Goal: Check status: Check status

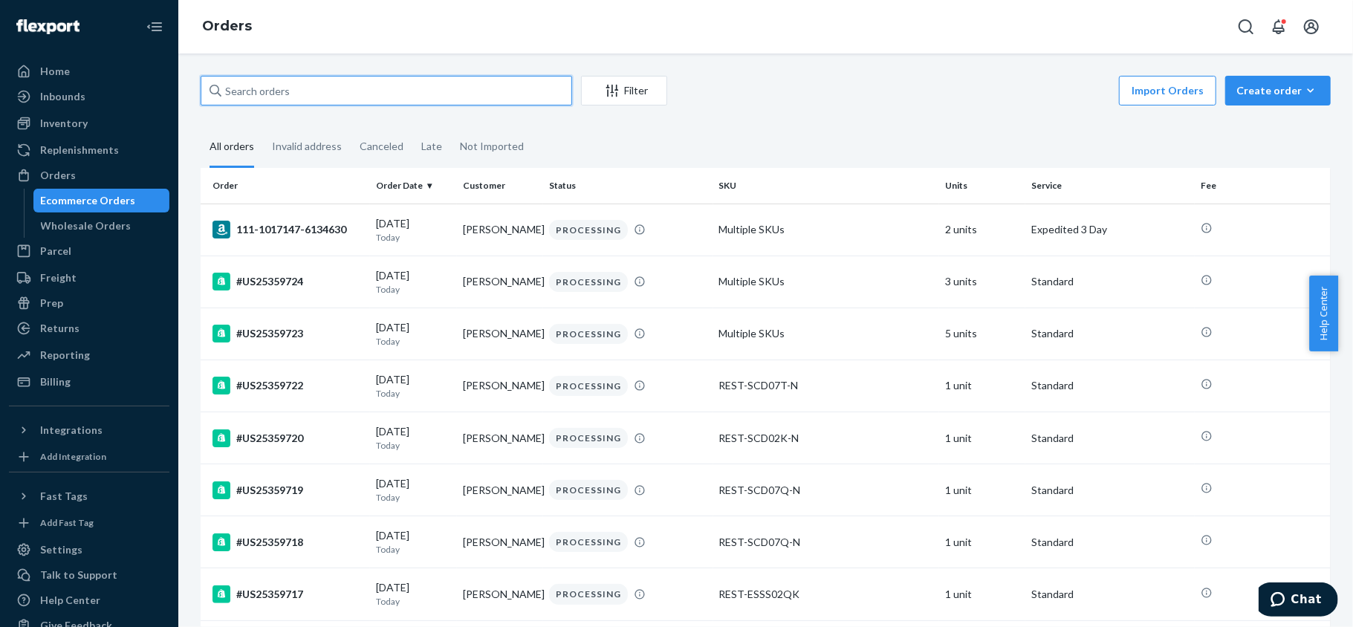
click at [300, 99] on input "text" at bounding box center [387, 91] width 372 height 30
paste input "114-4357342-9303466"
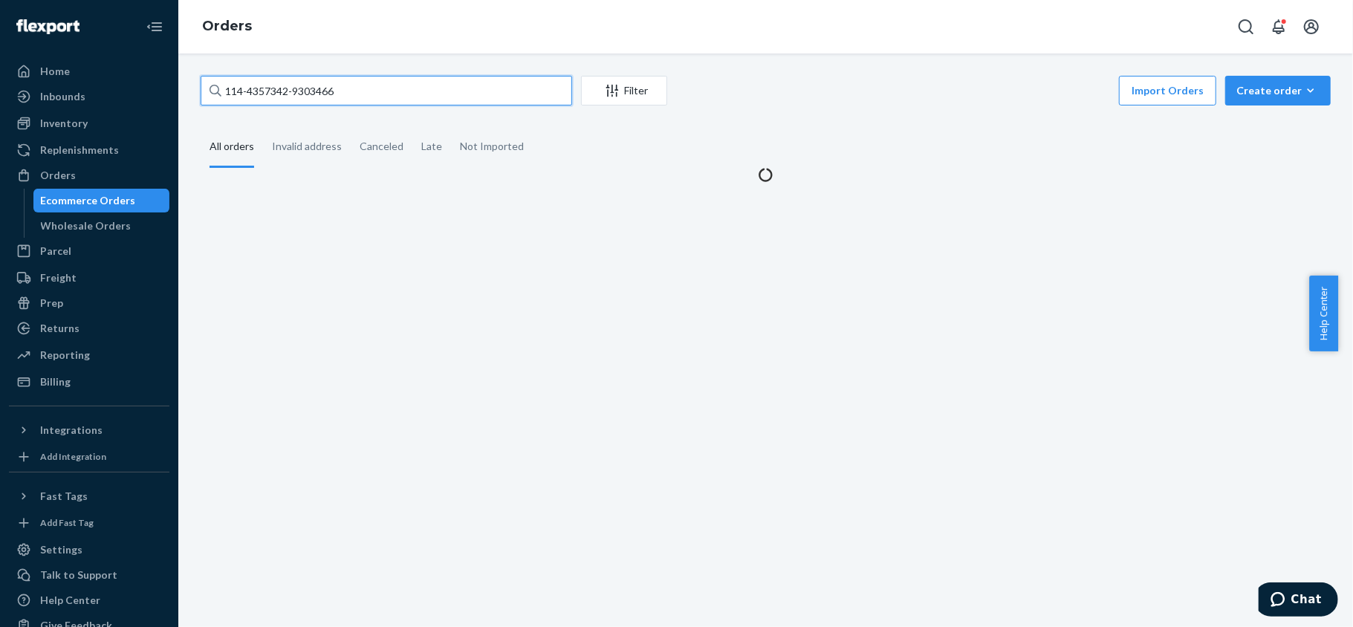
type input "114-4357342-9303466"
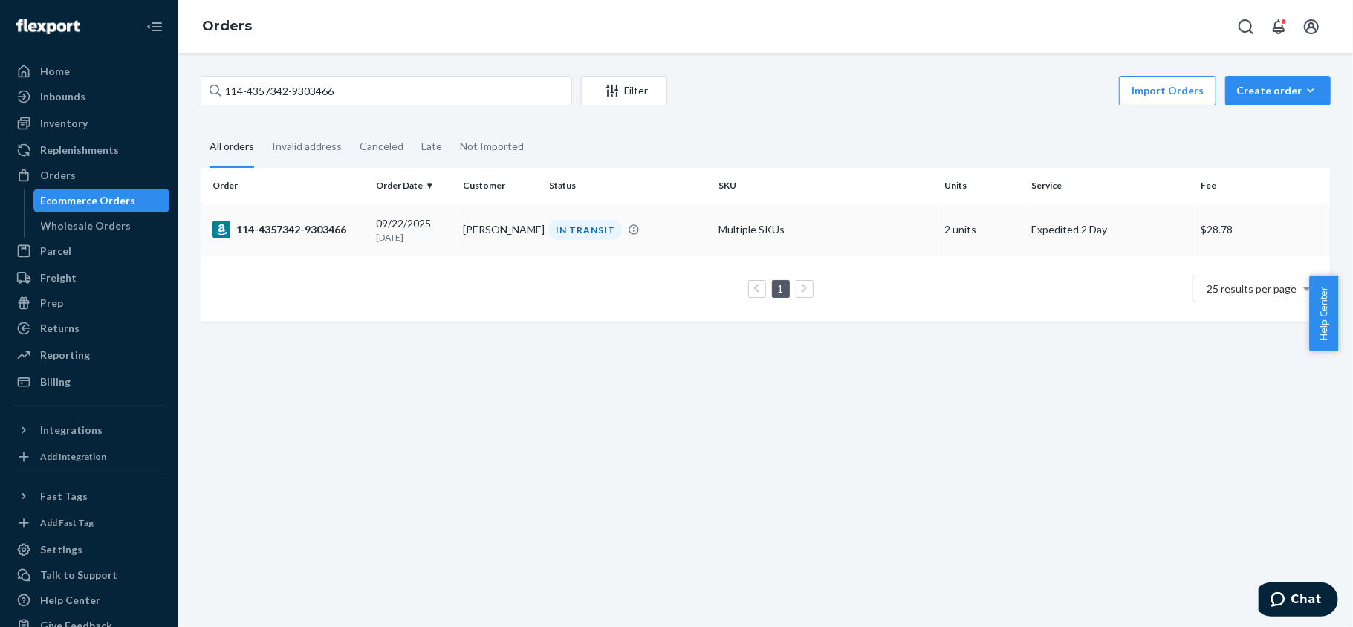
click at [288, 244] on td "114-4357342-9303466" at bounding box center [285, 230] width 169 height 52
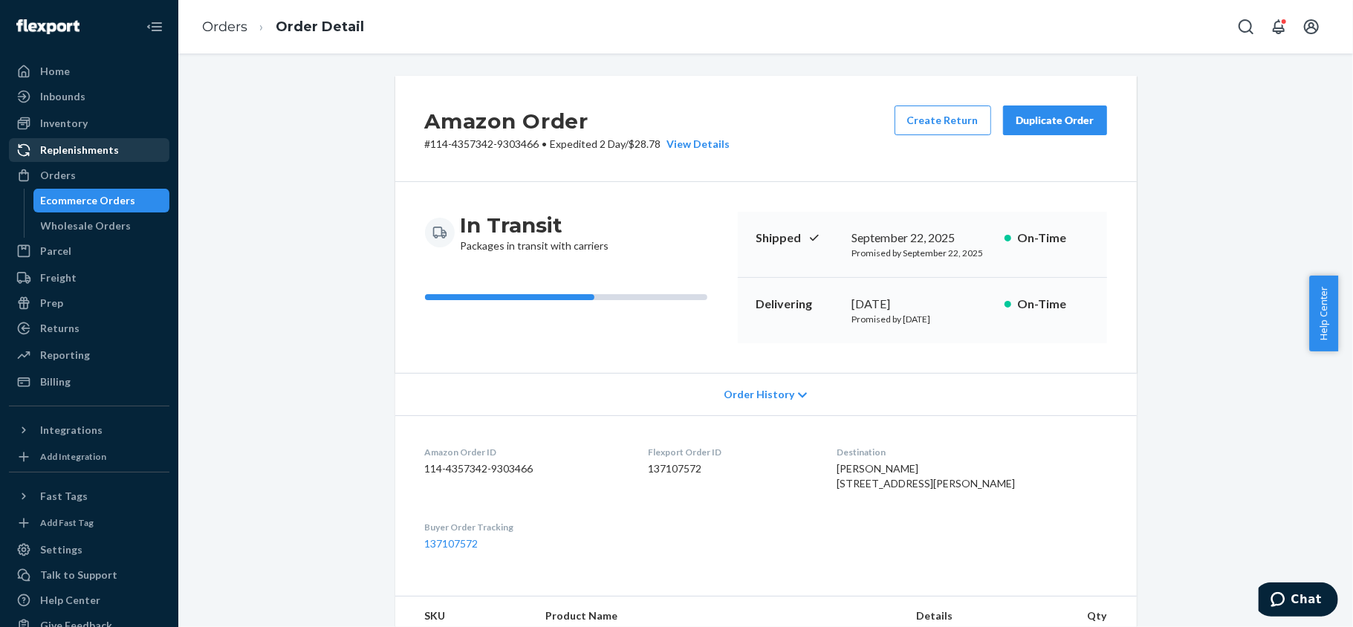
drag, startPoint x: 92, startPoint y: 180, endPoint x: 143, endPoint y: 158, distance: 55.6
click at [92, 180] on div "Orders" at bounding box center [89, 175] width 158 height 21
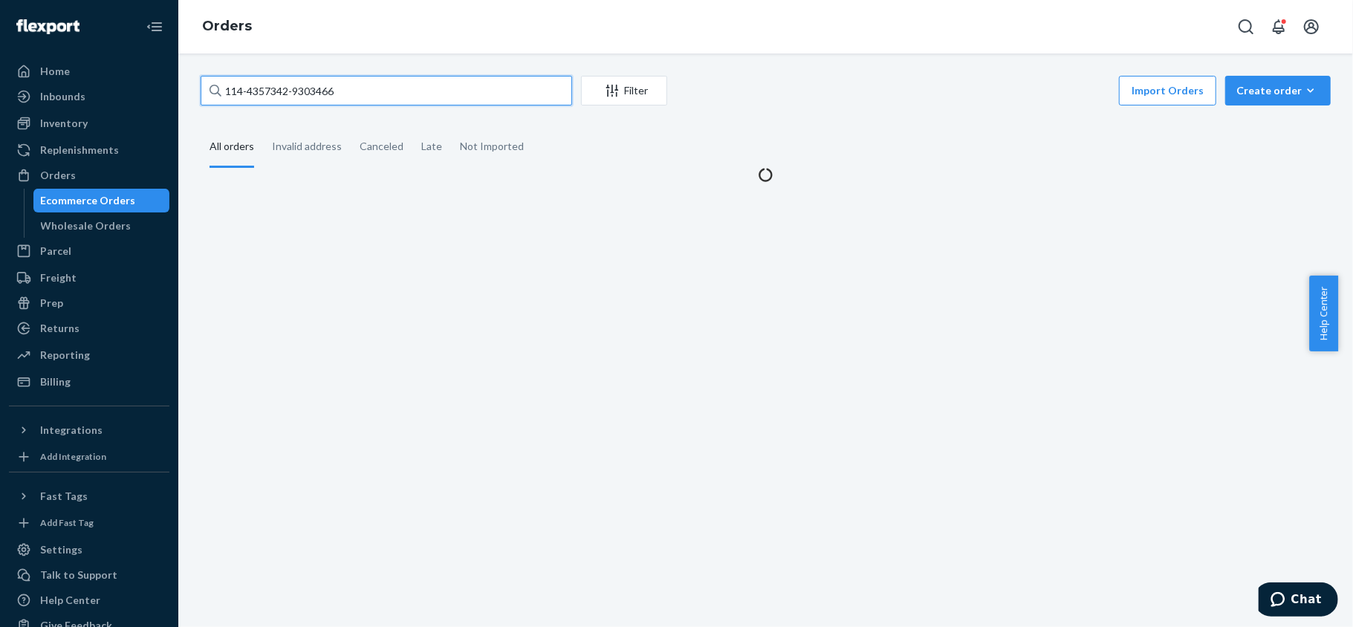
click at [382, 89] on input "114-4357342-9303466" at bounding box center [387, 91] width 372 height 30
type input "v"
paste input "112-6068502-4994633"
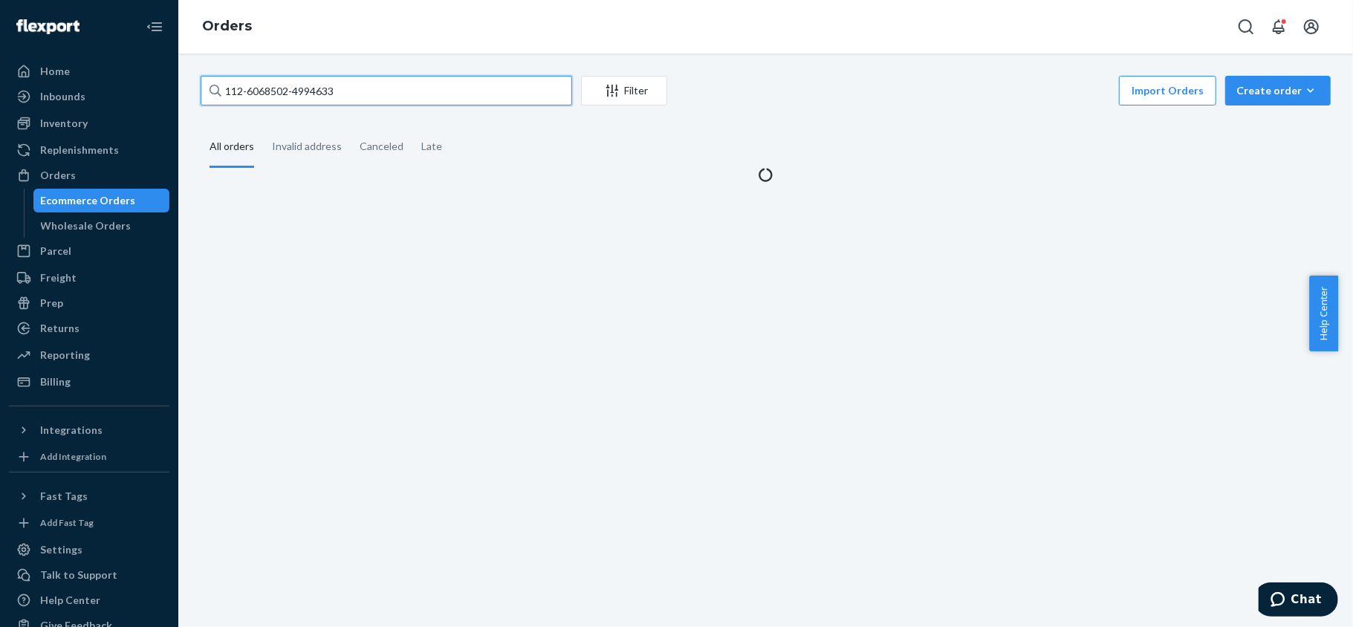
type input "112-6068502-4994633"
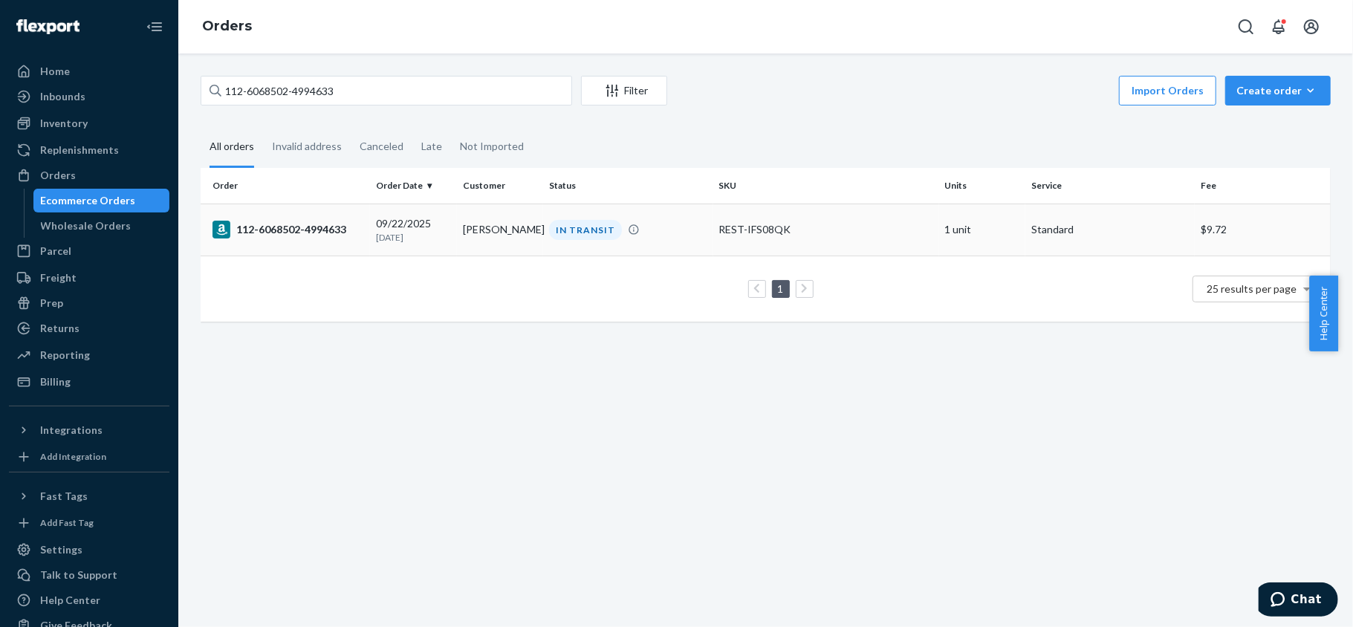
click at [330, 236] on div "112-6068502-4994633" at bounding box center [289, 230] width 152 height 18
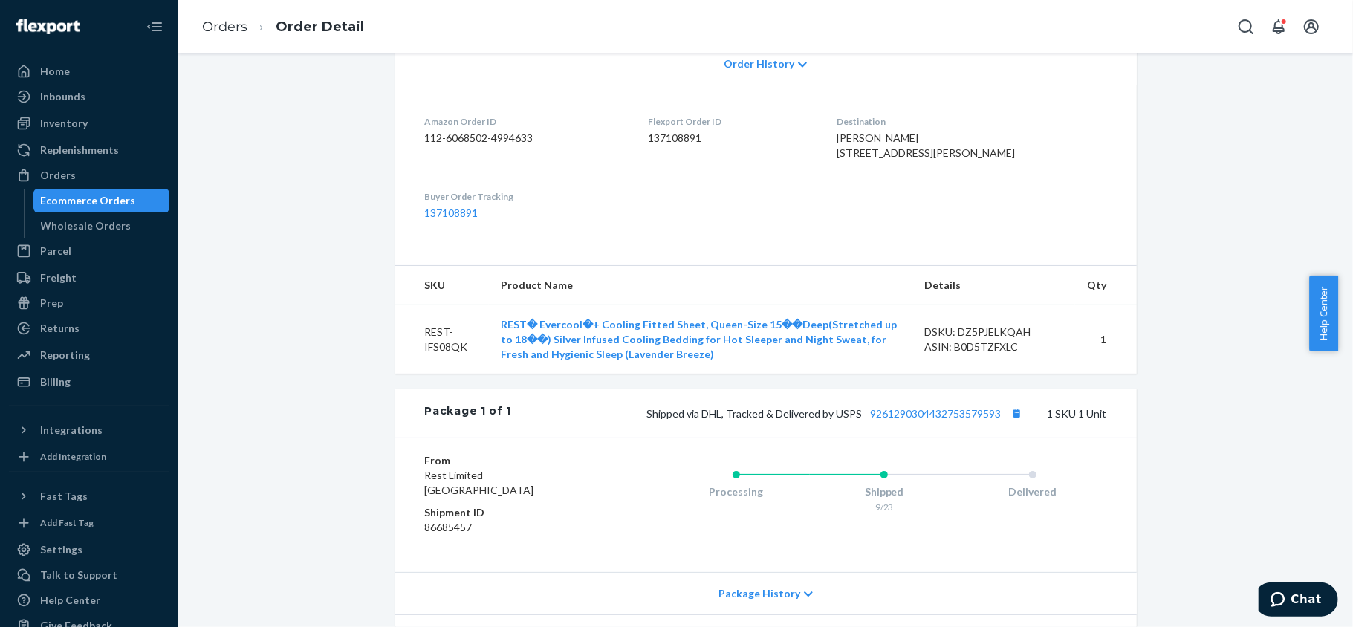
scroll to position [78, 0]
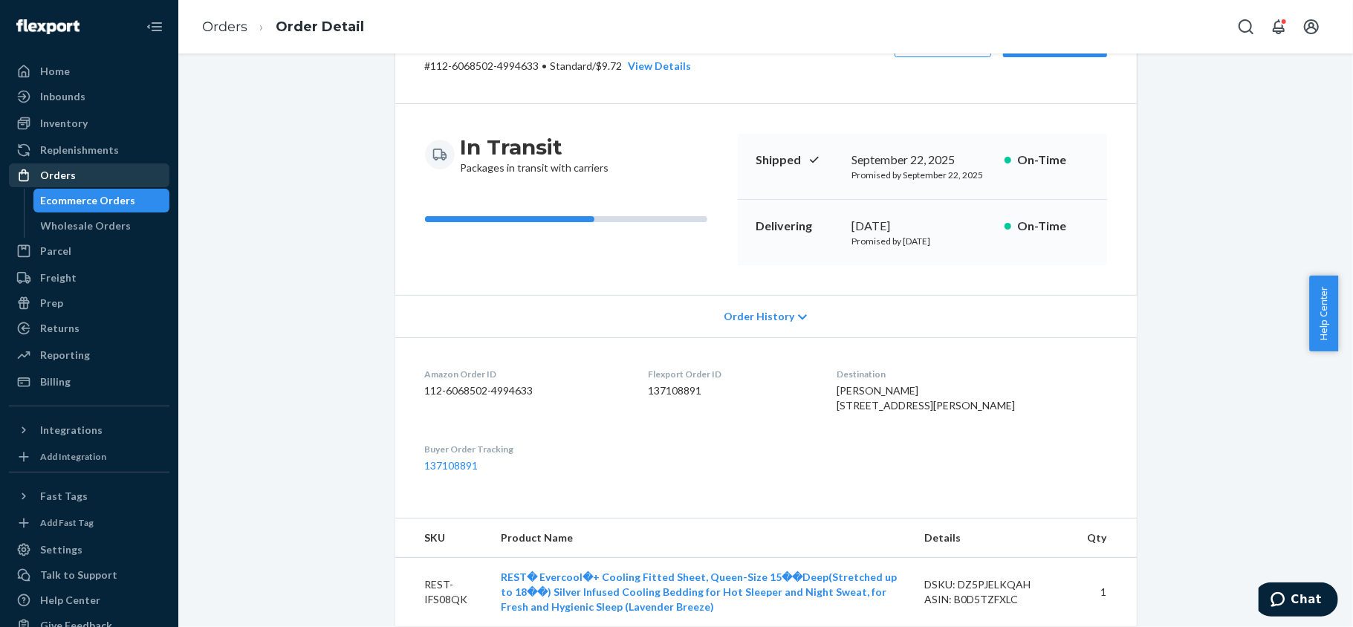
drag, startPoint x: 98, startPoint y: 168, endPoint x: 90, endPoint y: 171, distance: 8.7
click at [98, 168] on div "Orders" at bounding box center [89, 175] width 158 height 21
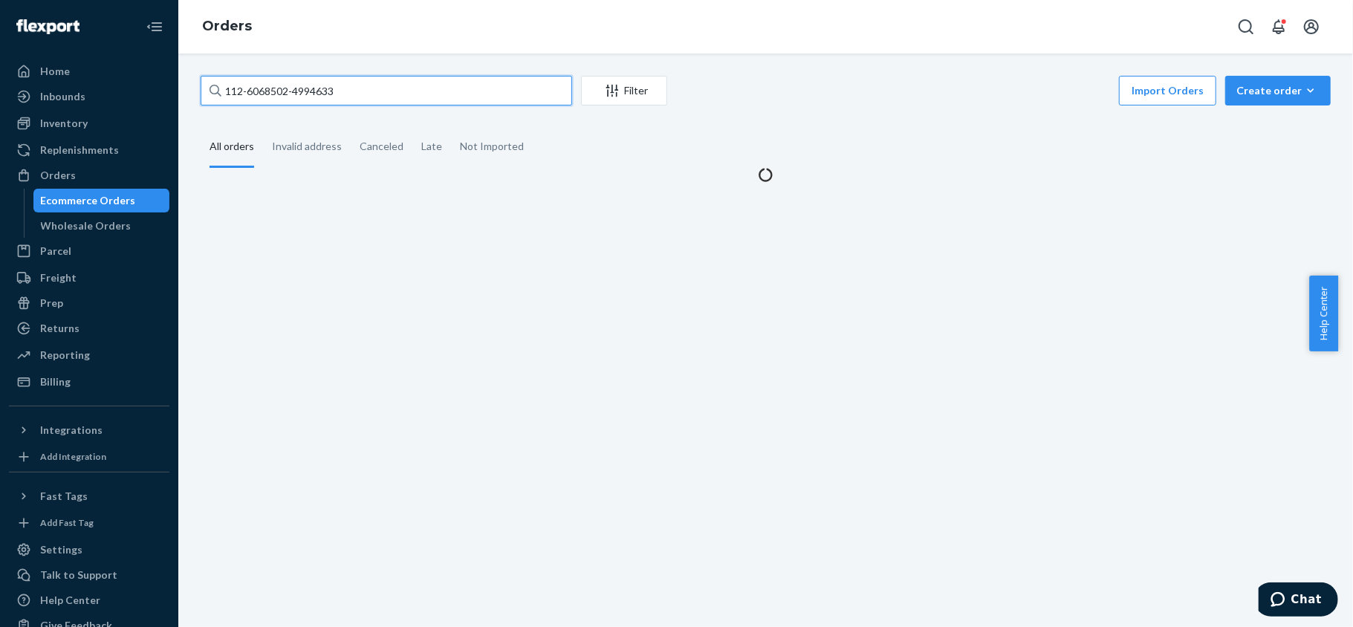
click at [393, 103] on input "112-6068502-4994633" at bounding box center [387, 91] width 372 height 30
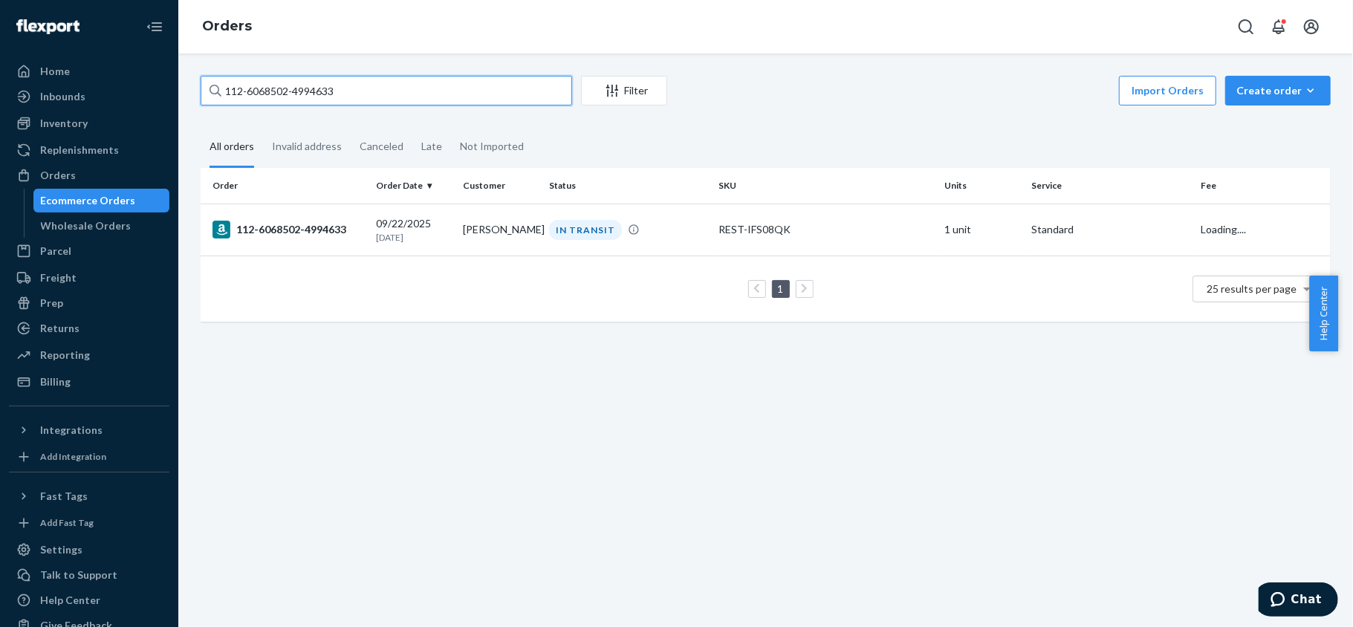
click at [393, 103] on input "112-6068502-4994633" at bounding box center [387, 91] width 372 height 30
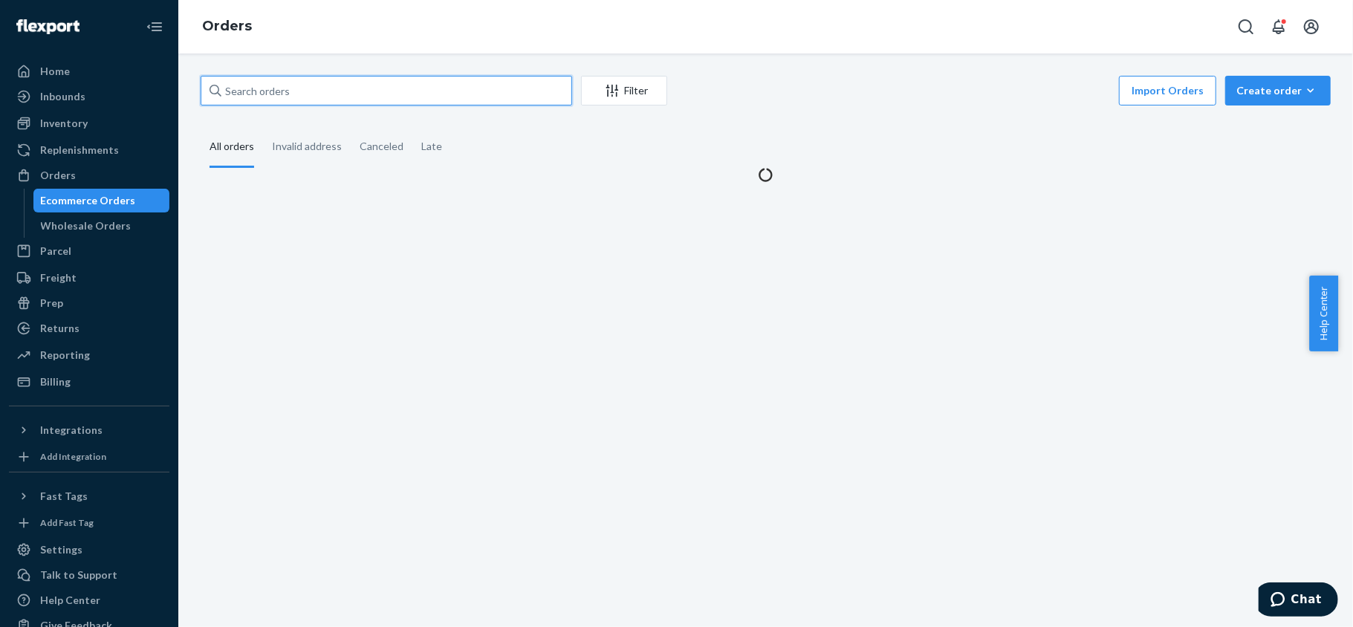
paste input "113-7968054-9538626"
type input "113-7968054-9538626"
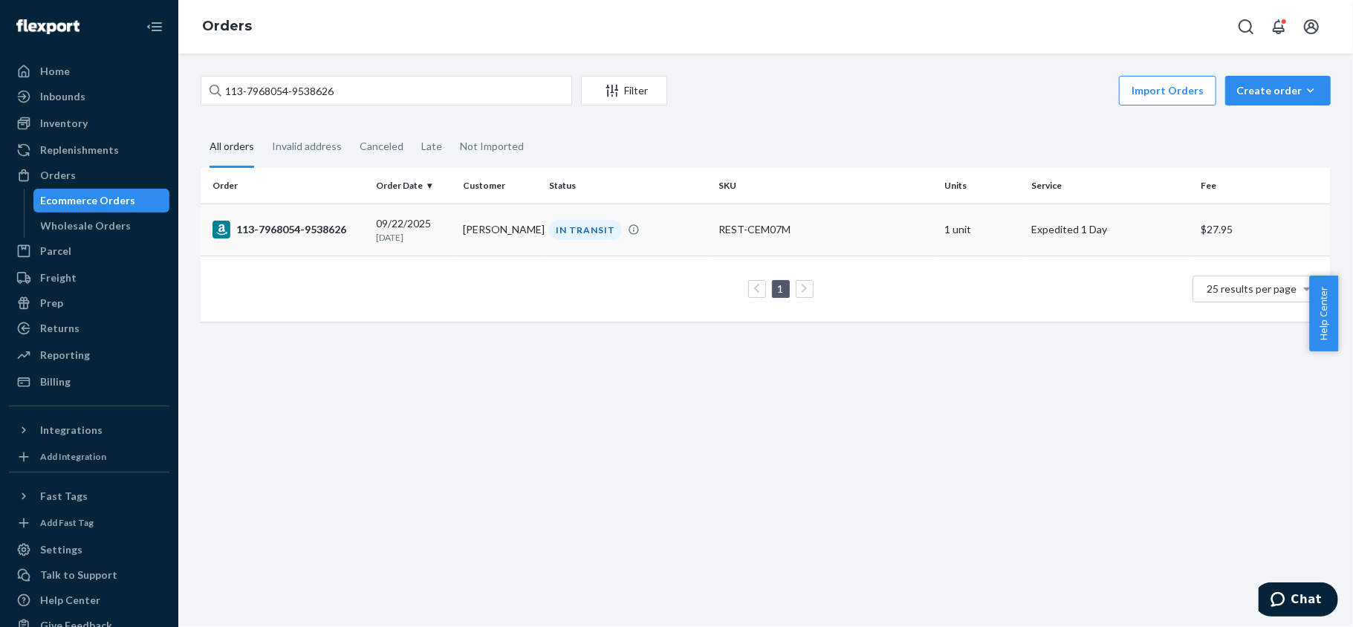
click at [361, 244] on td "113-7968054-9538626" at bounding box center [285, 230] width 169 height 52
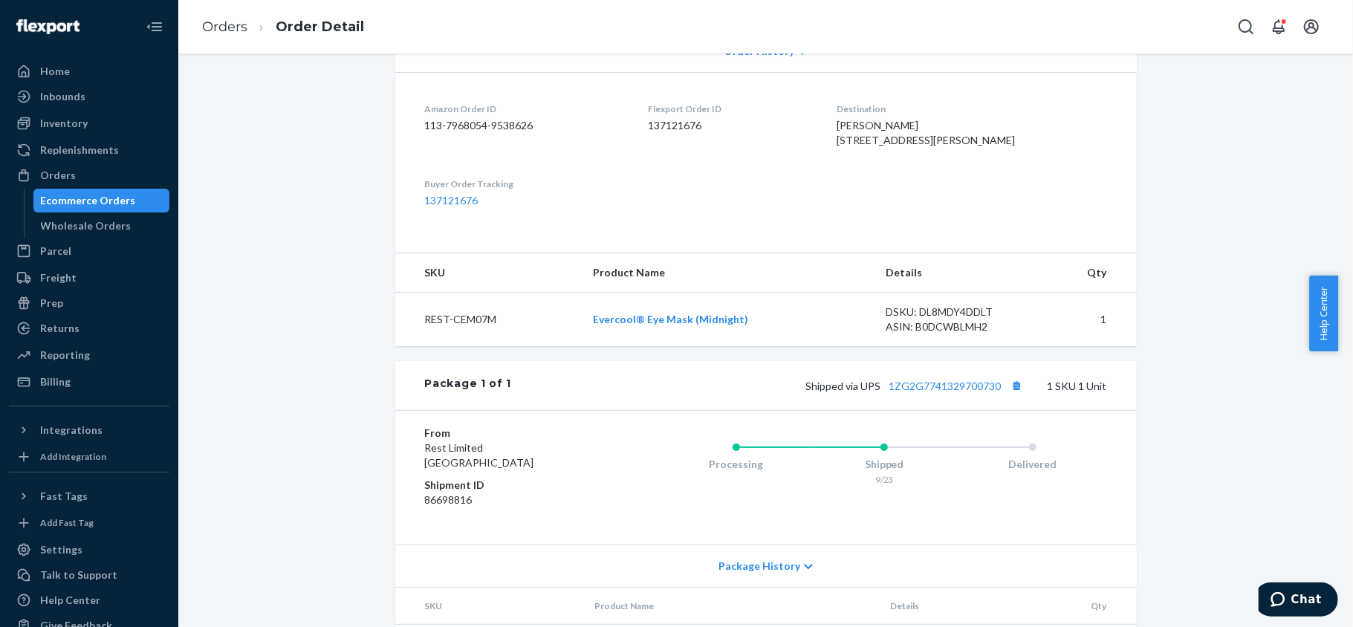
scroll to position [48, 0]
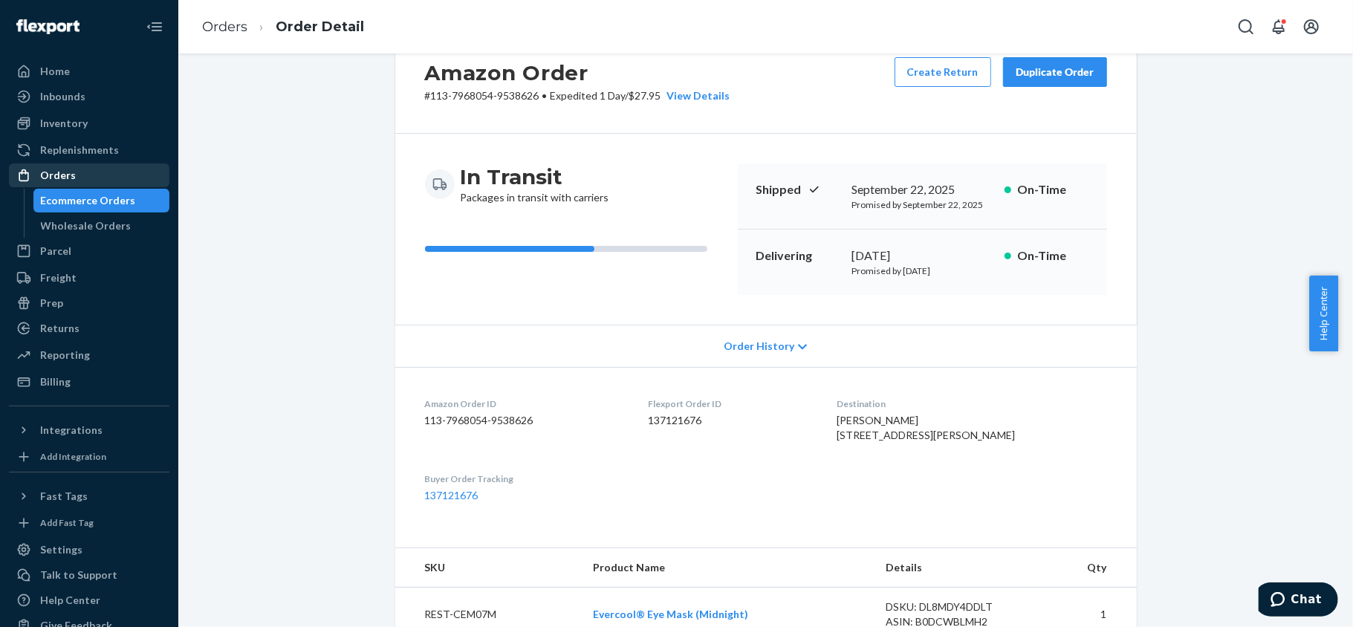
click at [67, 184] on div "Orders" at bounding box center [89, 175] width 158 height 21
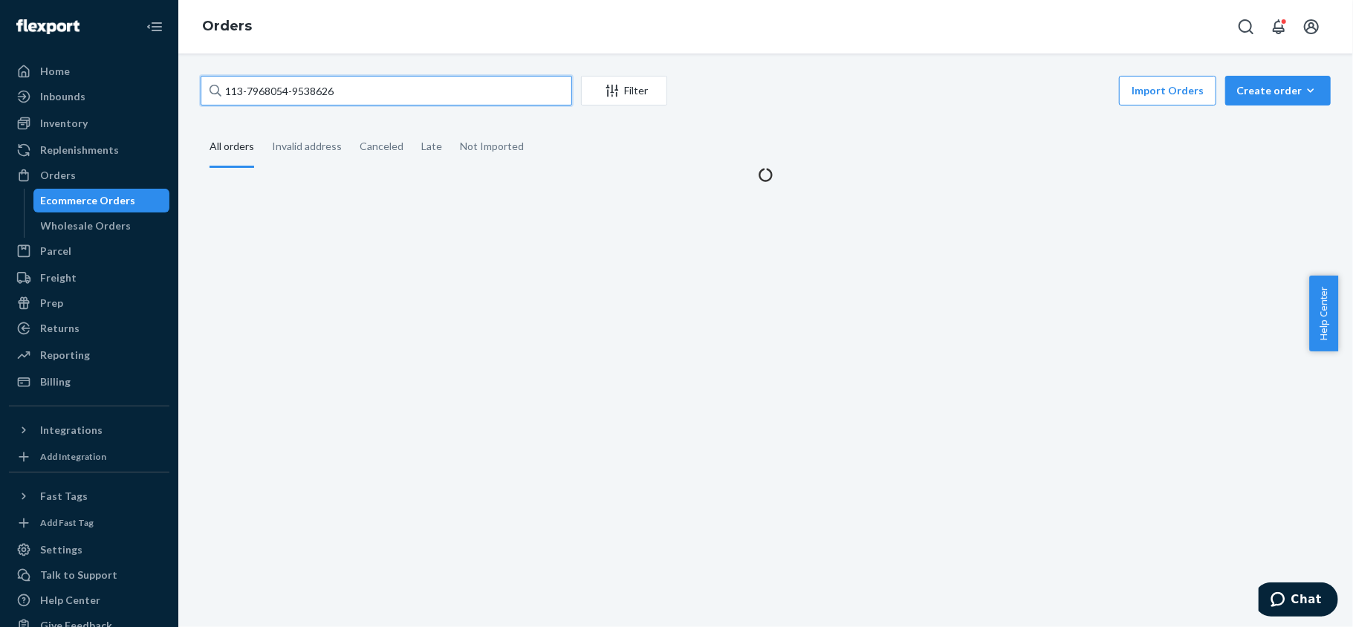
click at [382, 101] on input "113-7968054-9538626" at bounding box center [387, 91] width 372 height 30
paste input "113-8944366-7597814"
type input "113-8944366-7597814"
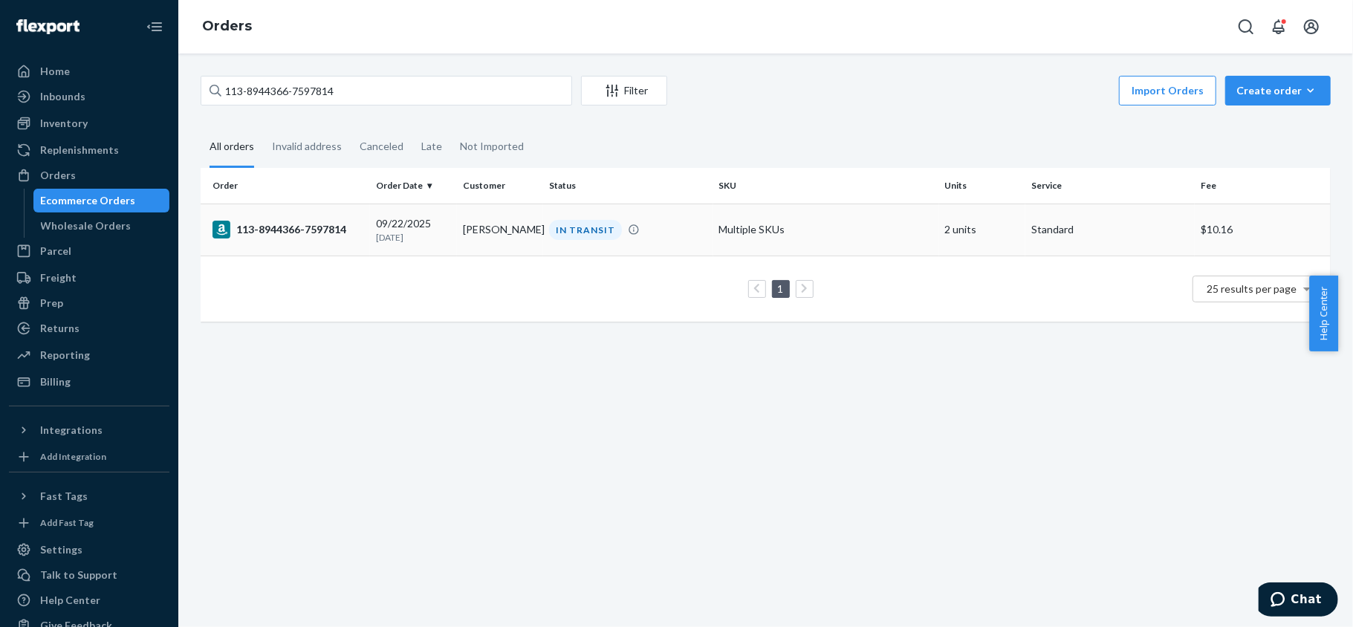
click at [317, 238] on div "113-8944366-7597814" at bounding box center [289, 230] width 152 height 18
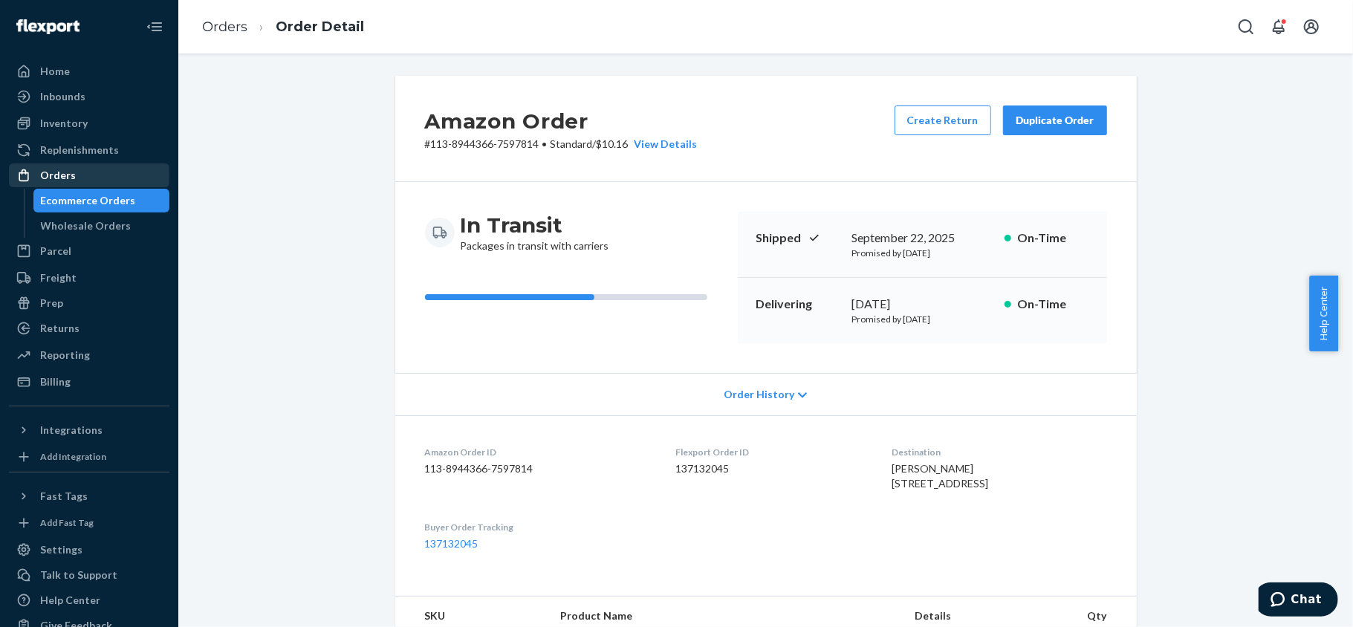
click at [96, 181] on div "Orders" at bounding box center [89, 175] width 158 height 21
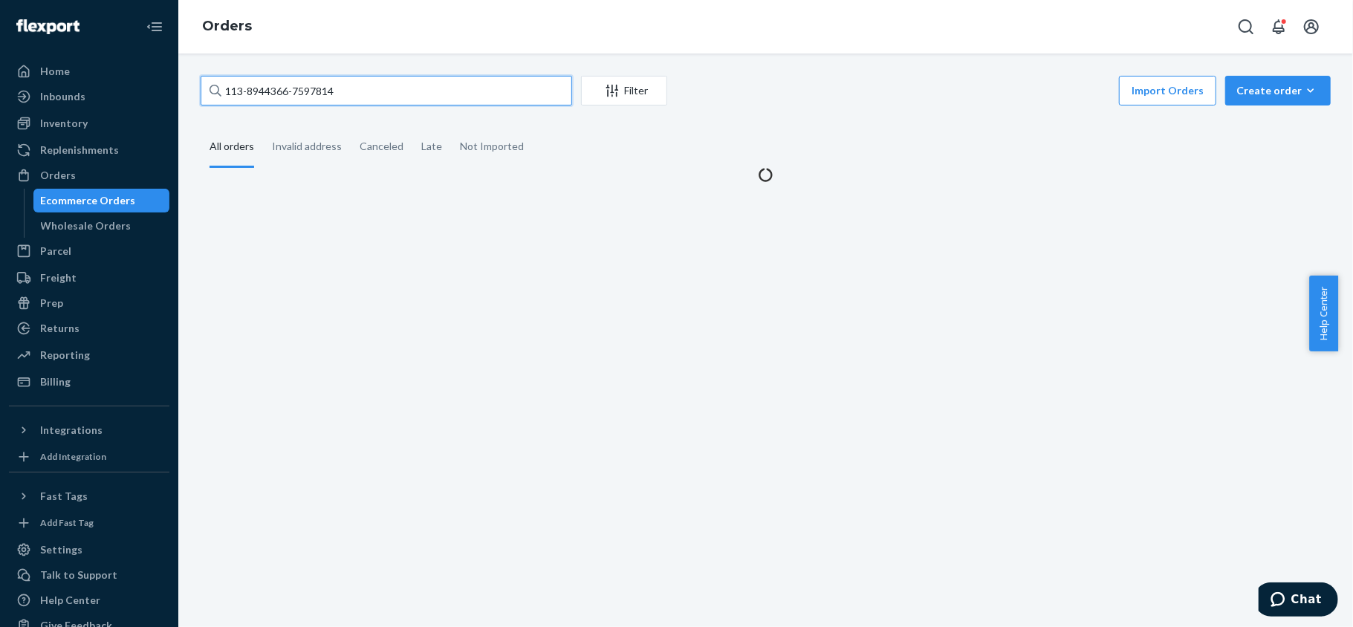
click at [373, 90] on input "113-8944366-7597814" at bounding box center [387, 91] width 372 height 30
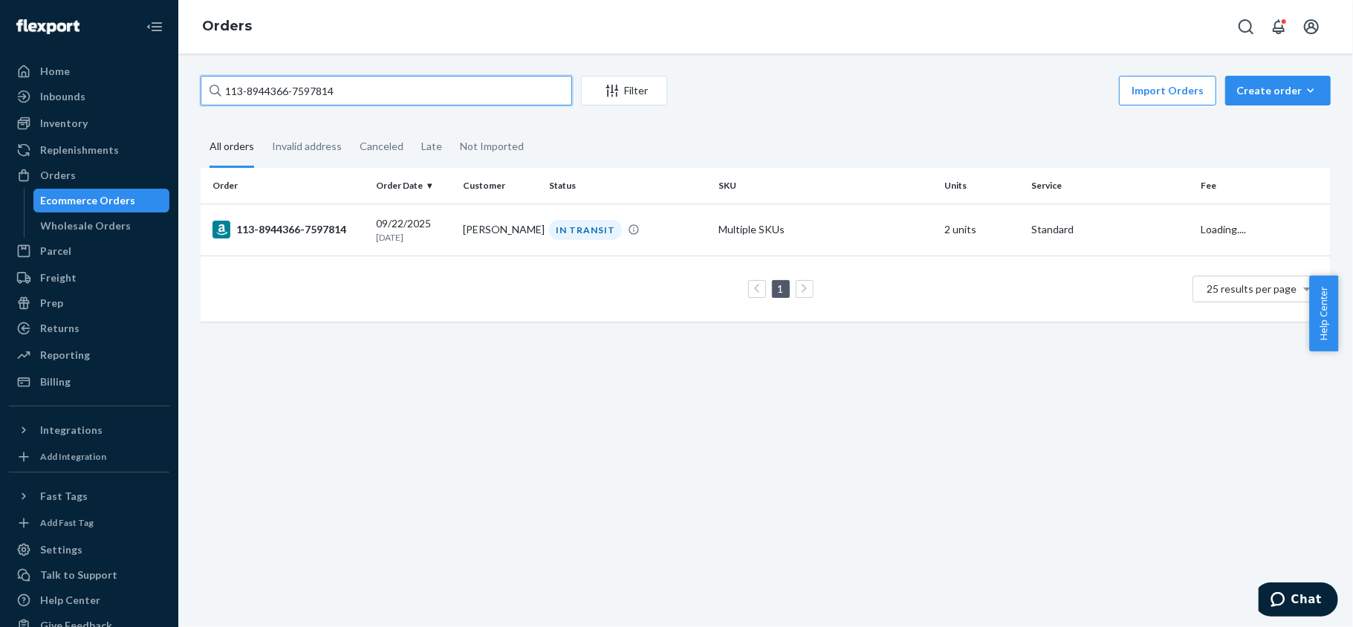
click at [373, 90] on input "113-8944366-7597814" at bounding box center [387, 91] width 372 height 30
drag, startPoint x: 373, startPoint y: 90, endPoint x: 378, endPoint y: 81, distance: 10.0
click at [375, 87] on input "113-8944366-7597814" at bounding box center [387, 91] width 372 height 30
paste input "745077-289862"
type input "113-8745077-2898624"
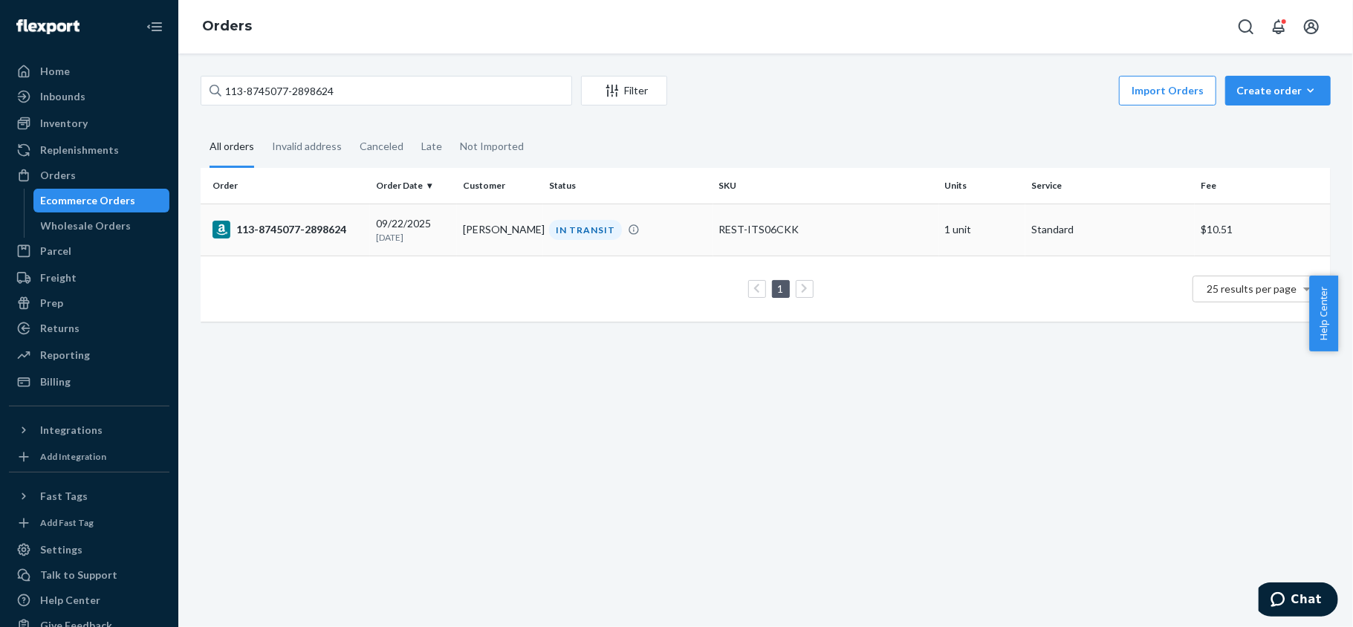
click at [328, 238] on div "113-8745077-2898624" at bounding box center [289, 230] width 152 height 18
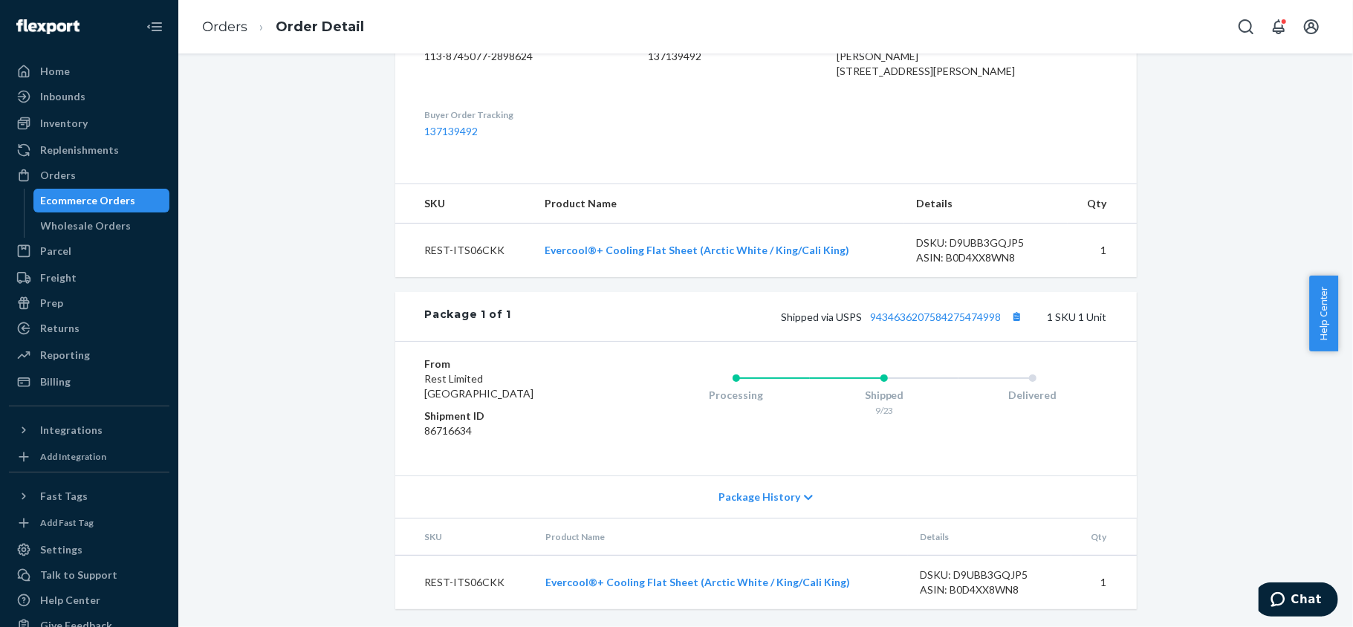
scroll to position [444, 0]
click at [140, 168] on div "Orders" at bounding box center [89, 175] width 158 height 21
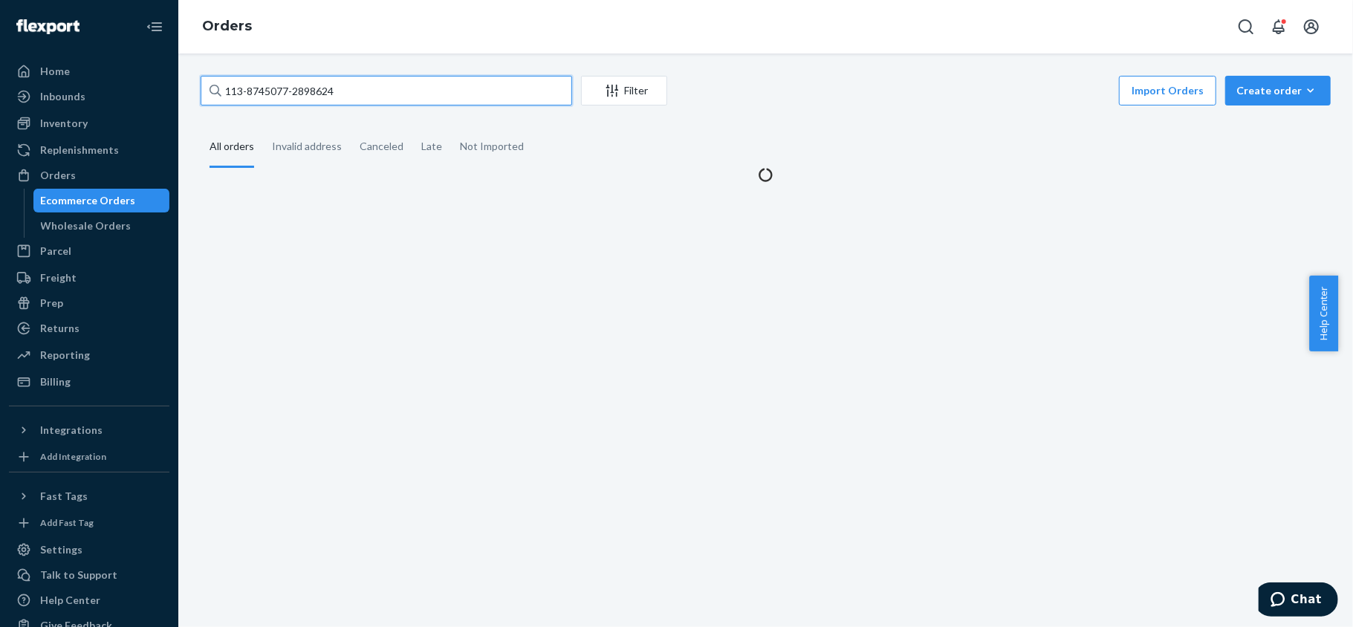
click at [373, 77] on input "113-8745077-2898624" at bounding box center [387, 91] width 372 height 30
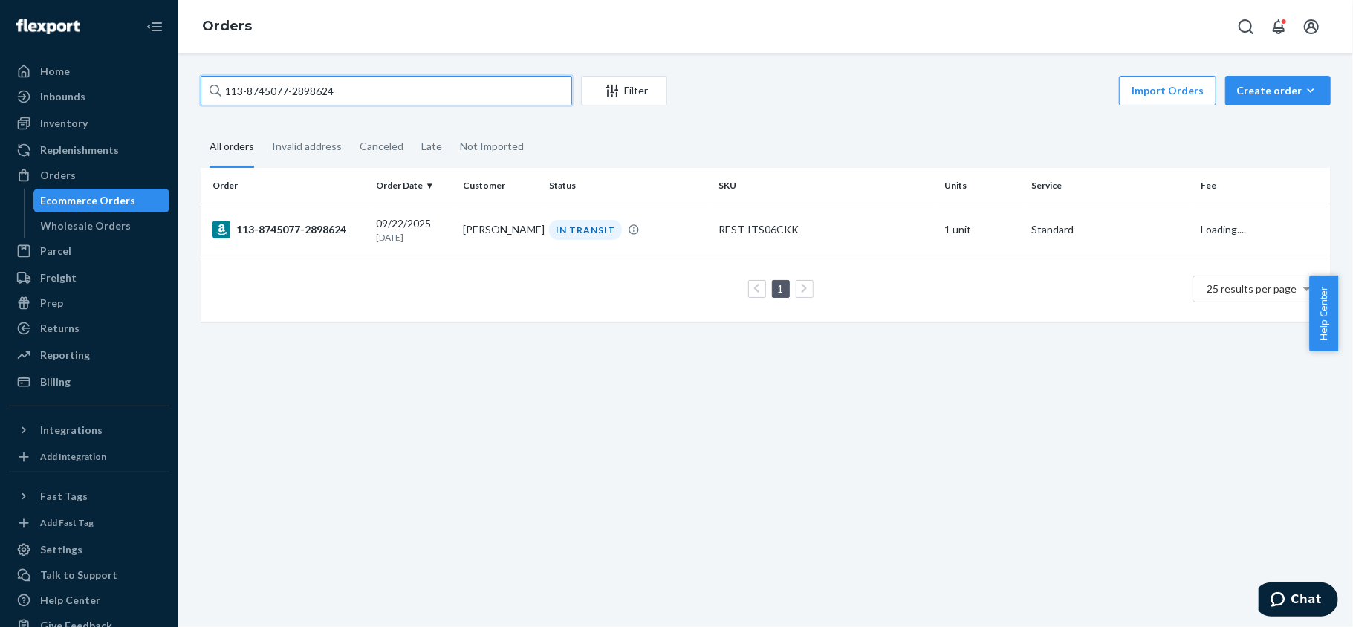
click at [373, 77] on input "113-8745077-2898624" at bounding box center [387, 91] width 372 height 30
paste input "114-8403460-0263427"
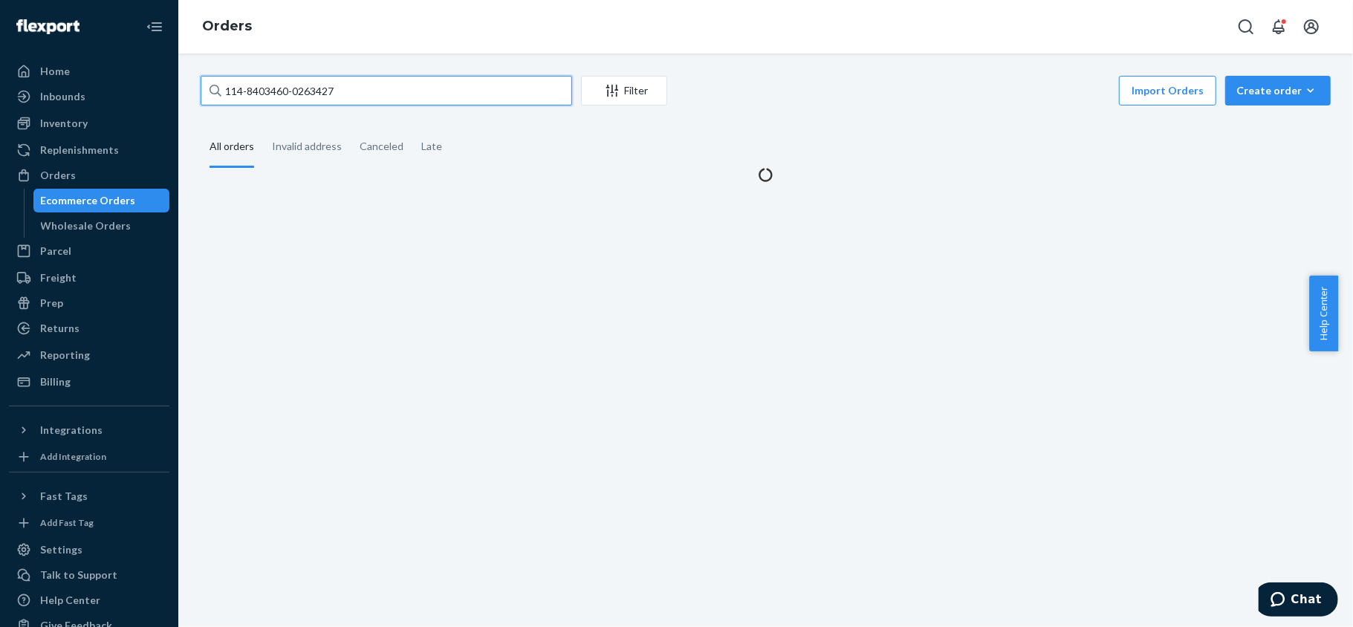
type input "114-8403460-0263427"
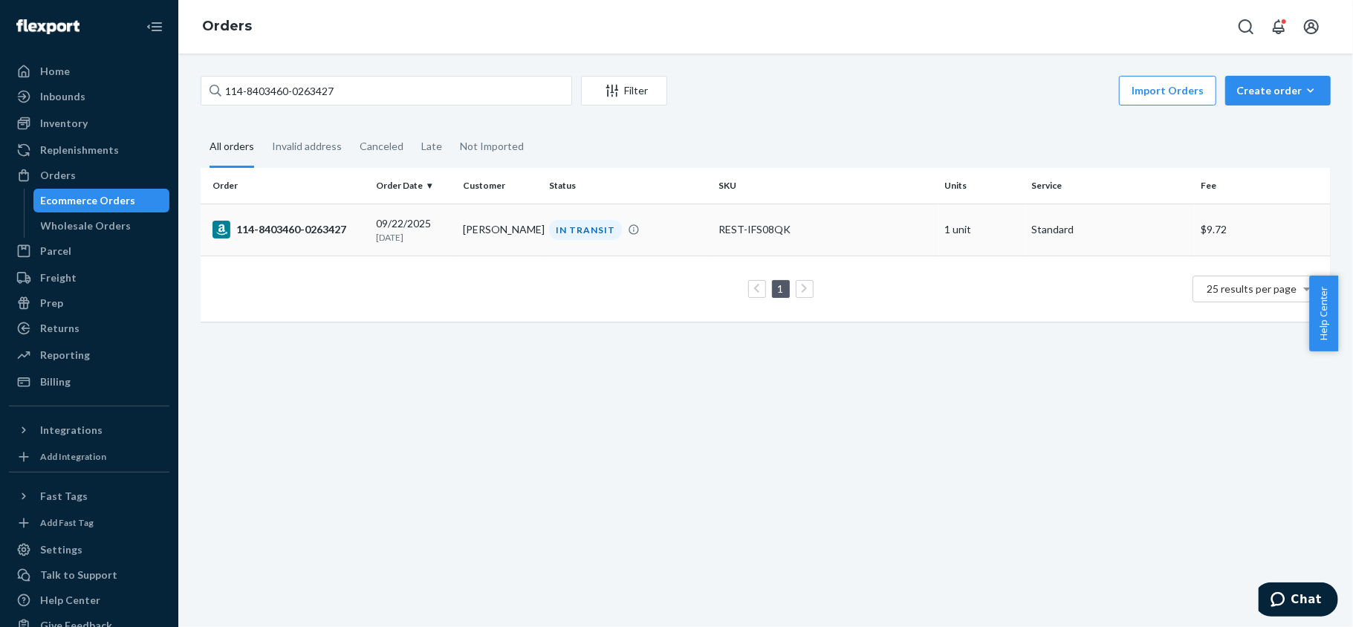
click at [312, 232] on div "114-8403460-0263427" at bounding box center [289, 230] width 152 height 18
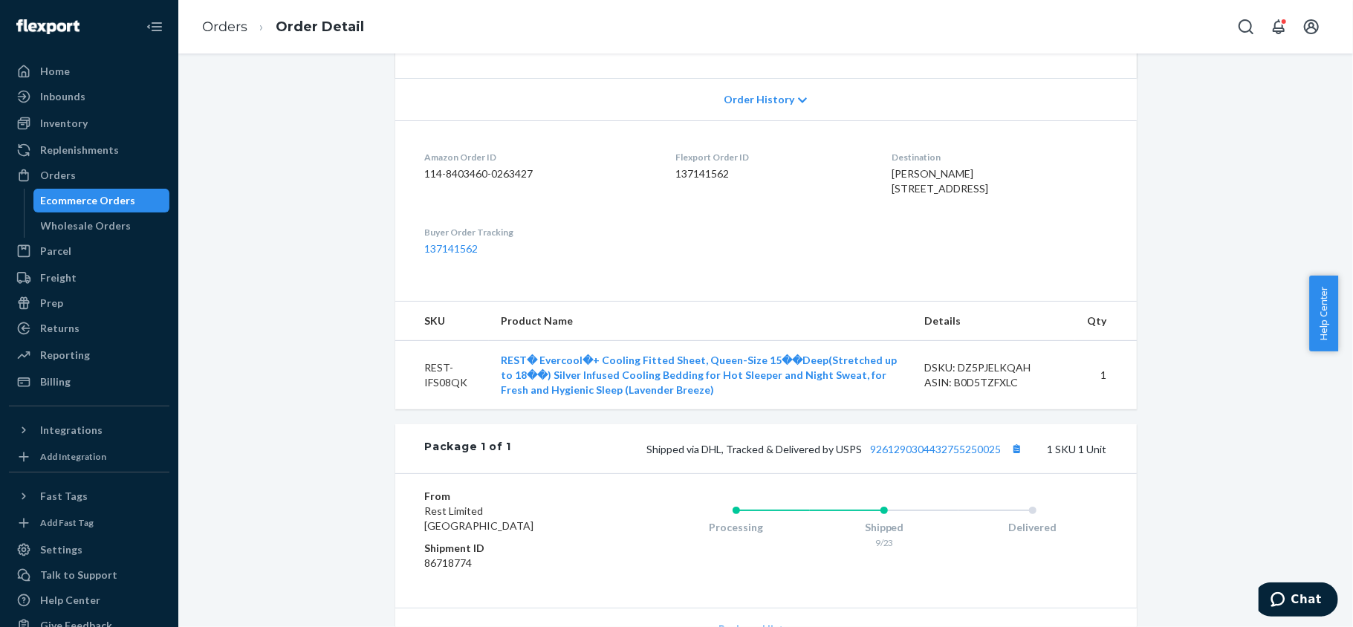
scroll to position [474, 0]
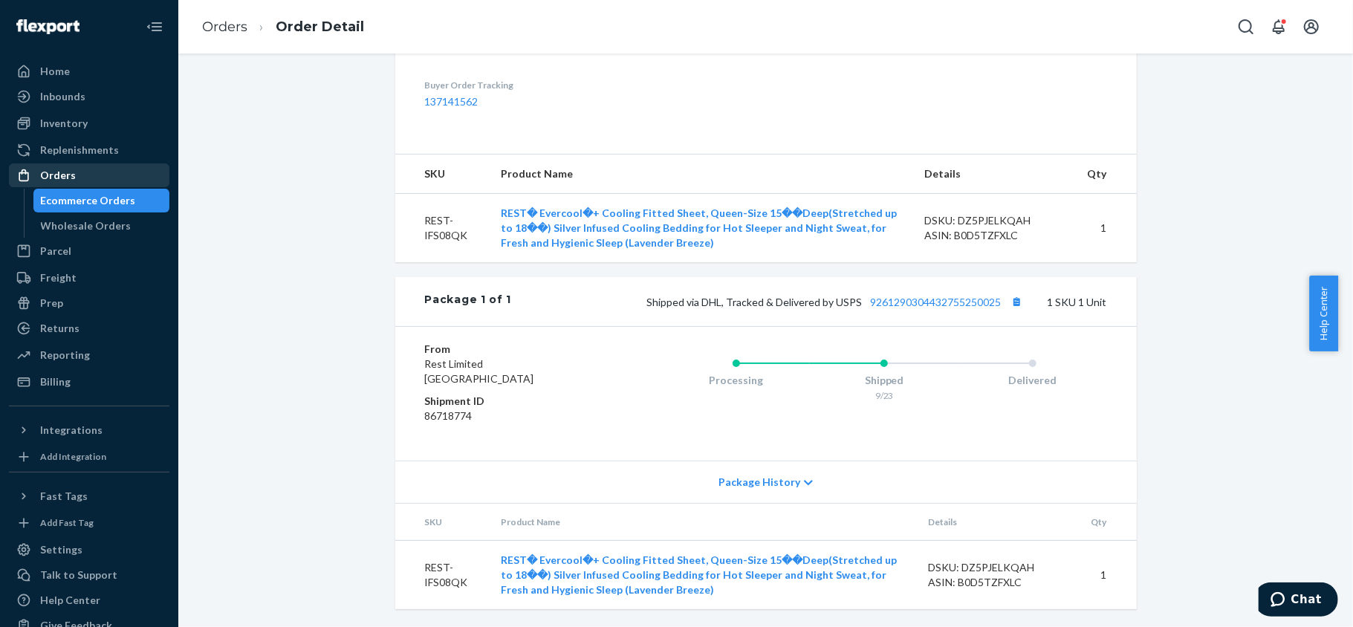
click at [98, 174] on div "Orders" at bounding box center [89, 175] width 158 height 21
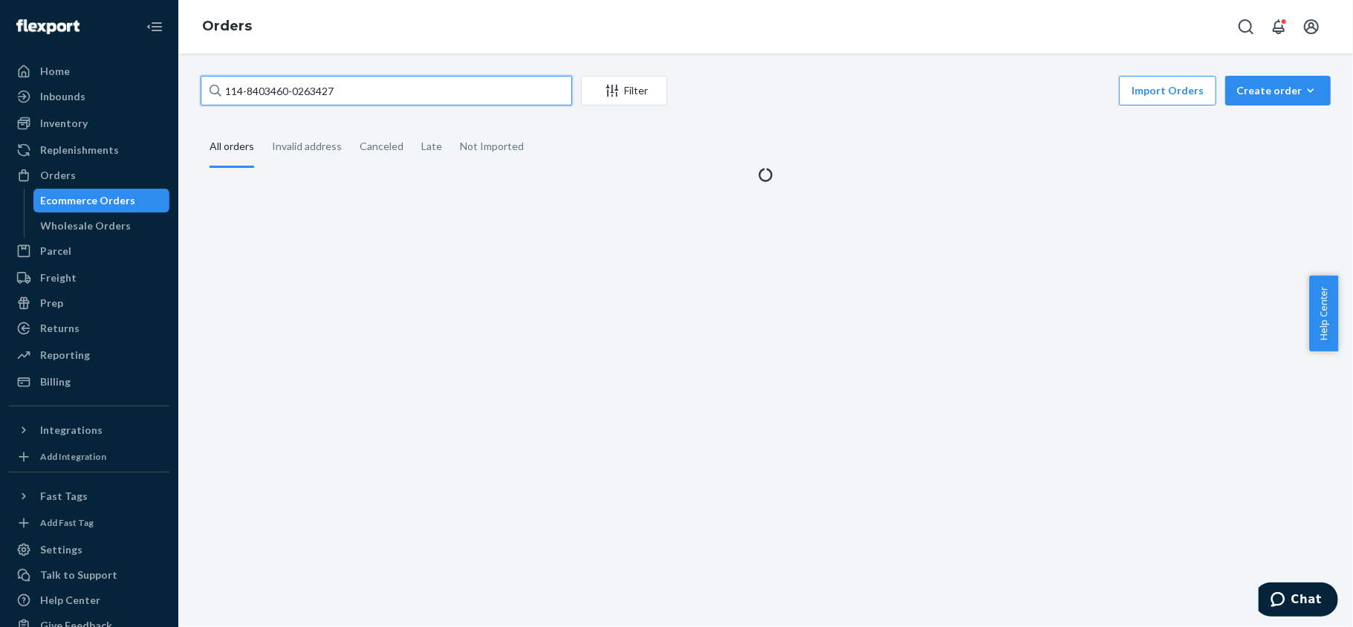
click at [372, 82] on input "114-8403460-0263427" at bounding box center [387, 91] width 372 height 30
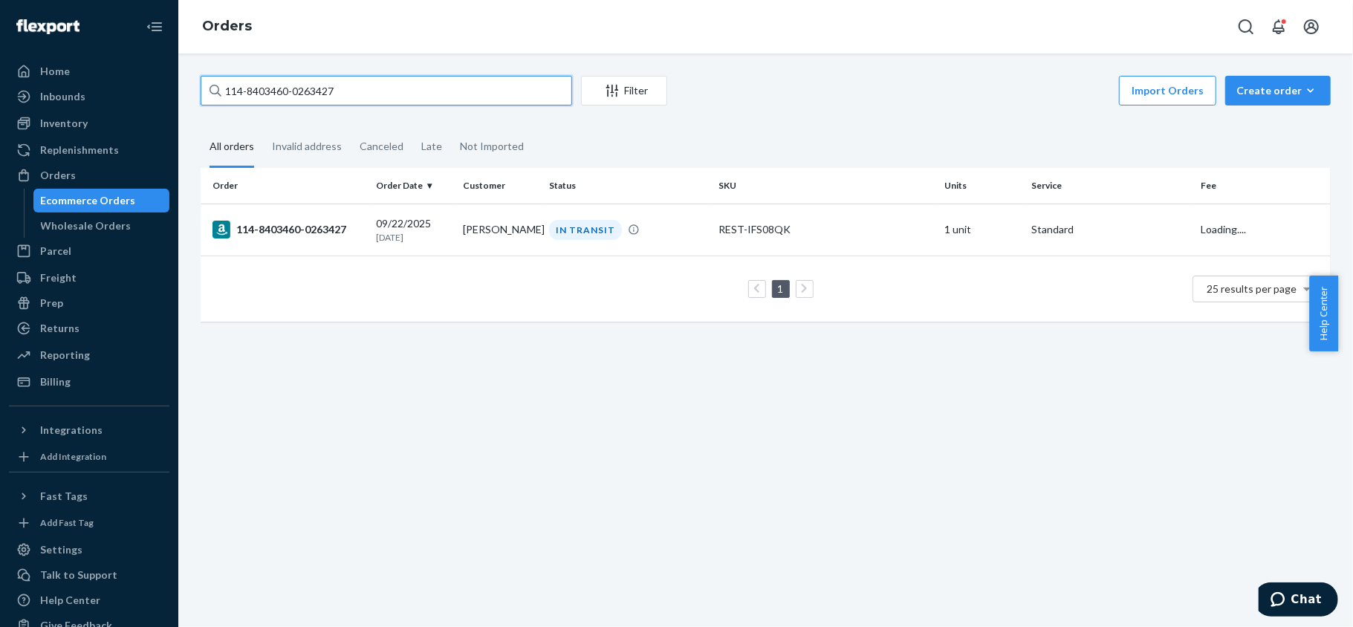
click at [372, 82] on input "114-8403460-0263427" at bounding box center [387, 91] width 372 height 30
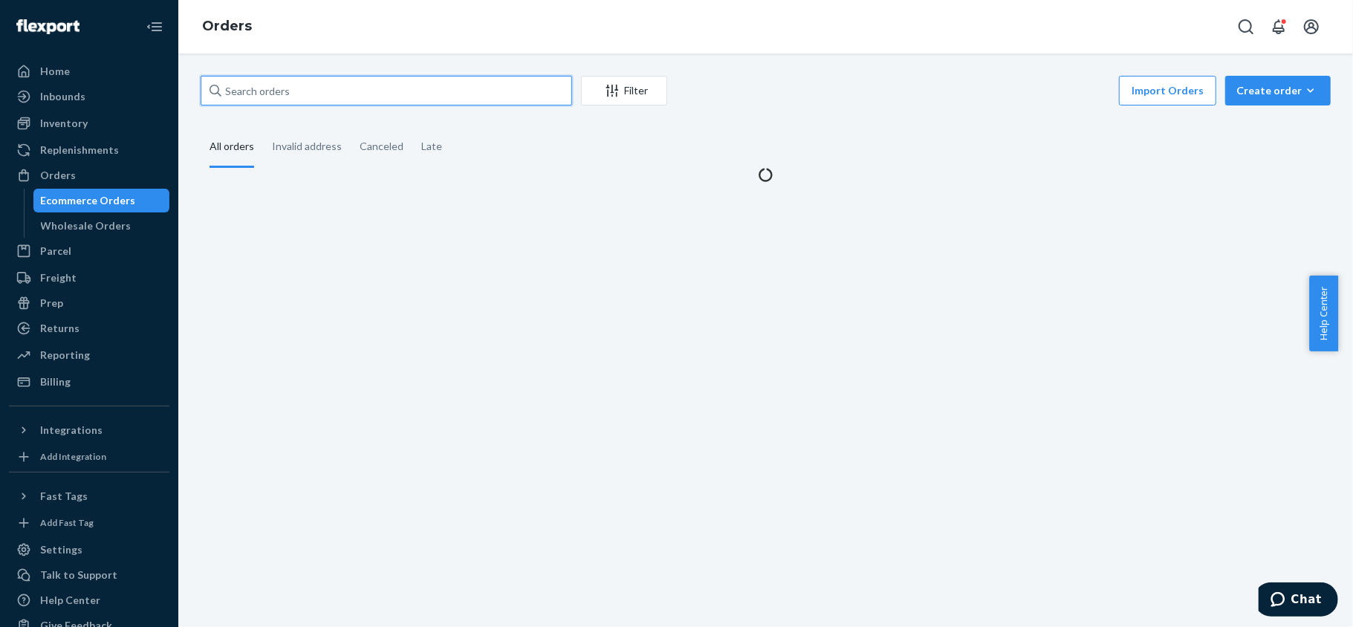
paste input "113-4865281-3000241-1"
type input "113-4865281-3000241-1"
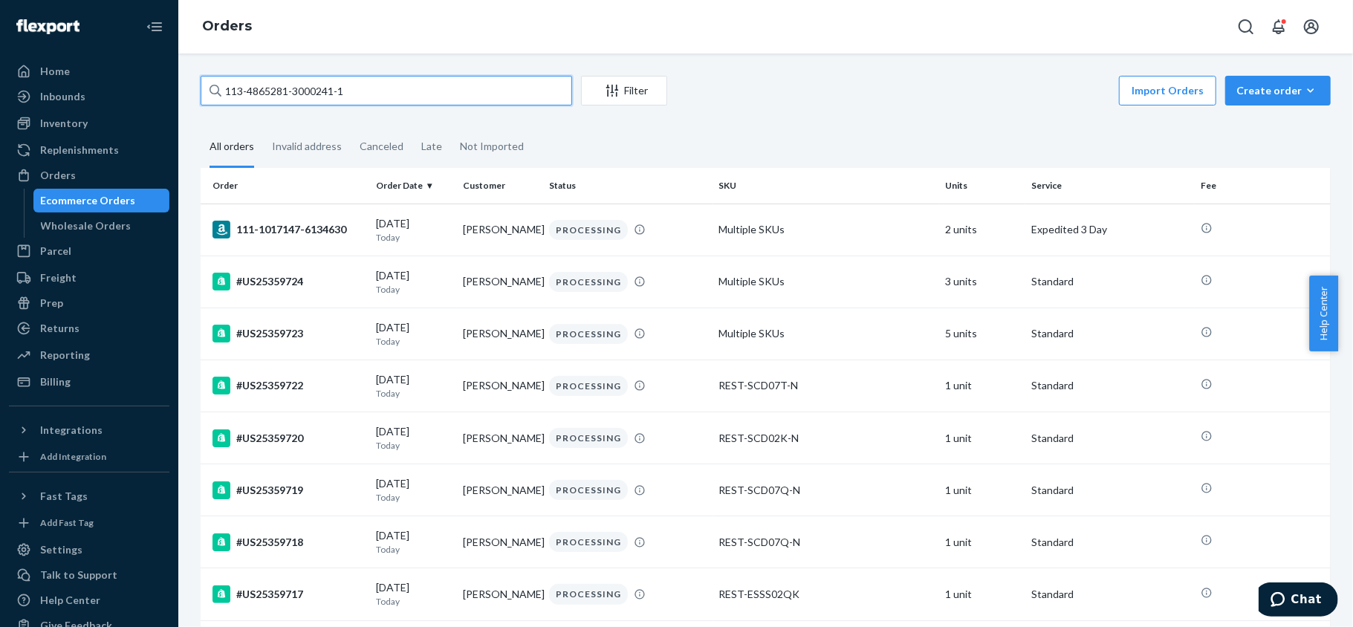
click at [369, 88] on input "113-4865281-3000241-1" at bounding box center [387, 91] width 372 height 30
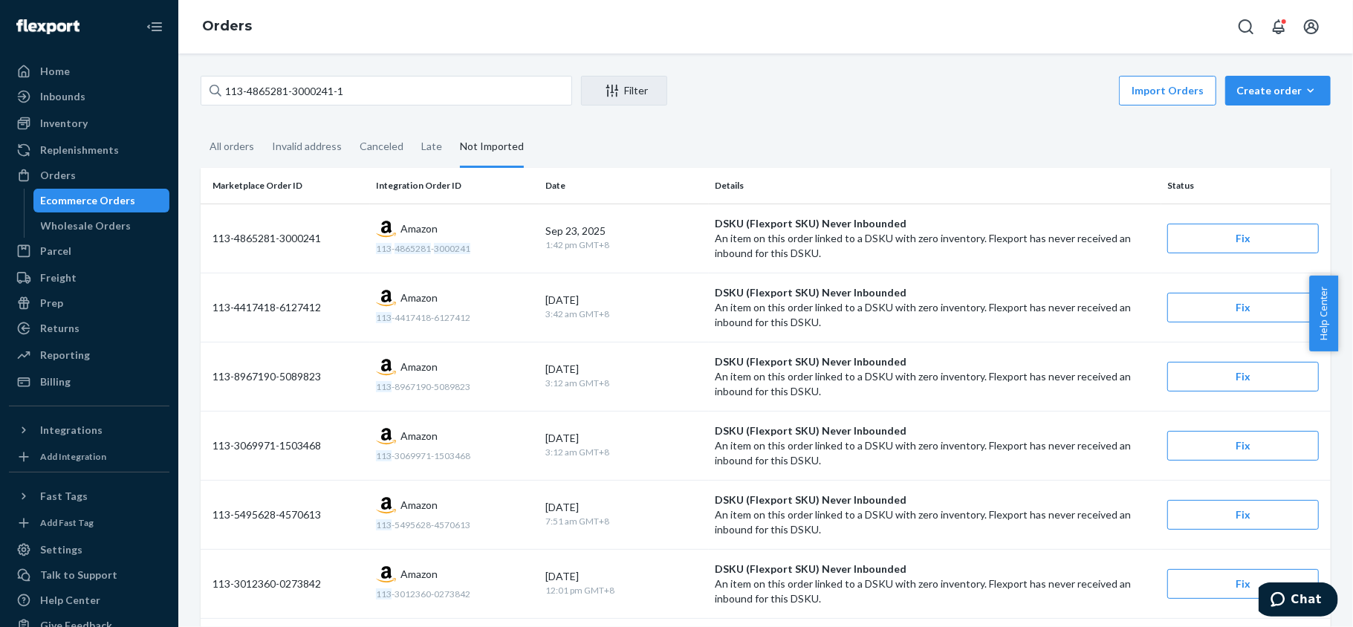
click at [376, 73] on div "113-4865281-3000241-1 Filter Import Orders Create order Ecommerce order Removal…" at bounding box center [765, 341] width 1175 height 574
click at [378, 89] on input "113-4865281-3000241-1" at bounding box center [387, 91] width 372 height 30
click at [376, 89] on input "113-4865281-3000241-1" at bounding box center [387, 91] width 372 height 30
click at [375, 89] on input "113-4865281-3000241-1" at bounding box center [387, 91] width 372 height 30
drag, startPoint x: 375, startPoint y: 89, endPoint x: 369, endPoint y: 98, distance: 10.7
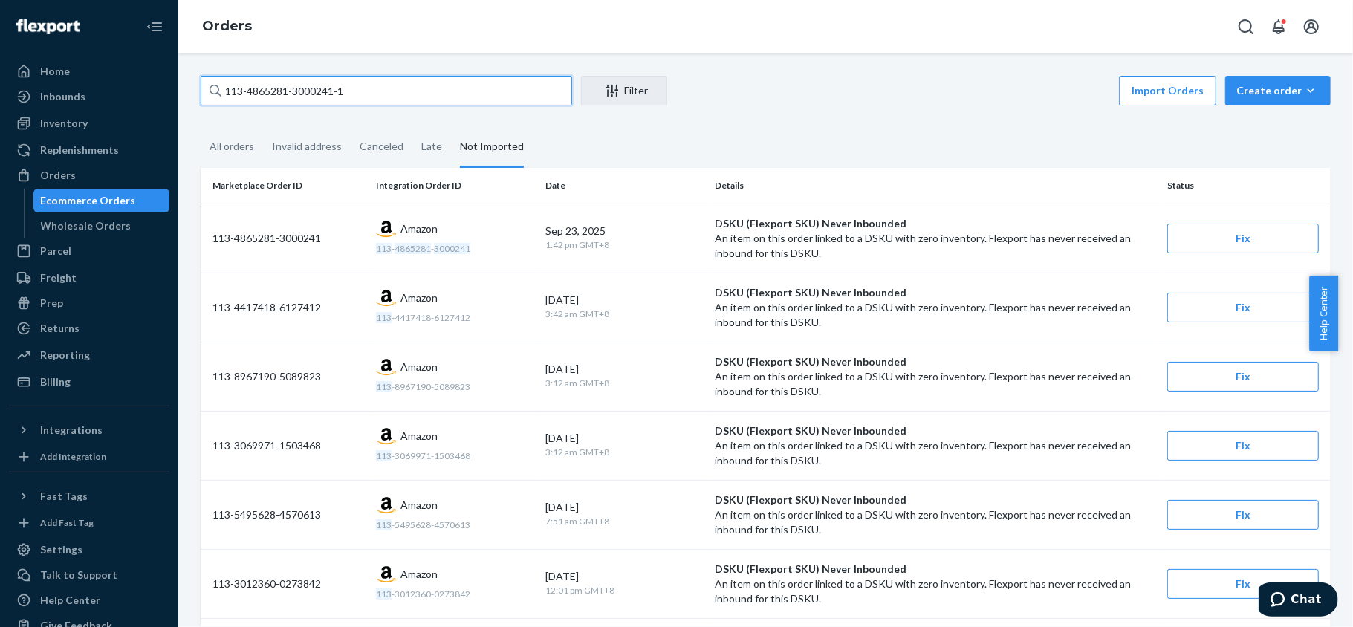
click at [370, 98] on input "113-4865281-3000241-1" at bounding box center [387, 91] width 372 height 30
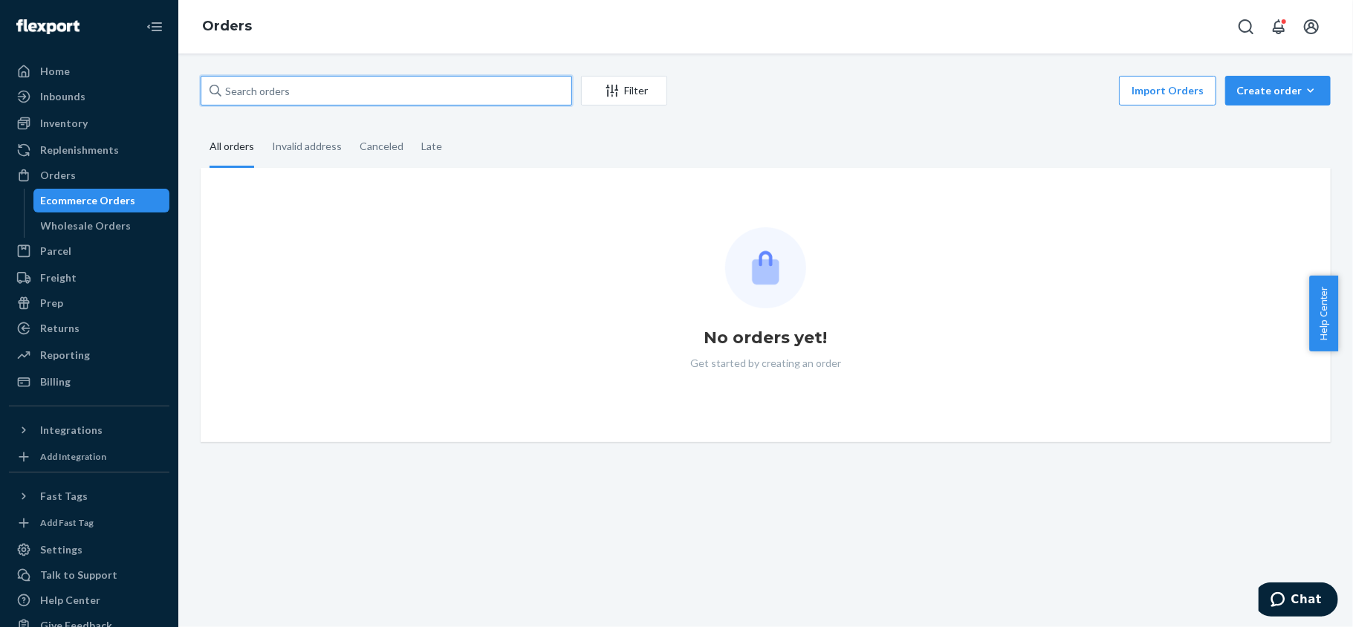
paste input "112-2410816-2974644"
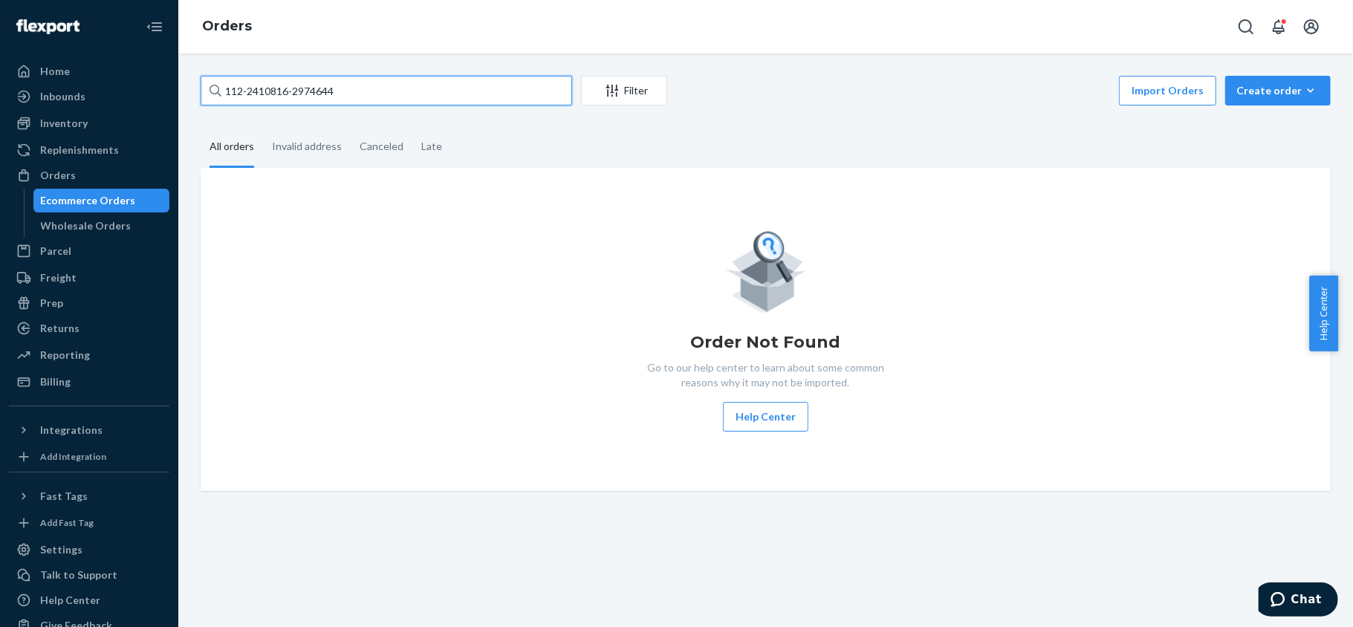
type input "112-2410816-2974644"
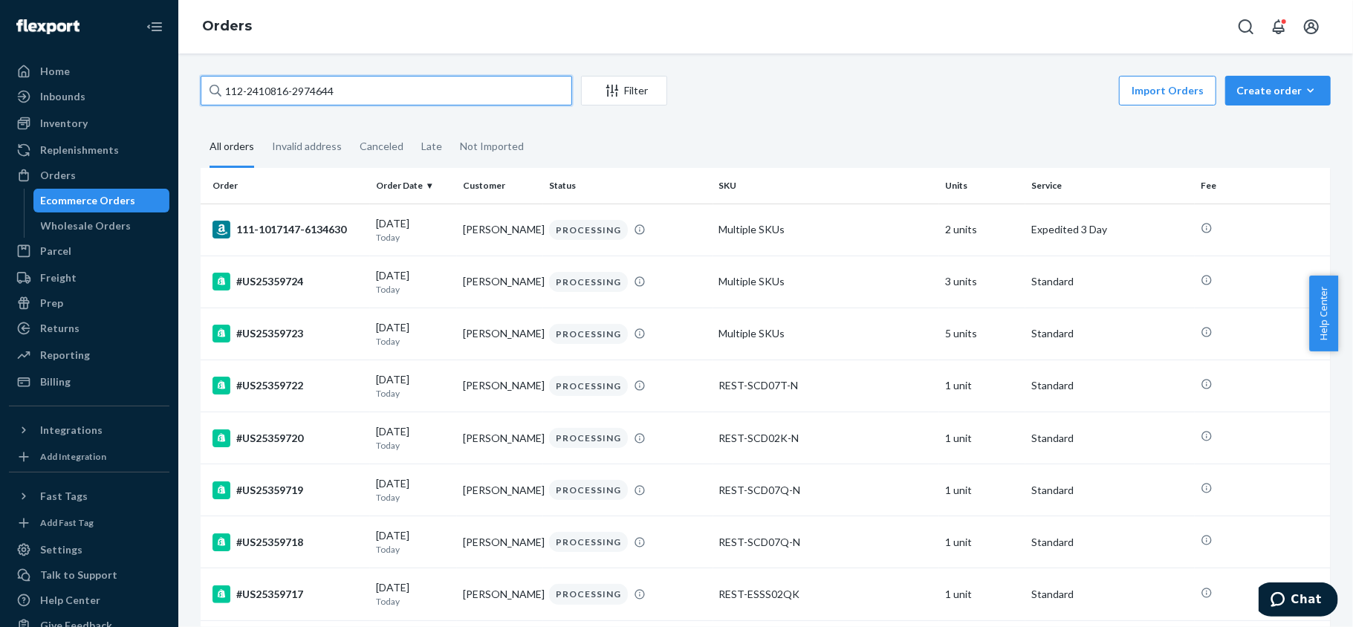
click at [370, 91] on input "112-2410816-2974644" at bounding box center [387, 91] width 372 height 30
click at [369, 91] on input "112-2410816-2974644" at bounding box center [387, 91] width 372 height 30
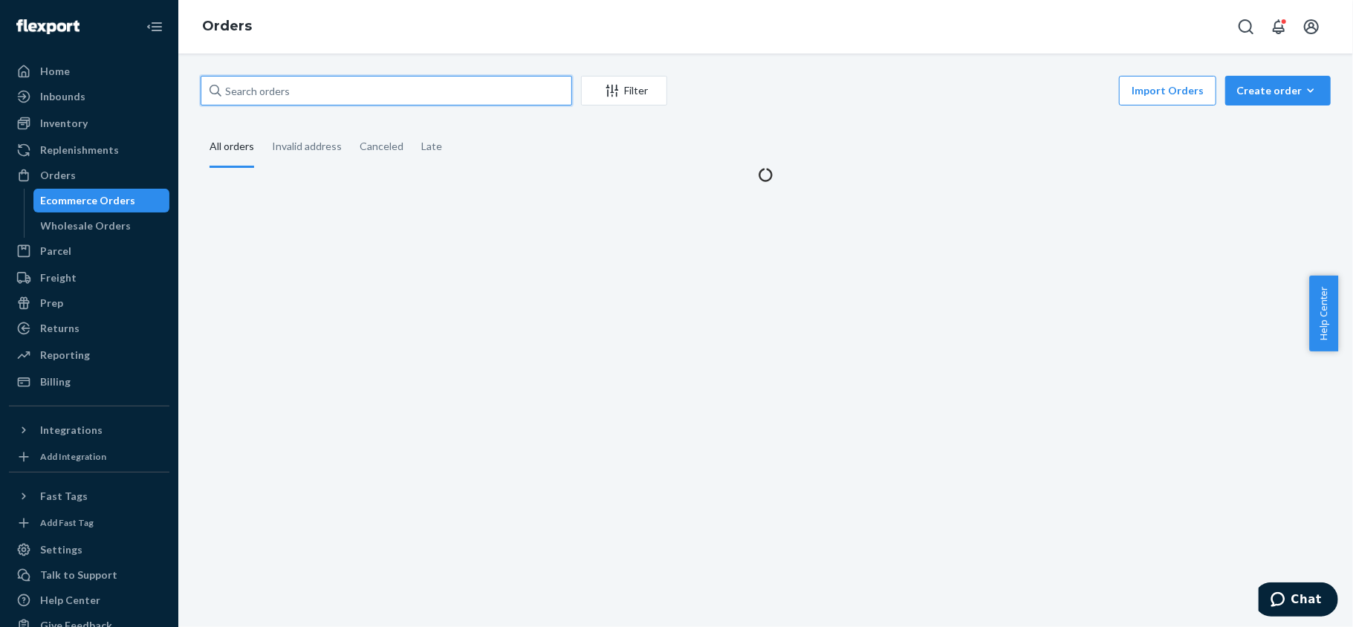
paste input "112-2410816-2974644"
type input "112-2410816-2974644"
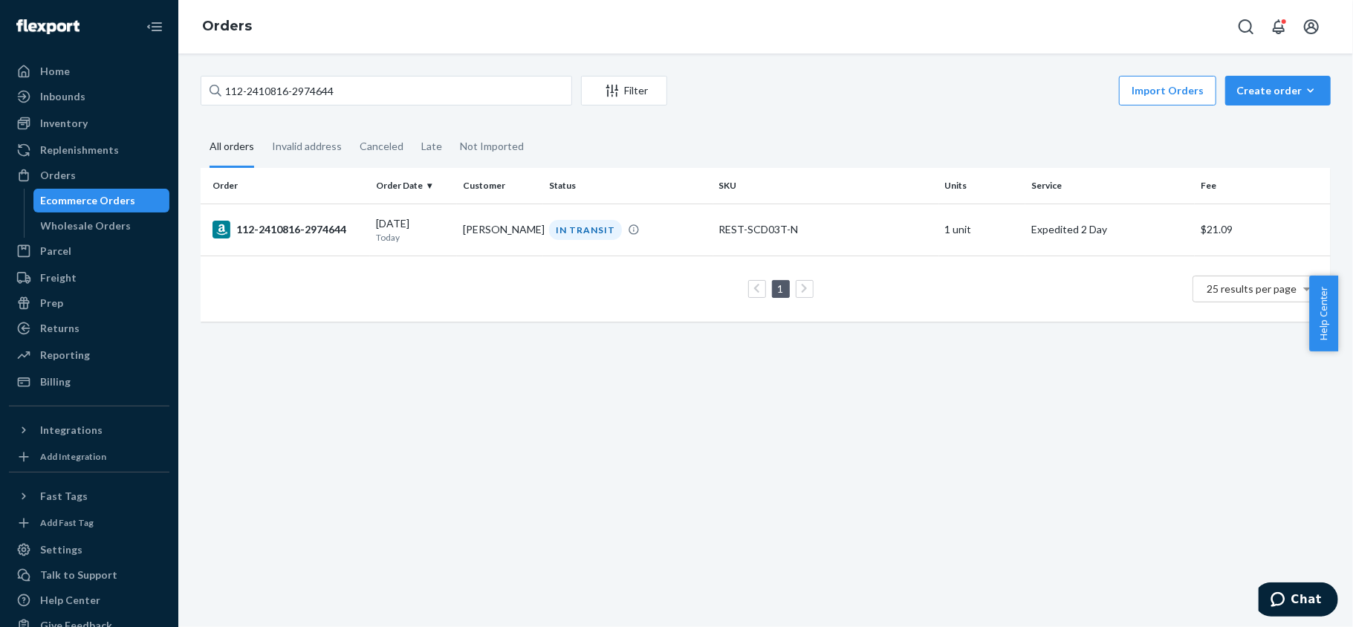
click at [343, 271] on div "1 25 results per page" at bounding box center [766, 289] width 1107 height 48
click at [340, 236] on div "112-2410816-2974644" at bounding box center [289, 230] width 152 height 18
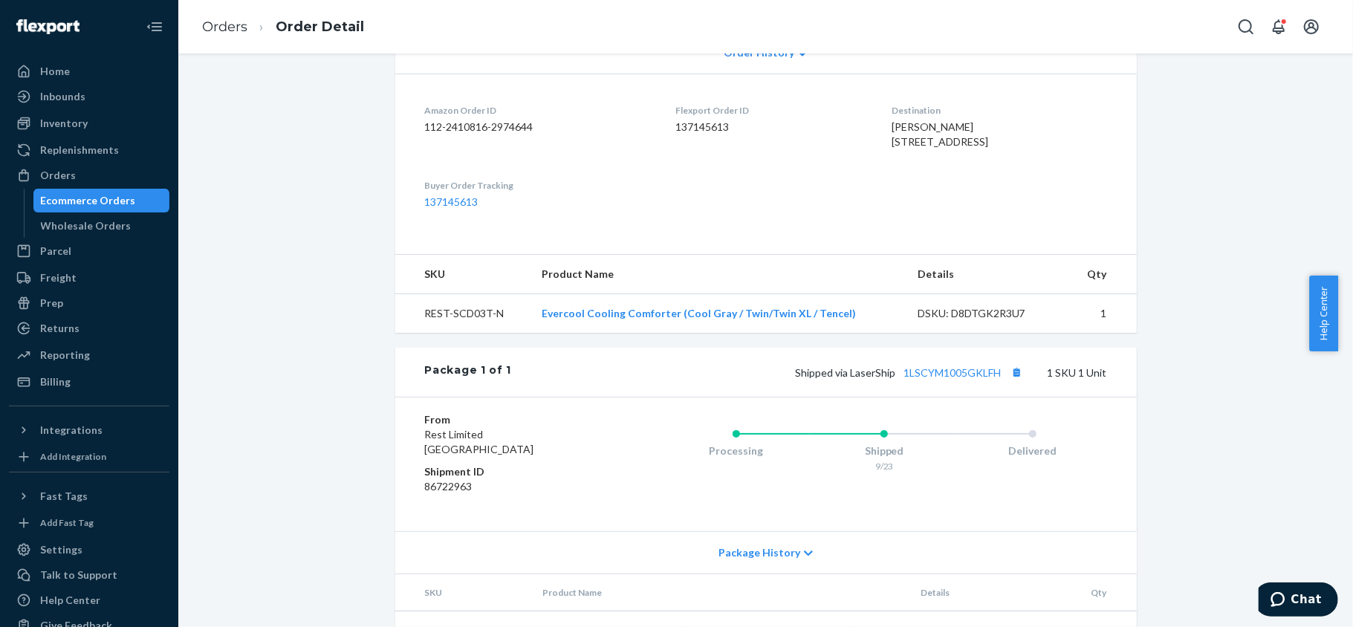
scroll to position [217, 0]
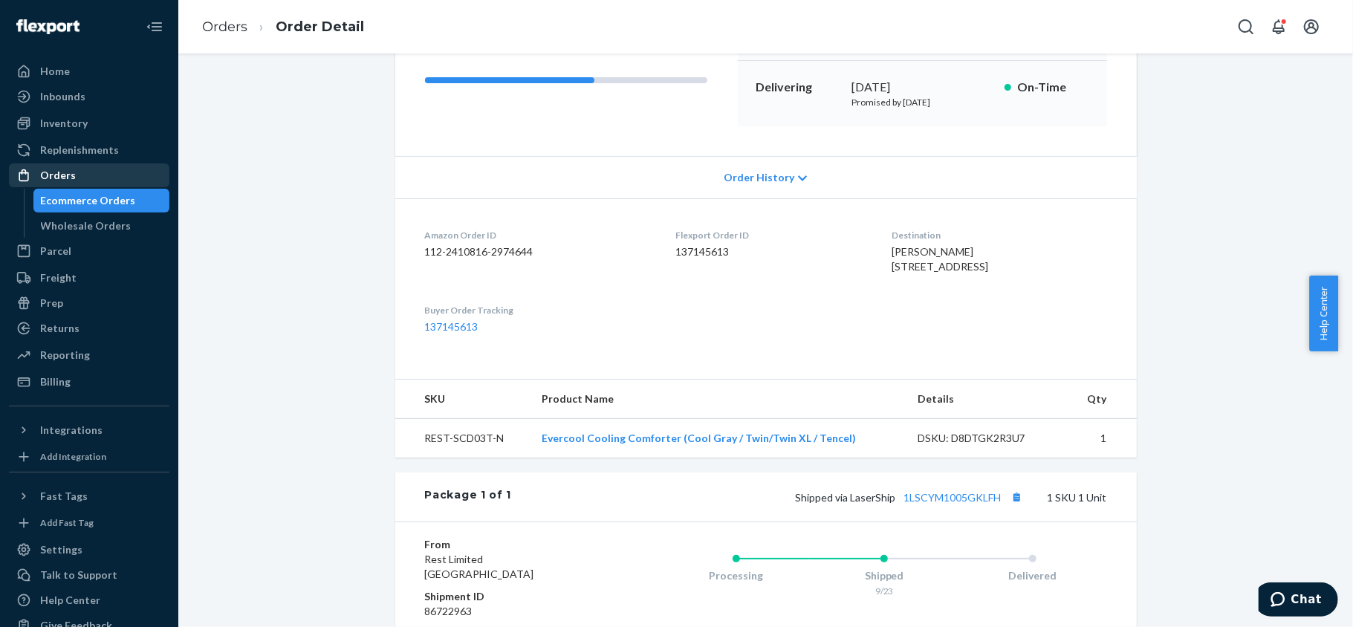
click at [120, 176] on div "Orders" at bounding box center [89, 175] width 158 height 21
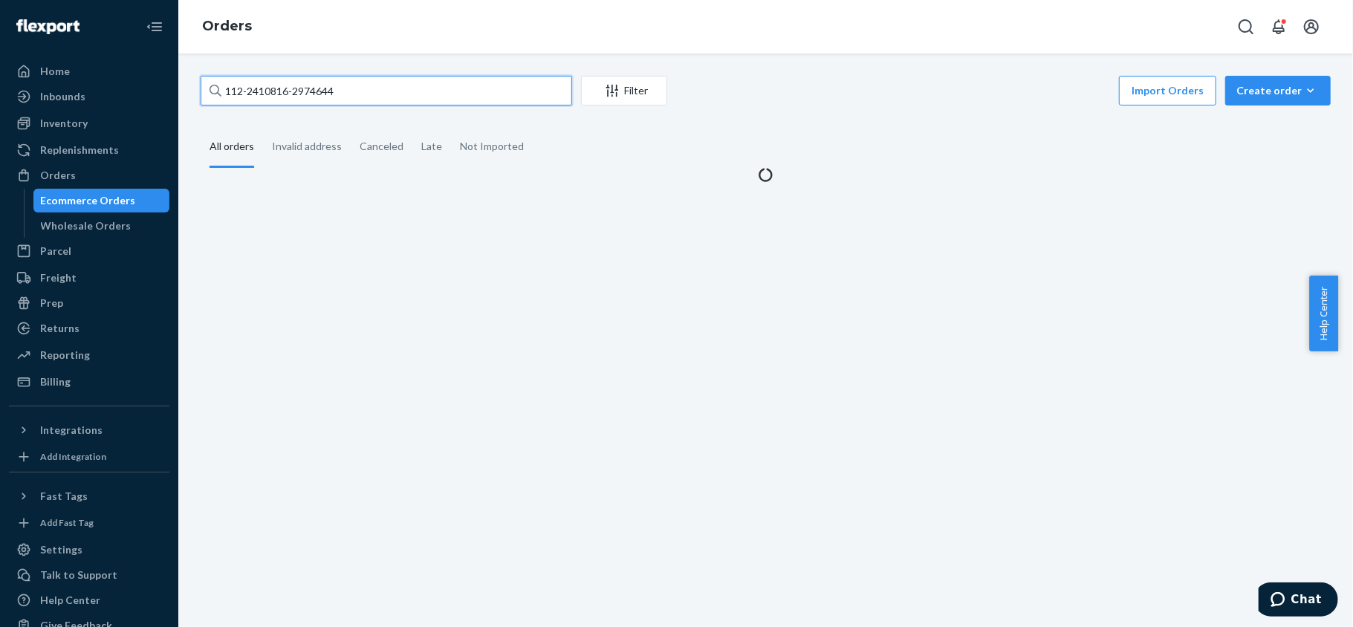
click at [372, 94] on input "112-2410816-2974644" at bounding box center [387, 91] width 372 height 30
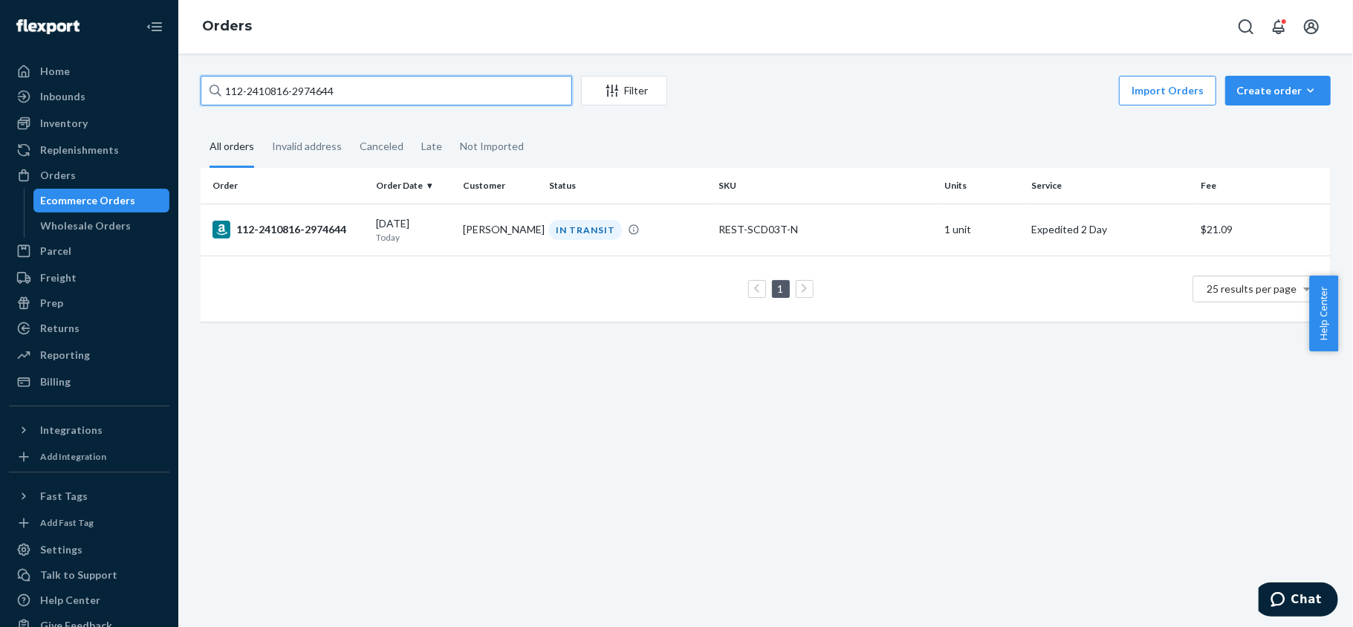
click at [372, 94] on input "112-2410816-2974644" at bounding box center [387, 91] width 372 height 30
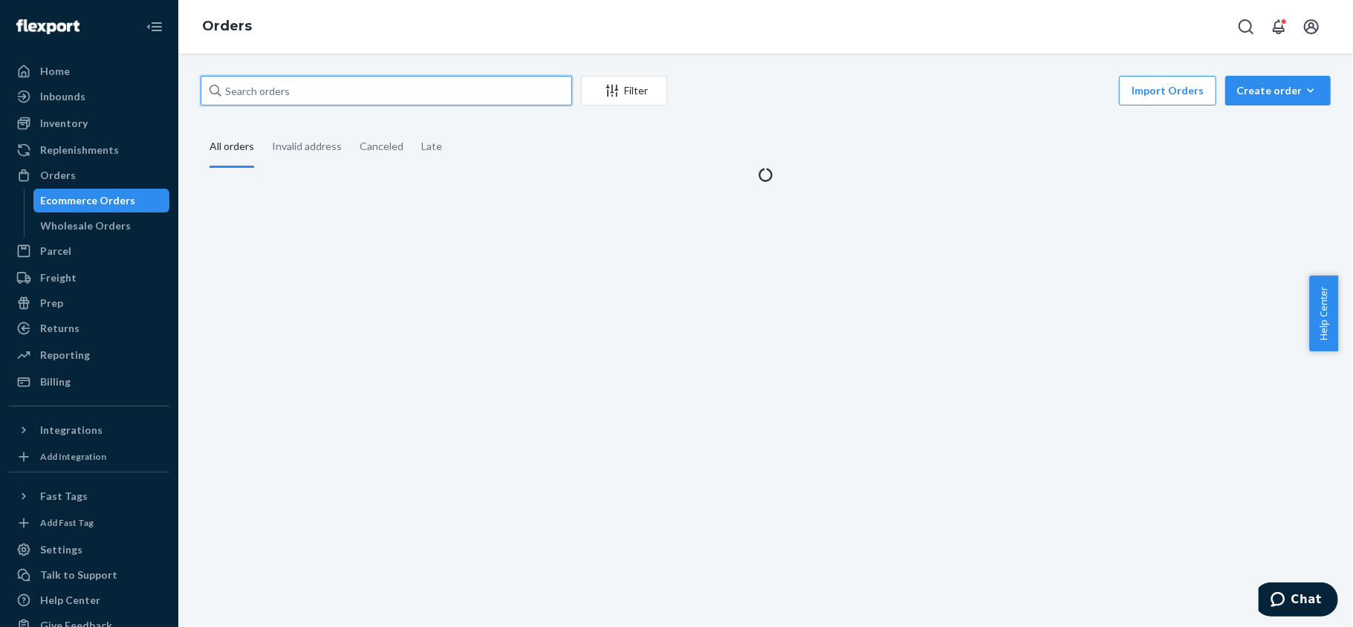
paste input "113-5118693-9857832"
type input "113-5118693-9857832"
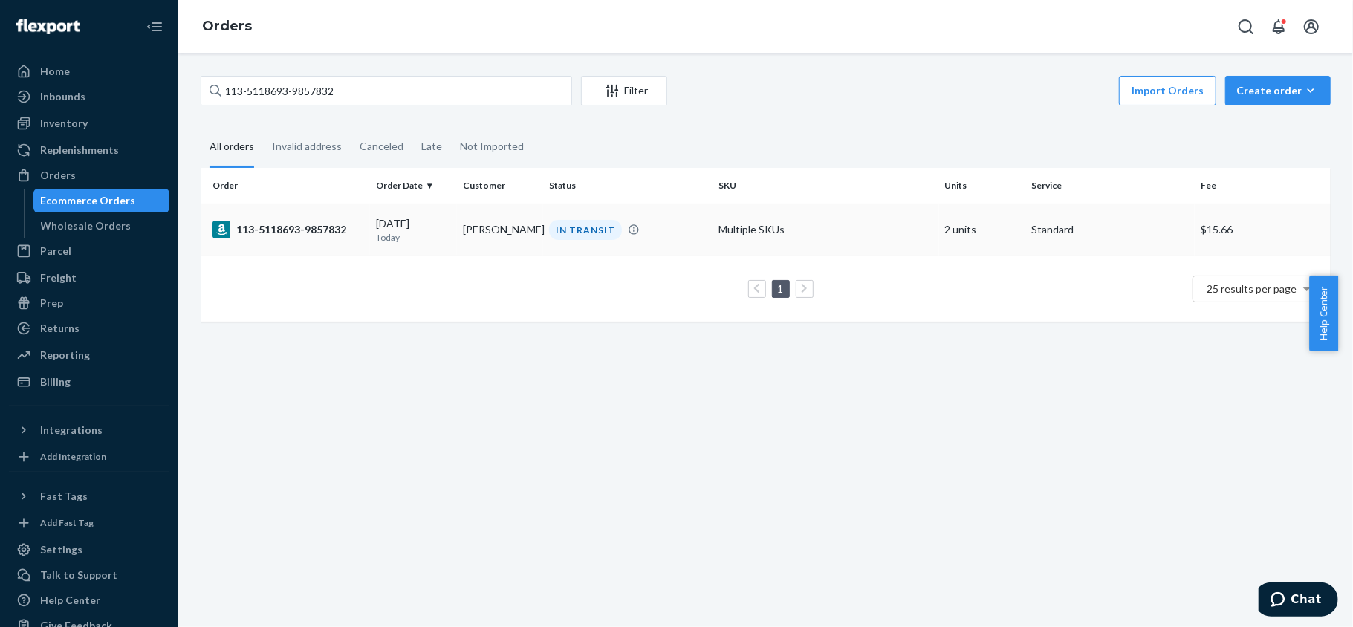
click at [357, 235] on div "113-5118693-9857832" at bounding box center [289, 230] width 152 height 18
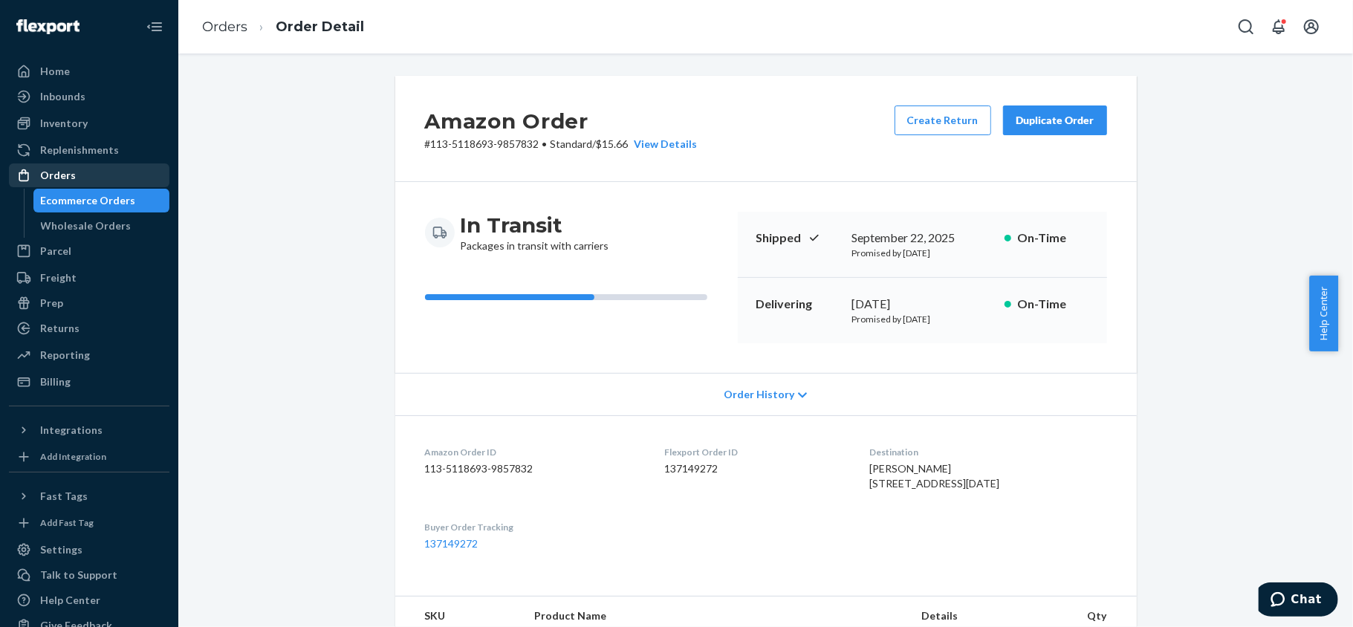
click at [104, 177] on div "Orders" at bounding box center [89, 175] width 158 height 21
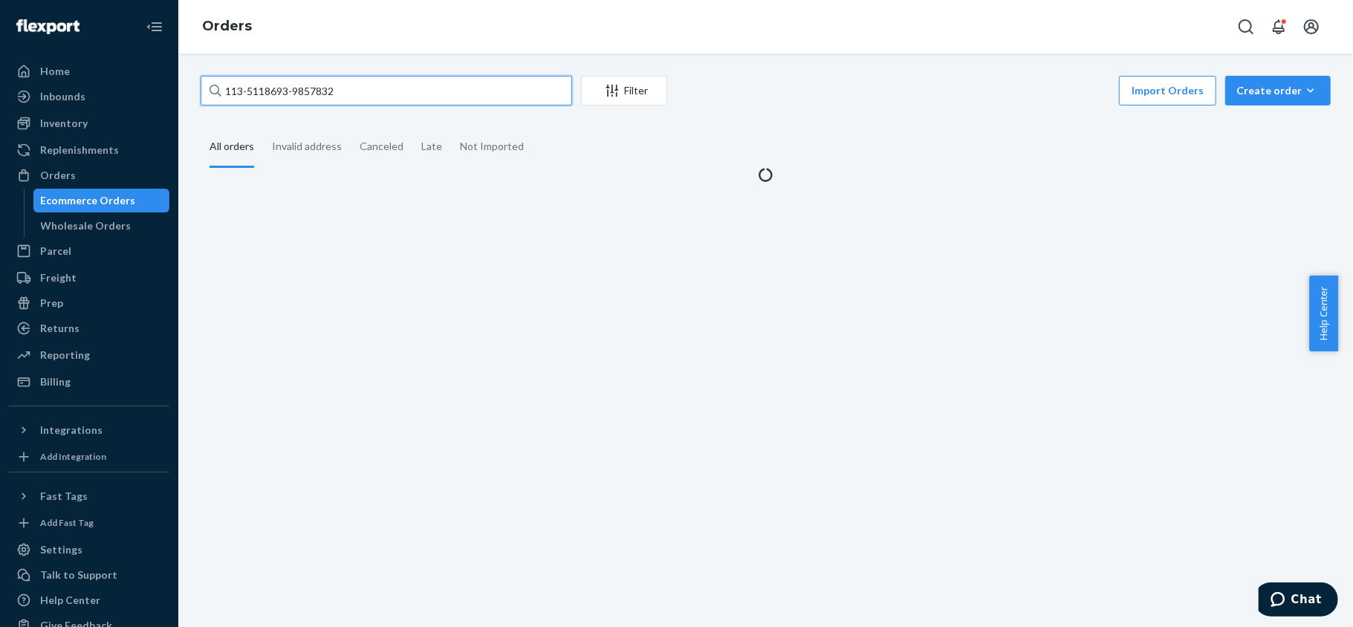
click at [354, 89] on input "113-5118693-9857832" at bounding box center [387, 91] width 372 height 30
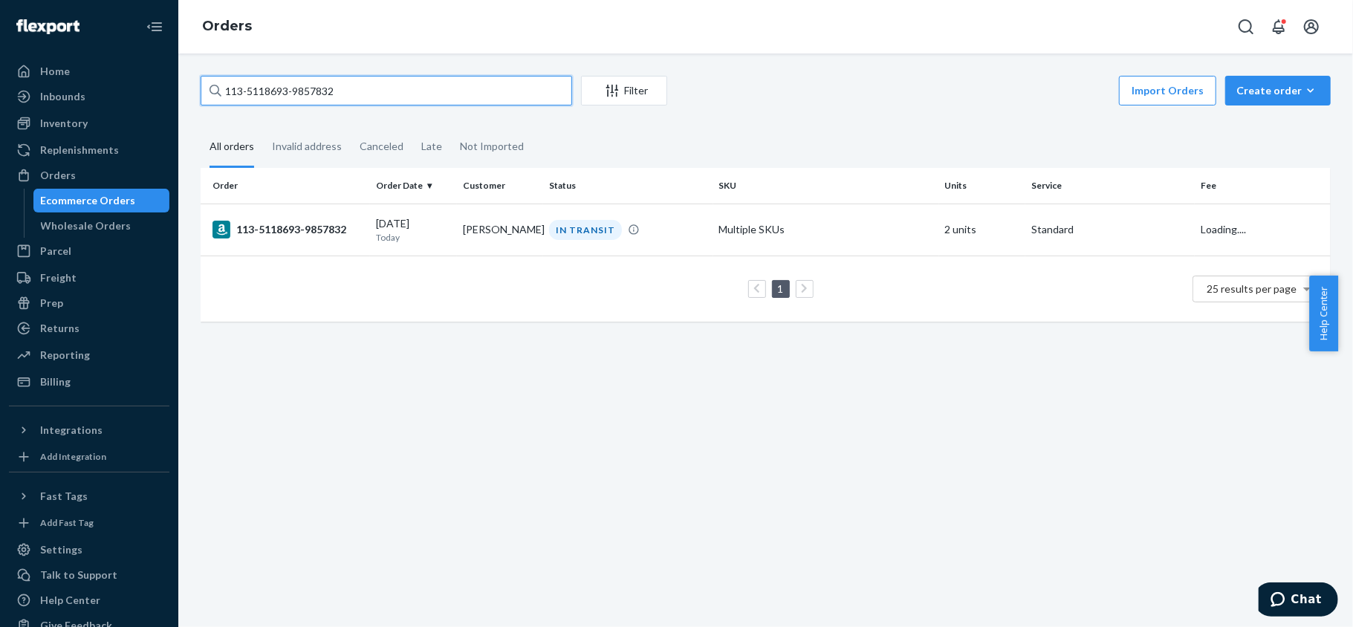
click at [354, 89] on input "113-5118693-9857832" at bounding box center [387, 91] width 372 height 30
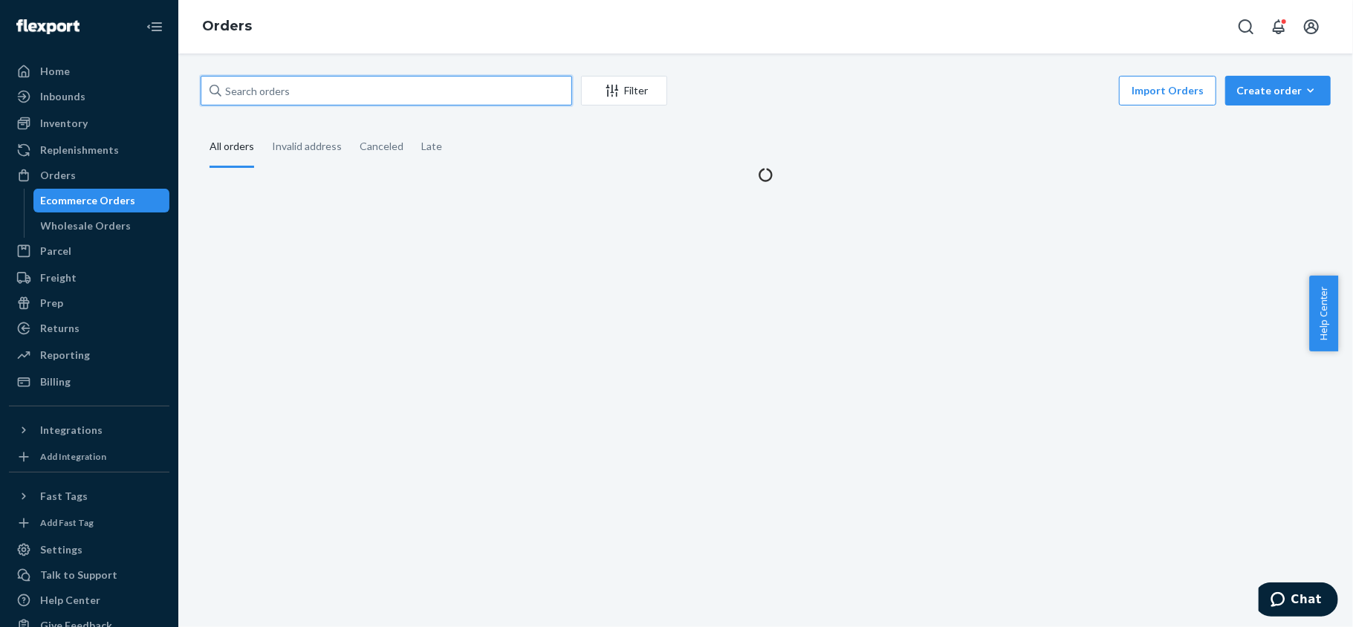
paste input "111-1442478-8475404"
type input "111-1442478-8475404"
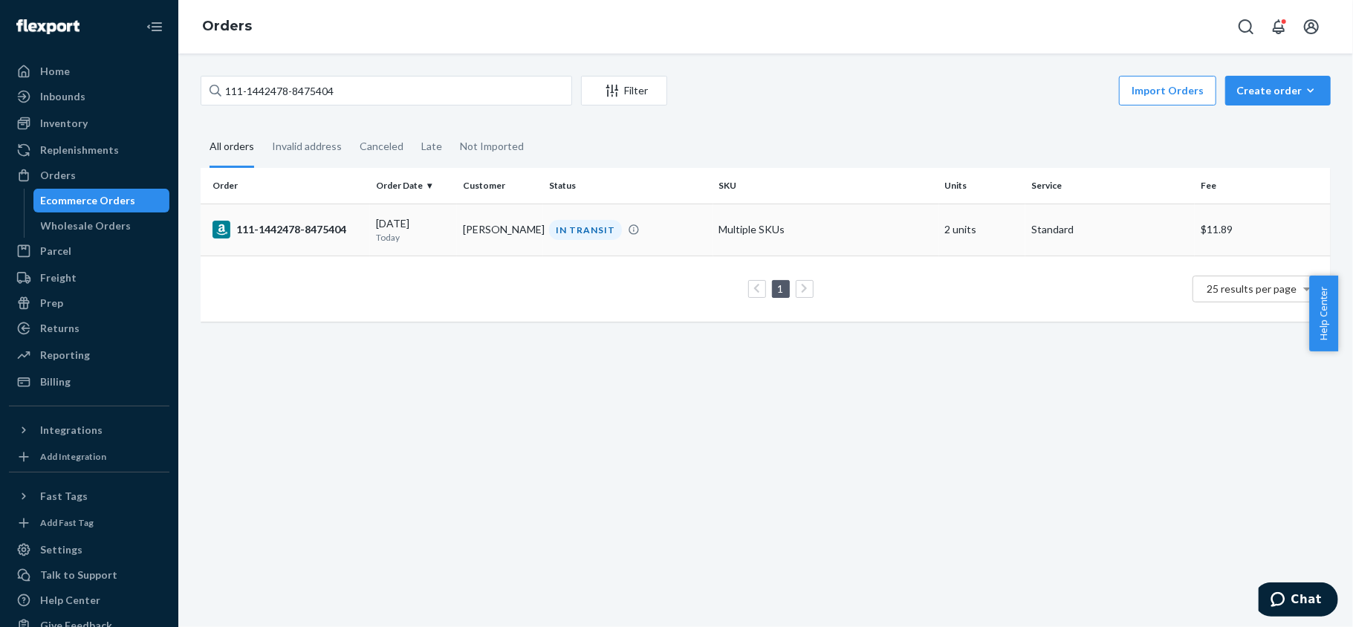
click at [282, 235] on div "111-1442478-8475404" at bounding box center [289, 230] width 152 height 18
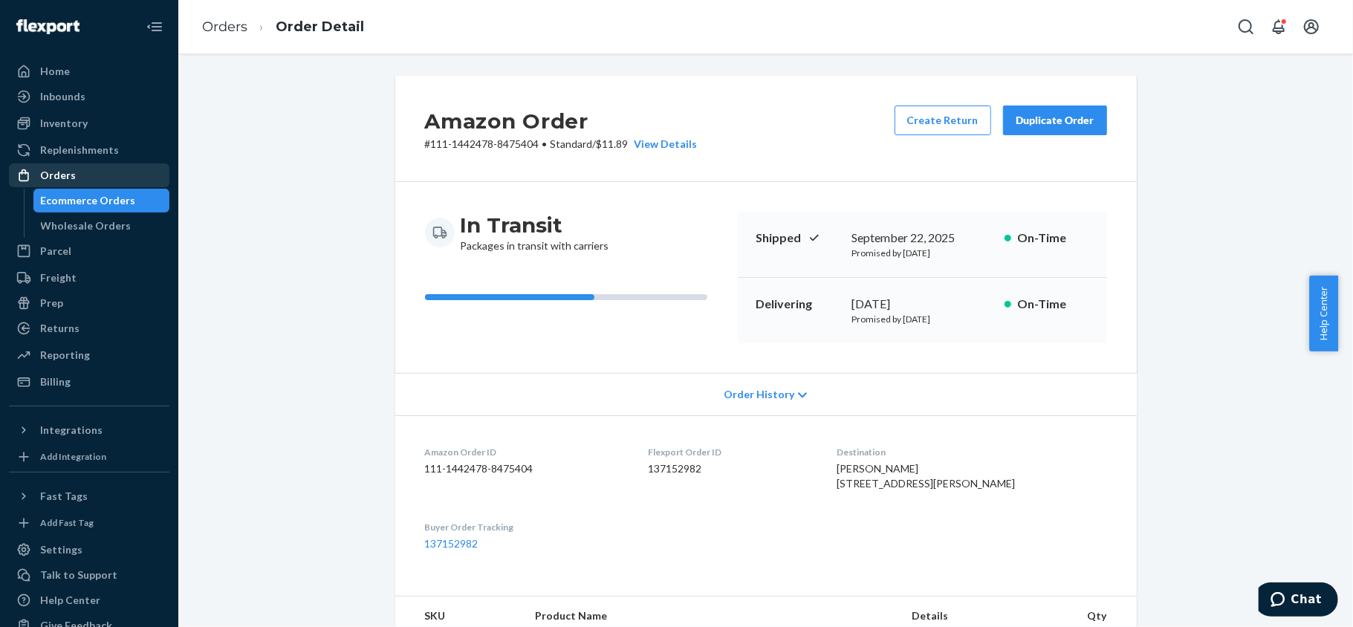
click at [78, 179] on div "Orders" at bounding box center [89, 175] width 158 height 21
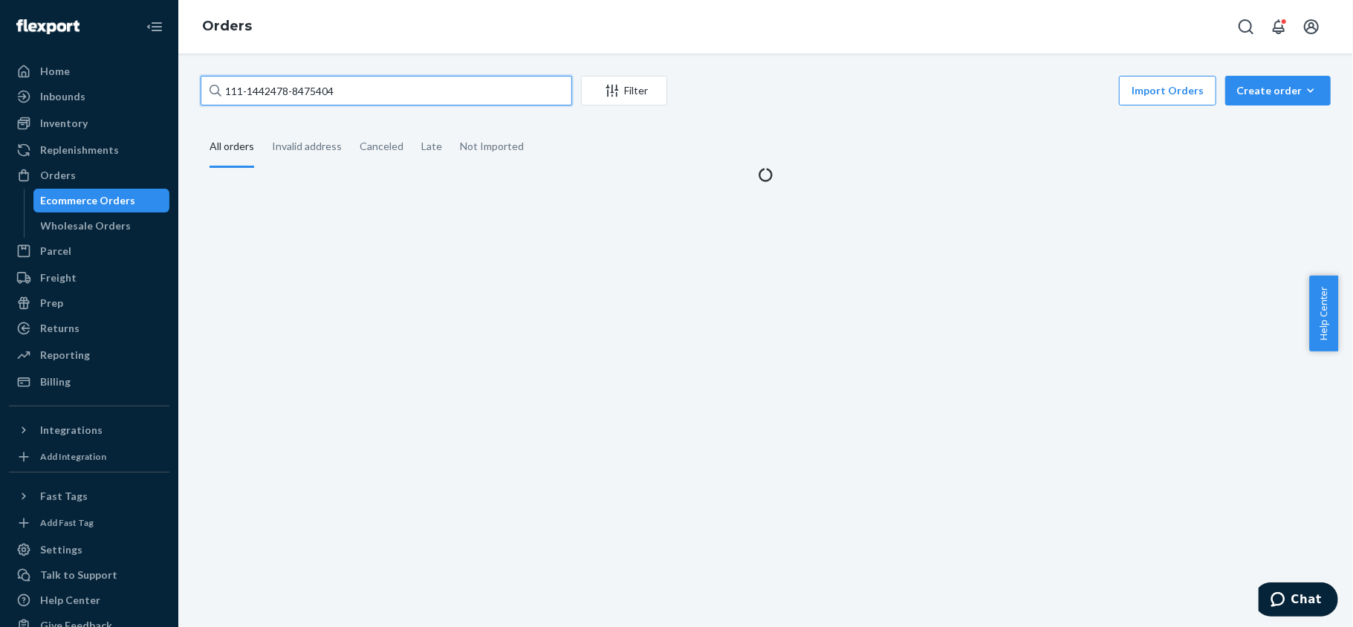
click at [360, 94] on input "111-1442478-8475404" at bounding box center [387, 91] width 372 height 30
click at [361, 93] on input "111-1442478-8475404" at bounding box center [387, 91] width 372 height 30
paste input "114-4357342-9303466"
type input "114-4357342-9303466"
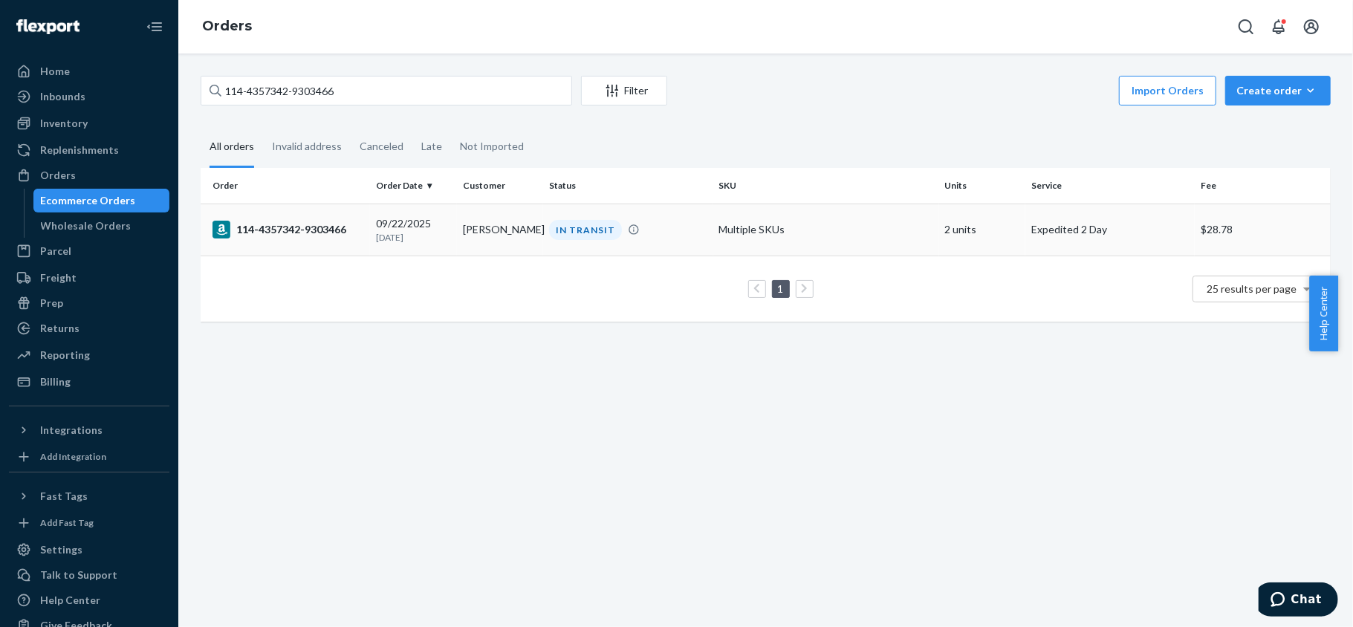
click at [450, 227] on td "09/22/2025 1 day ago" at bounding box center [413, 230] width 87 height 52
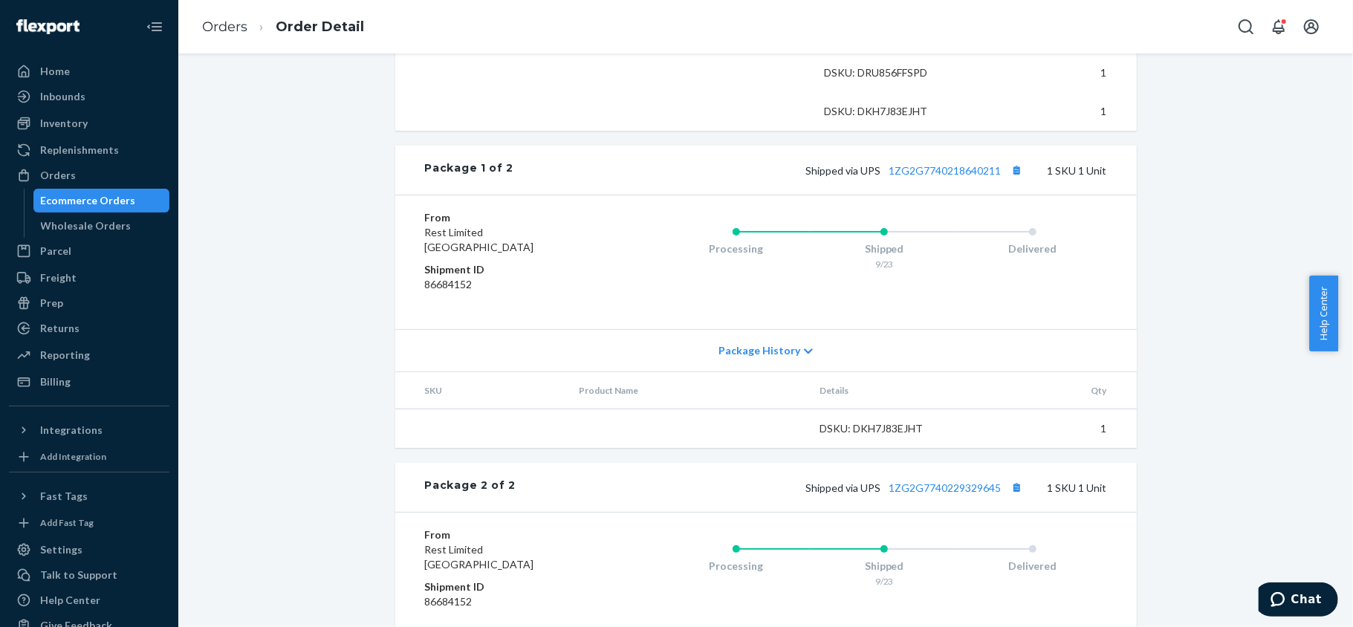
scroll to position [595, 0]
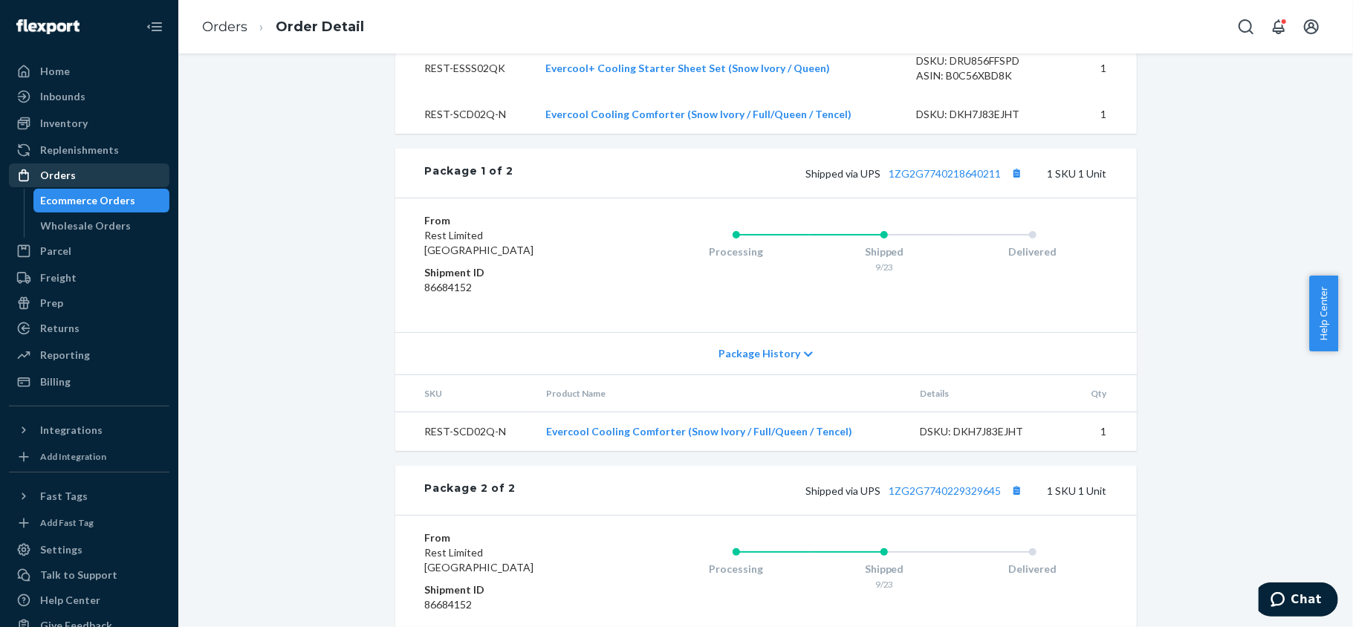
click at [92, 167] on div "Orders" at bounding box center [89, 175] width 158 height 21
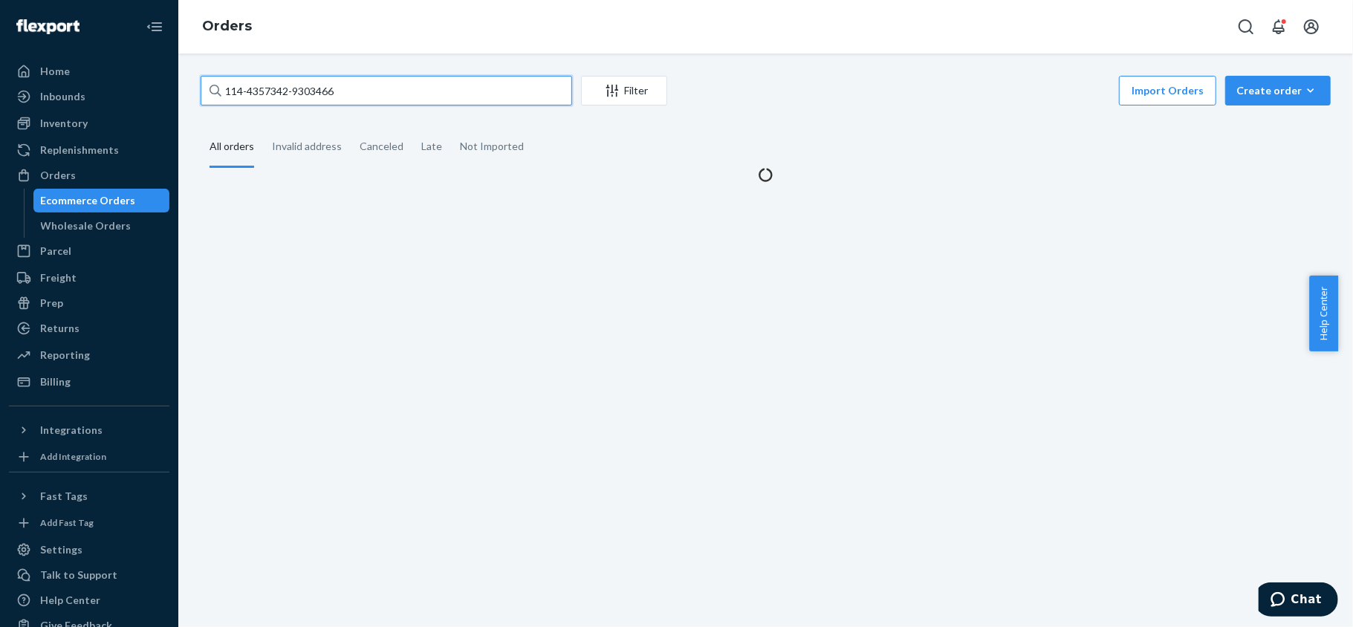
click at [336, 95] on input "114-4357342-9303466" at bounding box center [387, 91] width 372 height 30
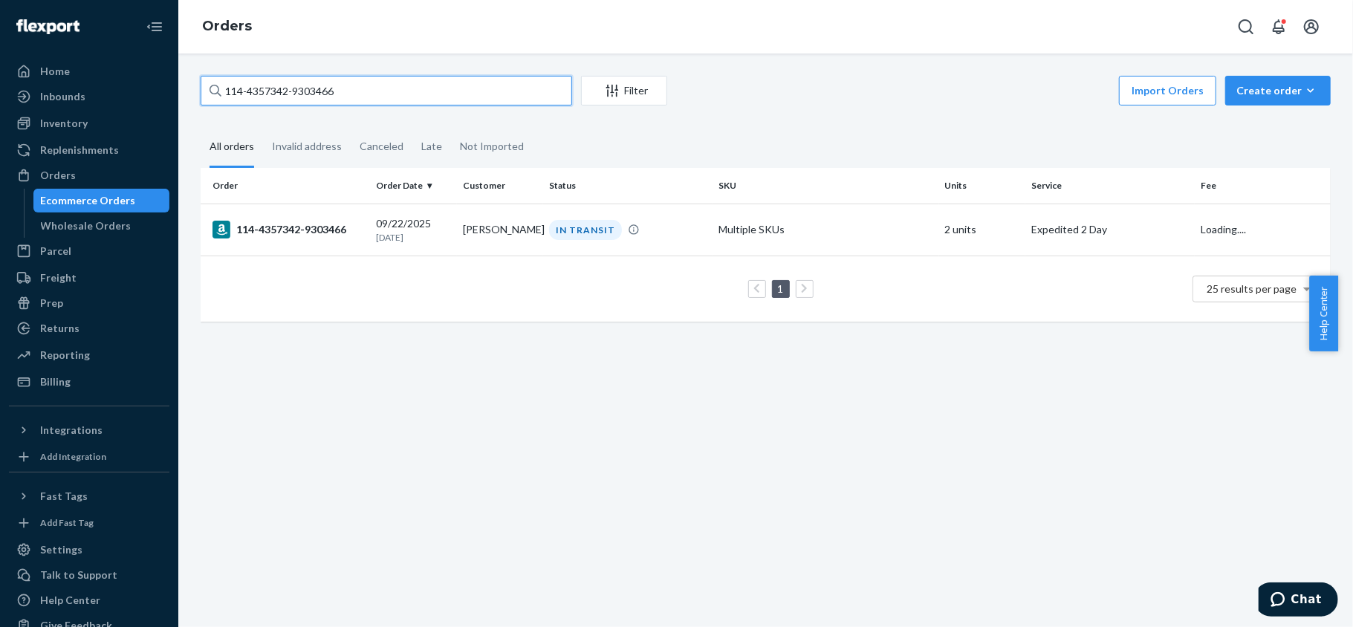
click at [336, 95] on input "114-4357342-9303466" at bounding box center [387, 91] width 372 height 30
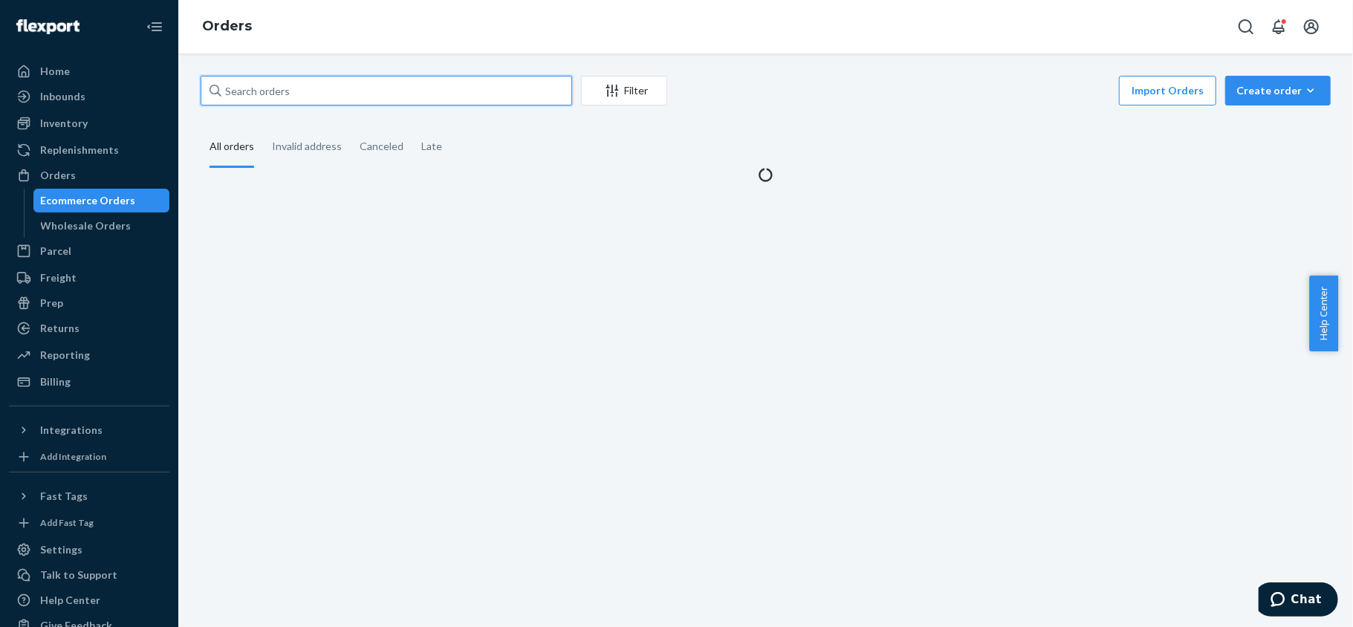
paste input "112-6068502-4994633"
type input "112-6068502-4994633"
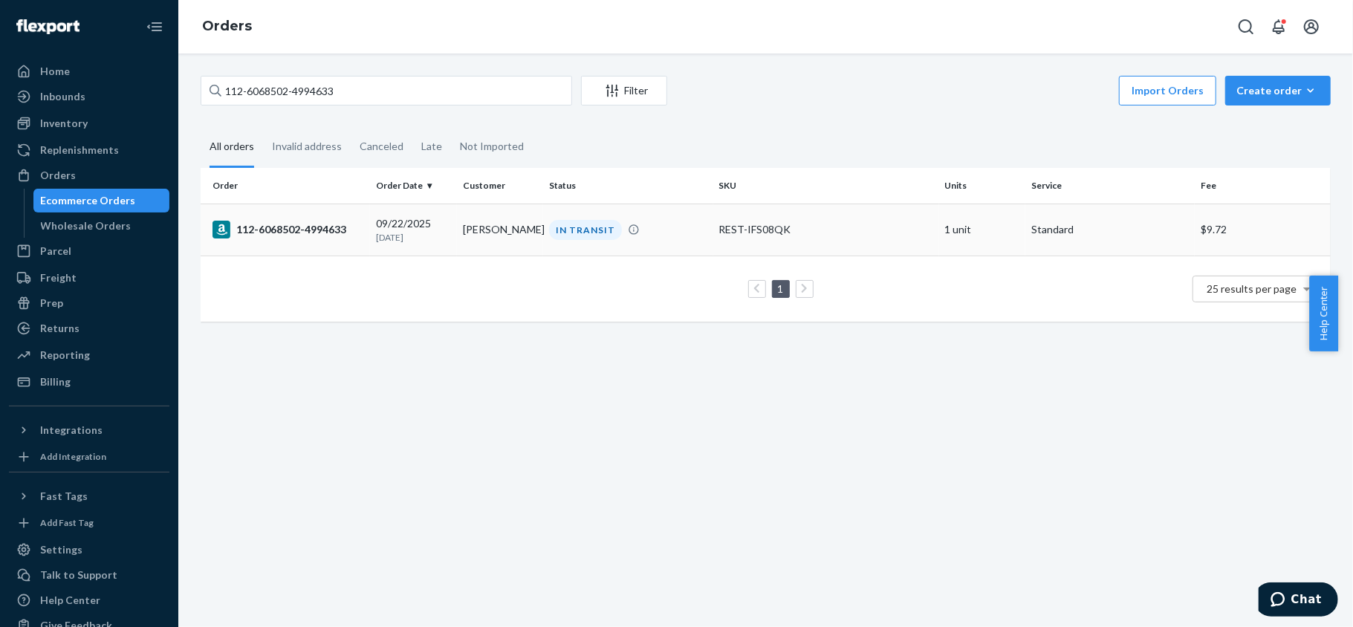
click at [331, 230] on div "112-6068502-4994633" at bounding box center [289, 230] width 152 height 18
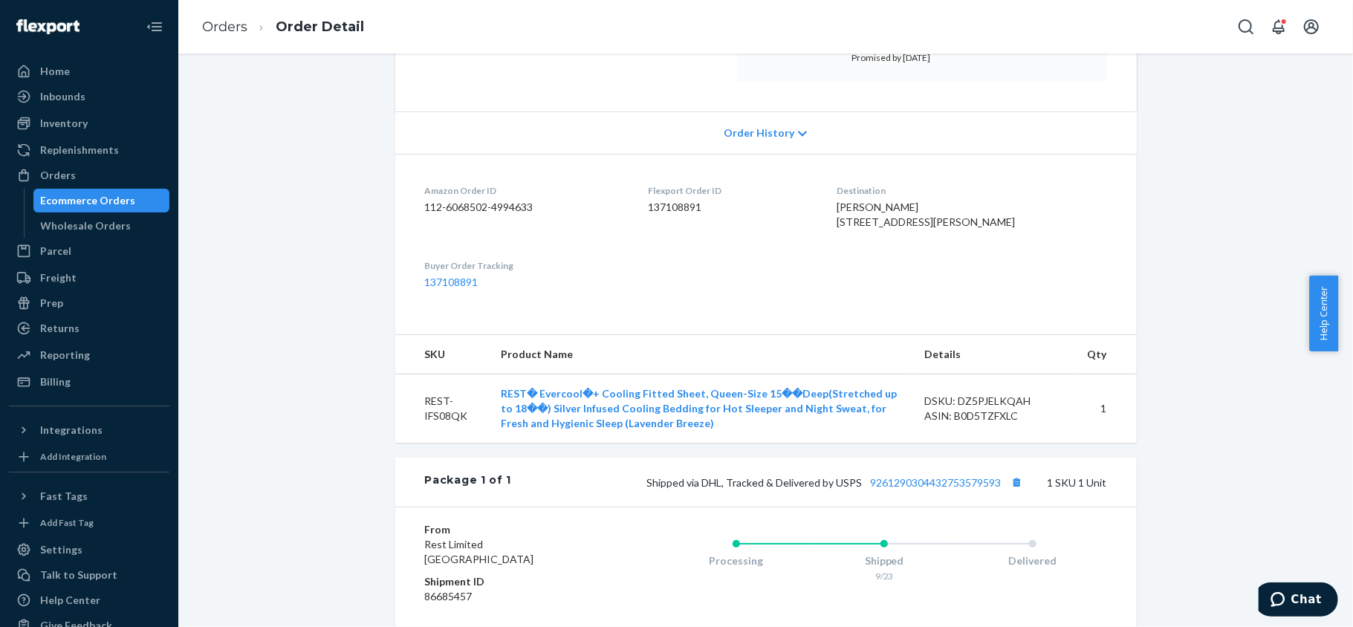
scroll to position [297, 0]
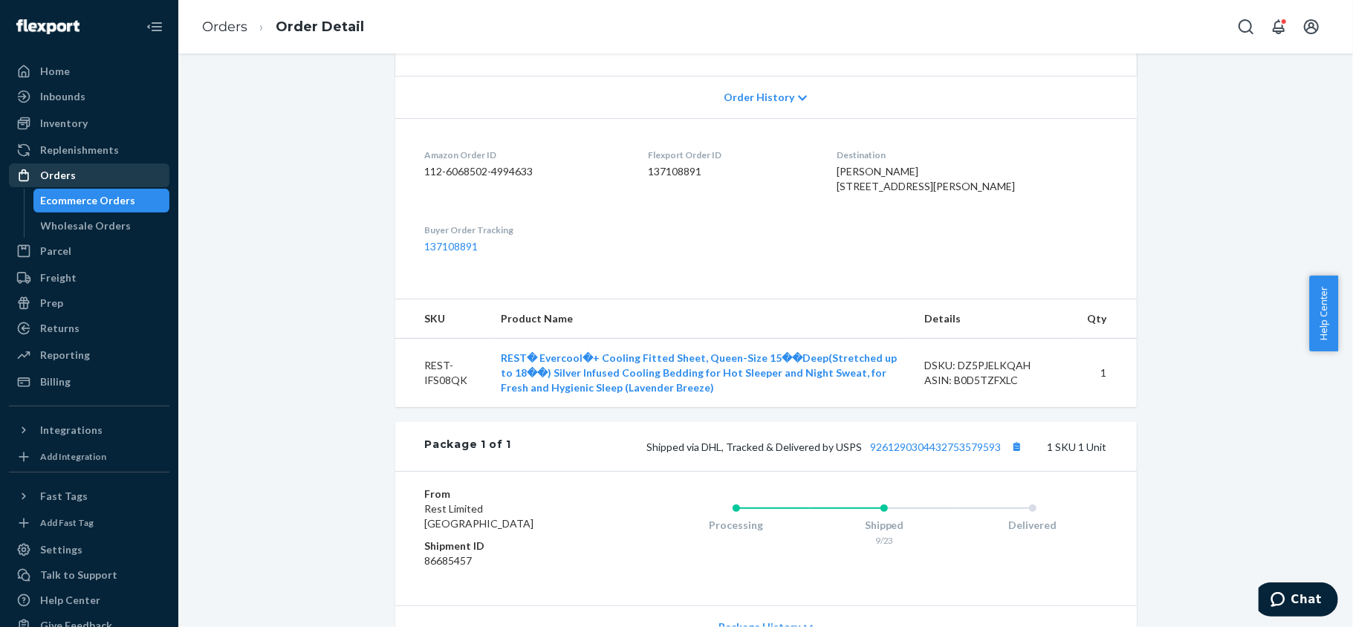
click at [58, 171] on div "Orders" at bounding box center [58, 175] width 36 height 15
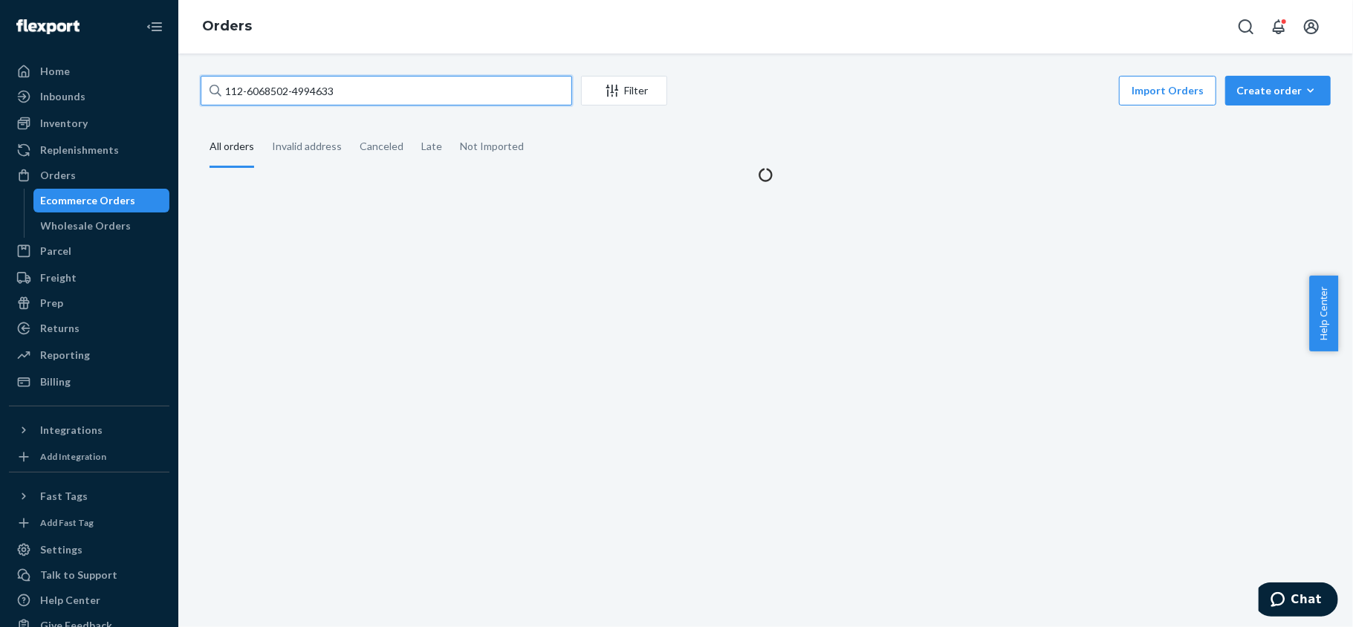
click at [358, 84] on input "112-6068502-4994633" at bounding box center [387, 91] width 372 height 30
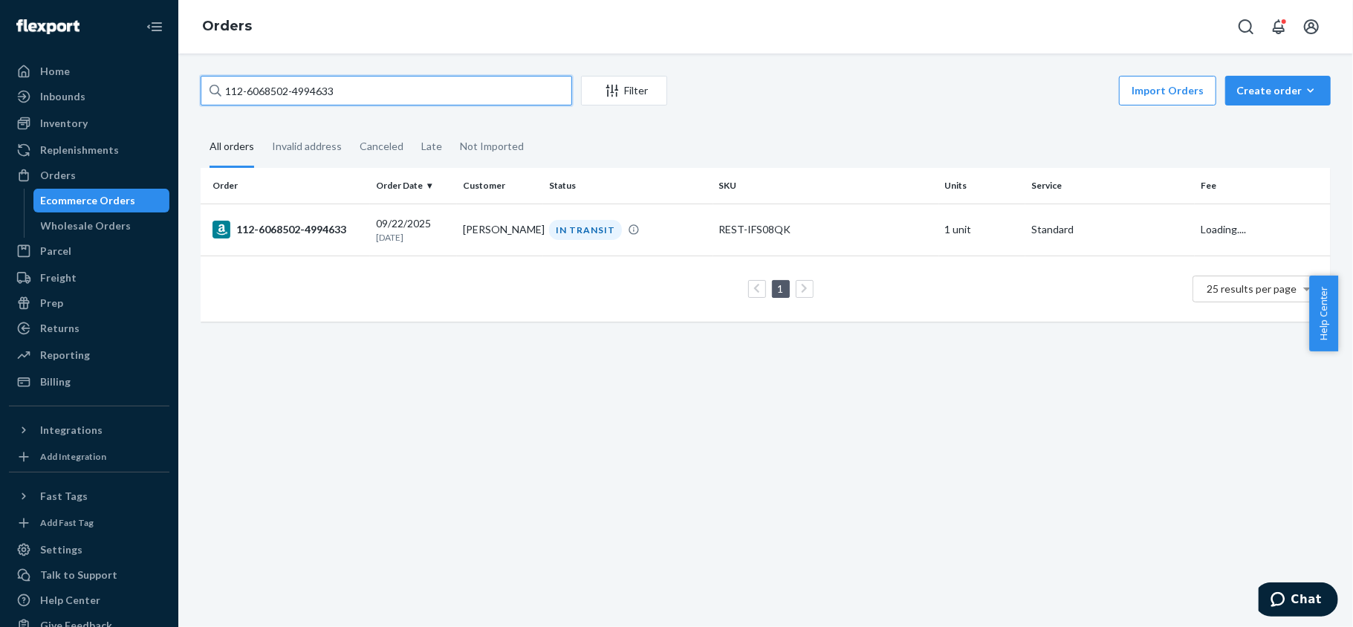
click at [358, 84] on input "112-6068502-4994633" at bounding box center [387, 91] width 372 height 30
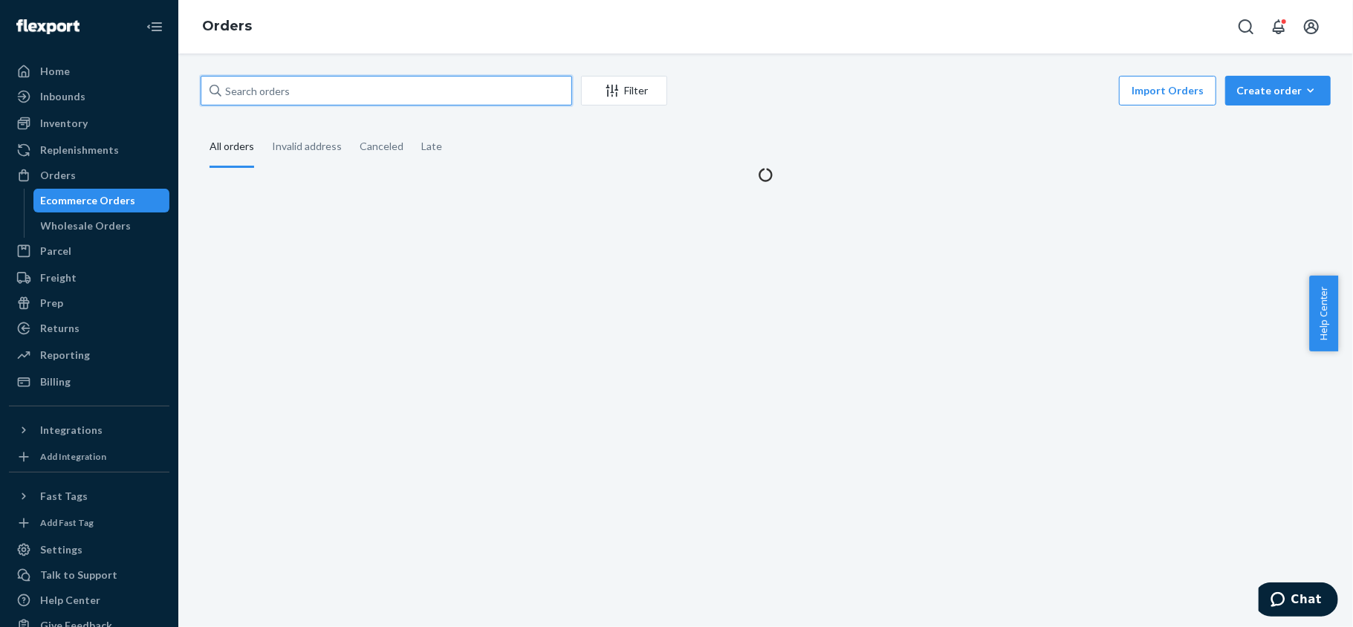
paste input "113-7968054-9538626"
type input "113-7968054-9538626"
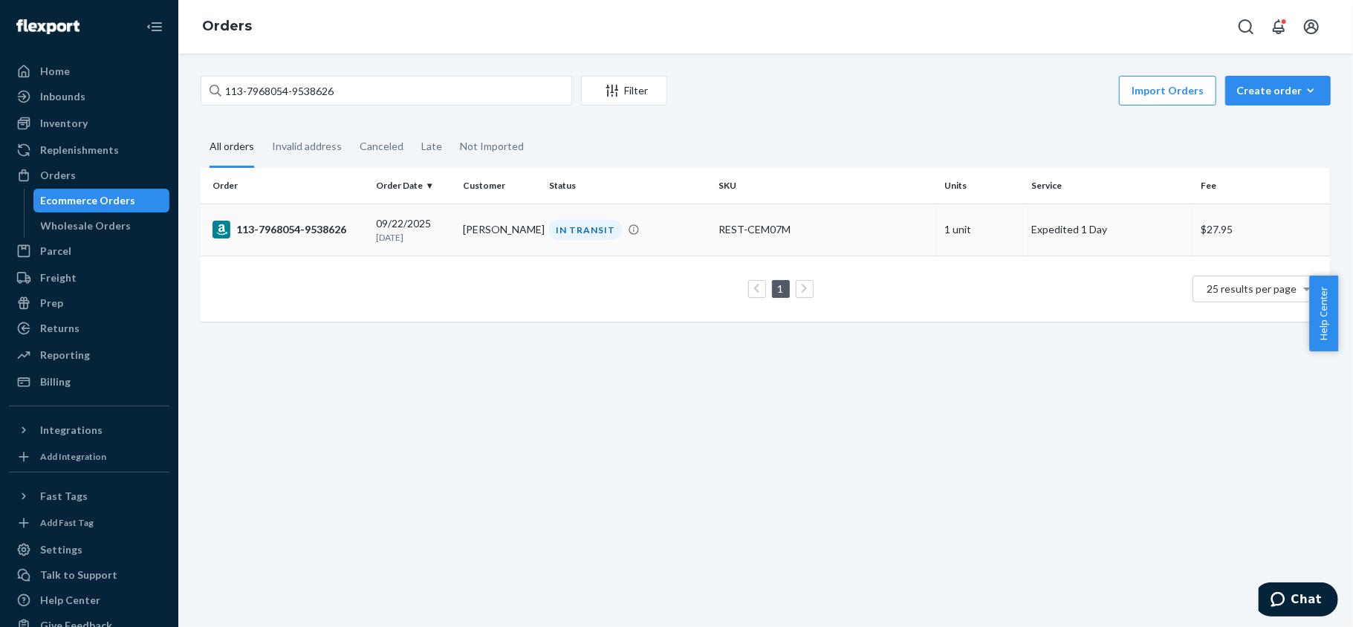
click at [351, 236] on div "113-7968054-9538626" at bounding box center [289, 230] width 152 height 18
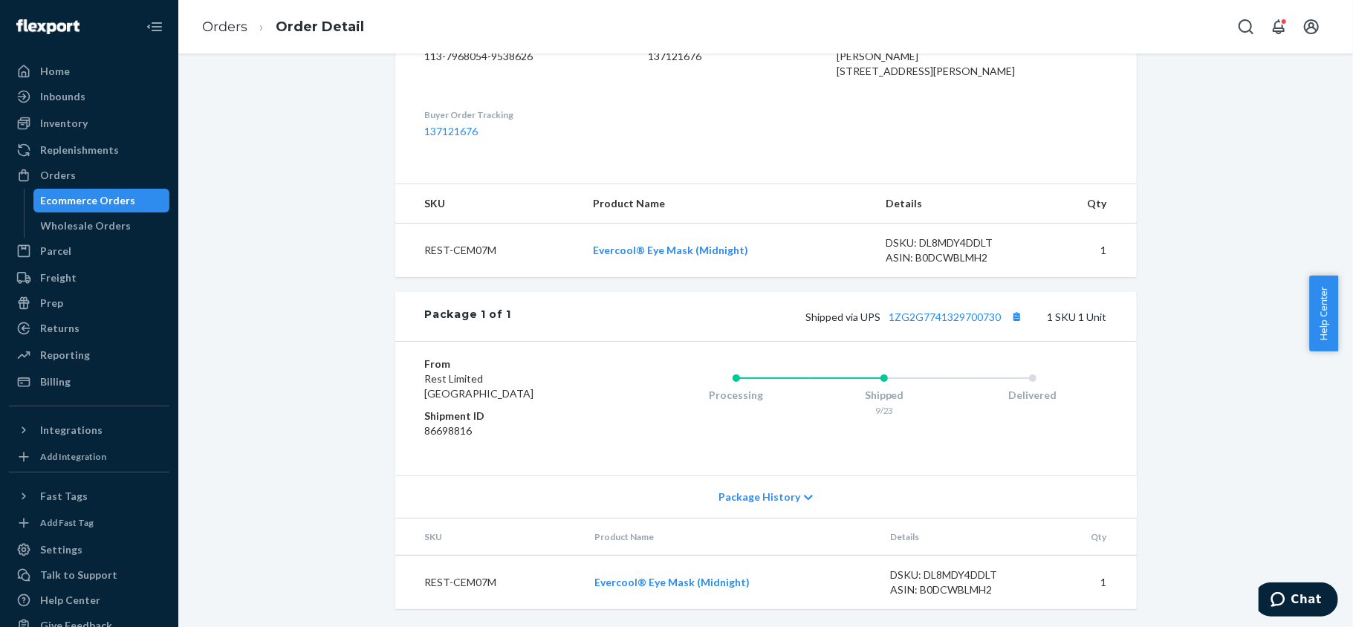
scroll to position [444, 0]
click at [126, 173] on div "Orders" at bounding box center [89, 175] width 158 height 21
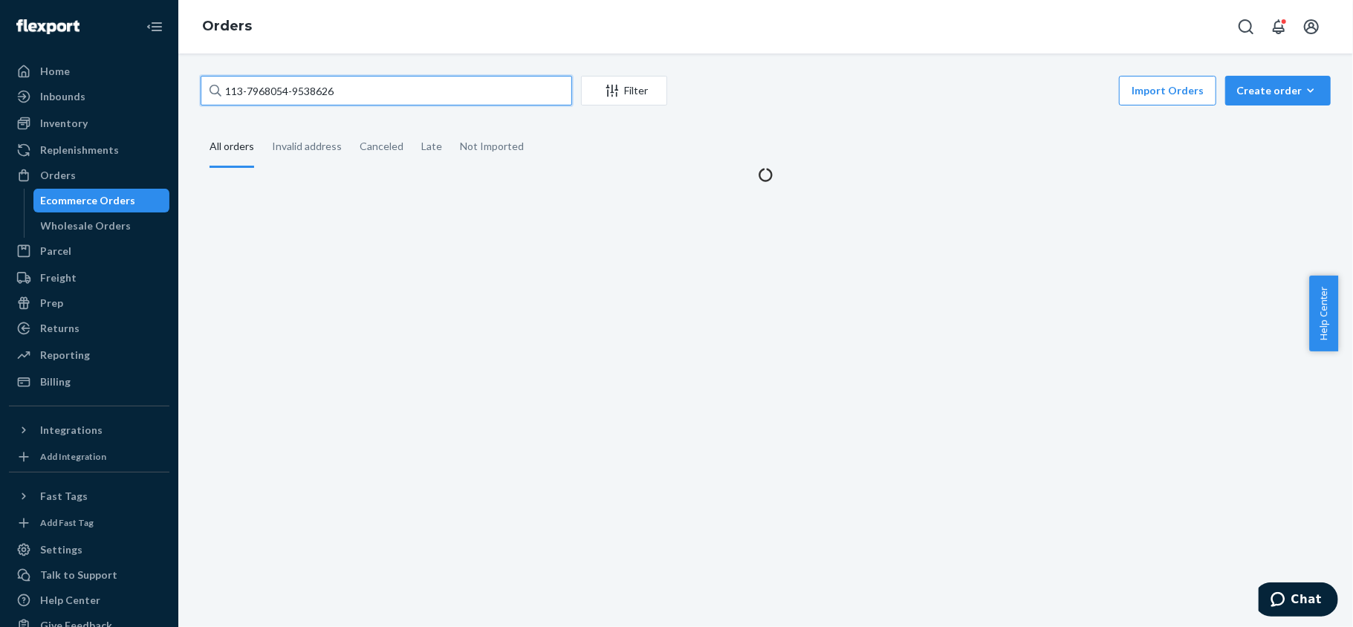
click at [364, 84] on input "113-7968054-9538626" at bounding box center [387, 91] width 372 height 30
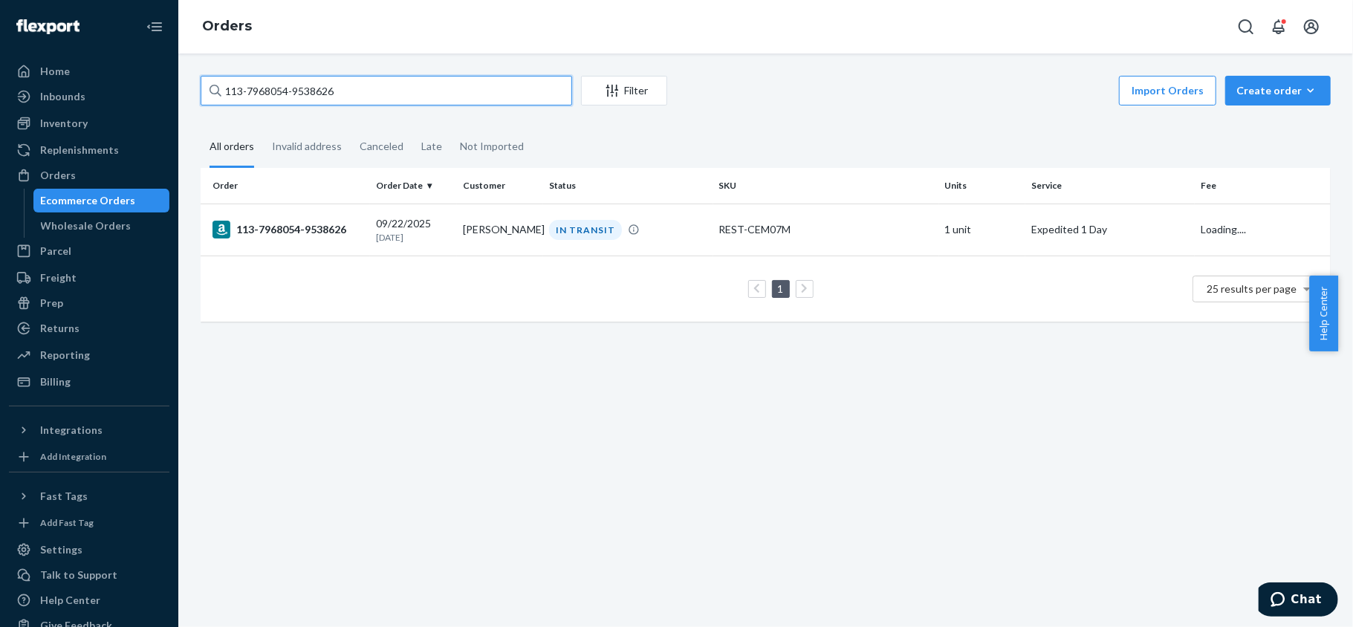
click at [364, 84] on input "113-7968054-9538626" at bounding box center [387, 91] width 372 height 30
paste input "113-8944366-7597814"
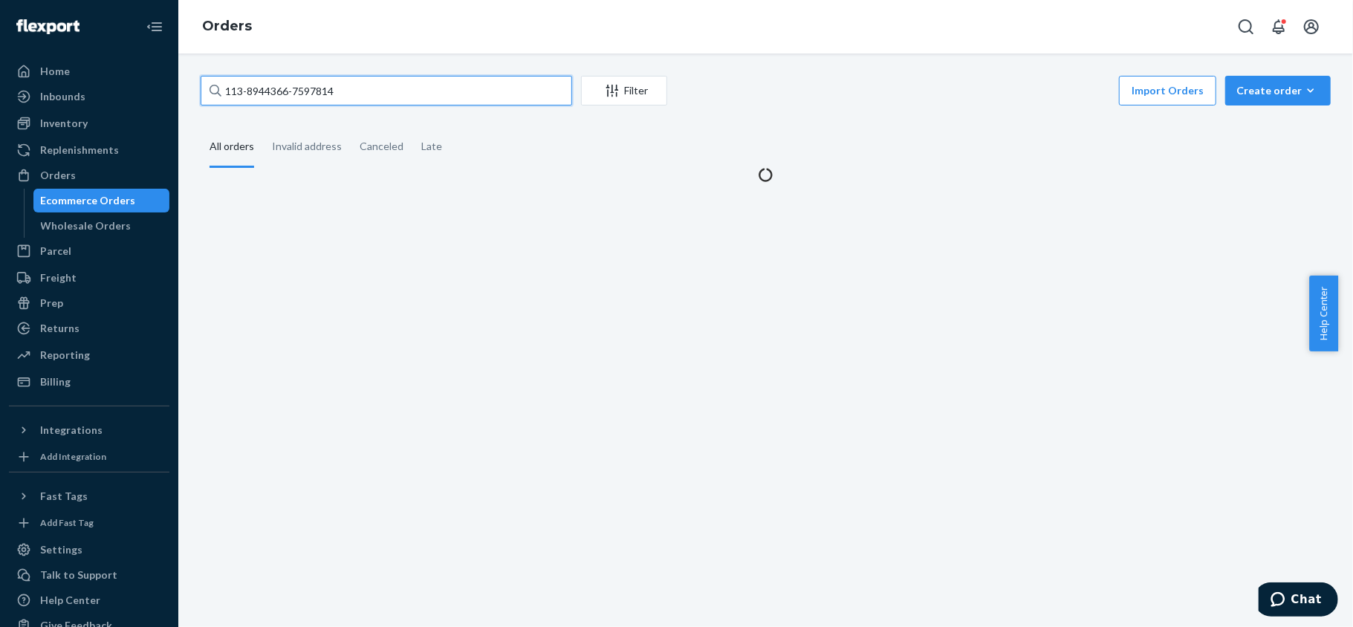
type input "113-8944366-7597814"
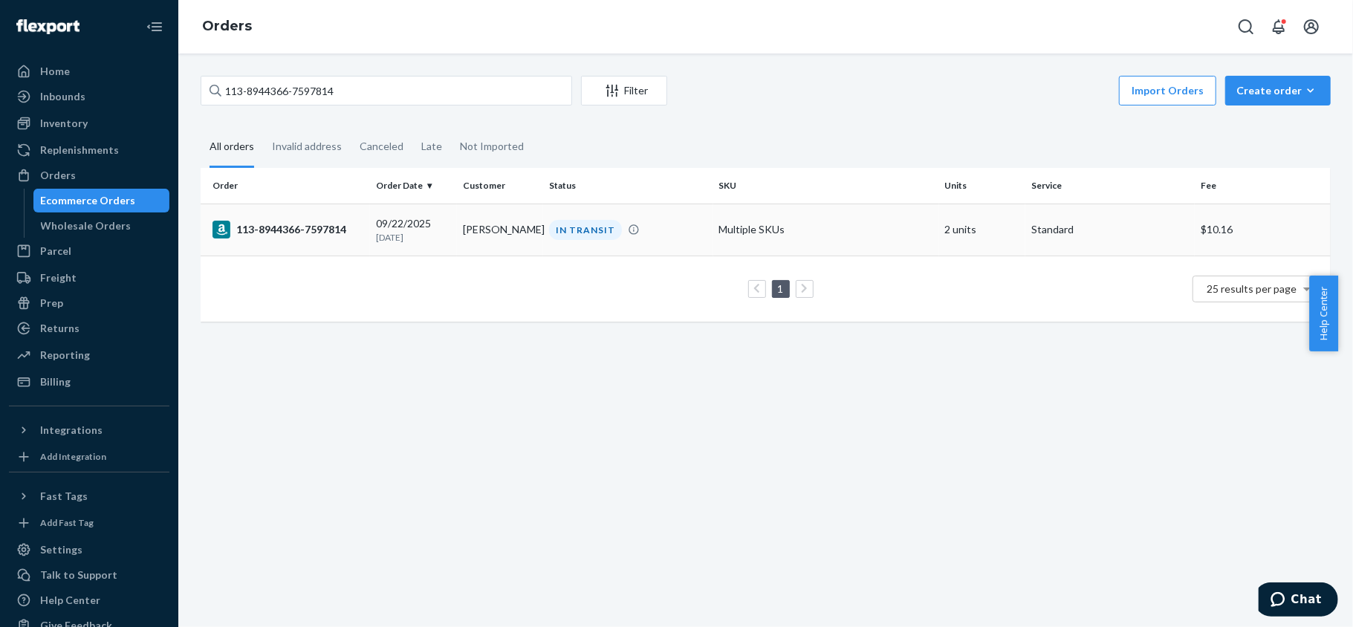
click at [334, 232] on div "113-8944366-7597814" at bounding box center [289, 230] width 152 height 18
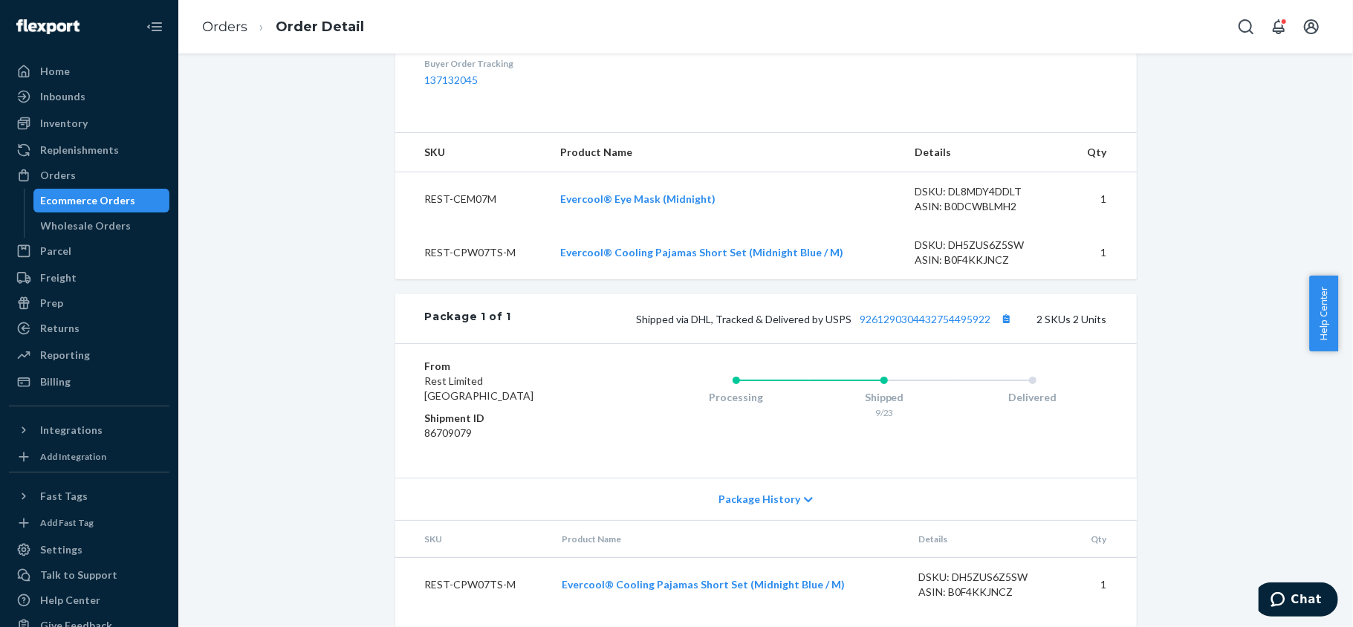
scroll to position [495, 0]
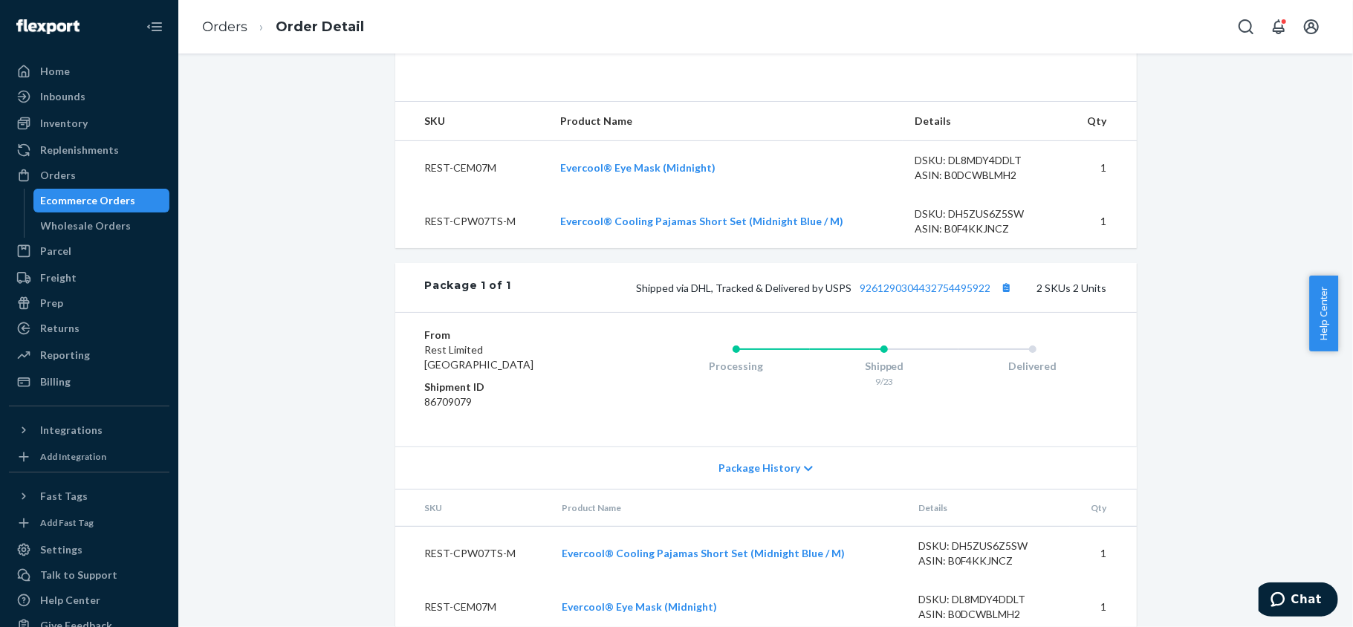
click at [110, 162] on ul "Home Inbounds Shipping Plans Problems Inventory Products Replenishments Orders …" at bounding box center [89, 226] width 161 height 334
click at [110, 167] on div "Orders" at bounding box center [89, 175] width 158 height 21
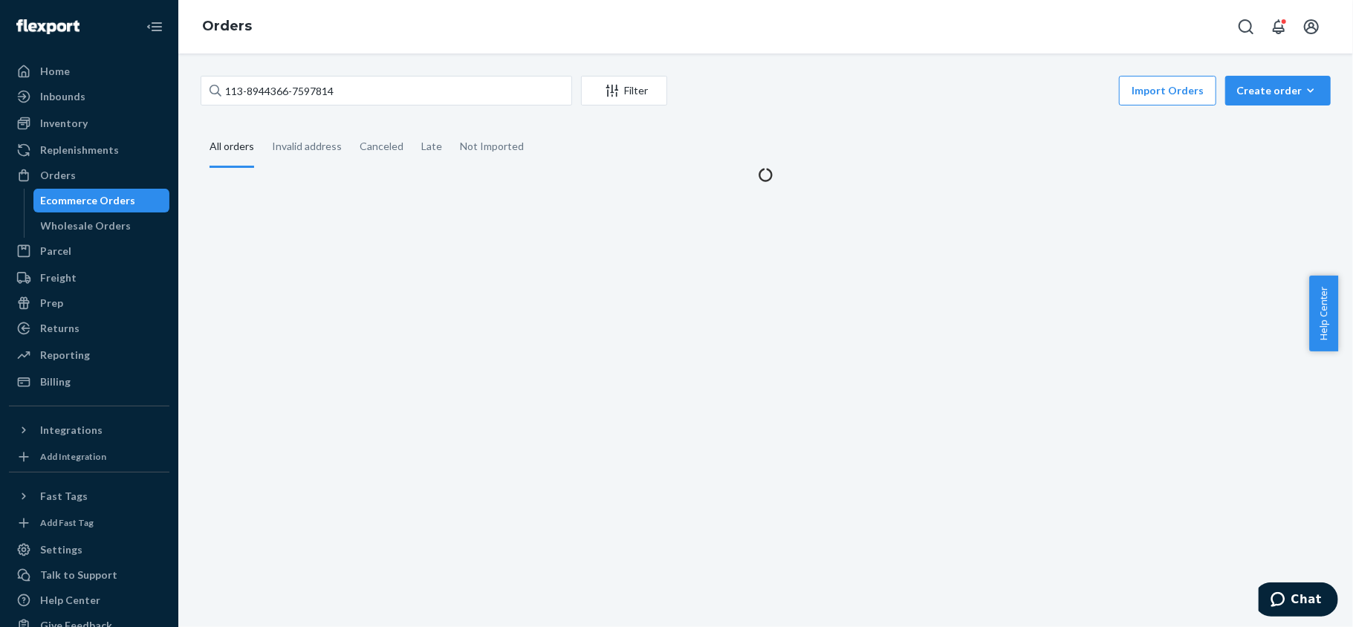
click at [404, 107] on div "113-8944366-7597814 Filter Import Orders Create order Ecommerce order Removal o…" at bounding box center [766, 92] width 1130 height 33
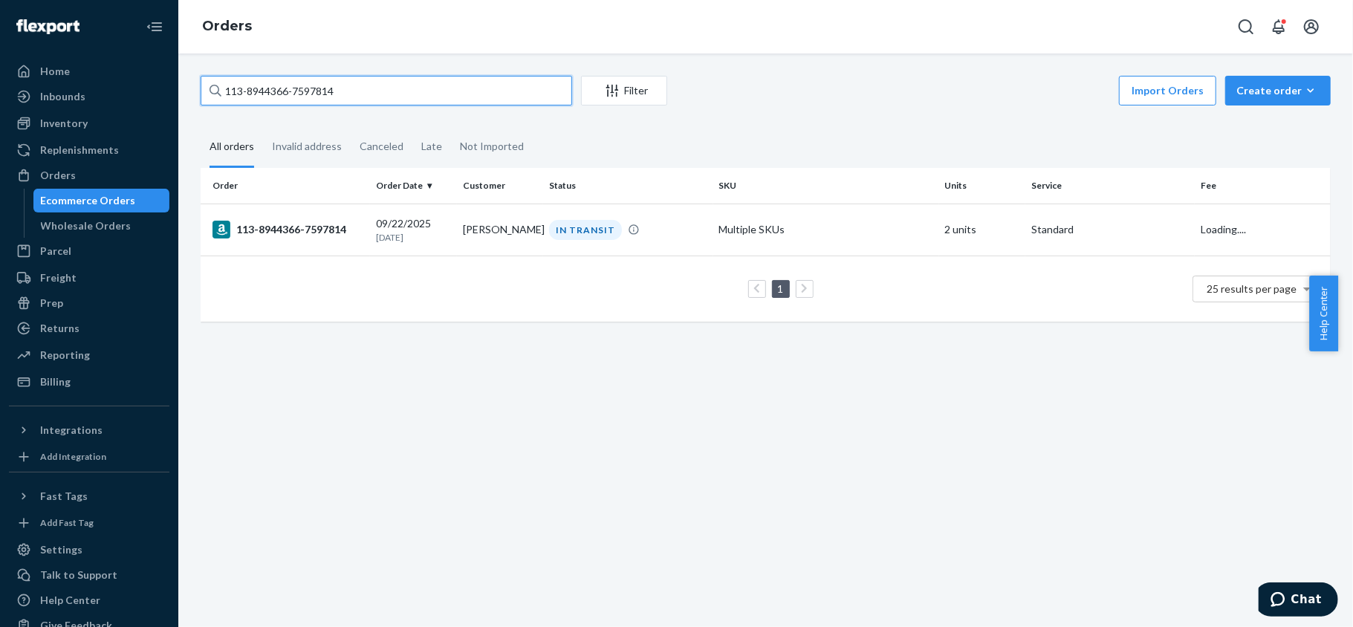
click at [408, 94] on input "113-8944366-7597814" at bounding box center [387, 91] width 372 height 30
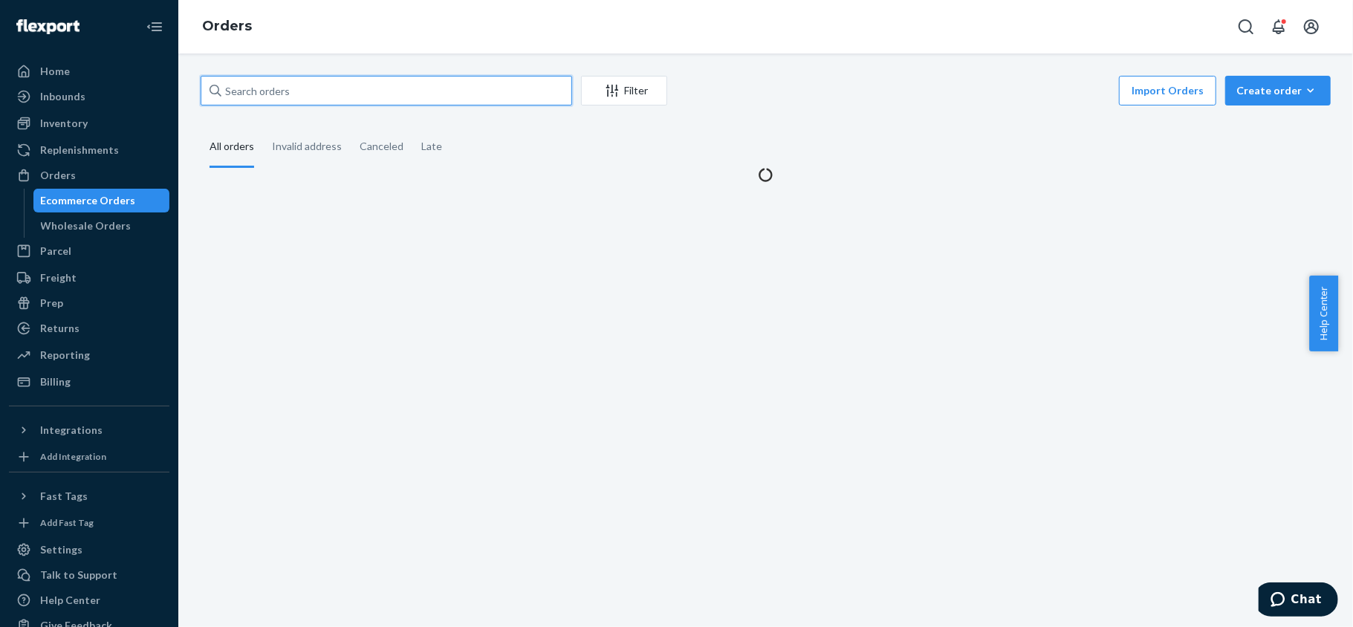
paste input "113-8745077-2898624"
type input "113-8745077-2898624"
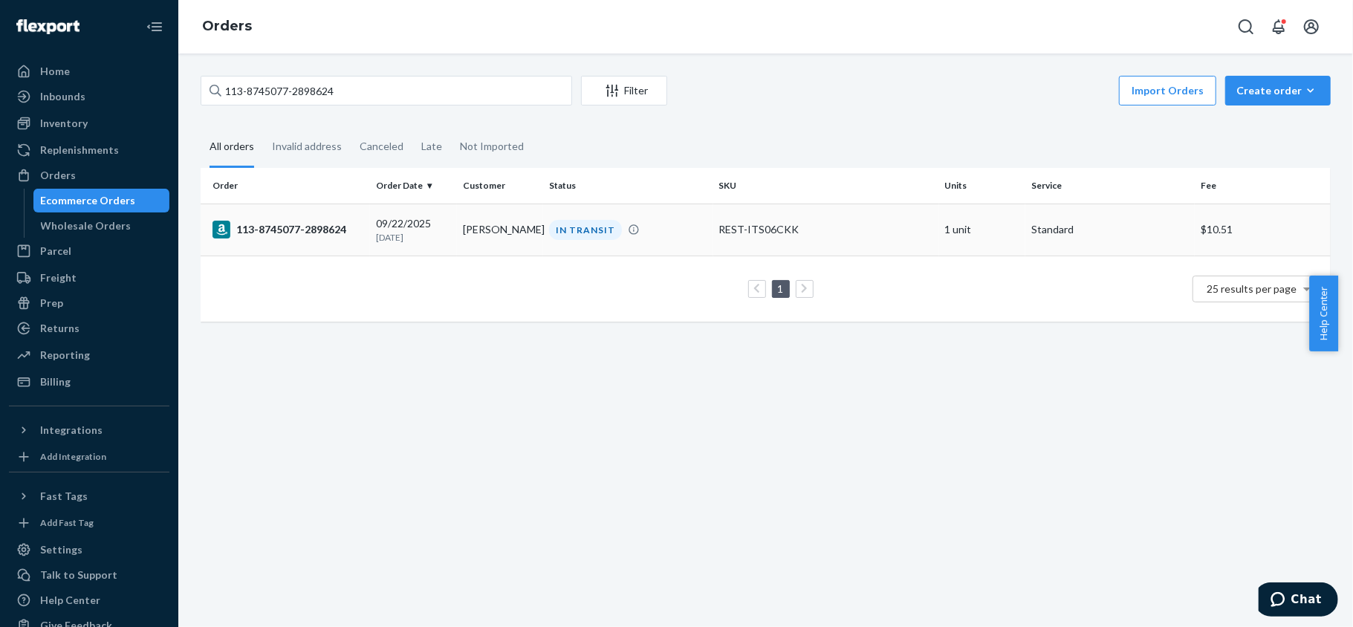
click at [319, 236] on div "113-8745077-2898624" at bounding box center [289, 230] width 152 height 18
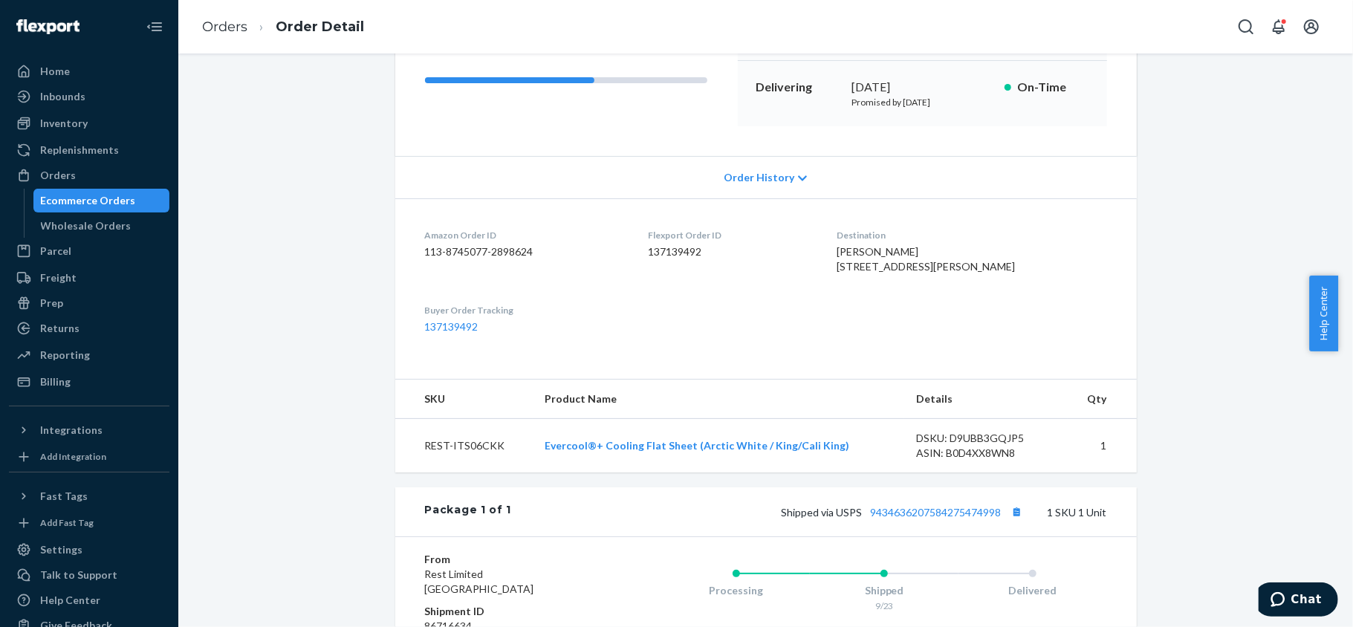
scroll to position [396, 0]
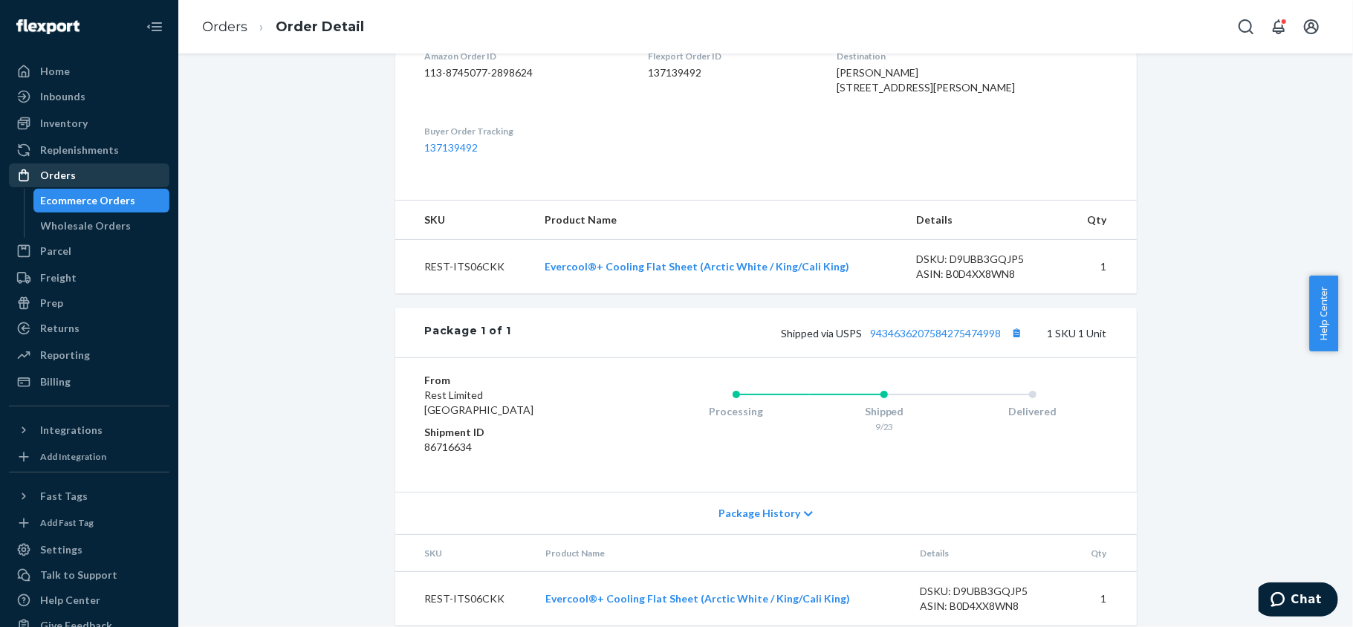
drag, startPoint x: 79, startPoint y: 178, endPoint x: 97, endPoint y: 177, distance: 17.9
click at [79, 178] on div "Orders" at bounding box center [89, 175] width 158 height 21
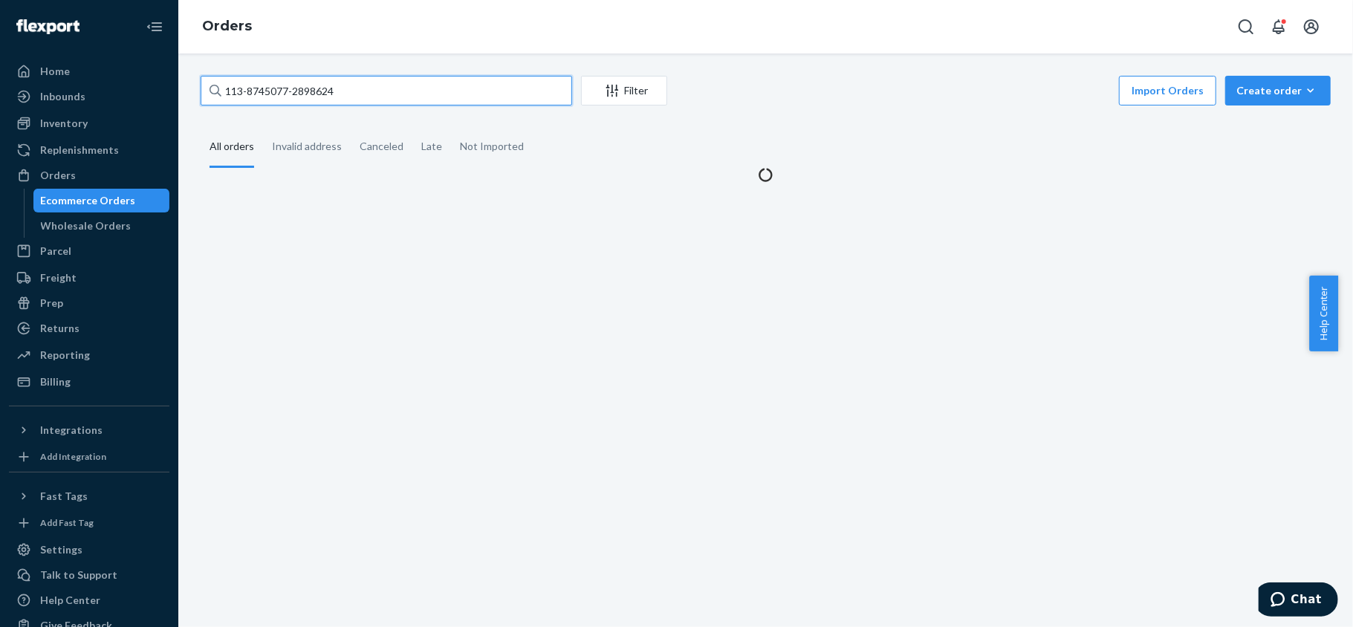
click at [352, 96] on input "113-8745077-2898624" at bounding box center [387, 91] width 372 height 30
paste input "114-8403460-0263427"
type input "114-8403460-0263427"
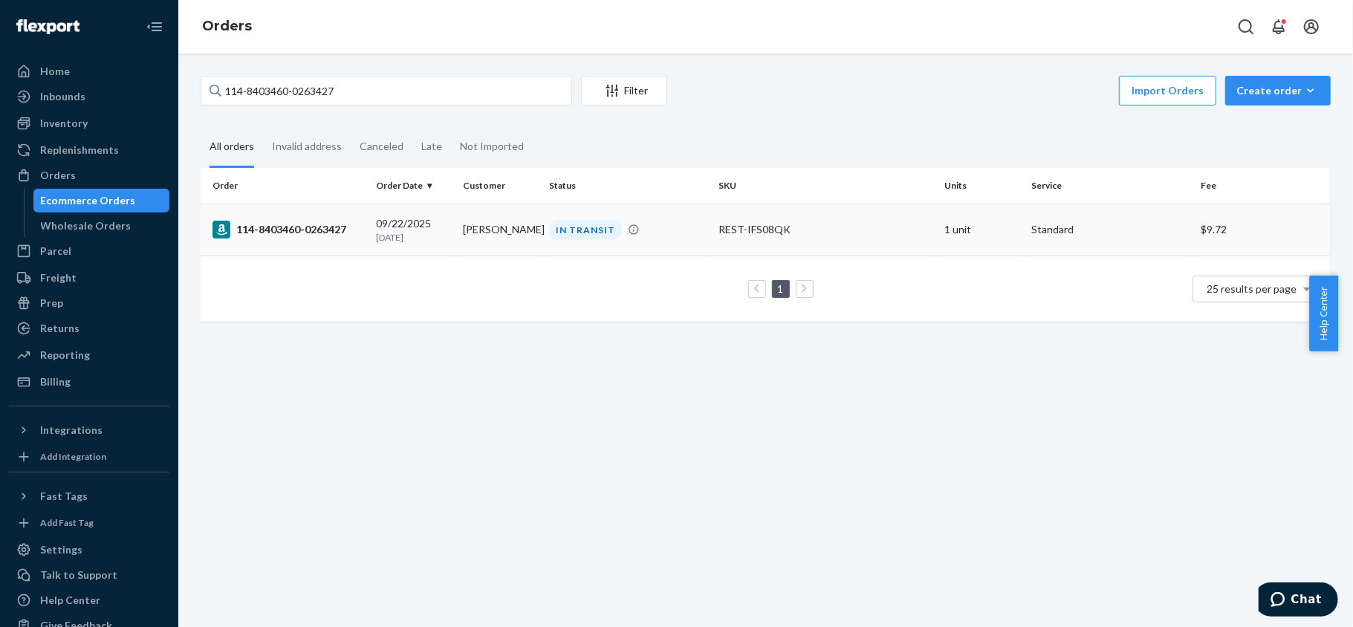
click at [342, 241] on td "114-8403460-0263427" at bounding box center [285, 230] width 169 height 52
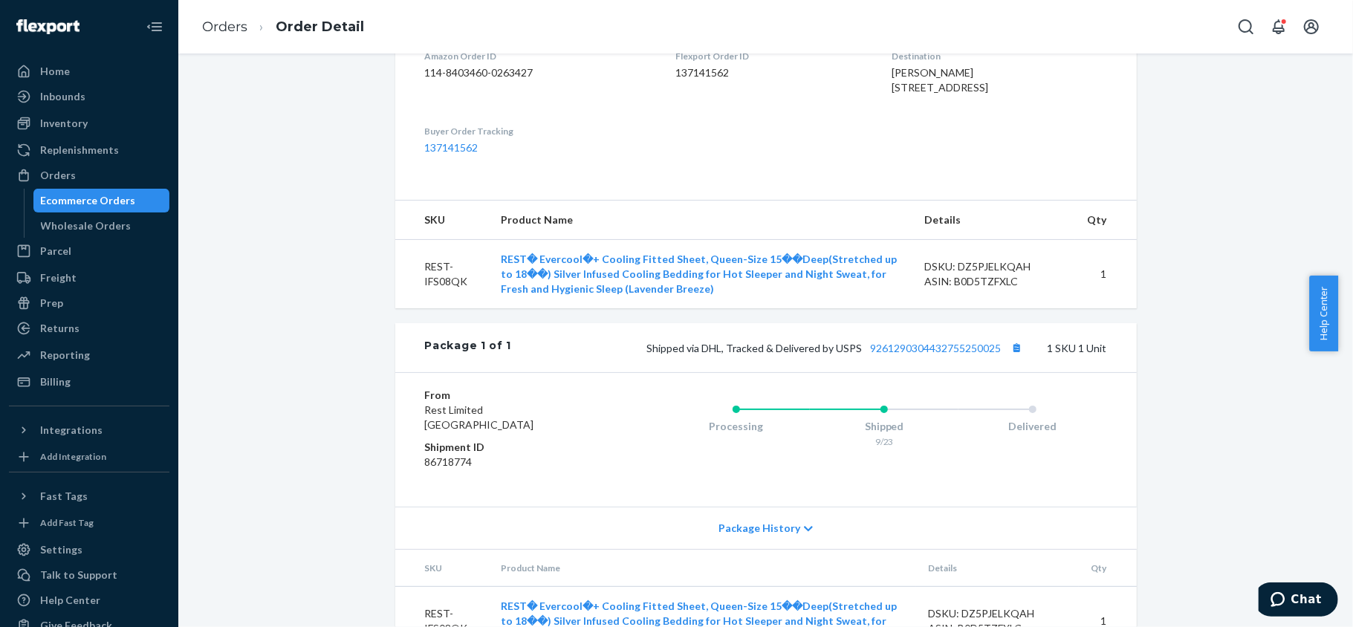
scroll to position [474, 0]
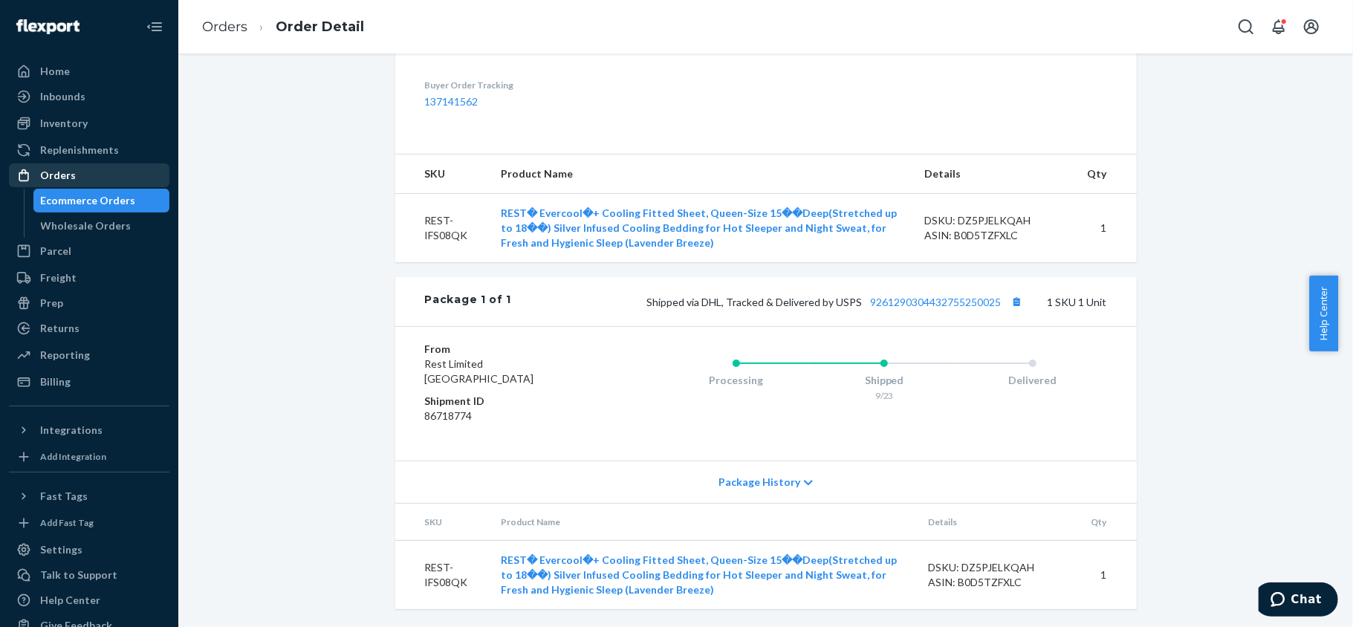
click at [114, 169] on div "Orders" at bounding box center [89, 175] width 158 height 21
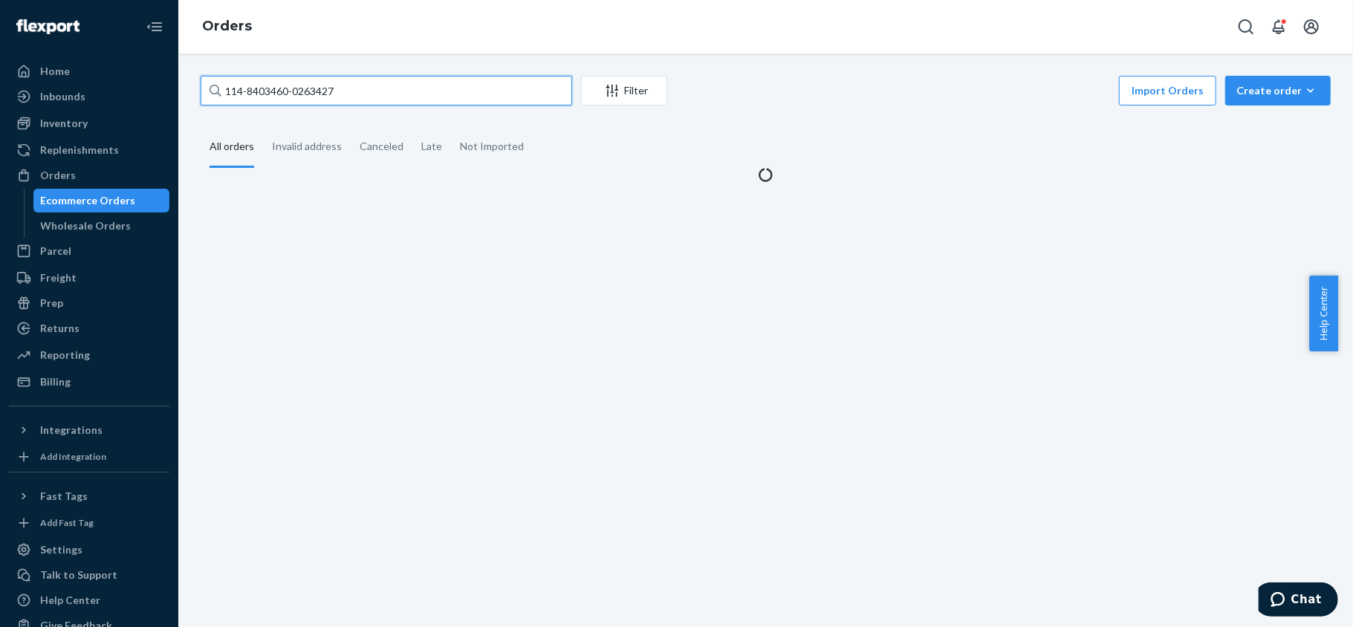
click at [354, 89] on input "114-8403460-0263427" at bounding box center [387, 91] width 372 height 30
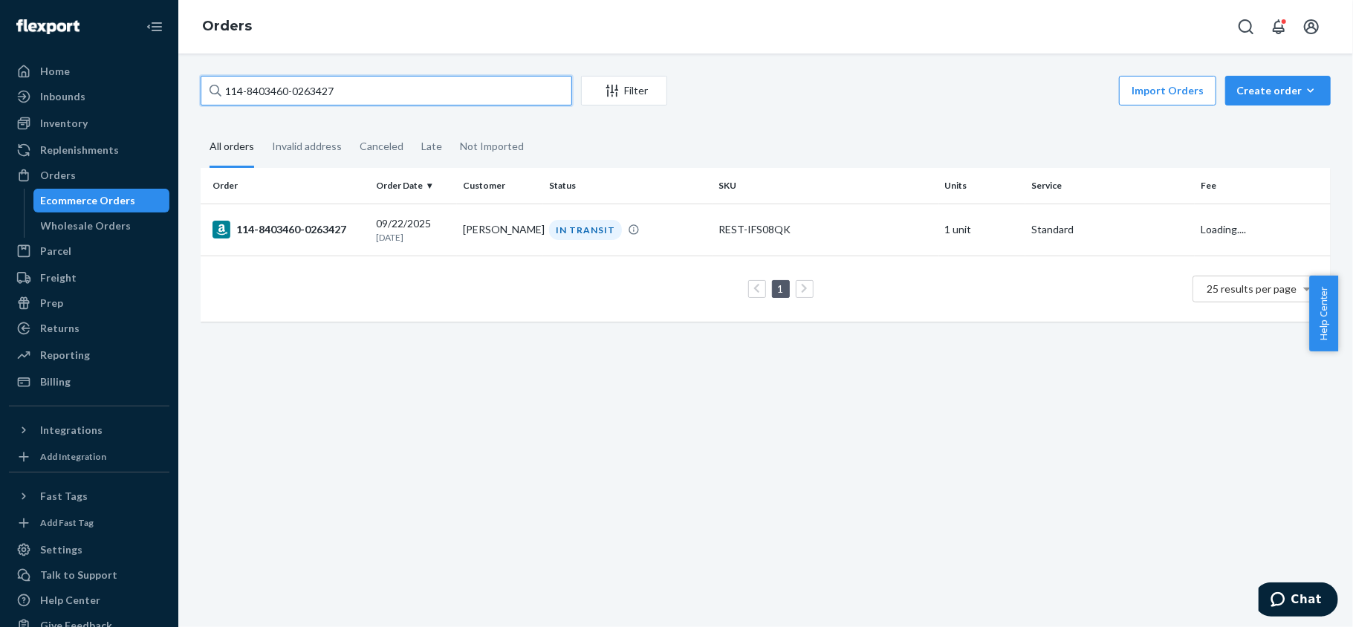
click at [354, 89] on input "114-8403460-0263427" at bounding box center [387, 91] width 372 height 30
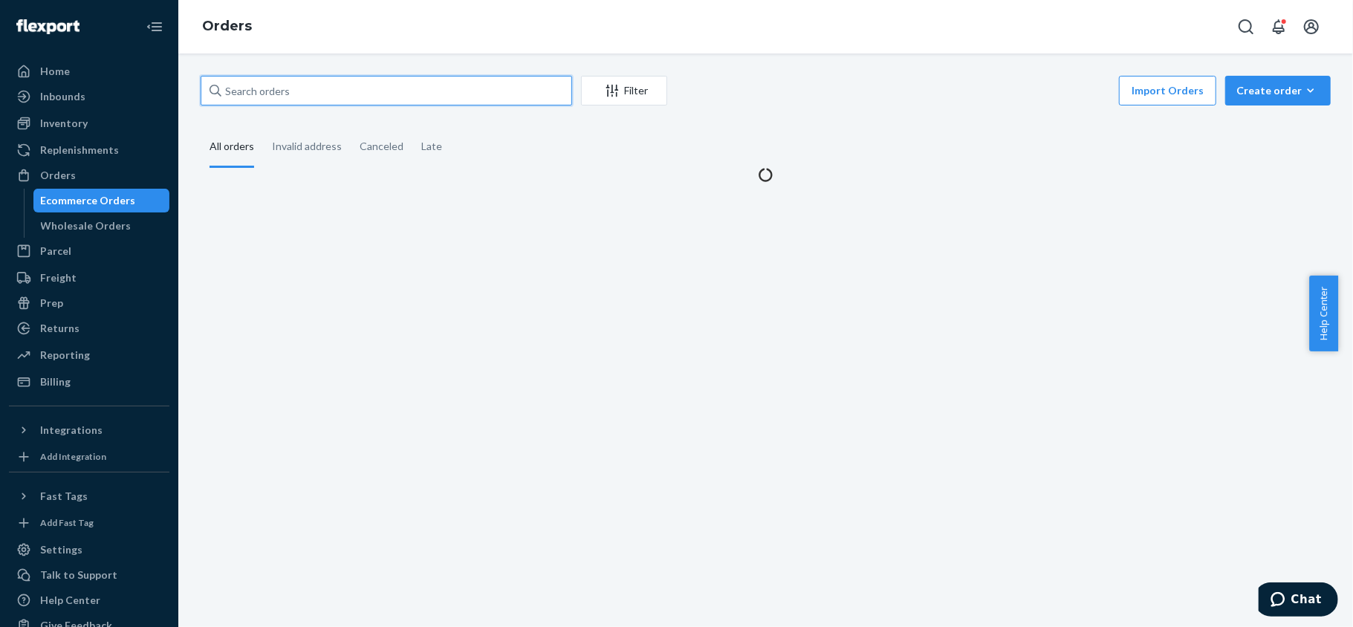
paste input "112-2410816-2974644"
type input "112-2410816-2974644"
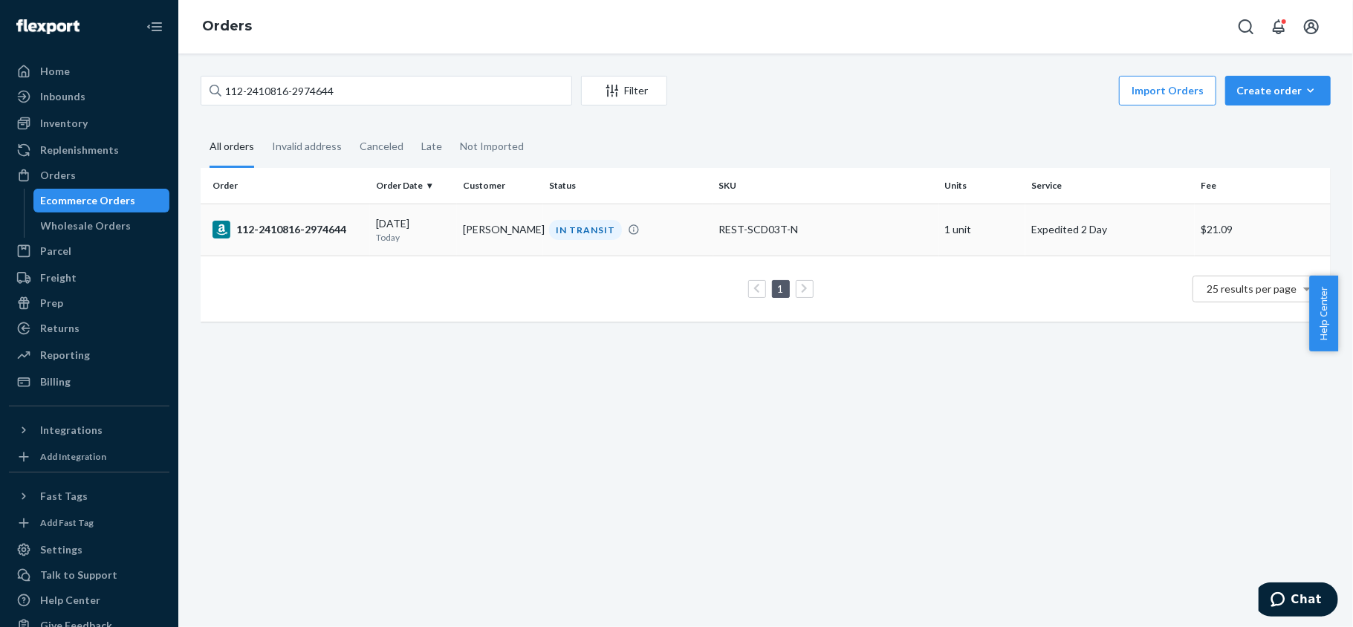
click at [300, 227] on div "112-2410816-2974644" at bounding box center [289, 230] width 152 height 18
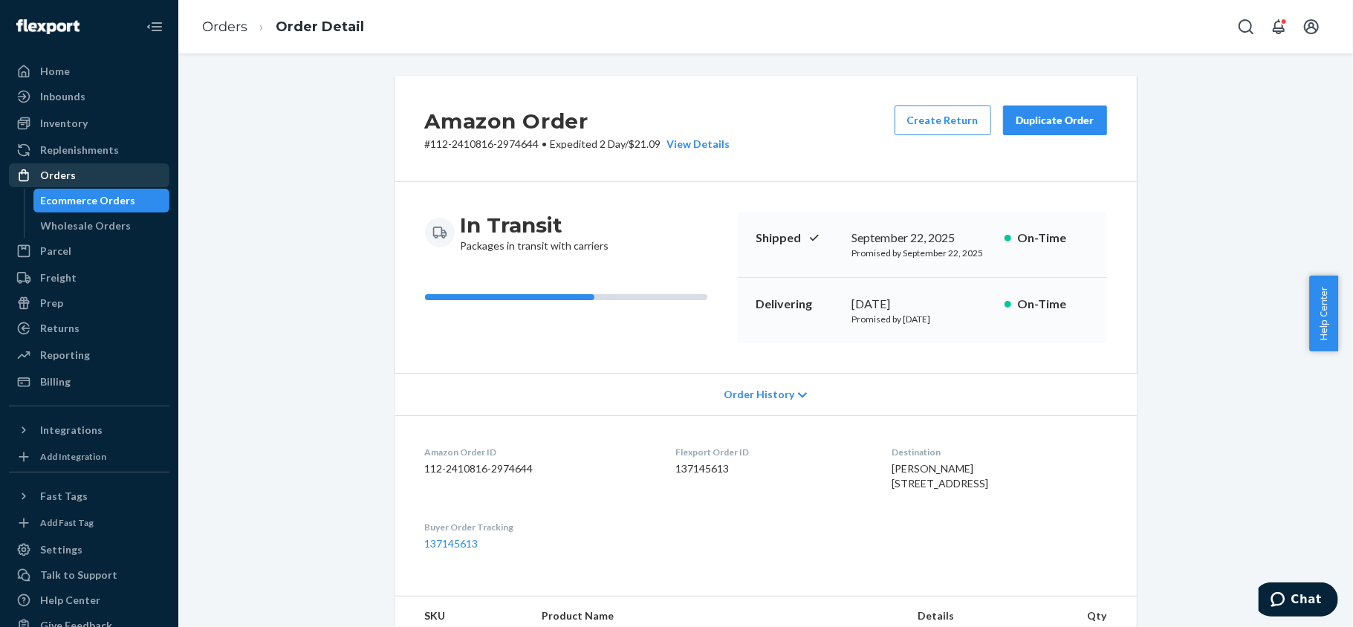
click at [128, 176] on div "Orders" at bounding box center [89, 175] width 158 height 21
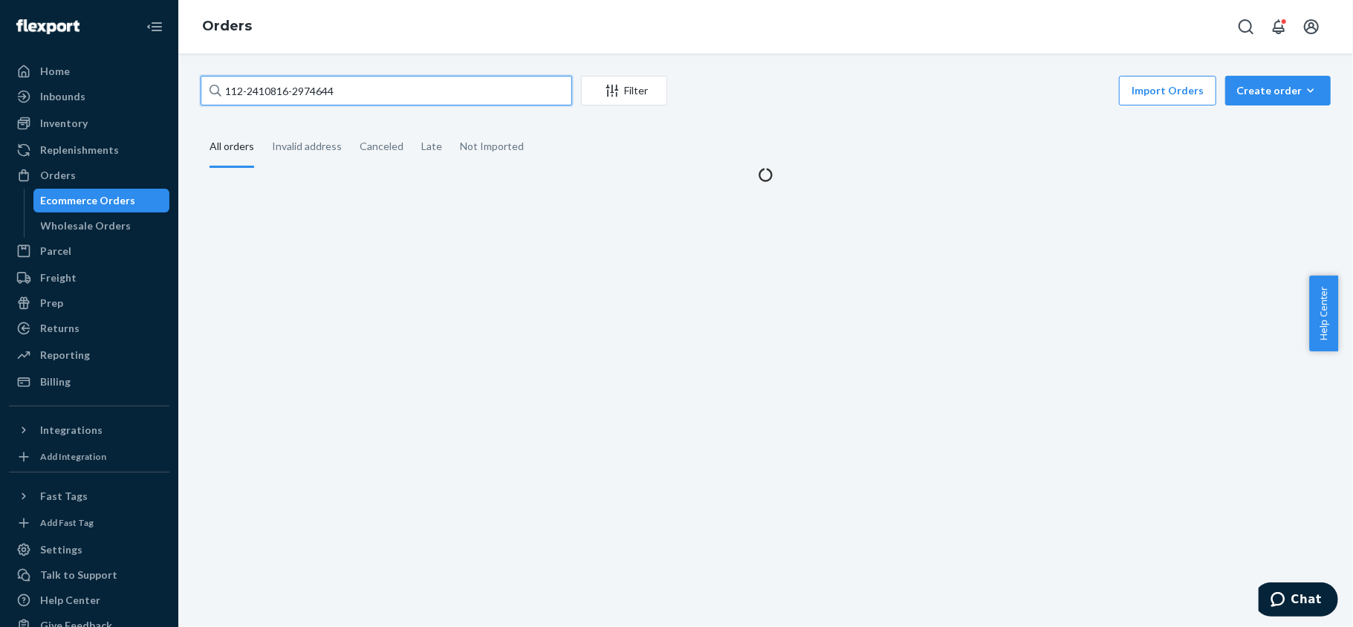
click at [398, 93] on input "112-2410816-2974644" at bounding box center [387, 91] width 372 height 30
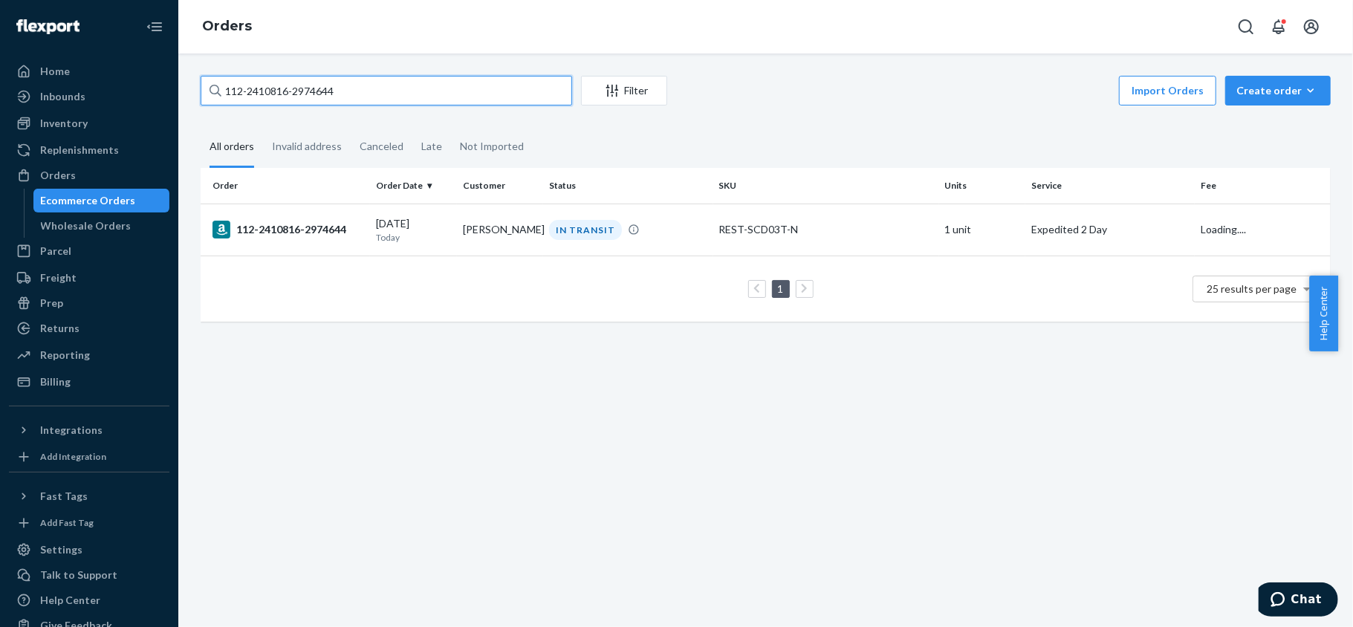
click at [399, 92] on input "112-2410816-2974644" at bounding box center [387, 91] width 372 height 30
click at [400, 91] on input "112-2410816-2974644" at bounding box center [387, 91] width 372 height 30
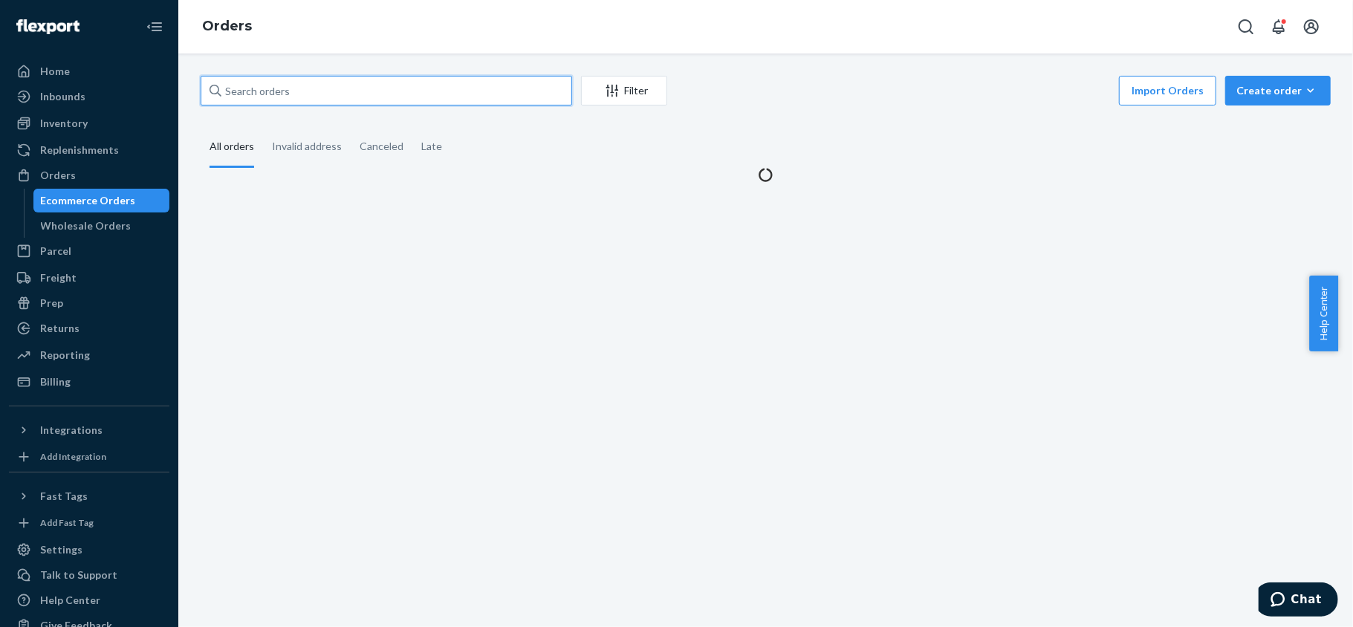
paste input "111-1442478-8475404"
type input "111-1442478-8475404"
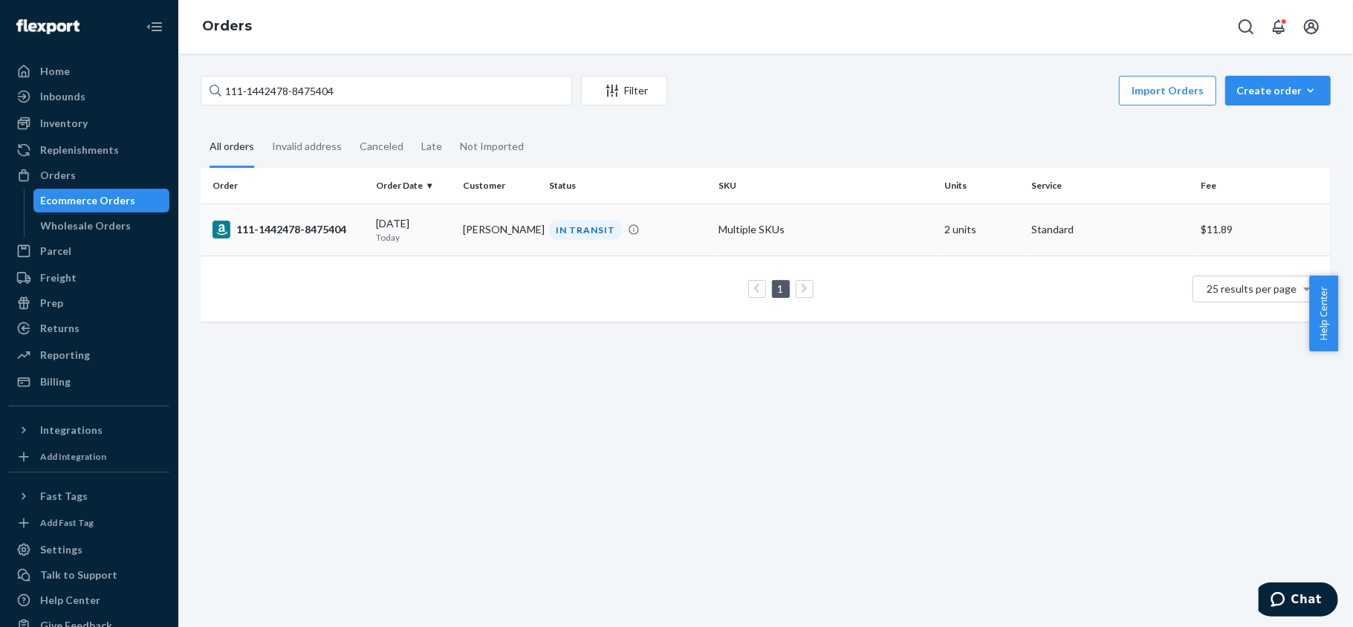
drag, startPoint x: 453, startPoint y: 236, endPoint x: 446, endPoint y: 241, distance: 8.0
click at [452, 238] on tr "111-1442478-8475404 09/23/2025 Today Claudia M Vela IN TRANSIT Multiple SKUs 2 …" at bounding box center [766, 230] width 1130 height 52
click at [370, 247] on td "09/23/2025 Today" at bounding box center [413, 230] width 87 height 52
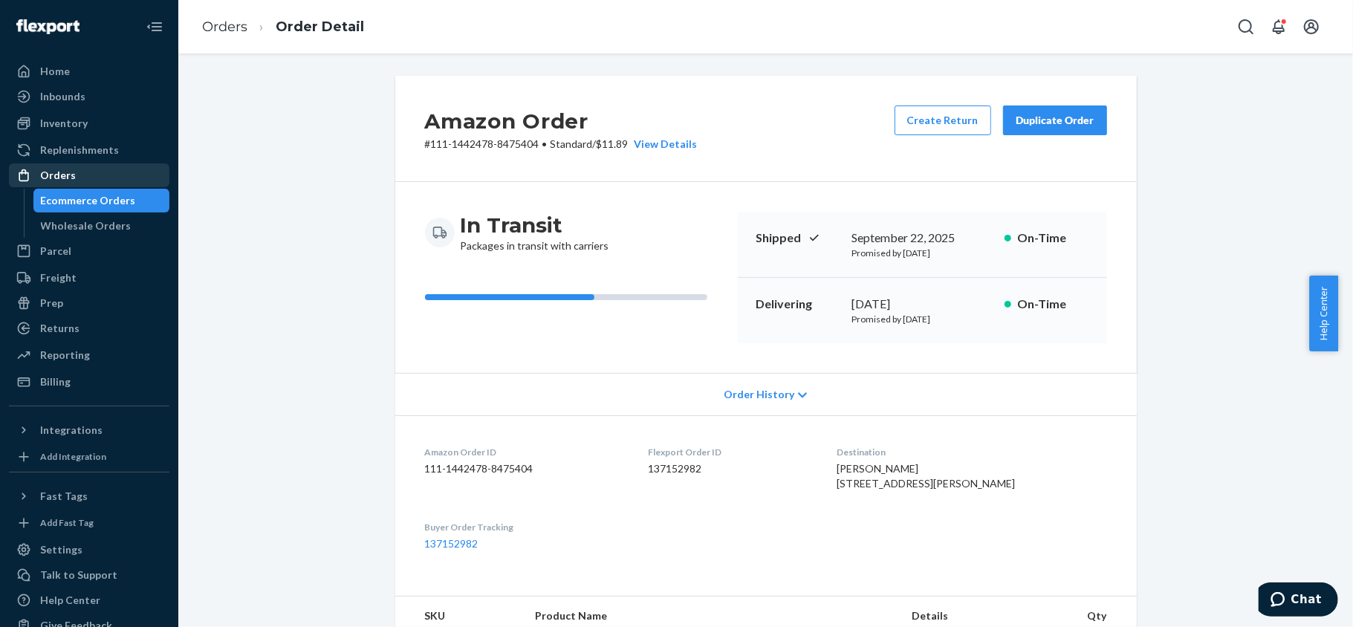
click at [117, 174] on div "Orders" at bounding box center [89, 175] width 158 height 21
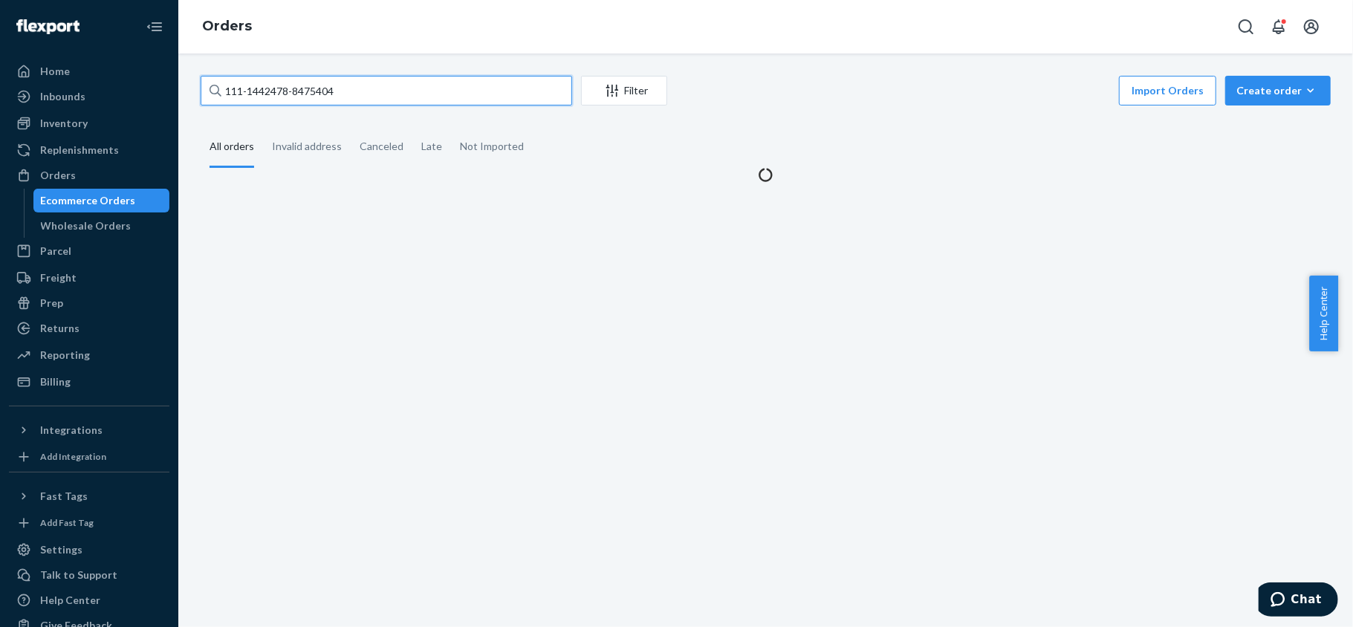
click at [334, 99] on input "111-1442478-8475404" at bounding box center [387, 91] width 372 height 30
paste input "113-1553439-1976229"
type input "113-1553439-1976229"
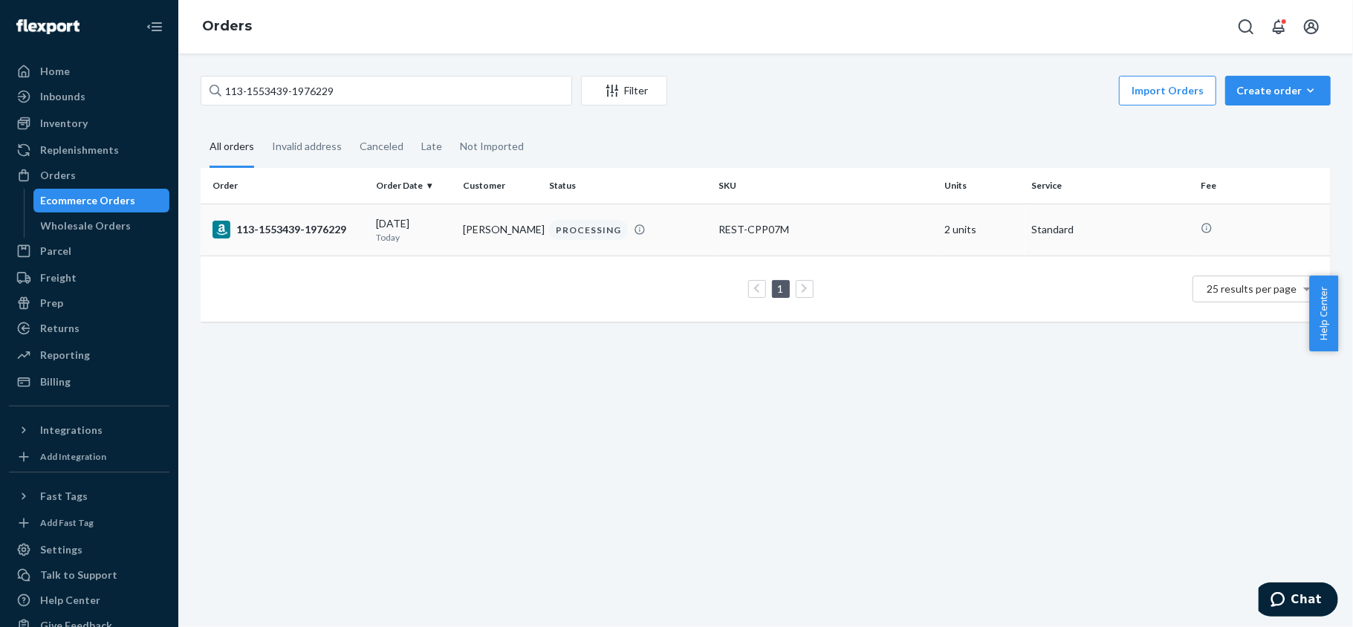
click at [259, 236] on div "113-1553439-1976229" at bounding box center [289, 230] width 152 height 18
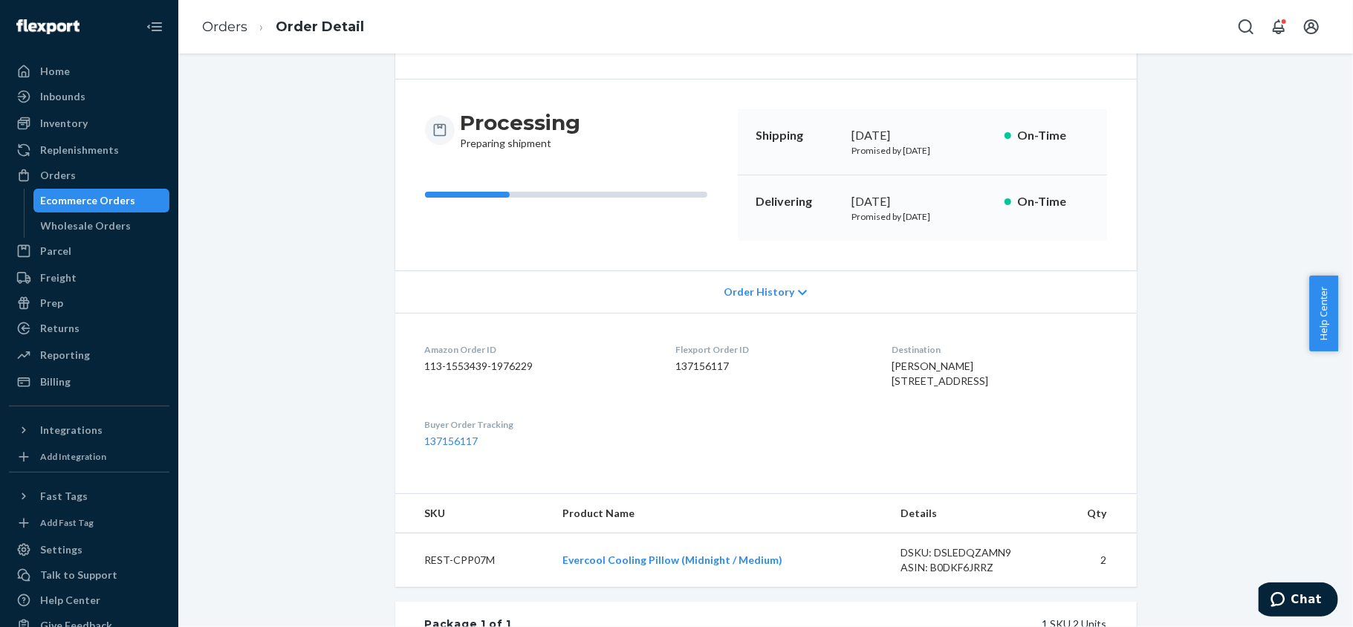
scroll to position [101, 0]
drag, startPoint x: 96, startPoint y: 170, endPoint x: 129, endPoint y: 166, distance: 32.9
click at [96, 170] on div "Orders" at bounding box center [89, 175] width 158 height 21
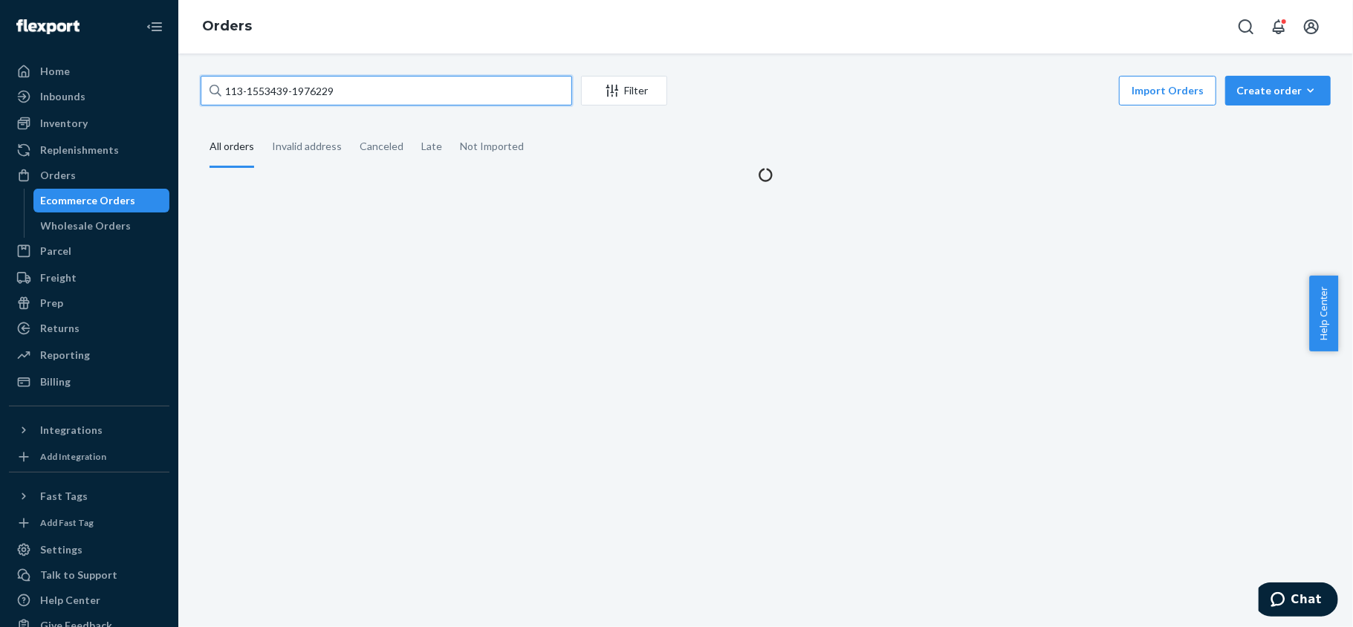
click at [349, 105] on input "113-1553439-1976229" at bounding box center [387, 91] width 372 height 30
click at [351, 105] on input "113-1553439-1976229" at bounding box center [387, 91] width 372 height 30
paste input "112-2042022-3845014"
type input "112-2042022-3845014"
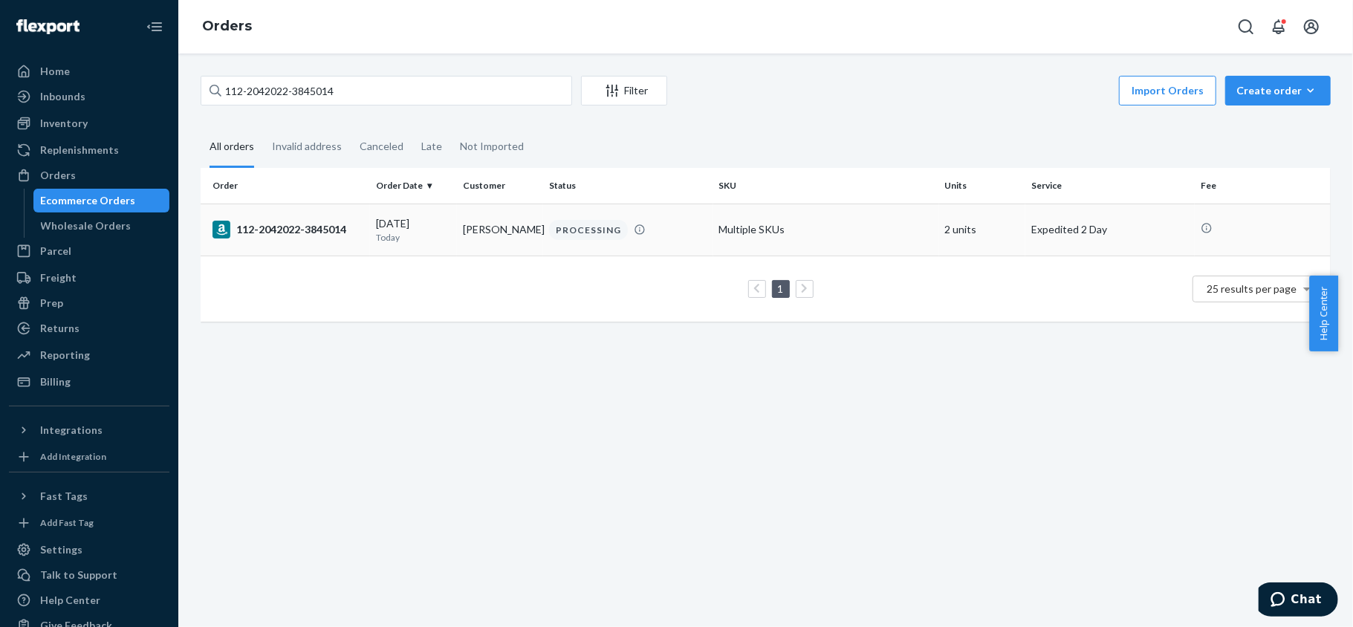
click at [318, 242] on td "112-2042022-3845014" at bounding box center [285, 230] width 169 height 52
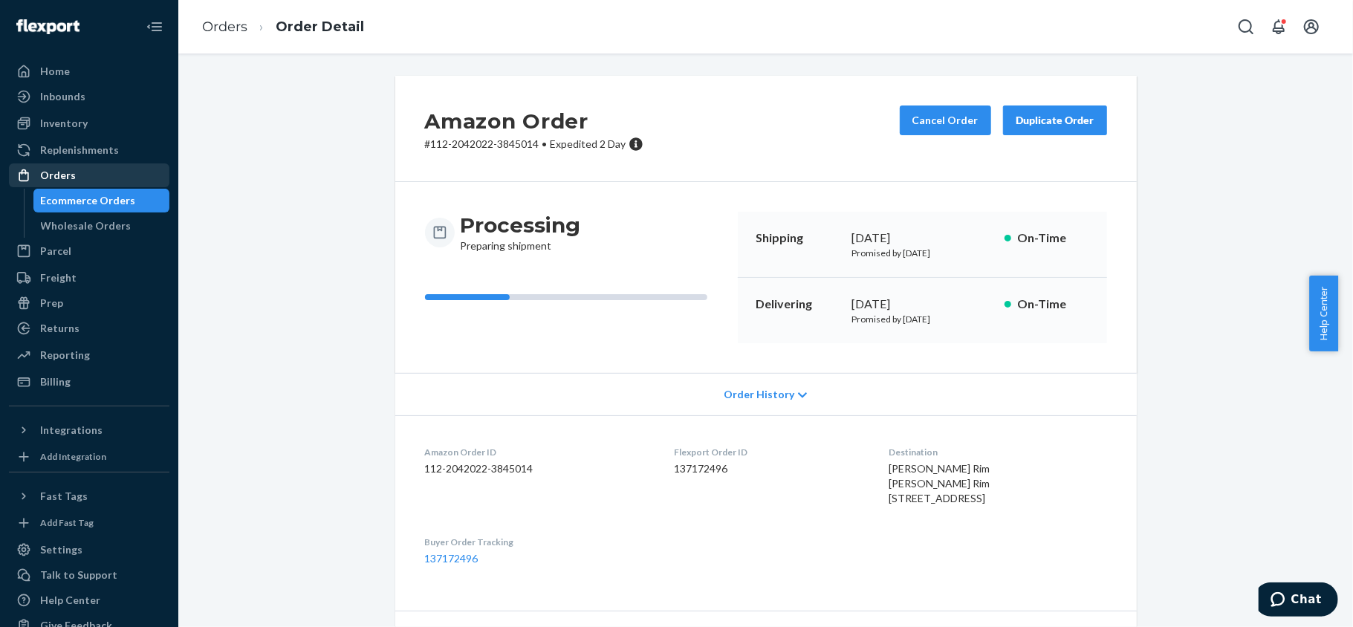
click at [102, 176] on div "Orders" at bounding box center [89, 175] width 158 height 21
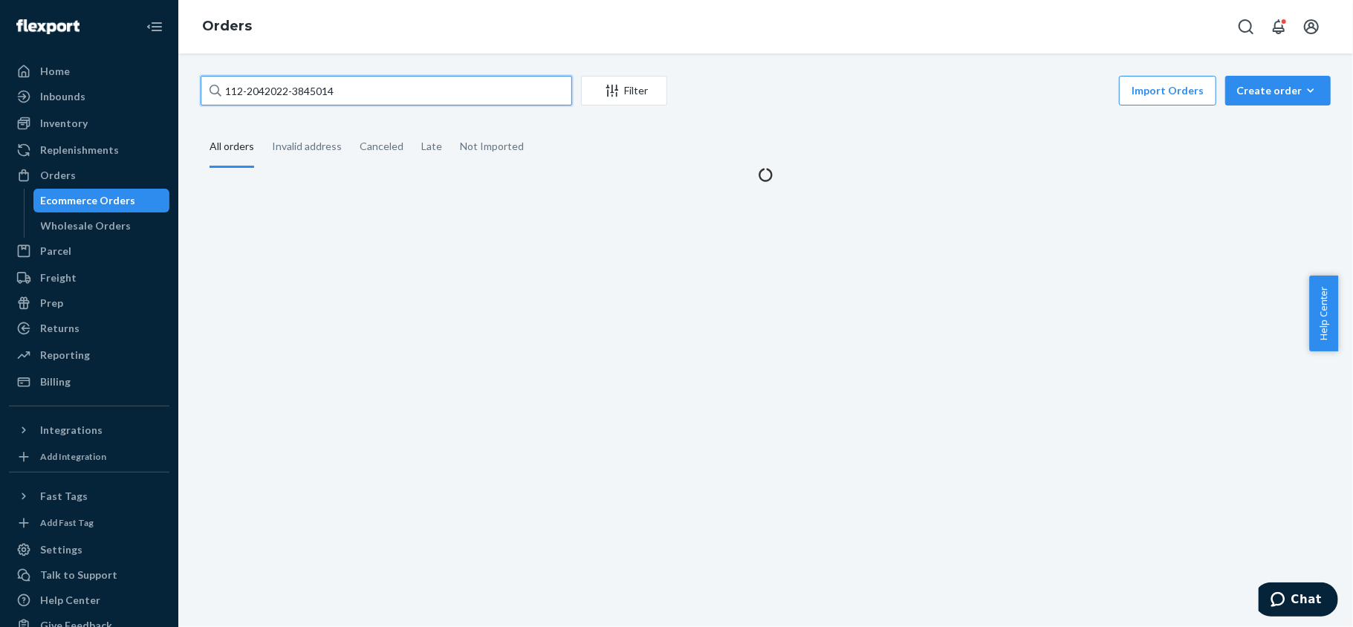
click at [384, 100] on input "112-2042022-3845014" at bounding box center [387, 91] width 372 height 30
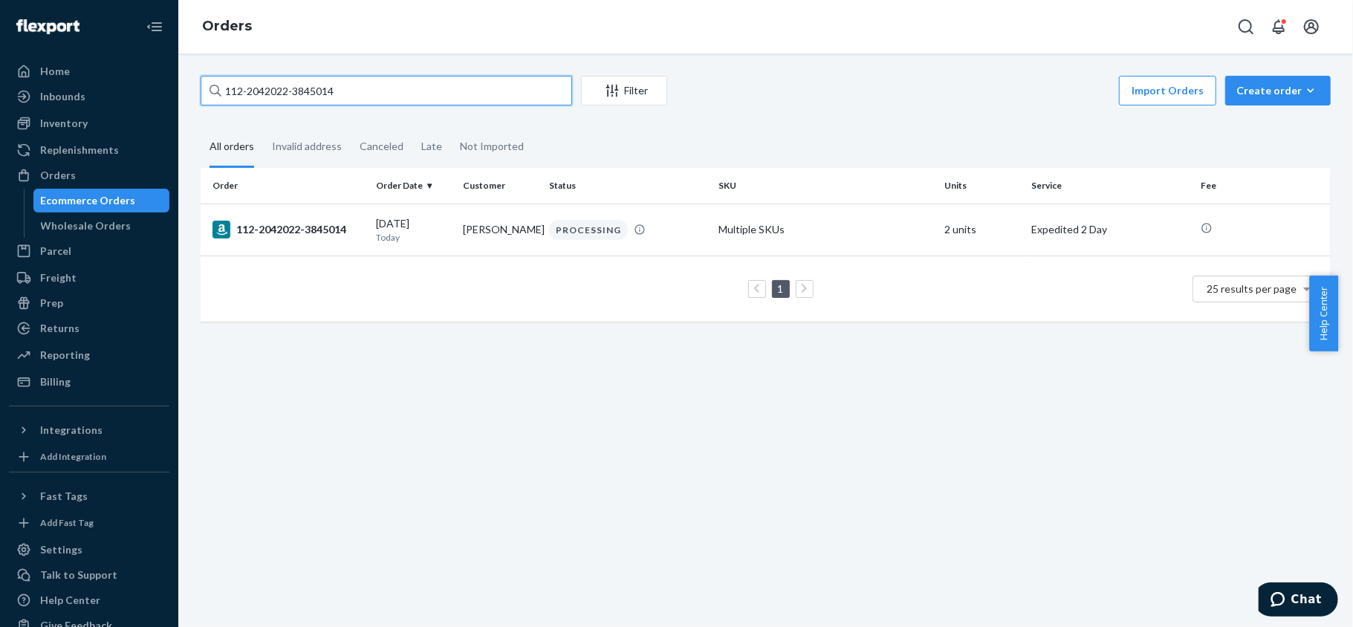
click at [384, 100] on input "112-2042022-3845014" at bounding box center [387, 91] width 372 height 30
paste input "114-9114449-8225866"
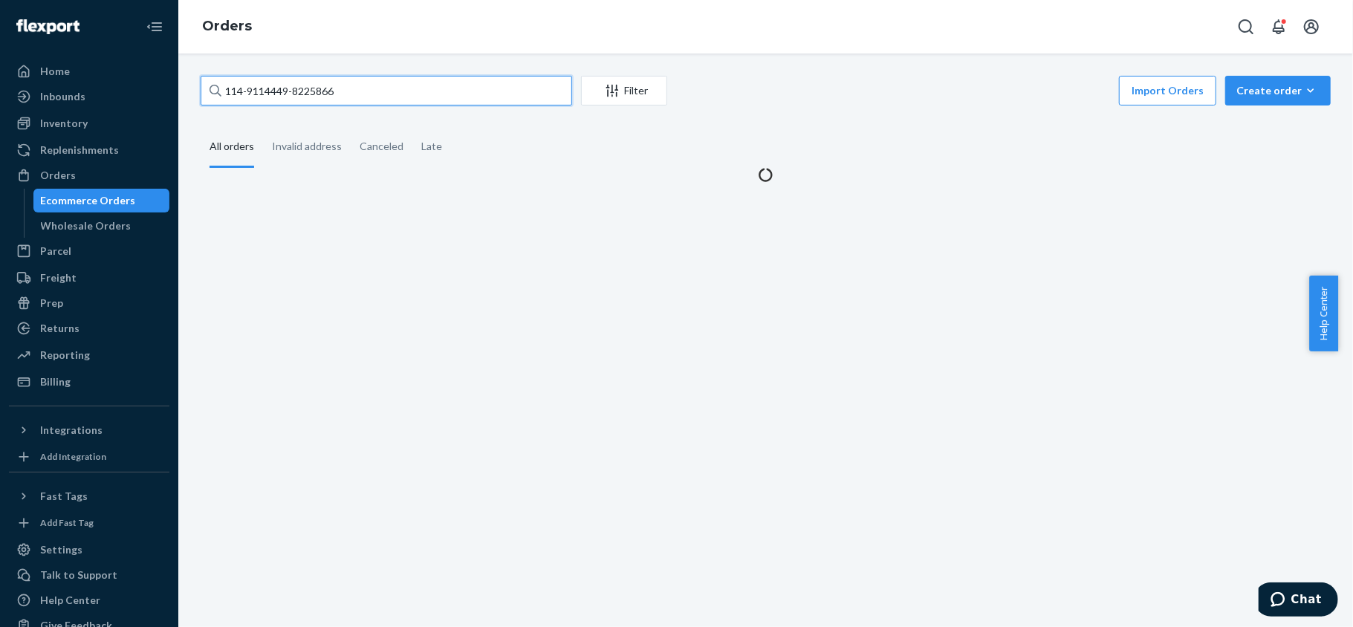
type input "114-9114449-8225866"
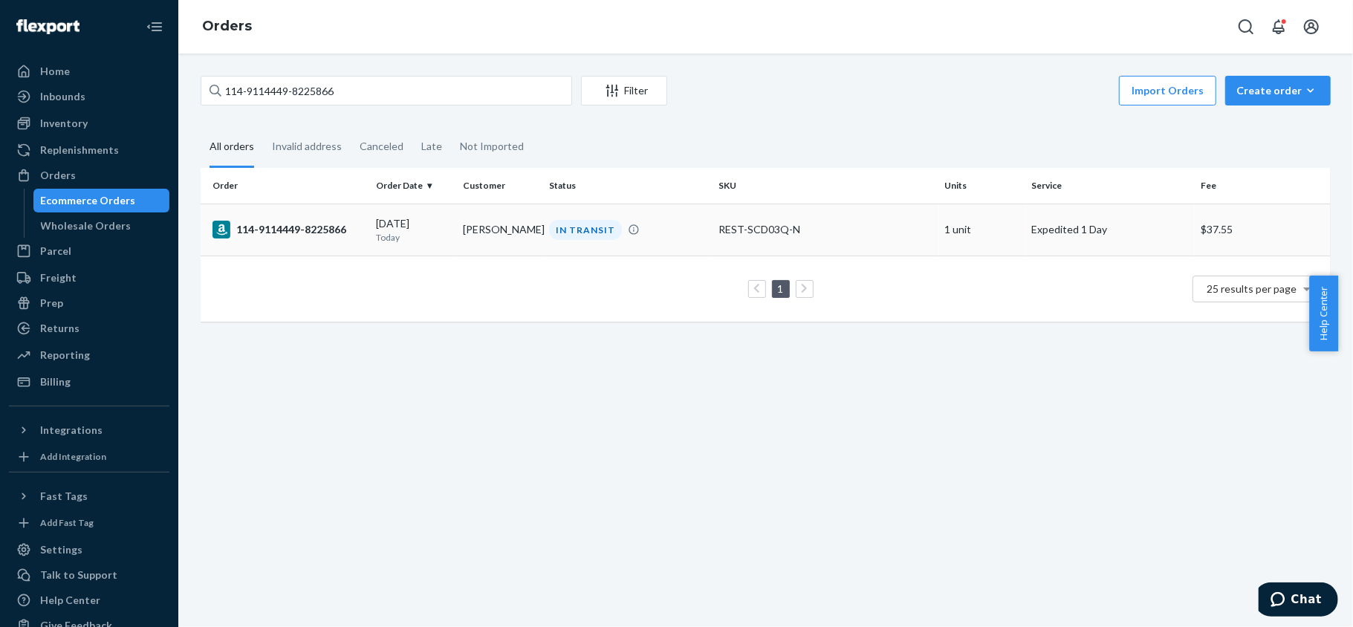
click at [294, 232] on div "114-9114449-8225866" at bounding box center [289, 230] width 152 height 18
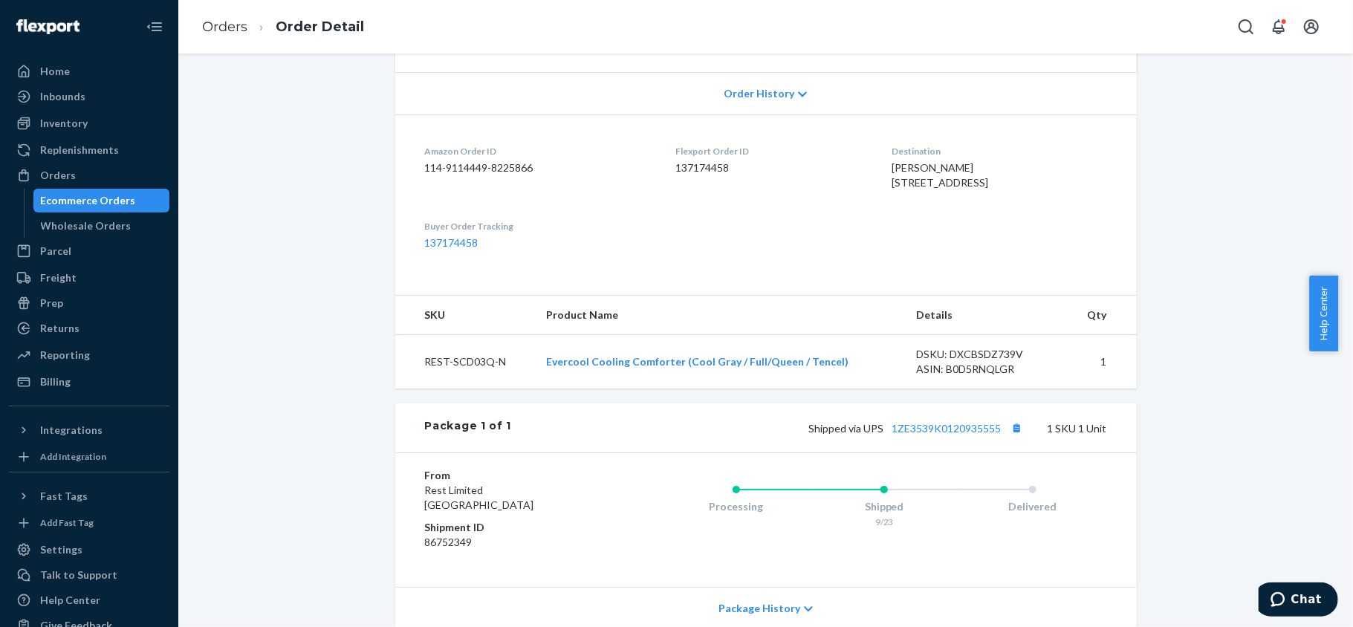
scroll to position [444, 0]
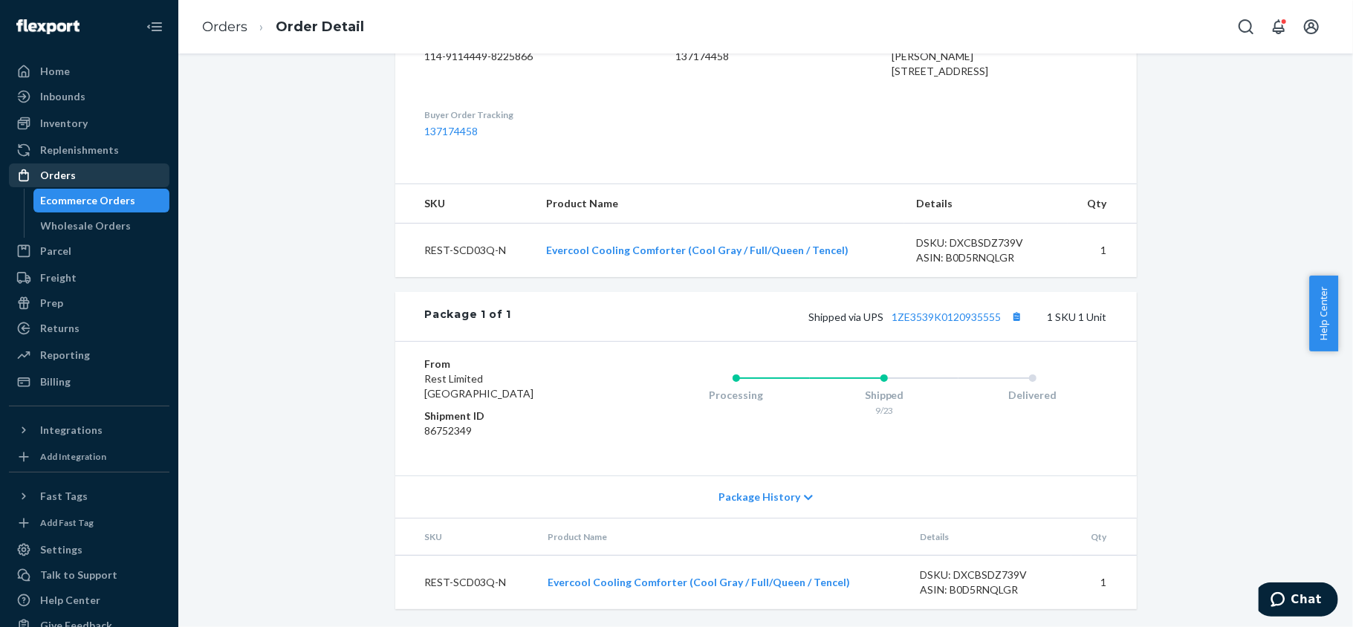
click at [126, 172] on div "Orders" at bounding box center [89, 175] width 158 height 21
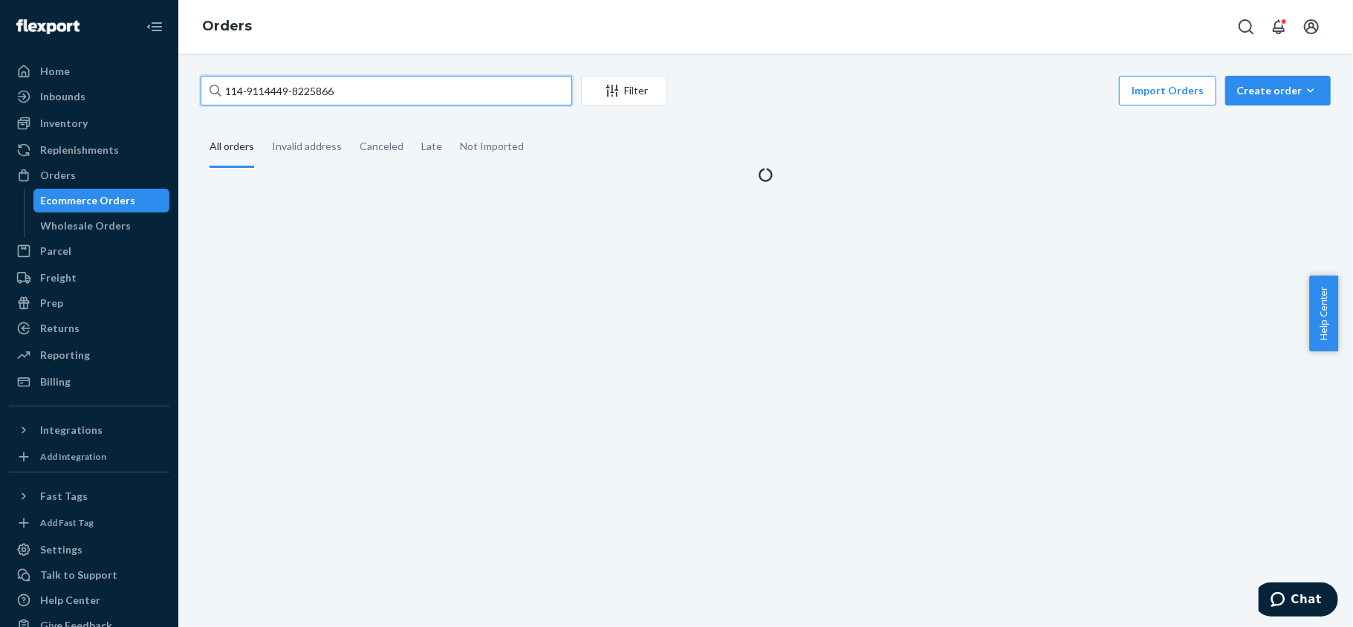
click at [360, 98] on input "114-9114449-8225866" at bounding box center [387, 91] width 372 height 30
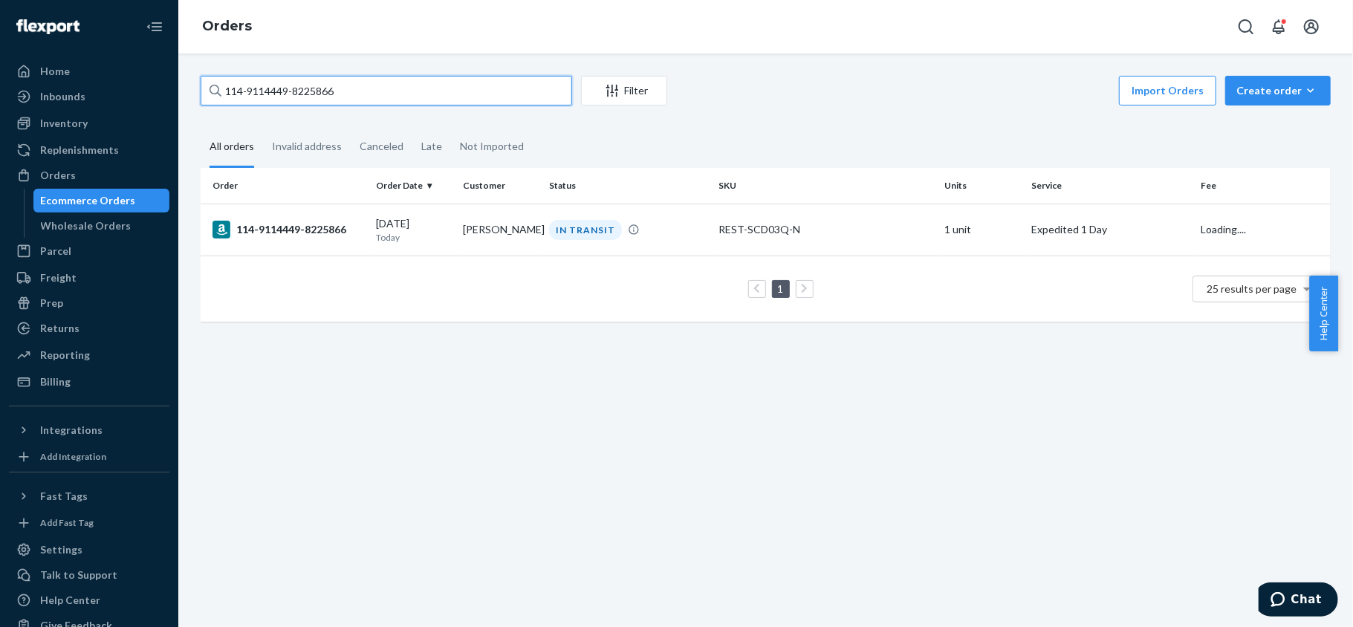
click at [360, 98] on input "114-9114449-8225866" at bounding box center [387, 91] width 372 height 30
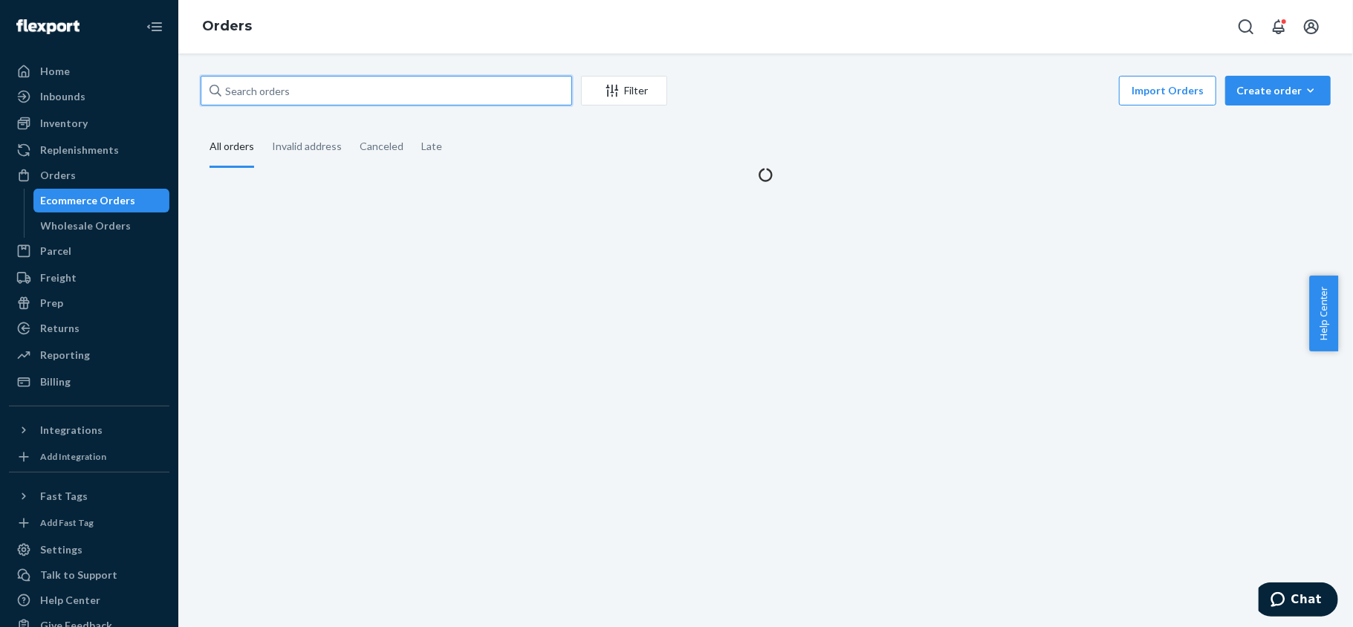
paste input "114-9114449-8225866"
type input "114-9114449-8225866"
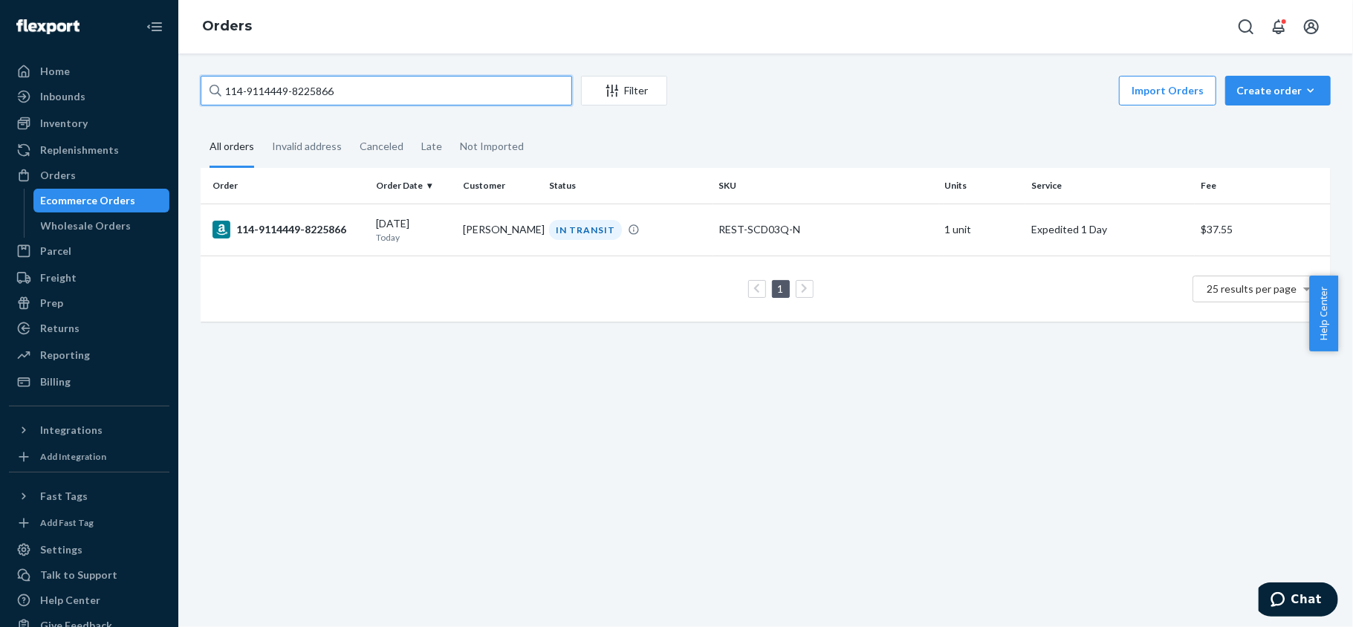
click at [354, 90] on input "114-9114449-8225866" at bounding box center [387, 91] width 372 height 30
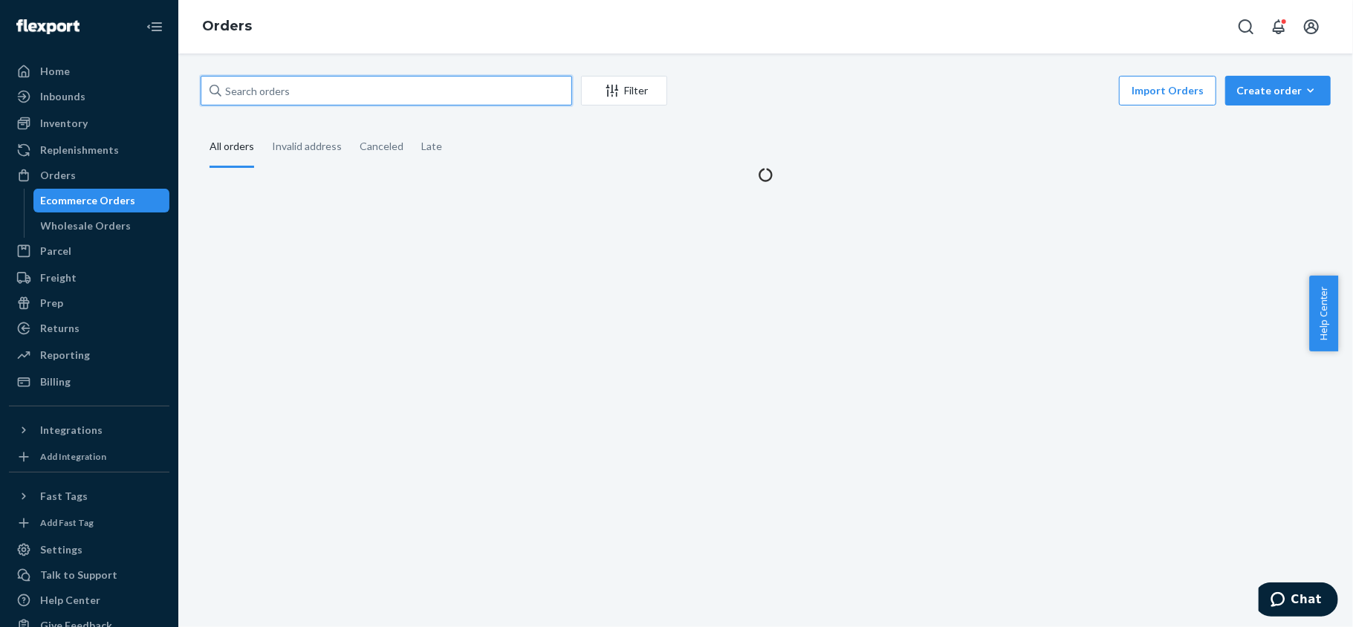
paste input "114-5986926-4231427"
type input "114-5986926-4231427"
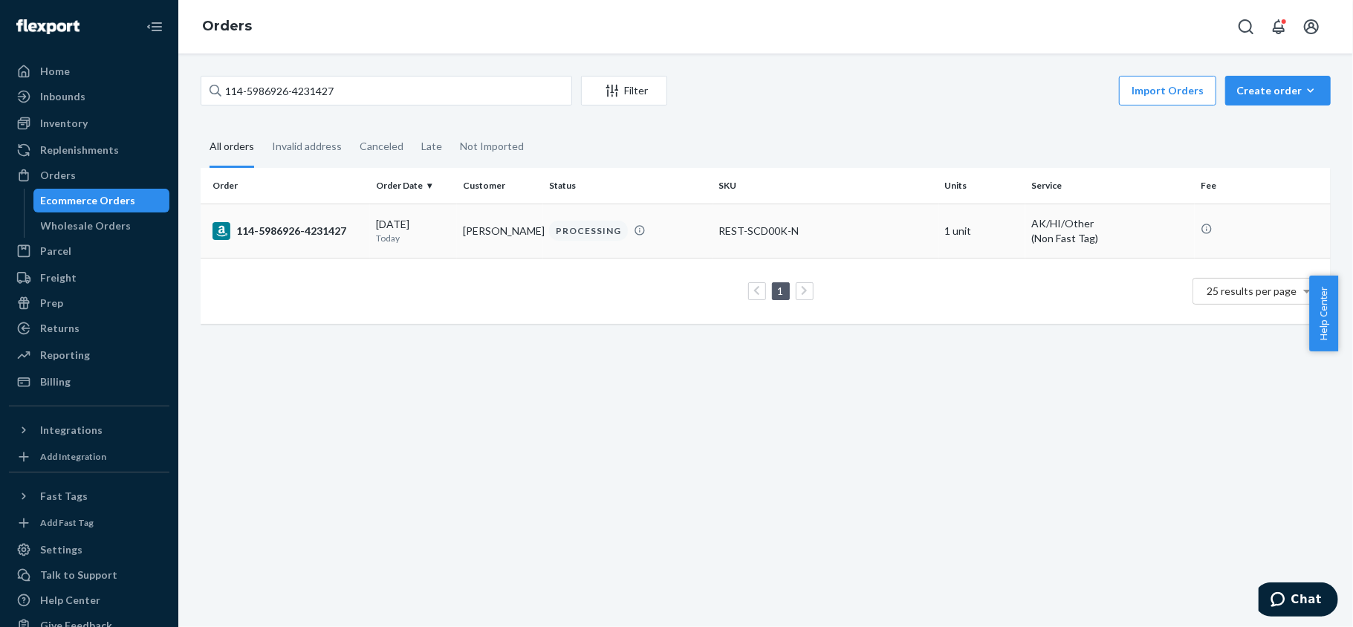
click at [345, 235] on div "114-5986926-4231427" at bounding box center [289, 231] width 152 height 18
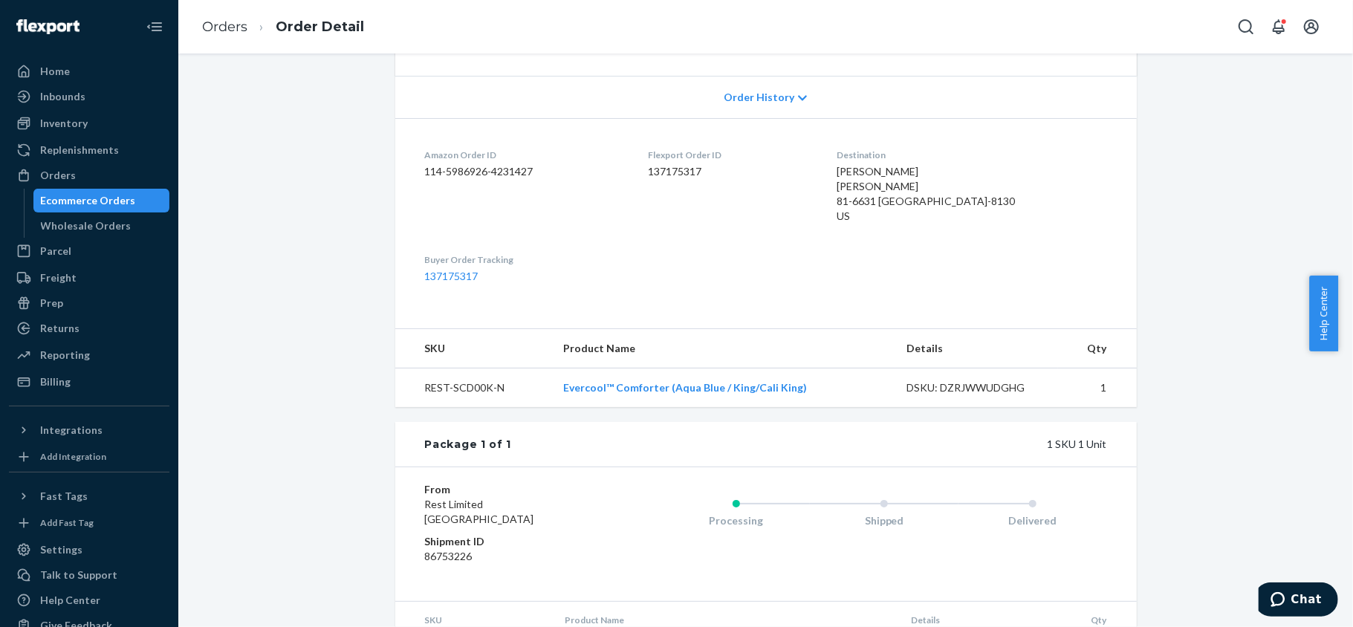
scroll to position [383, 0]
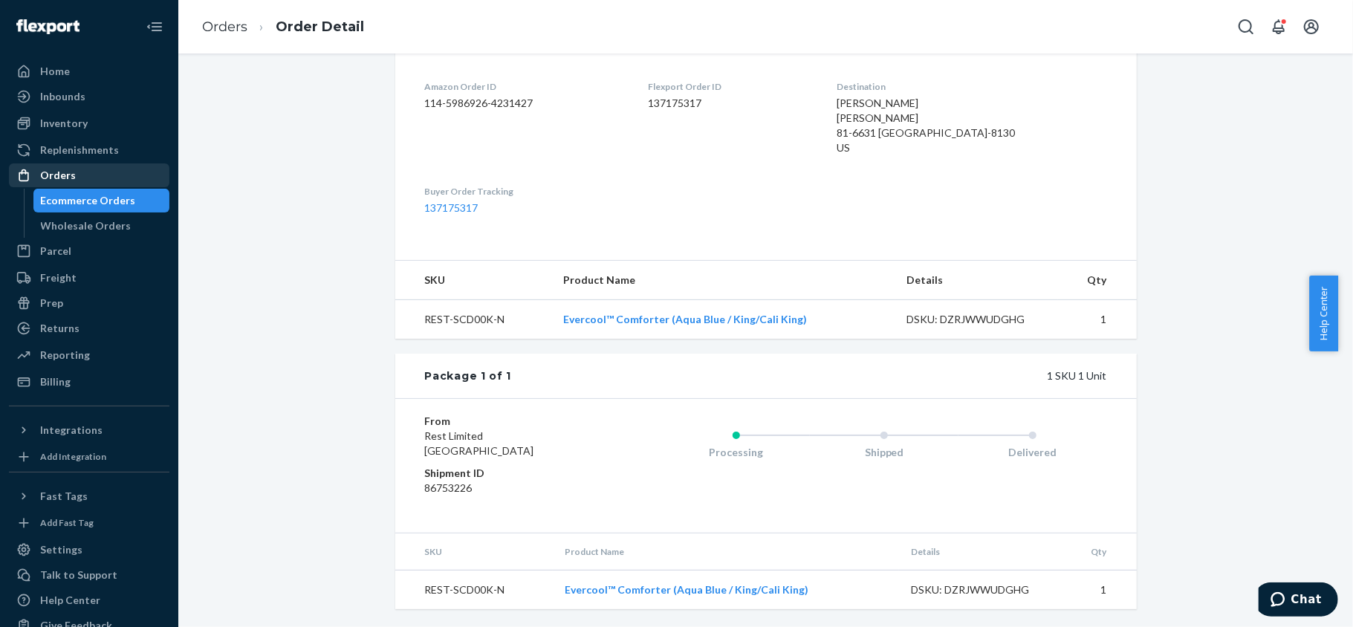
click at [120, 183] on div "Orders" at bounding box center [89, 175] width 158 height 21
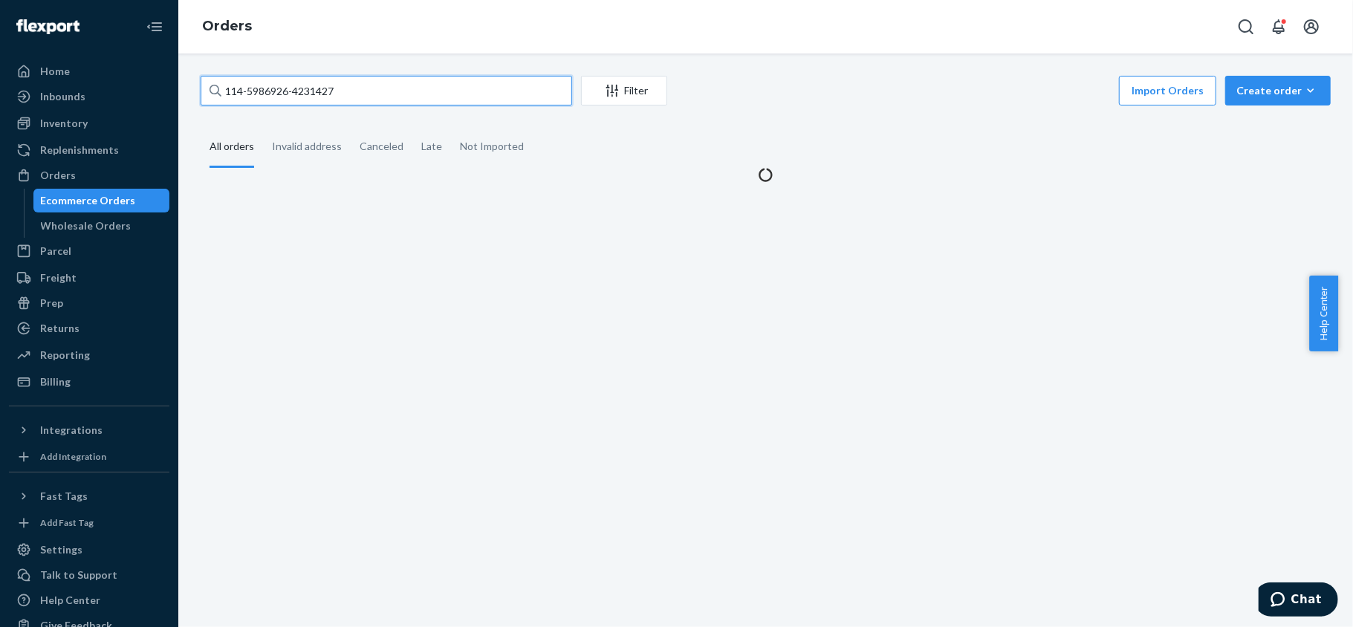
click at [360, 97] on input "114-5986926-4231427" at bounding box center [387, 91] width 372 height 30
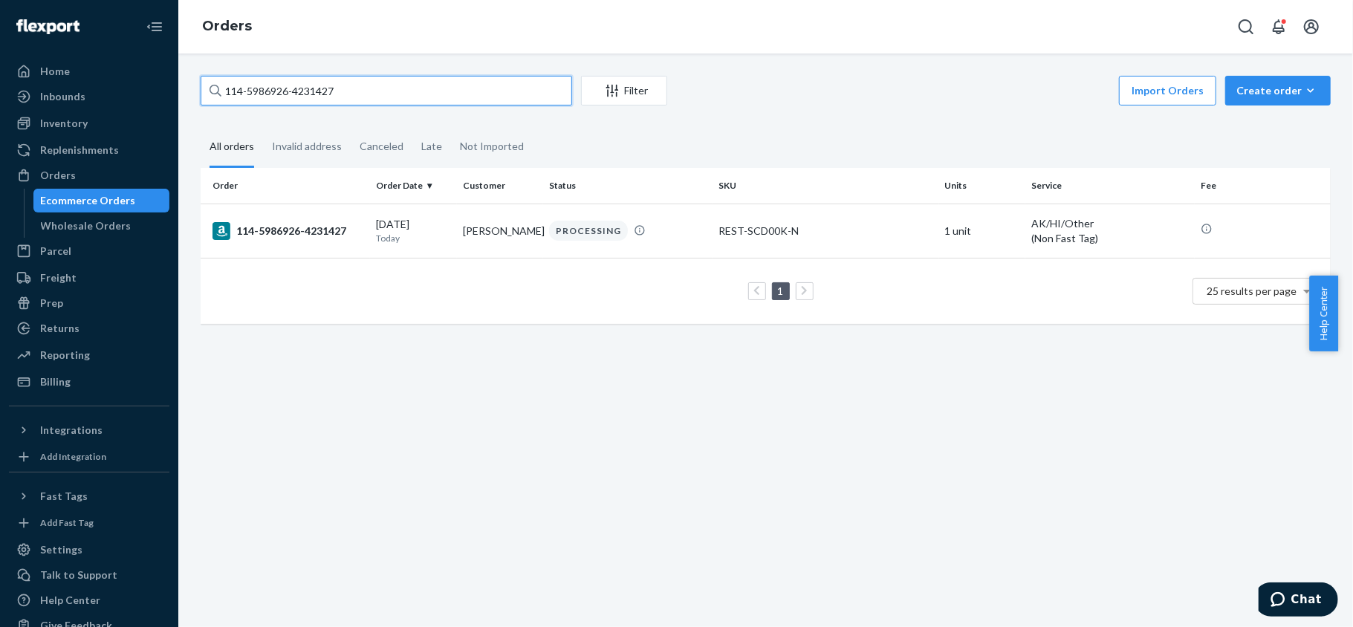
click at [360, 97] on input "114-5986926-4231427" at bounding box center [387, 91] width 372 height 30
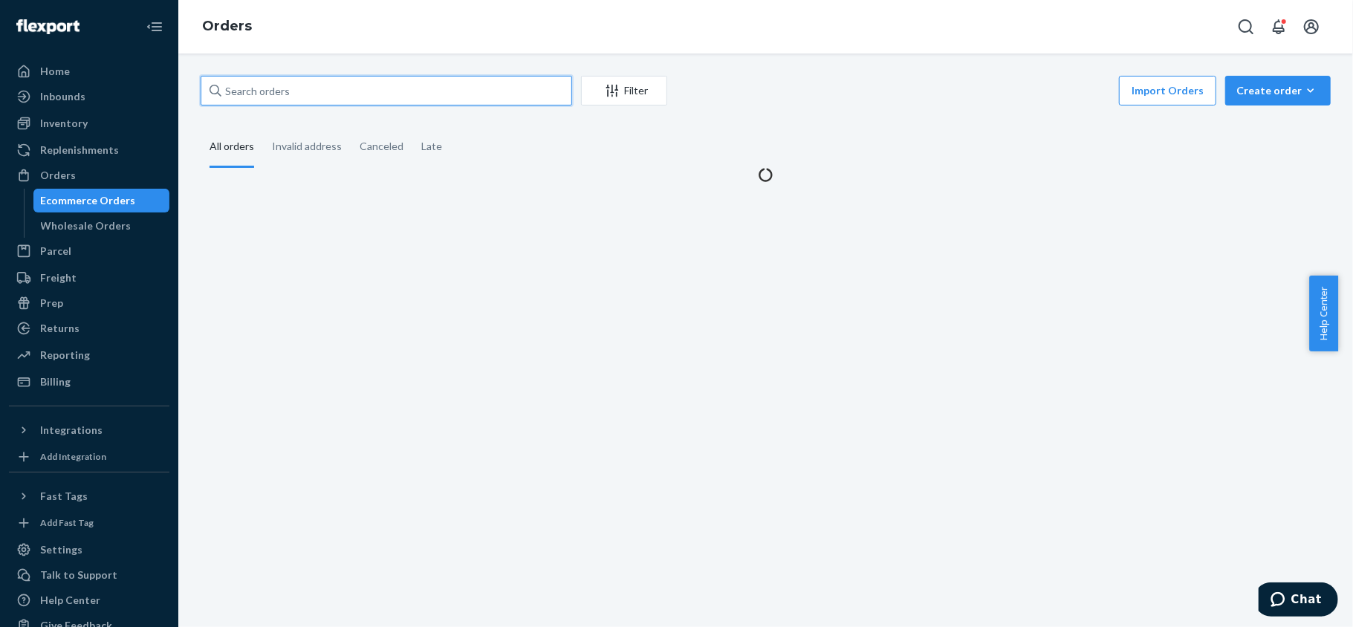
paste input "113-8809210-4008218"
type input "113-8809210-4008218"
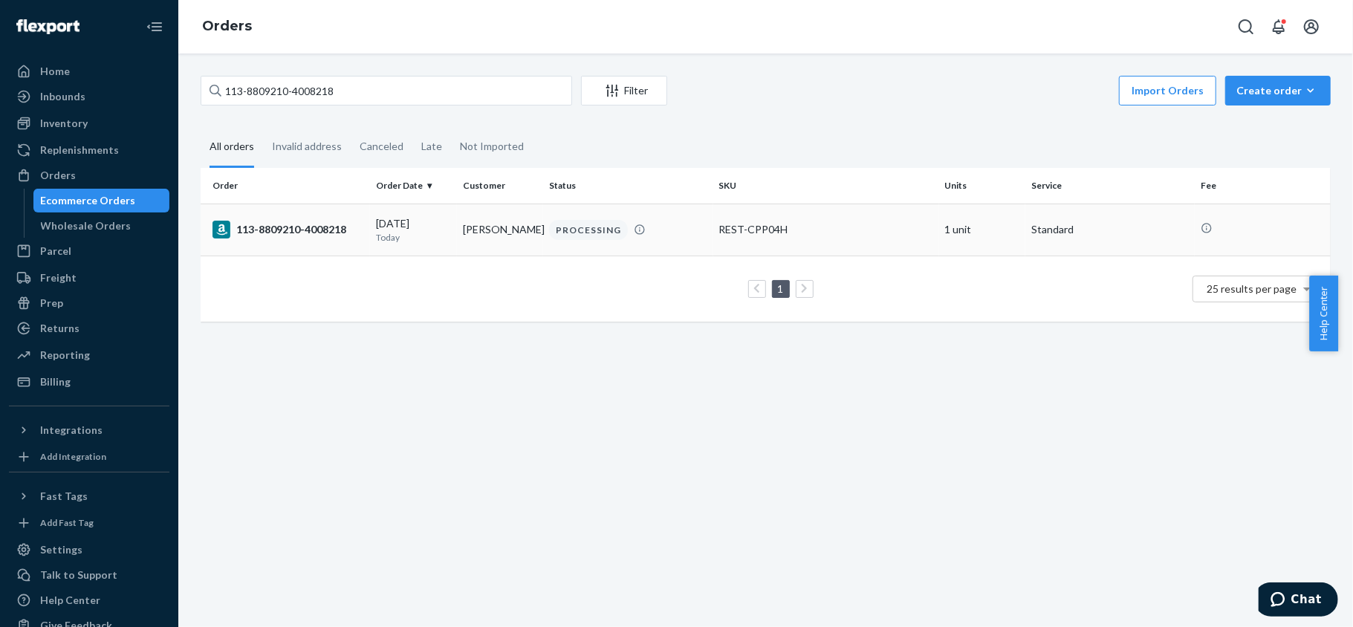
click at [358, 242] on td "113-8809210-4008218" at bounding box center [285, 230] width 169 height 52
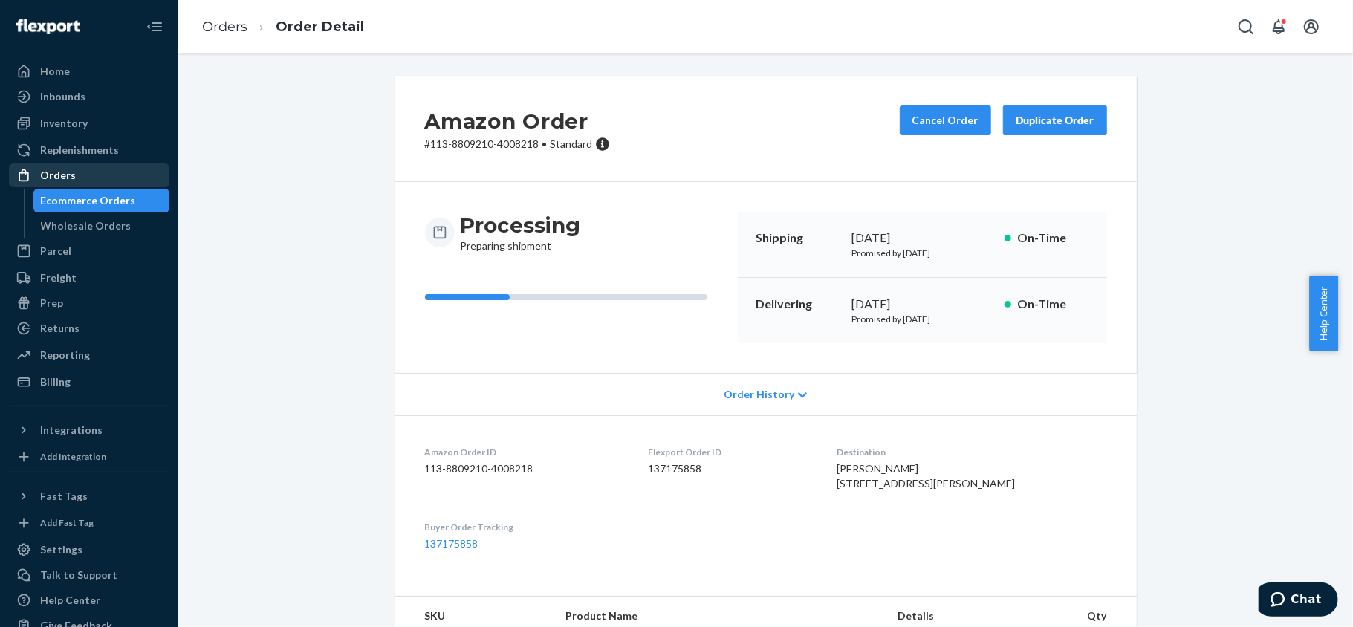
click at [67, 169] on div "Orders" at bounding box center [58, 175] width 36 height 15
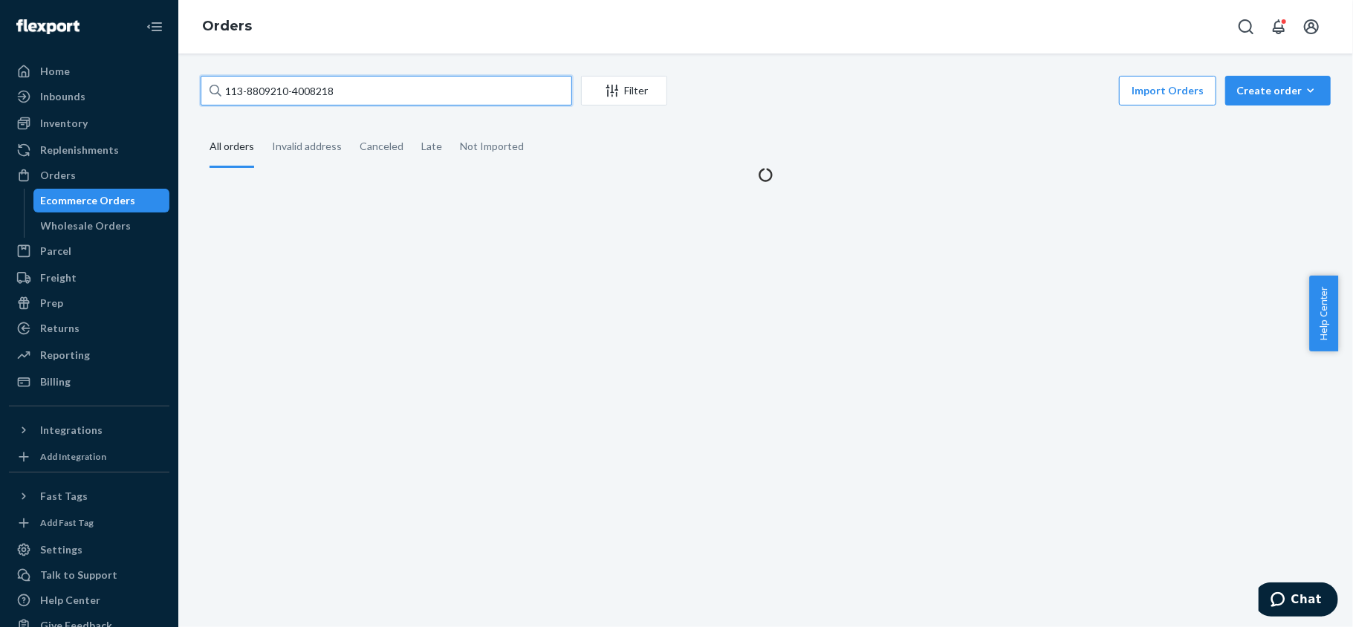
click at [351, 77] on input "113-8809210-4008218" at bounding box center [387, 91] width 372 height 30
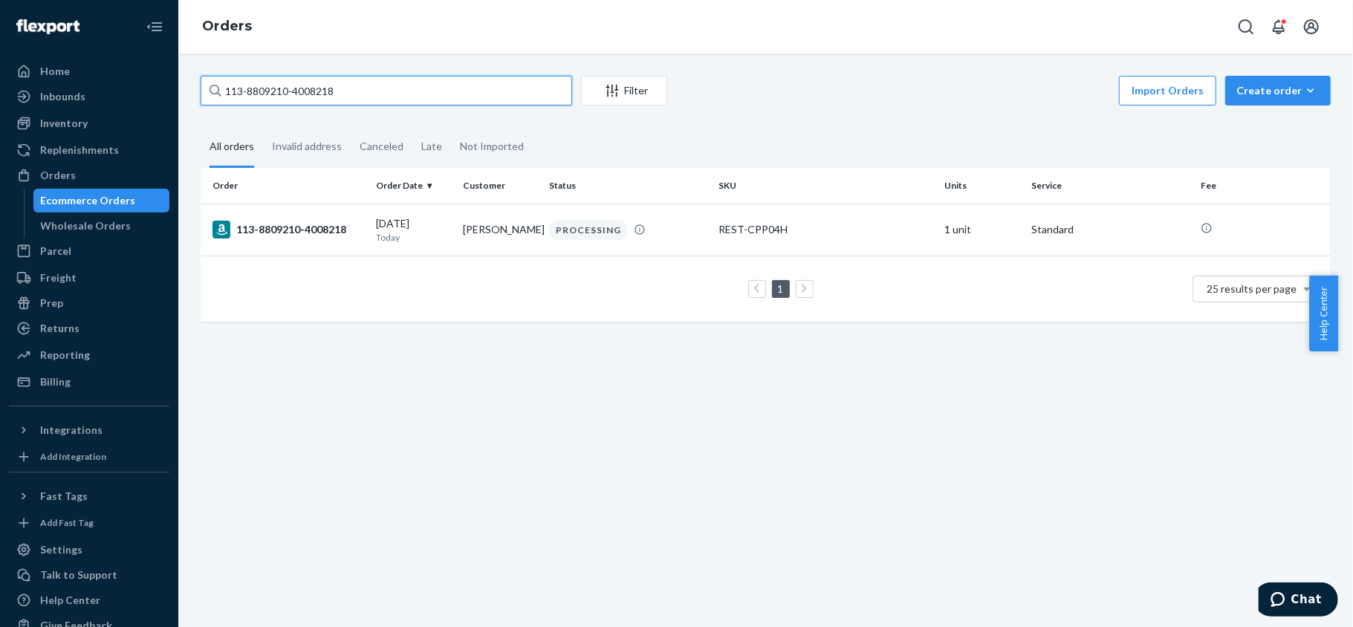
click at [351, 77] on input "113-8809210-4008218" at bounding box center [387, 91] width 372 height 30
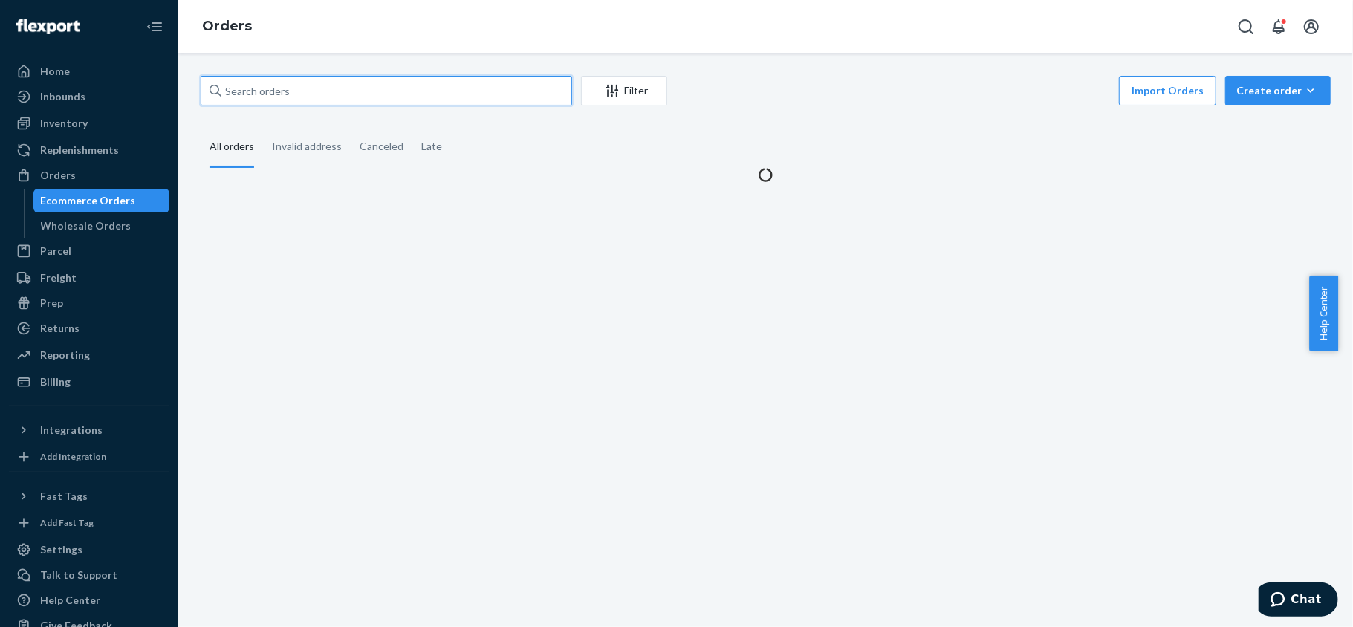
paste input "113-5896393-8198611"
type input "113-5896393-8198611"
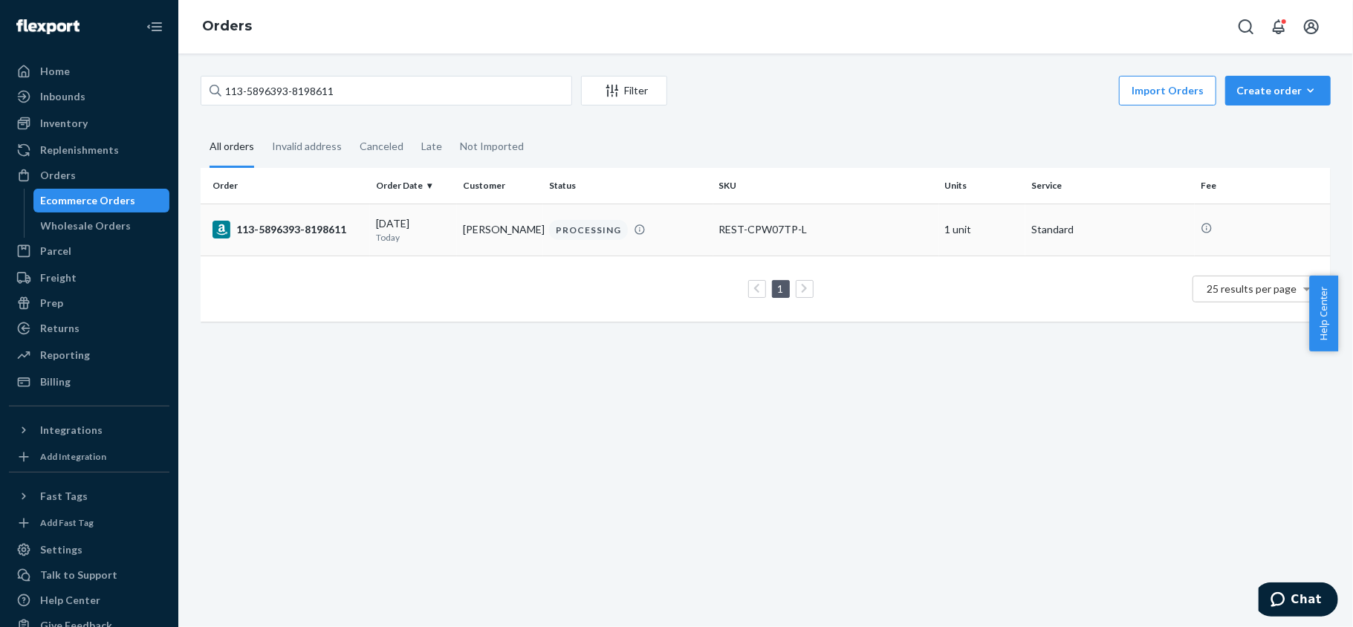
click at [299, 239] on td "113-5896393-8198611" at bounding box center [285, 230] width 169 height 52
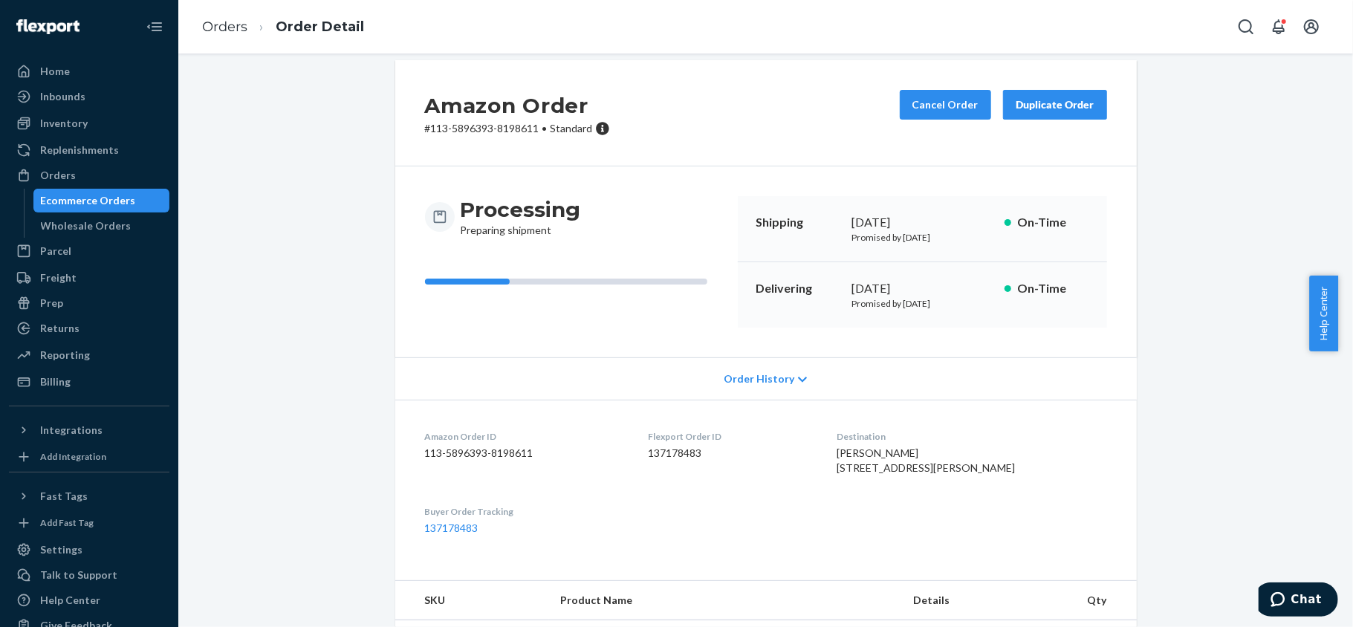
scroll to position [1, 0]
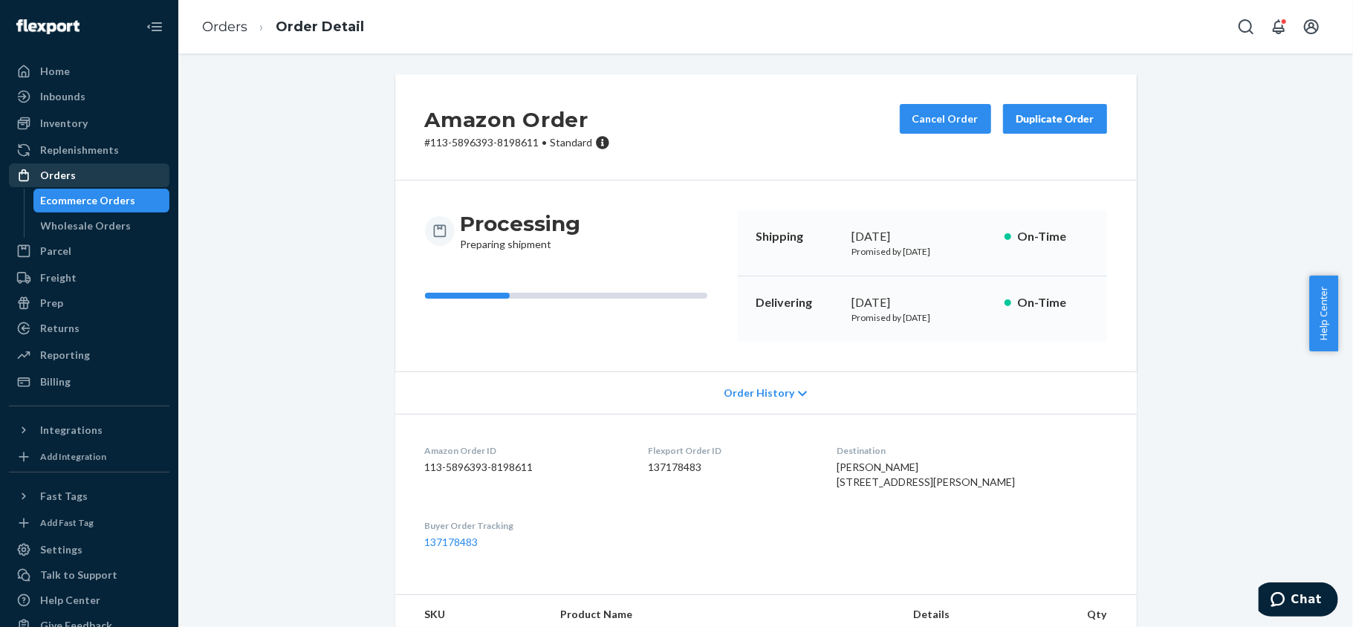
click at [67, 177] on div "Orders" at bounding box center [58, 175] width 36 height 15
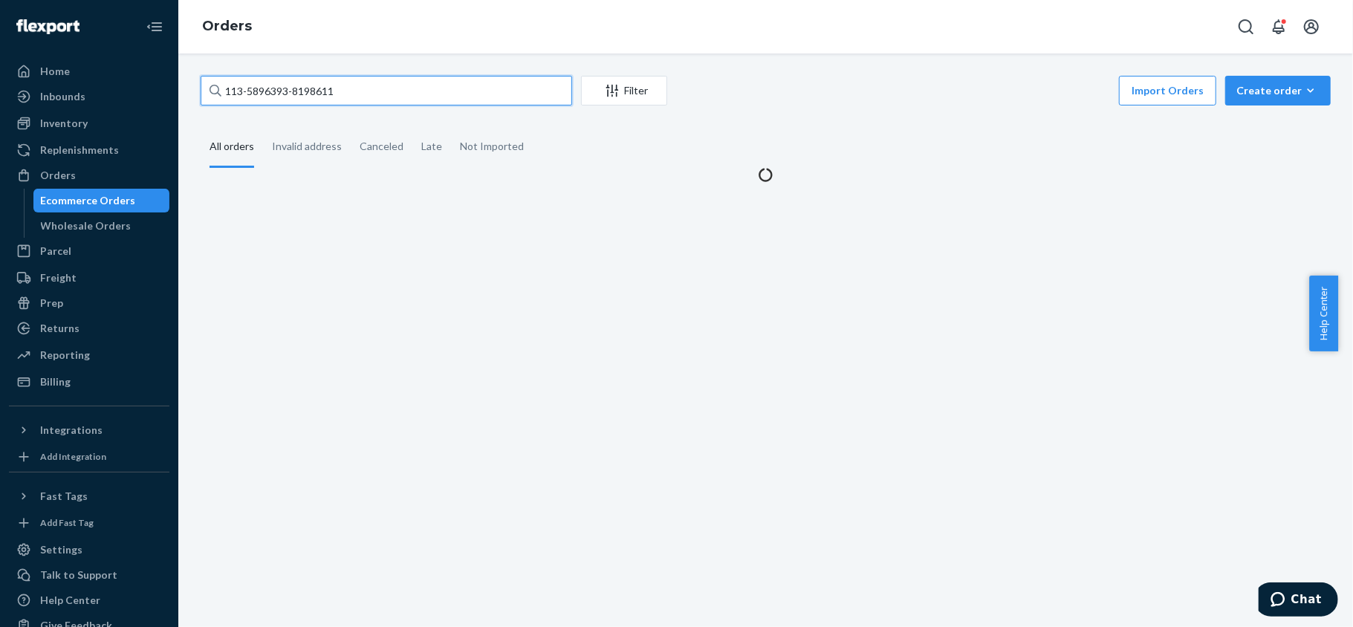
click at [379, 97] on input "113-5896393-8198611" at bounding box center [387, 91] width 372 height 30
click at [379, 96] on input "113-5896393-8198611" at bounding box center [387, 91] width 372 height 30
paste input "111-9263543-3198624"
type input "111-9263543-3198624"
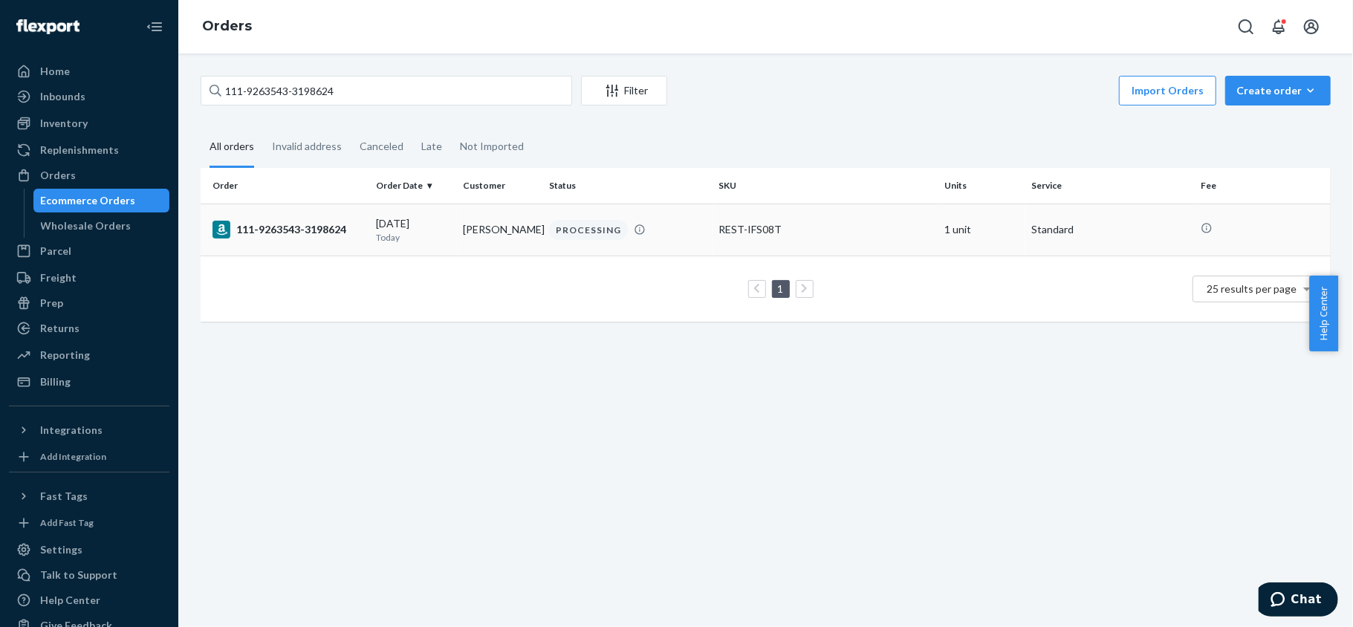
click at [431, 235] on p "Today" at bounding box center [413, 237] width 75 height 13
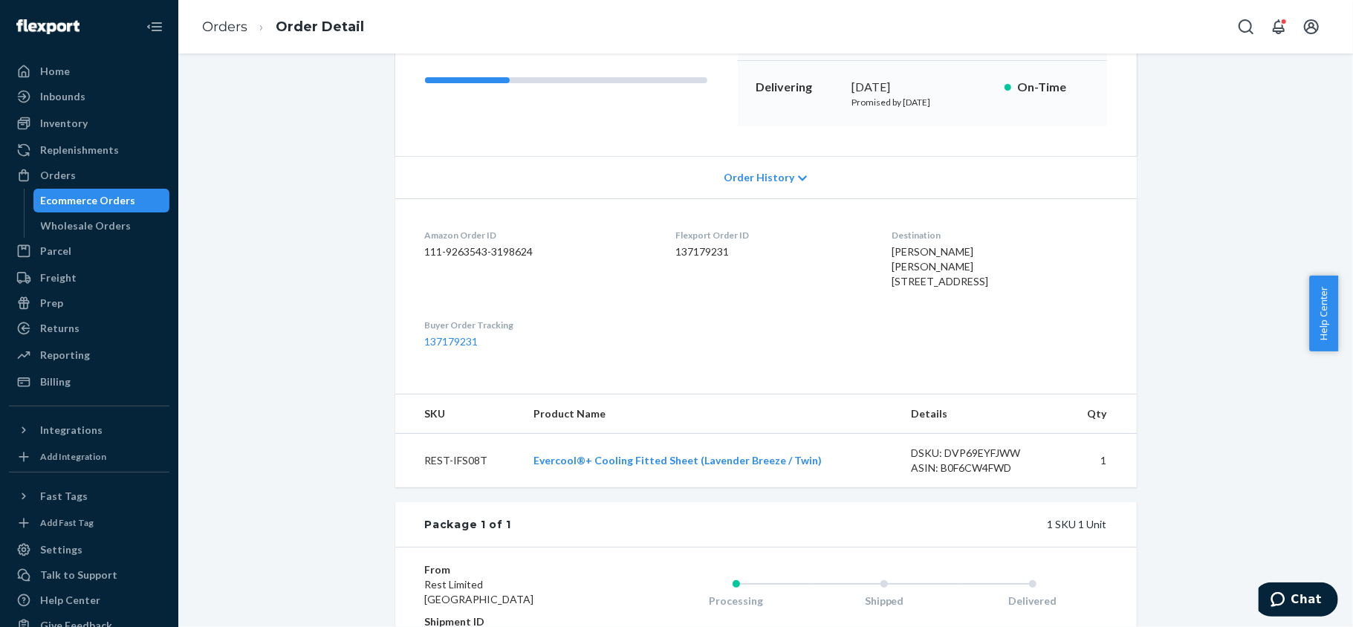
scroll to position [215, 0]
click at [109, 165] on div "Orders" at bounding box center [89, 175] width 158 height 21
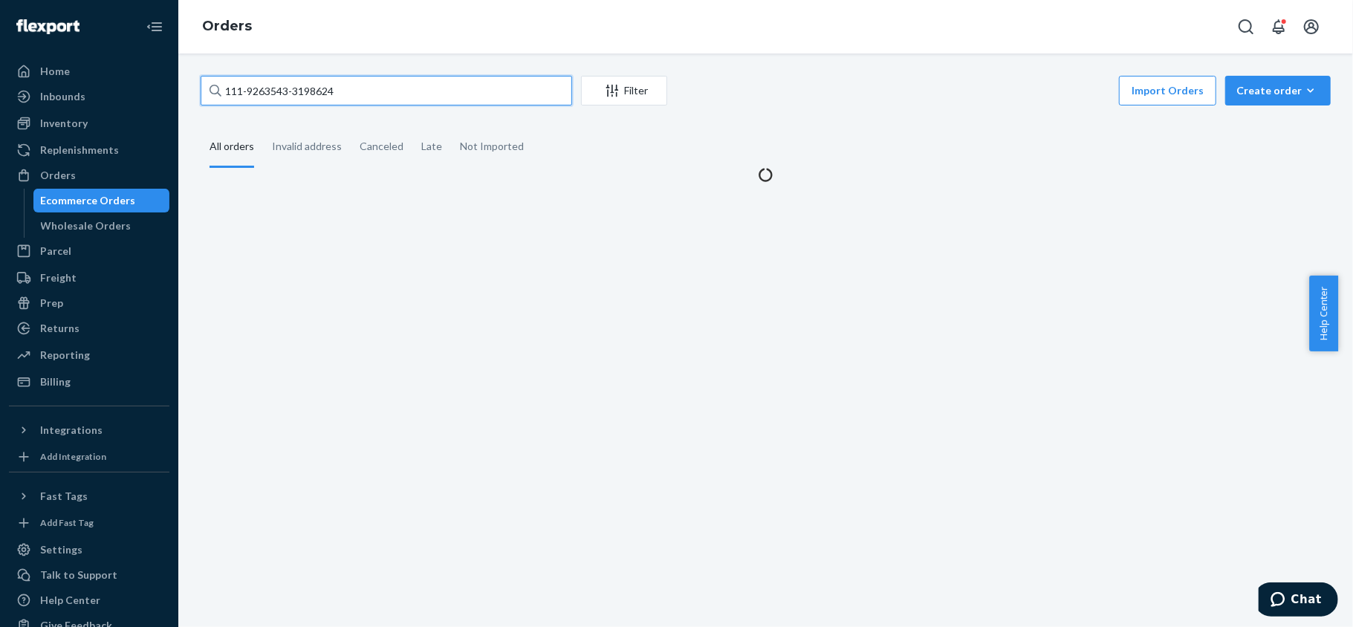
click at [317, 98] on input "111-9263543-3198624" at bounding box center [387, 91] width 372 height 30
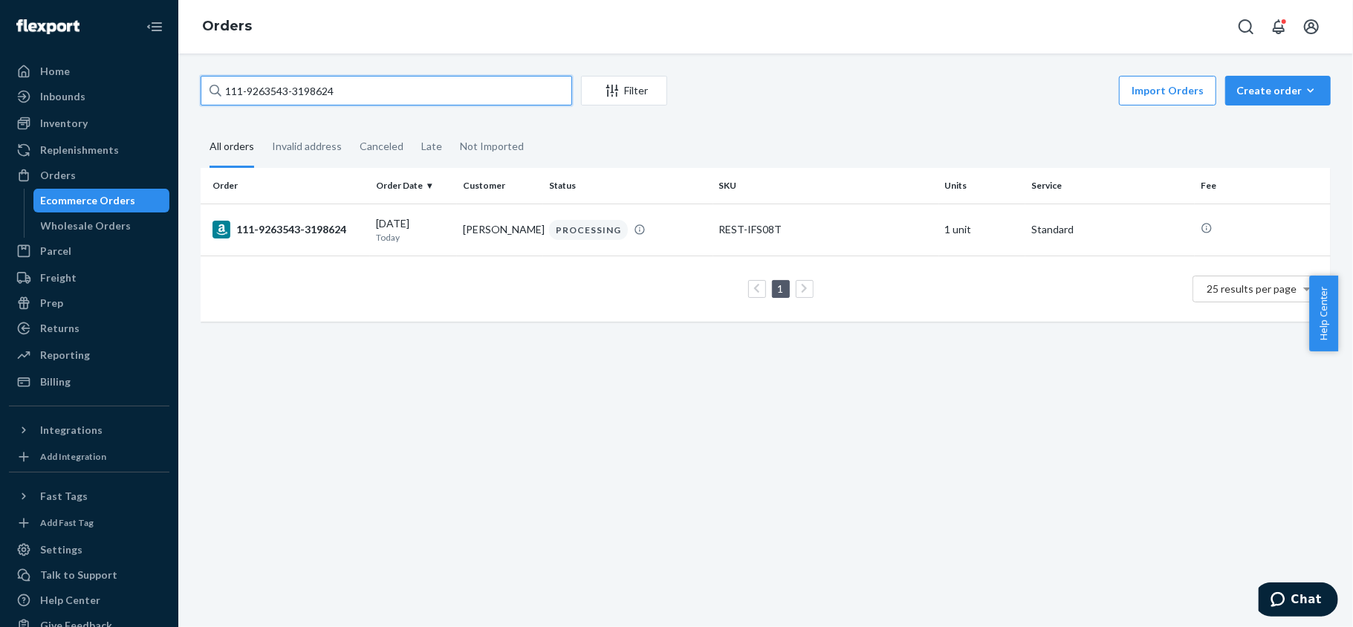
click at [317, 98] on input "111-9263543-3198624" at bounding box center [387, 91] width 372 height 30
paste input "113-3003757-3949852"
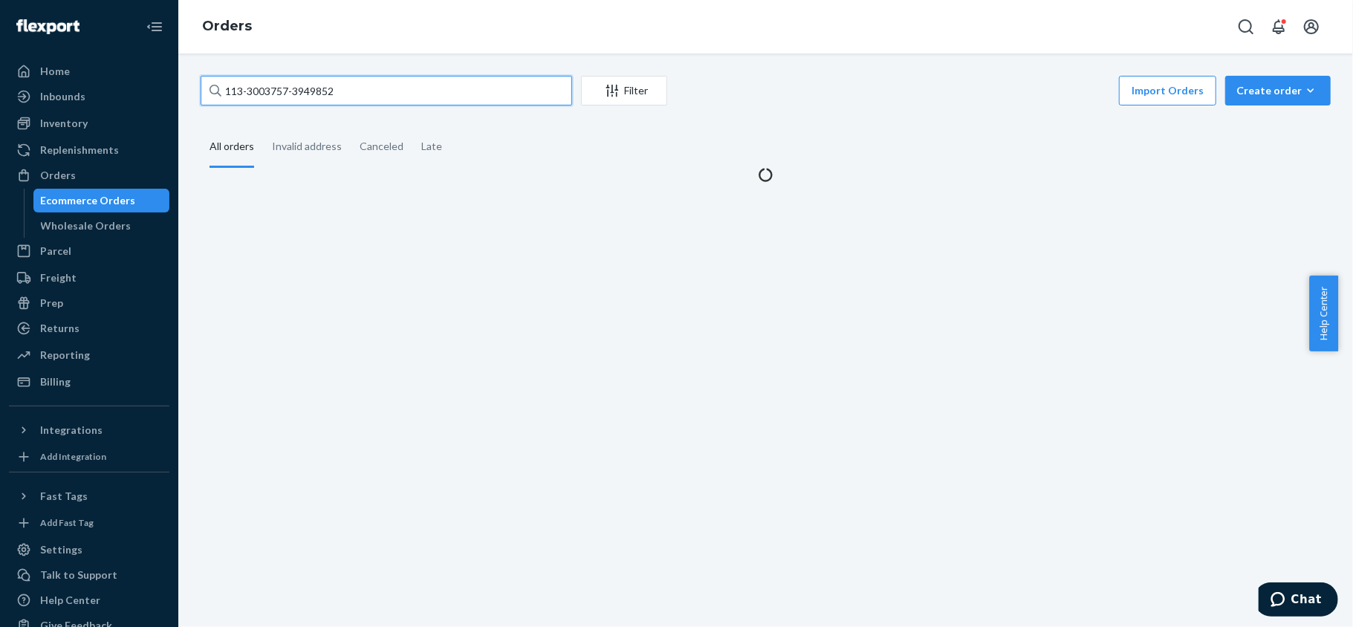
type input "113-3003757-3949852"
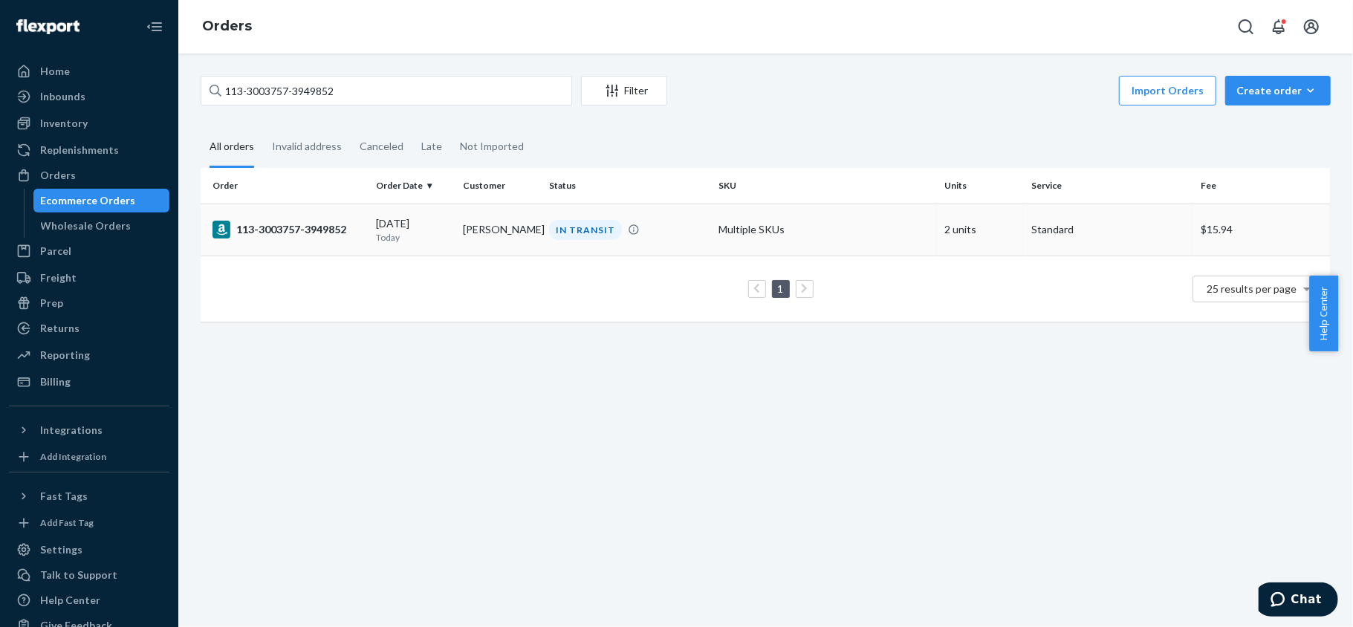
click at [324, 230] on div "113-3003757-3949852" at bounding box center [289, 230] width 152 height 18
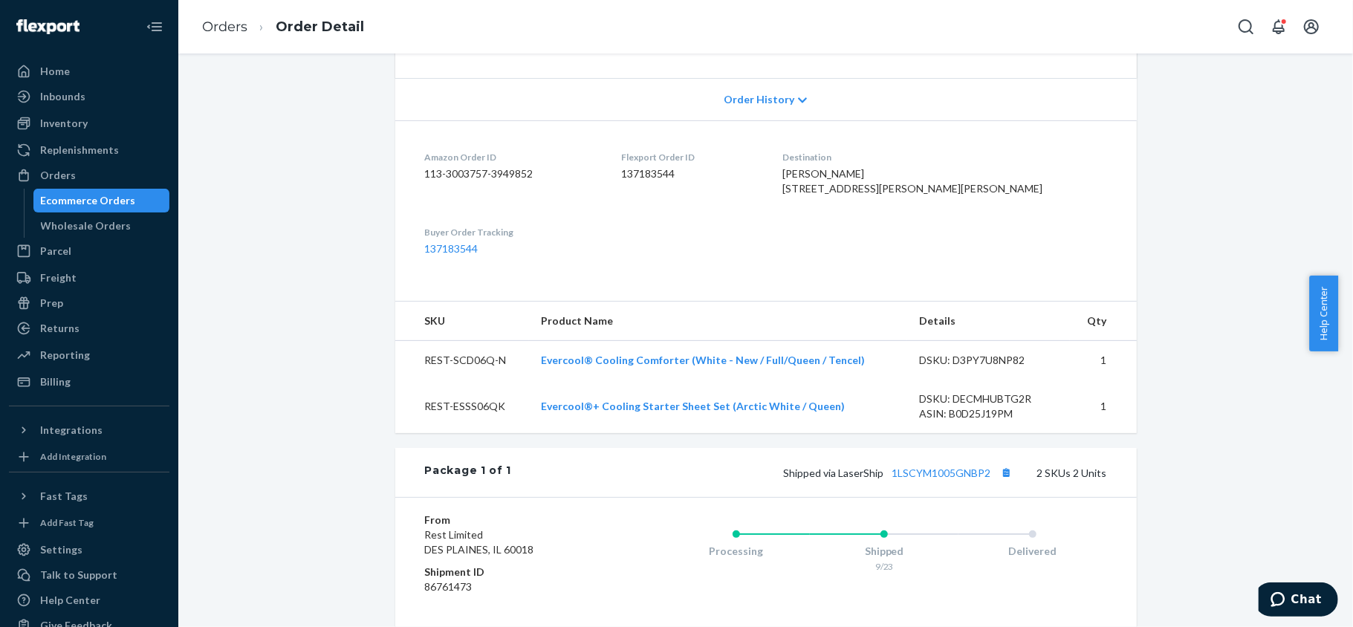
scroll to position [324, 0]
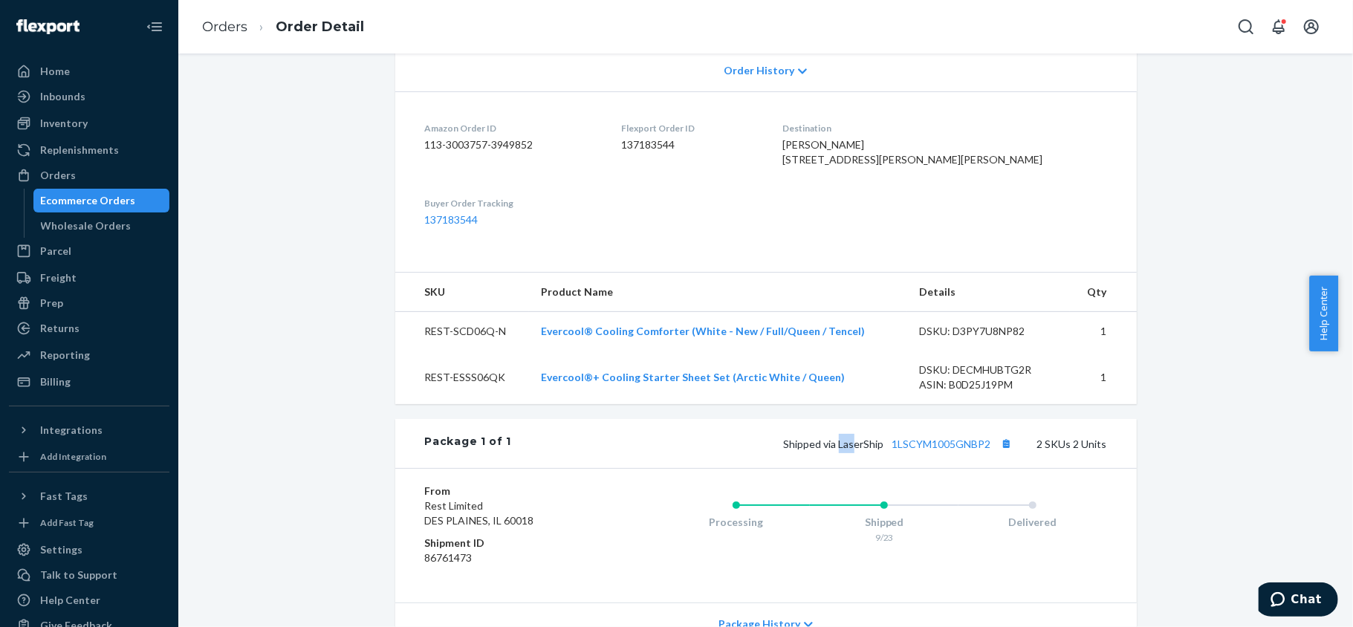
drag, startPoint x: 836, startPoint y: 479, endPoint x: 850, endPoint y: 479, distance: 14.1
click at [850, 450] on span "Shipped via LaserShip 1LSCYM1005GNBP2" at bounding box center [900, 444] width 233 height 13
drag, startPoint x: 780, startPoint y: 477, endPoint x: 878, endPoint y: 482, distance: 98.2
click at [878, 453] on div "Shipped via LaserShip 1LSCYM1005GNBP2 2 SKUs 2 Units" at bounding box center [808, 443] width 595 height 19
copy span "Shipped via LaserShip"
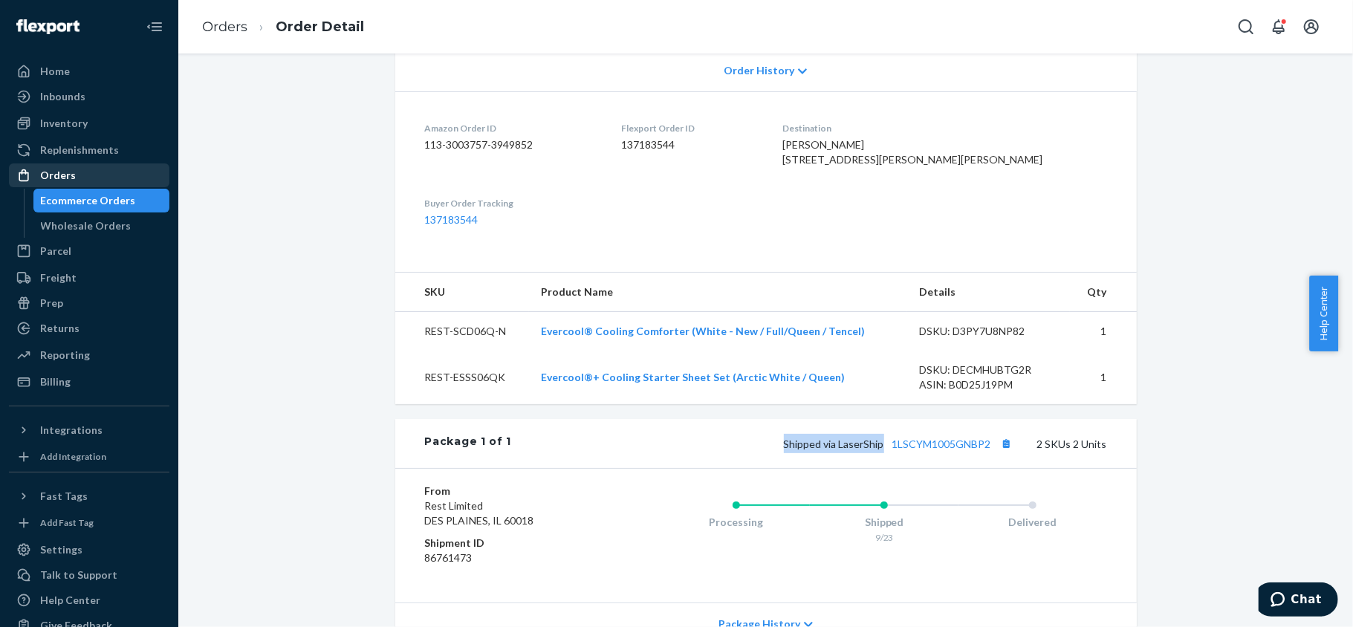
click at [119, 169] on div "Orders" at bounding box center [89, 175] width 158 height 21
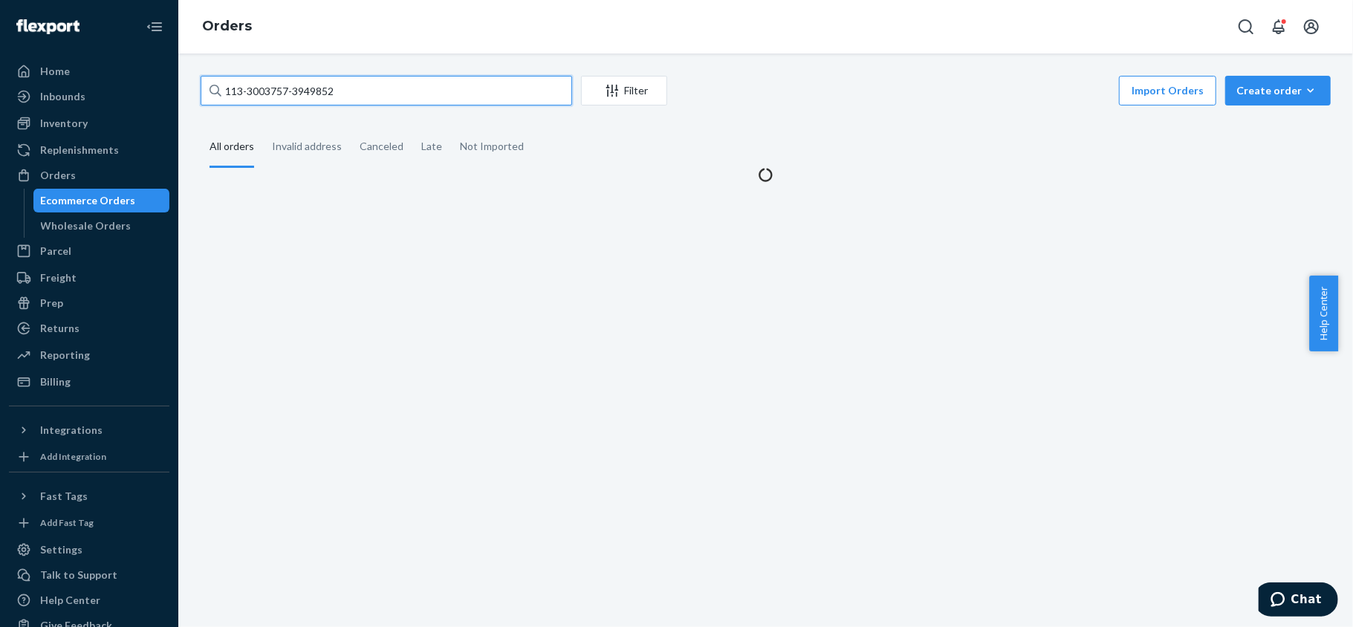
click at [385, 90] on input "113-3003757-3949852" at bounding box center [387, 91] width 372 height 30
paste input "113-5118693-9857832"
type input "113-5118693-9857832"
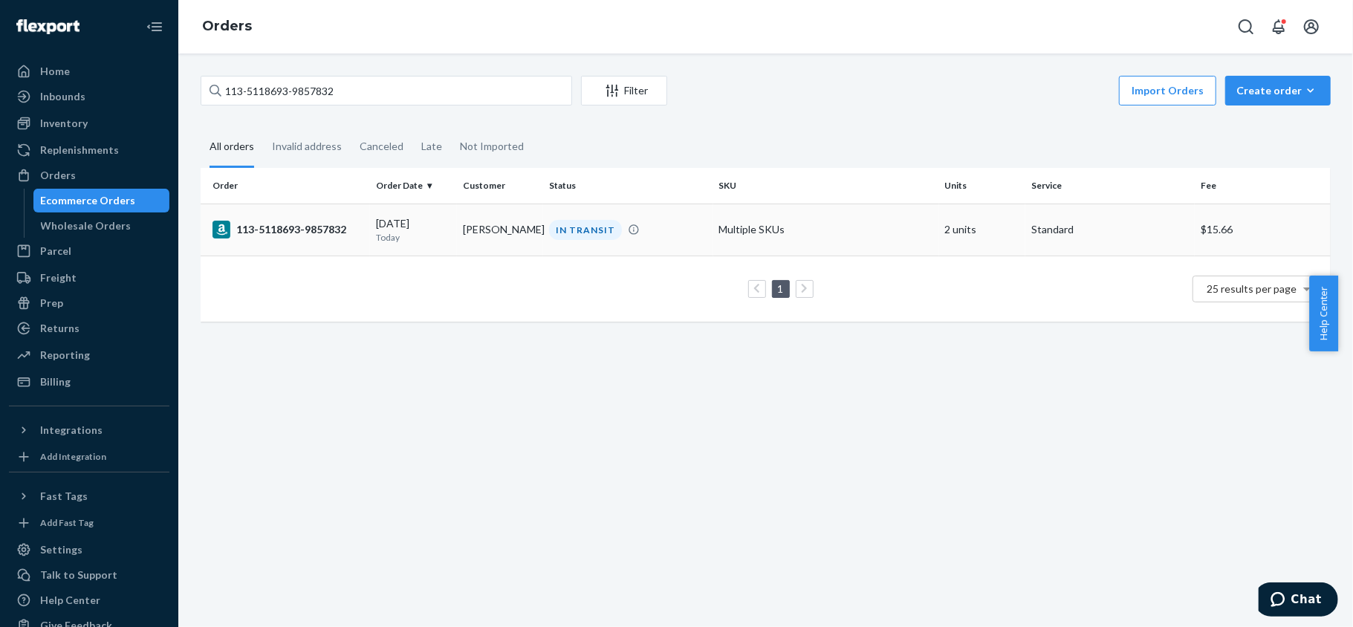
click at [357, 242] on td "113-5118693-9857832" at bounding box center [285, 230] width 169 height 52
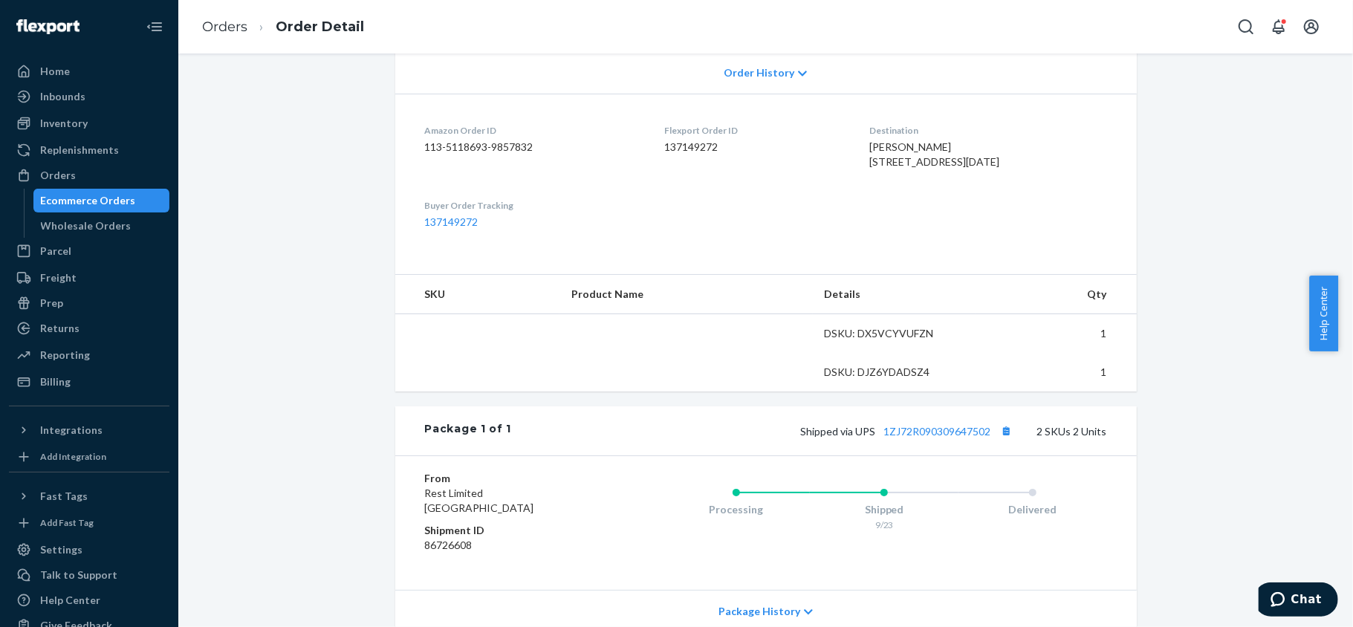
scroll to position [396, 0]
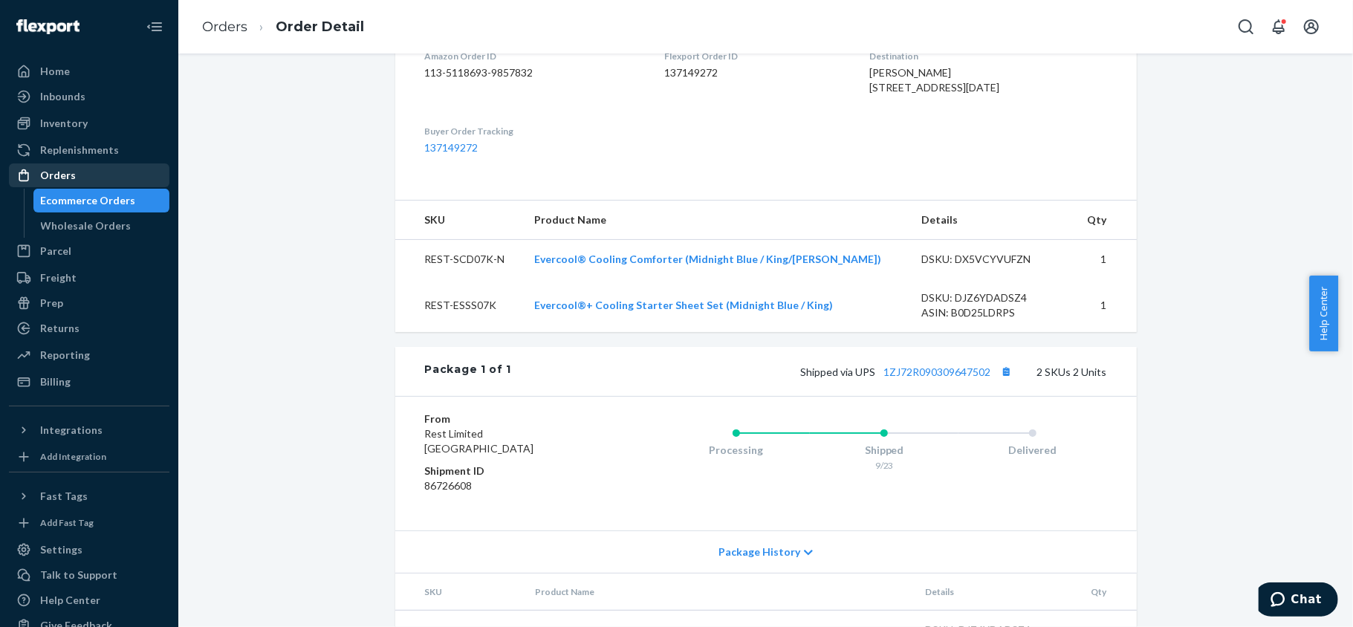
click at [79, 178] on div "Orders" at bounding box center [89, 175] width 158 height 21
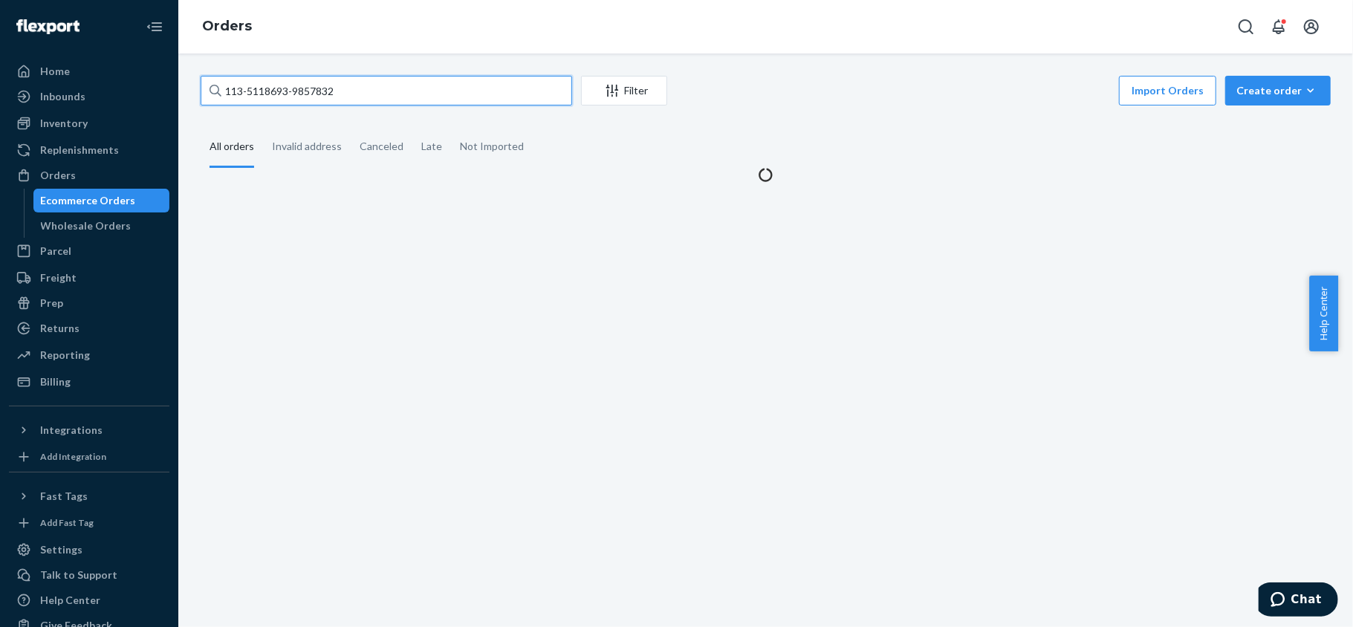
click at [402, 103] on input "113-5118693-9857832" at bounding box center [387, 91] width 372 height 30
paste input "111-1442478-8475404"
type input "111-1442478-8475404"
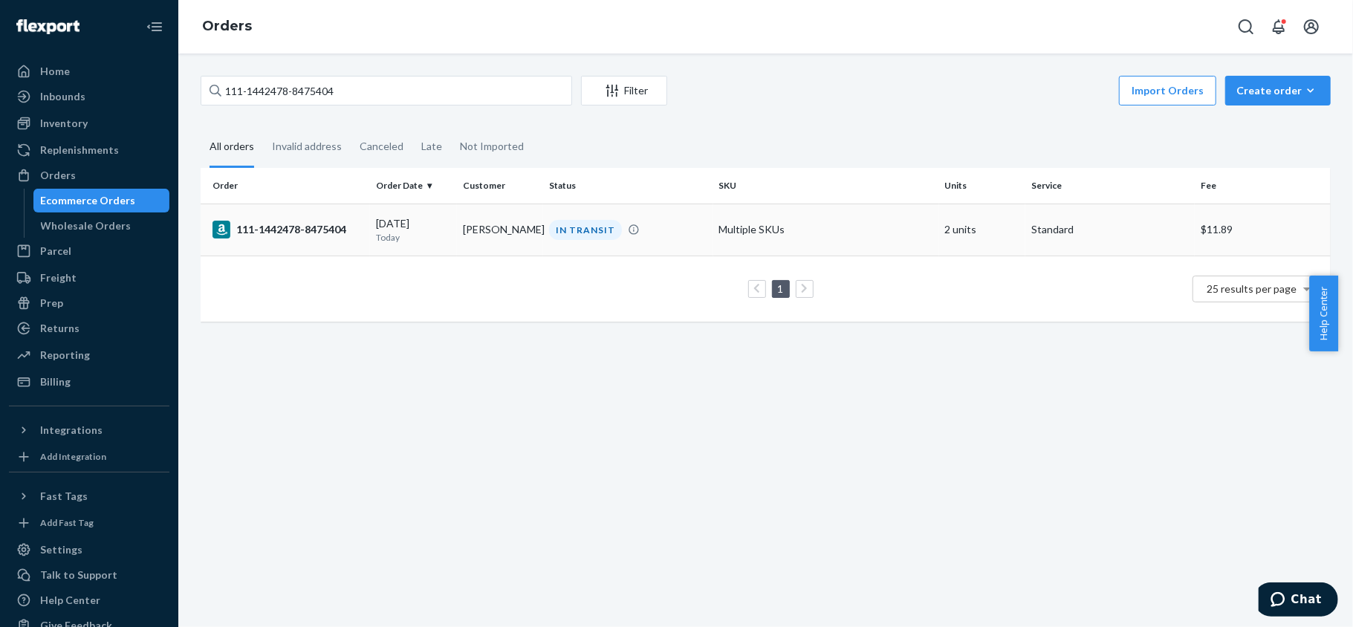
click at [352, 238] on div "111-1442478-8475404" at bounding box center [289, 230] width 152 height 18
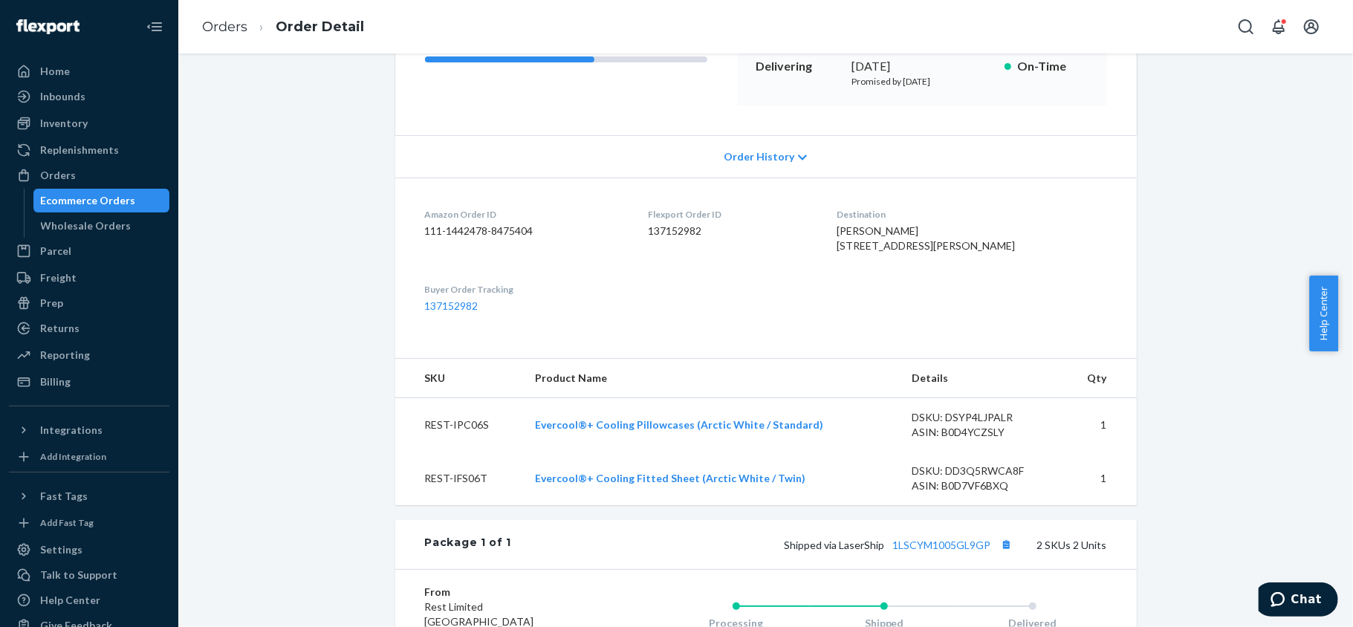
scroll to position [396, 0]
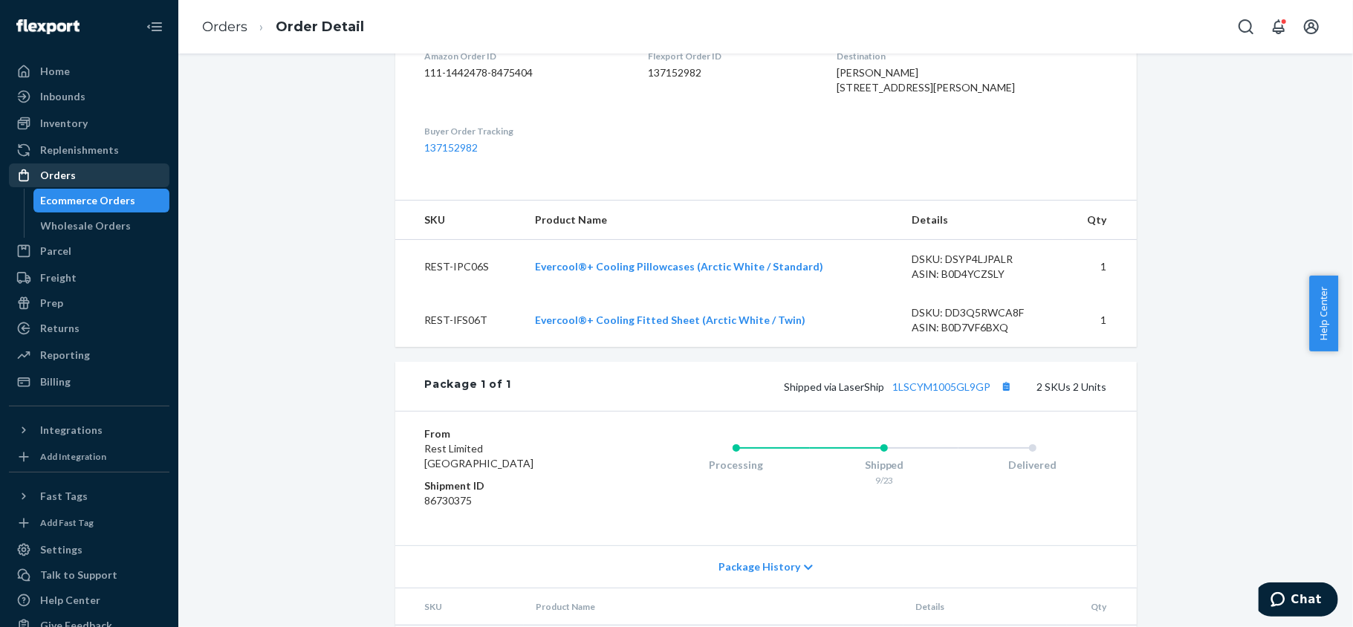
click at [52, 177] on div "Orders" at bounding box center [58, 175] width 36 height 15
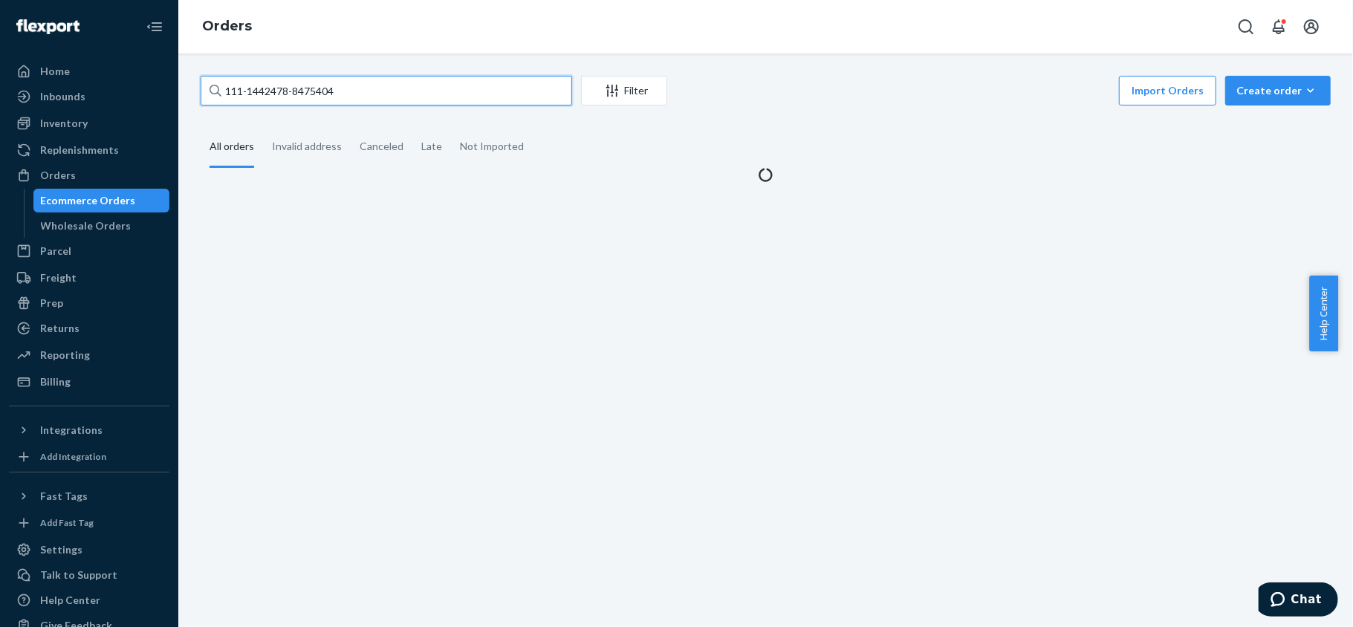
click at [351, 80] on input "111-1442478-8475404" at bounding box center [387, 91] width 372 height 30
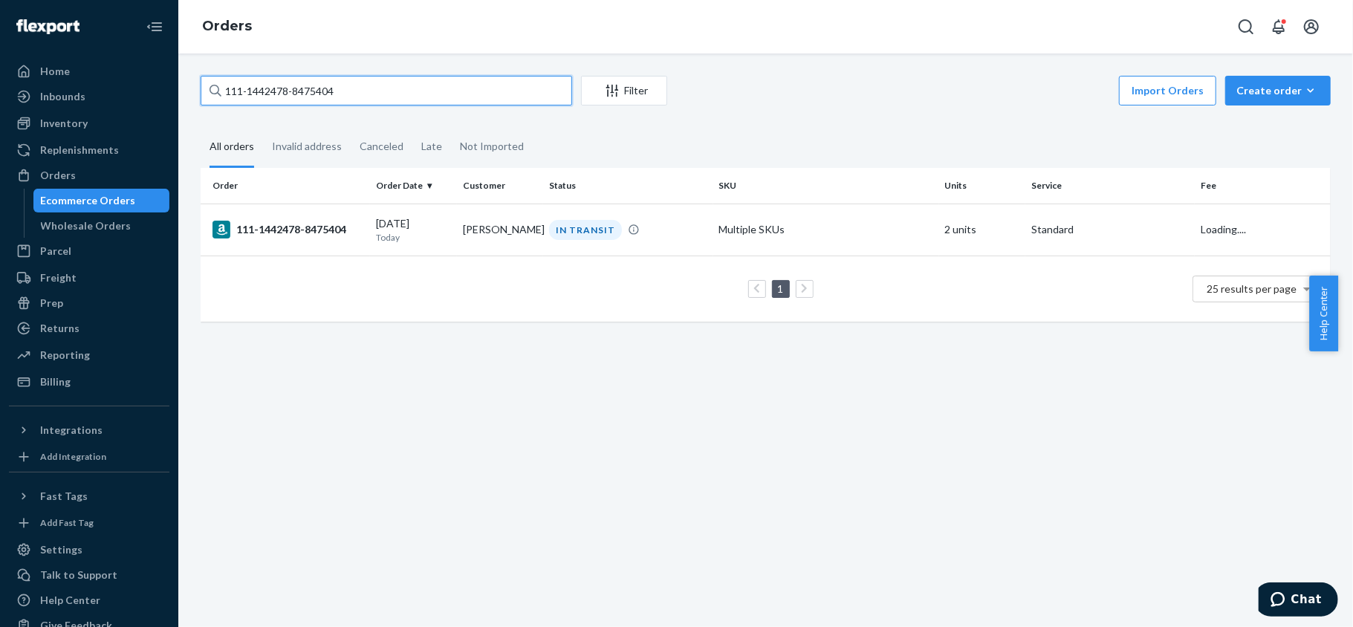
click at [351, 80] on input "111-1442478-8475404" at bounding box center [387, 91] width 372 height 30
paste input "114-7038183-4193015"
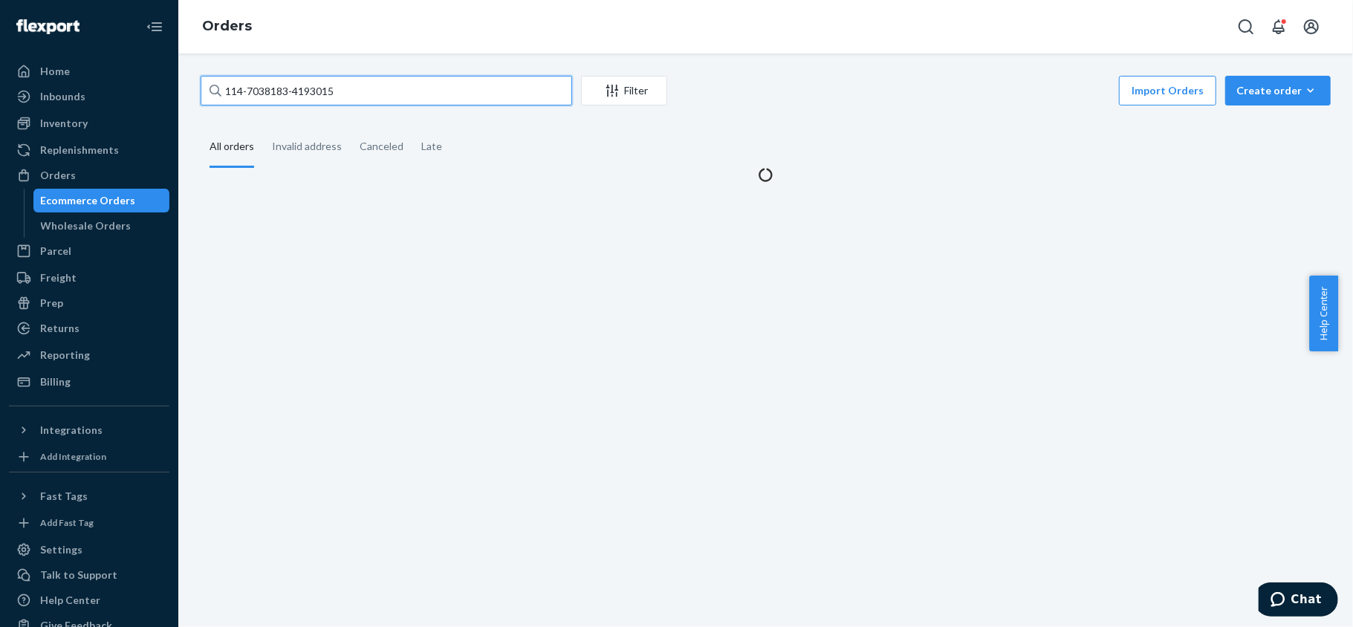
type input "114-7038183-4193015"
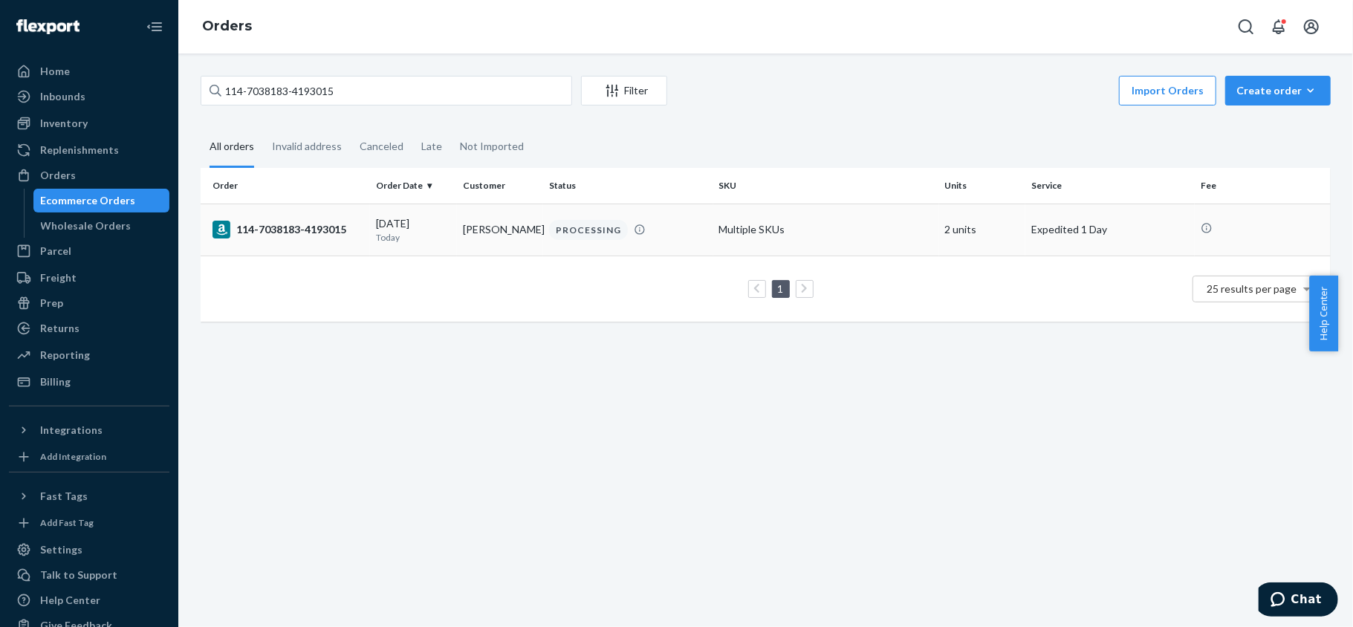
click at [285, 233] on div "114-7038183-4193015" at bounding box center [289, 230] width 152 height 18
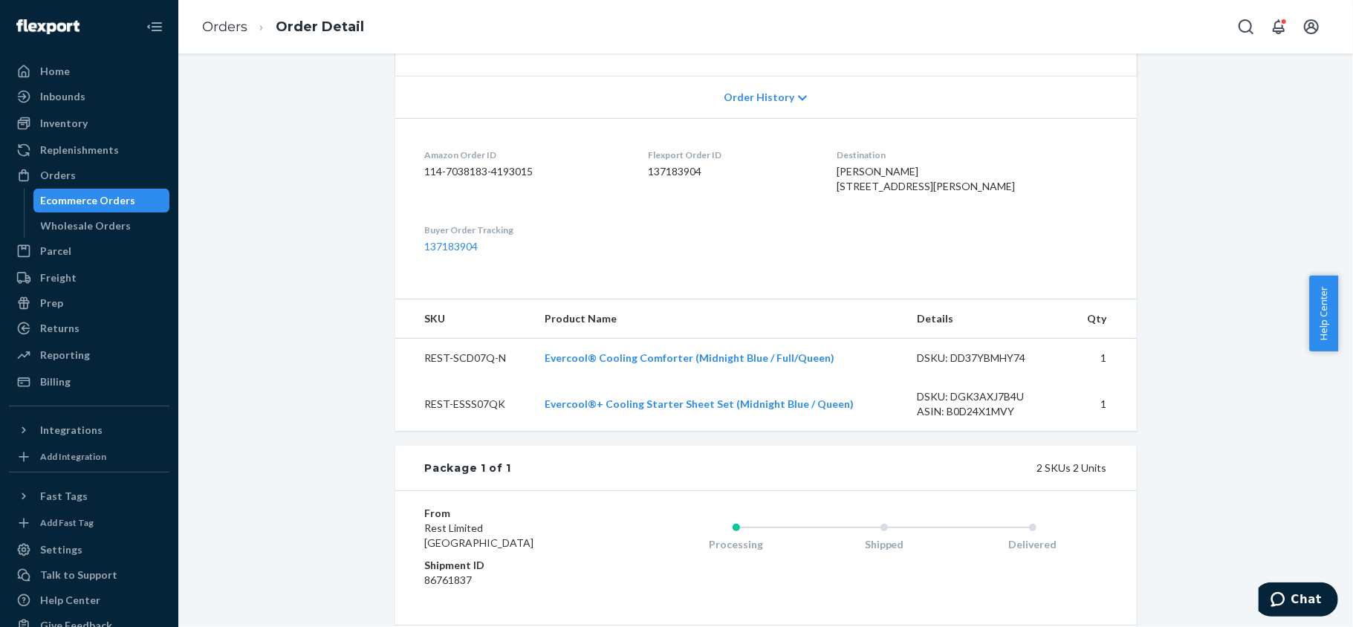
scroll to position [476, 0]
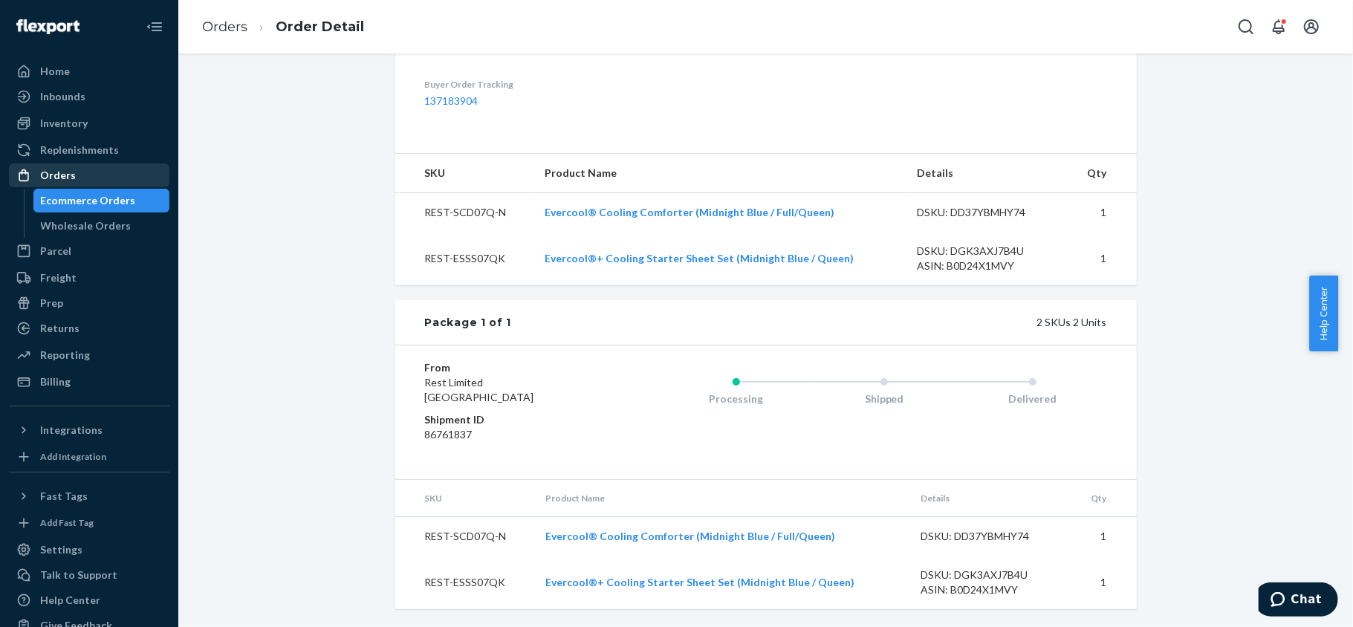
click at [126, 168] on div "Orders" at bounding box center [89, 175] width 158 height 21
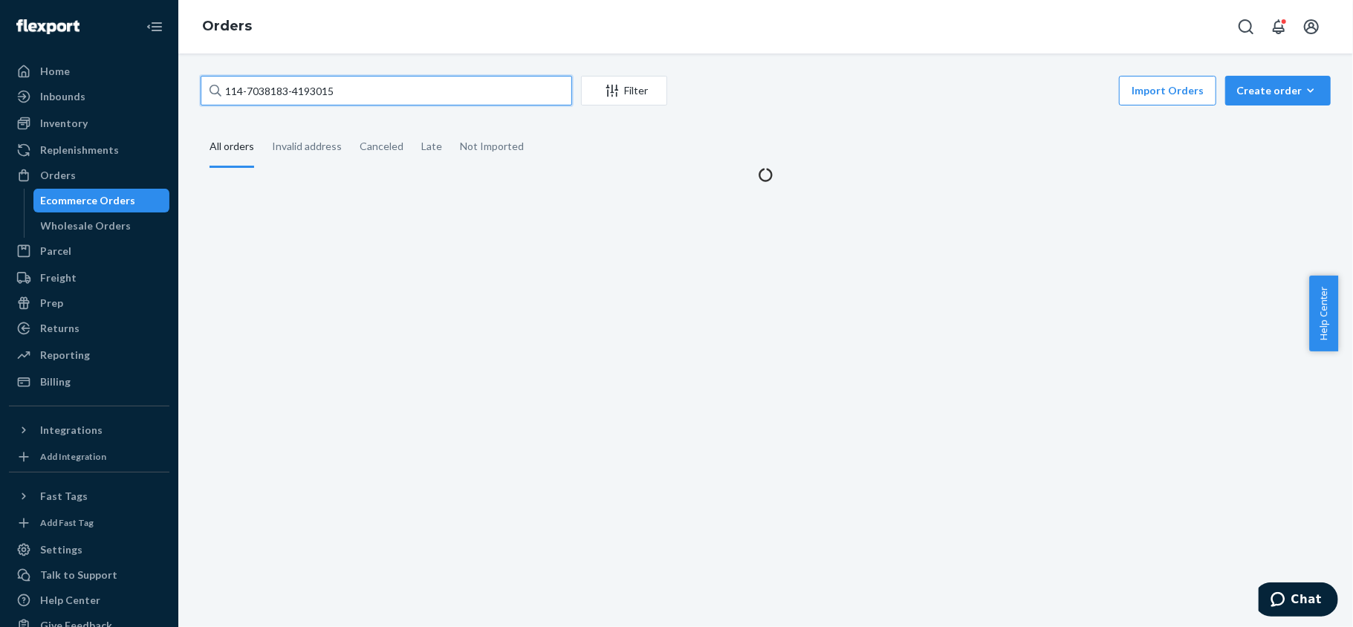
click at [352, 105] on input "114-7038183-4193015" at bounding box center [387, 91] width 372 height 30
click at [352, 104] on input "114-7038183-4193015" at bounding box center [387, 91] width 372 height 30
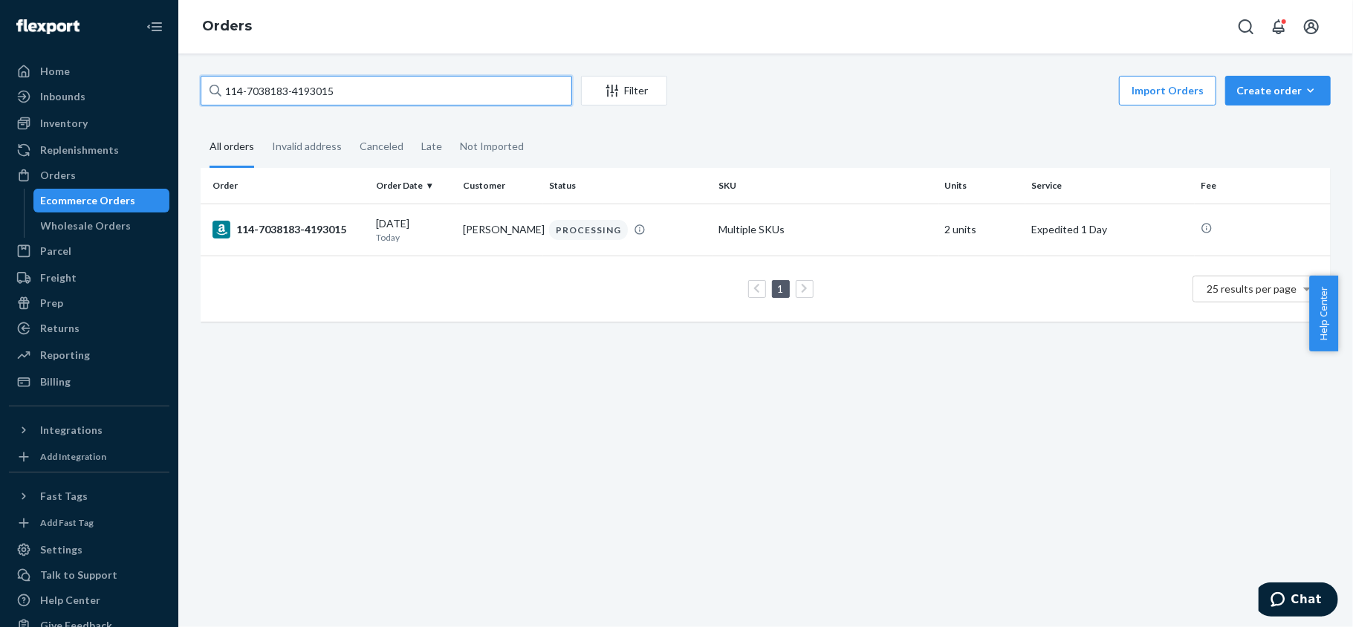
click at [352, 104] on input "114-7038183-4193015" at bounding box center [387, 91] width 372 height 30
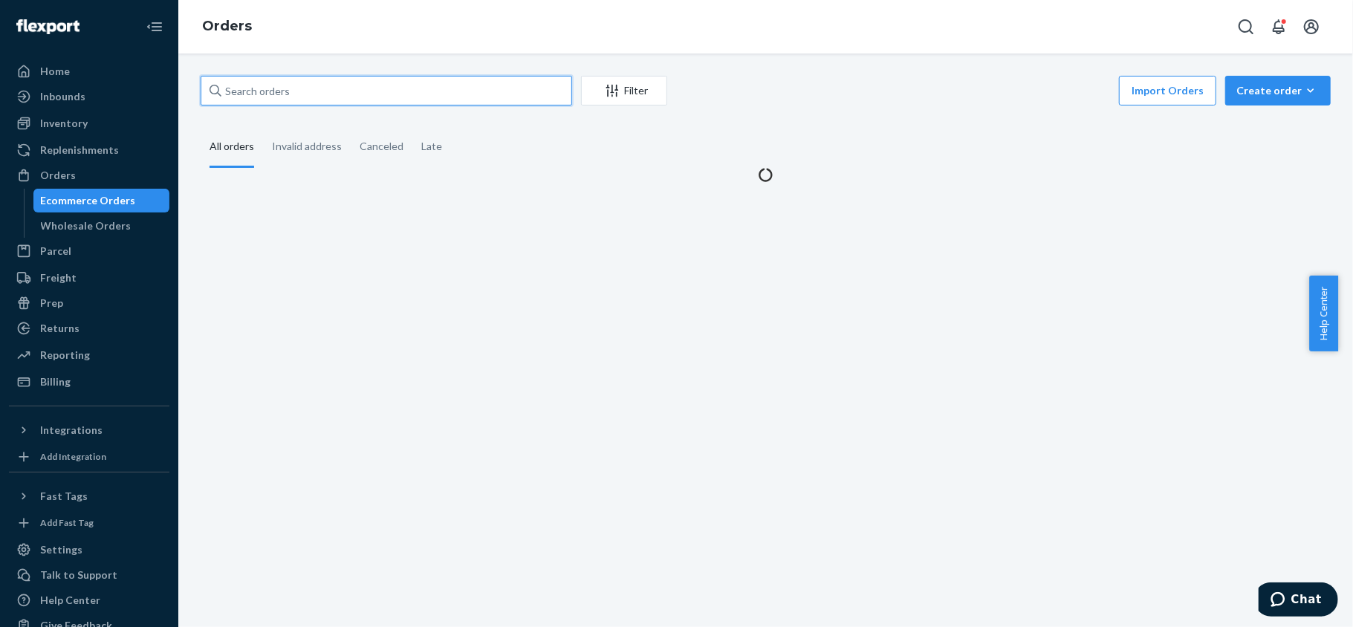
paste input "114-7392683-0472205"
type input "114-7392683-0472205"
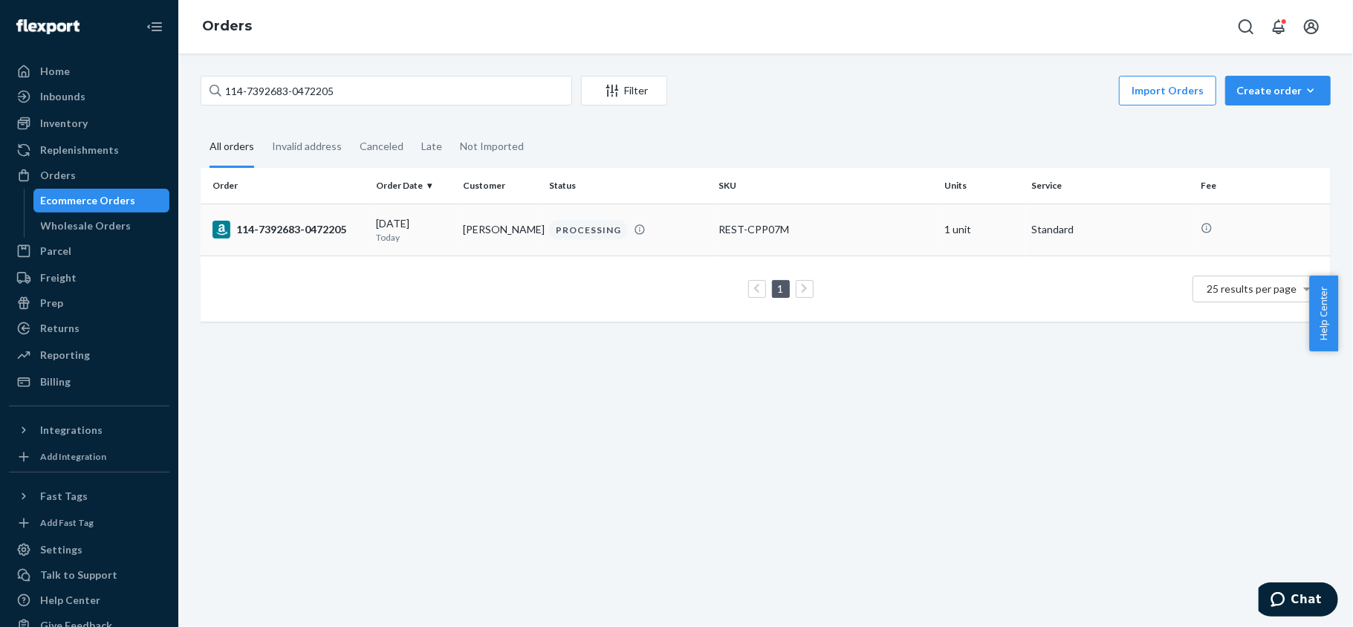
click at [349, 241] on td "114-7392683-0472205" at bounding box center [285, 230] width 169 height 52
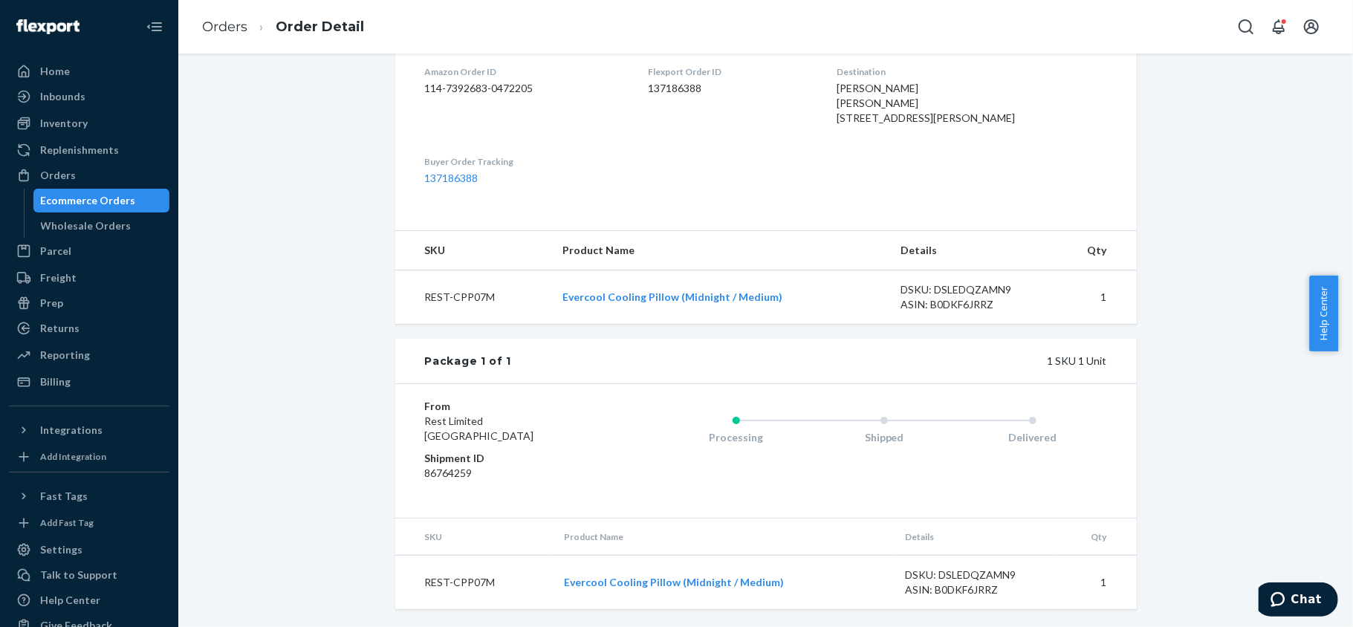
scroll to position [413, 0]
drag, startPoint x: 138, startPoint y: 176, endPoint x: 188, endPoint y: 152, distance: 55.2
click at [138, 176] on div "Orders" at bounding box center [89, 175] width 158 height 21
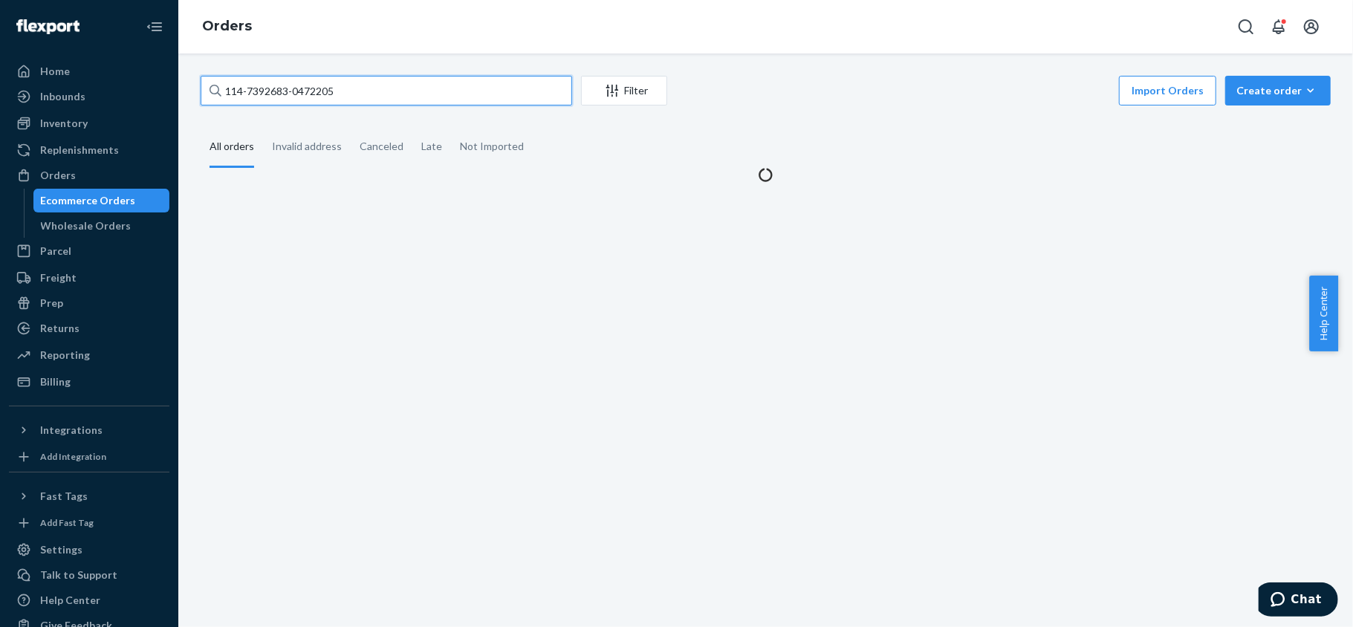
click at [305, 83] on input "114-7392683-0472205" at bounding box center [387, 91] width 372 height 30
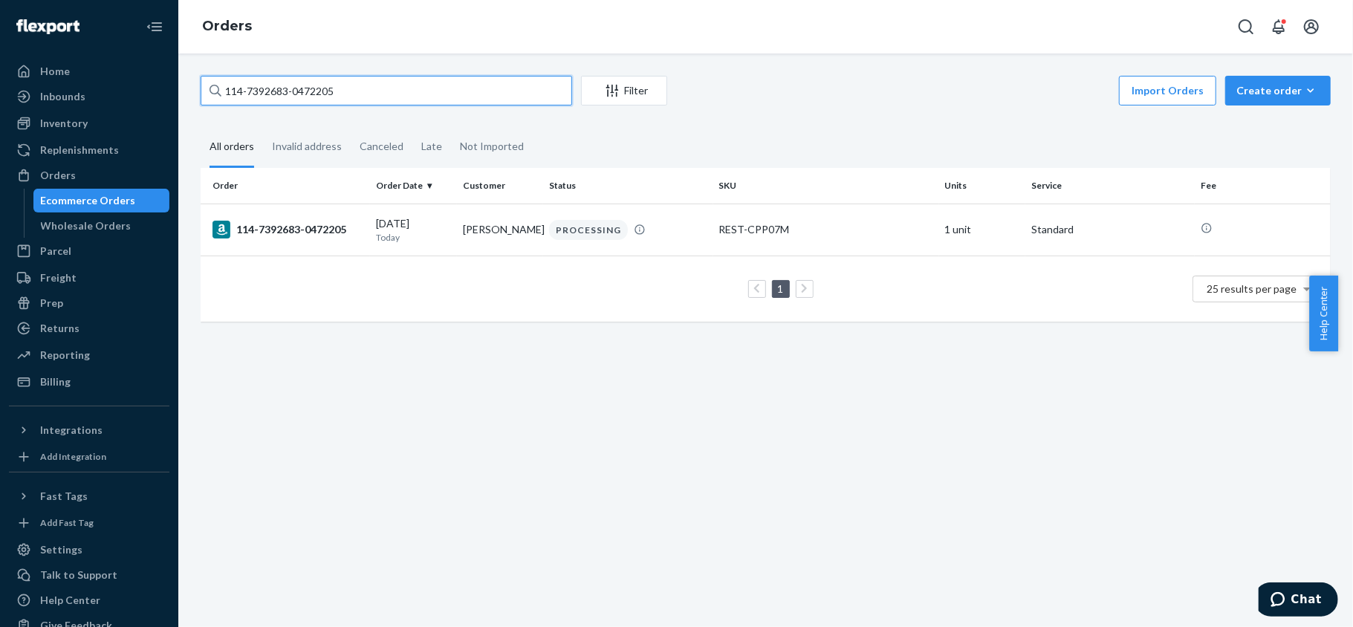
click at [305, 83] on input "114-7392683-0472205" at bounding box center [387, 91] width 372 height 30
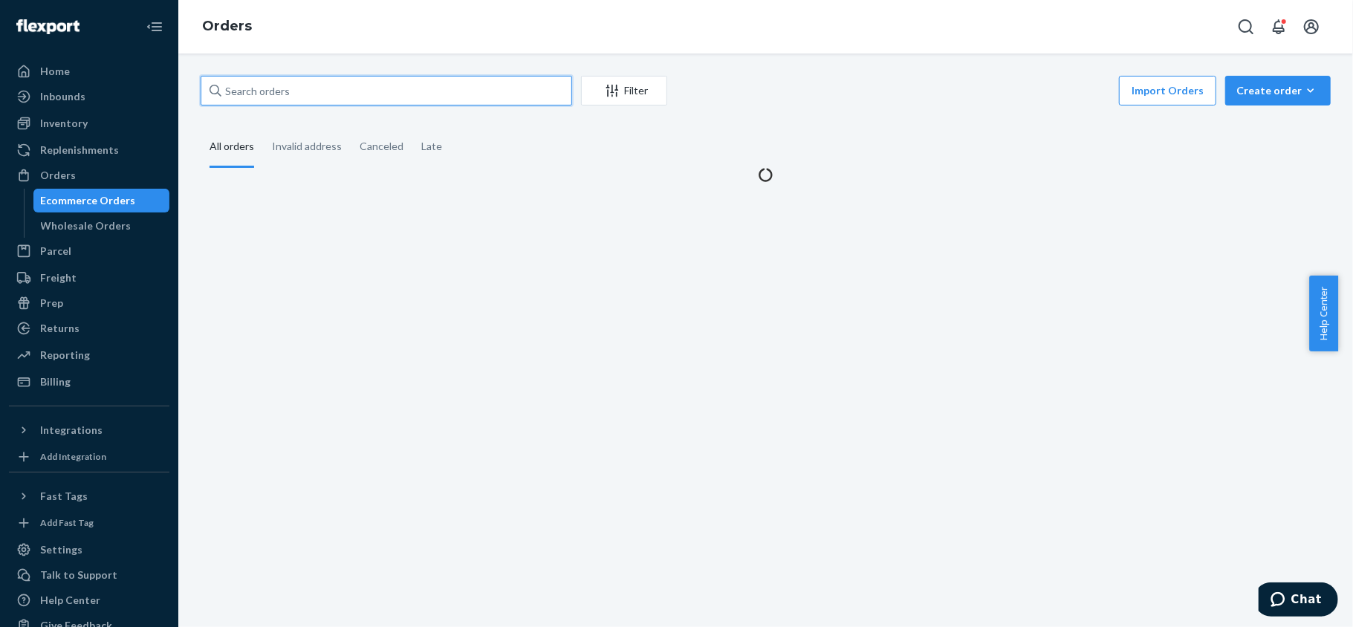
paste input "111-1017147-6134630"
type input "111-1017147-6134630"
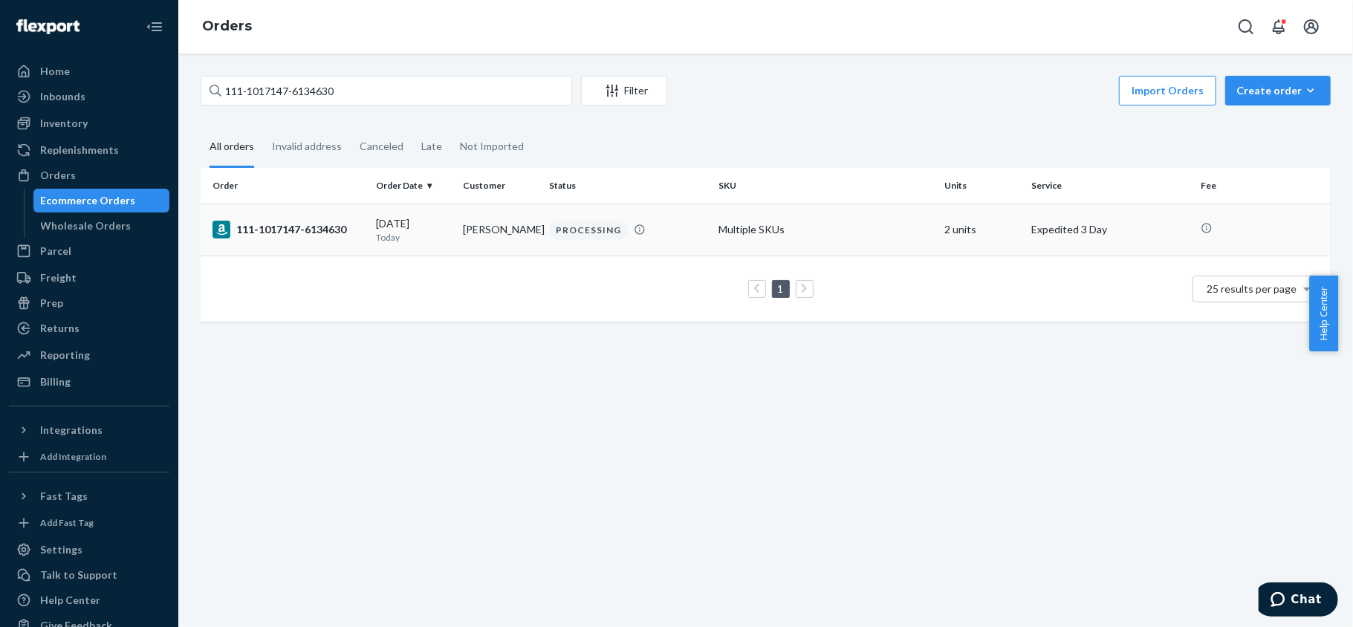
click at [513, 224] on td "[PERSON_NAME]" at bounding box center [500, 230] width 87 height 52
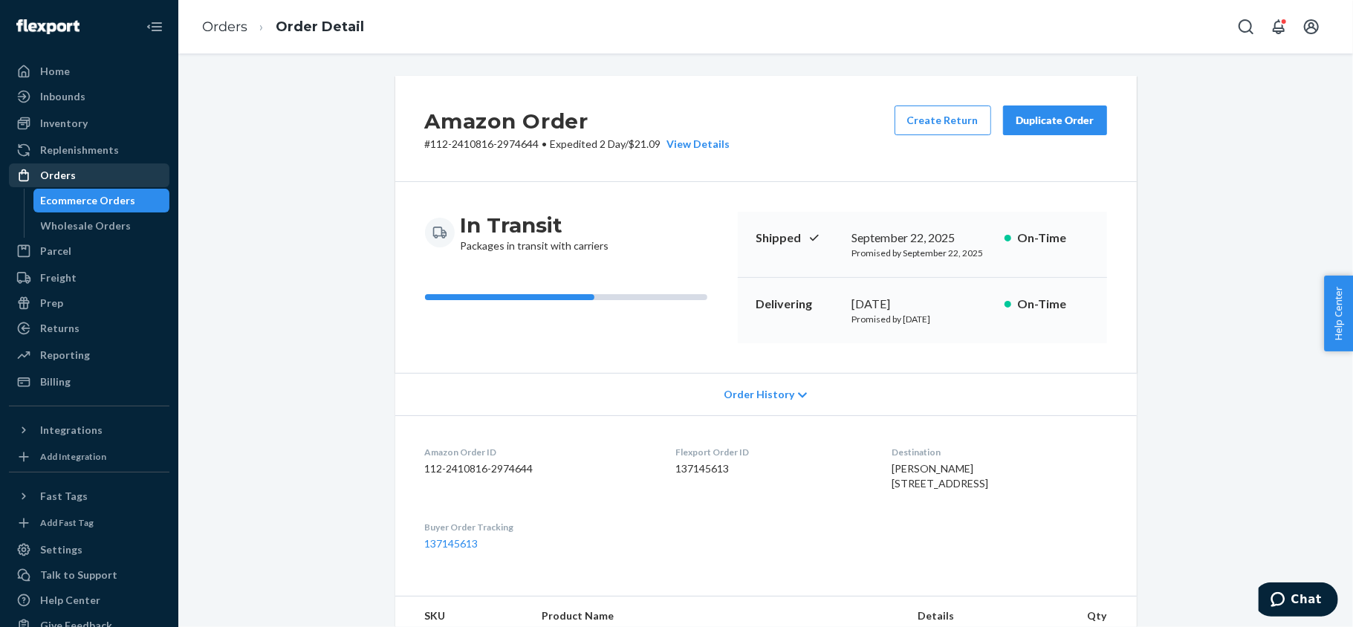
click at [101, 176] on div "Orders" at bounding box center [89, 175] width 158 height 21
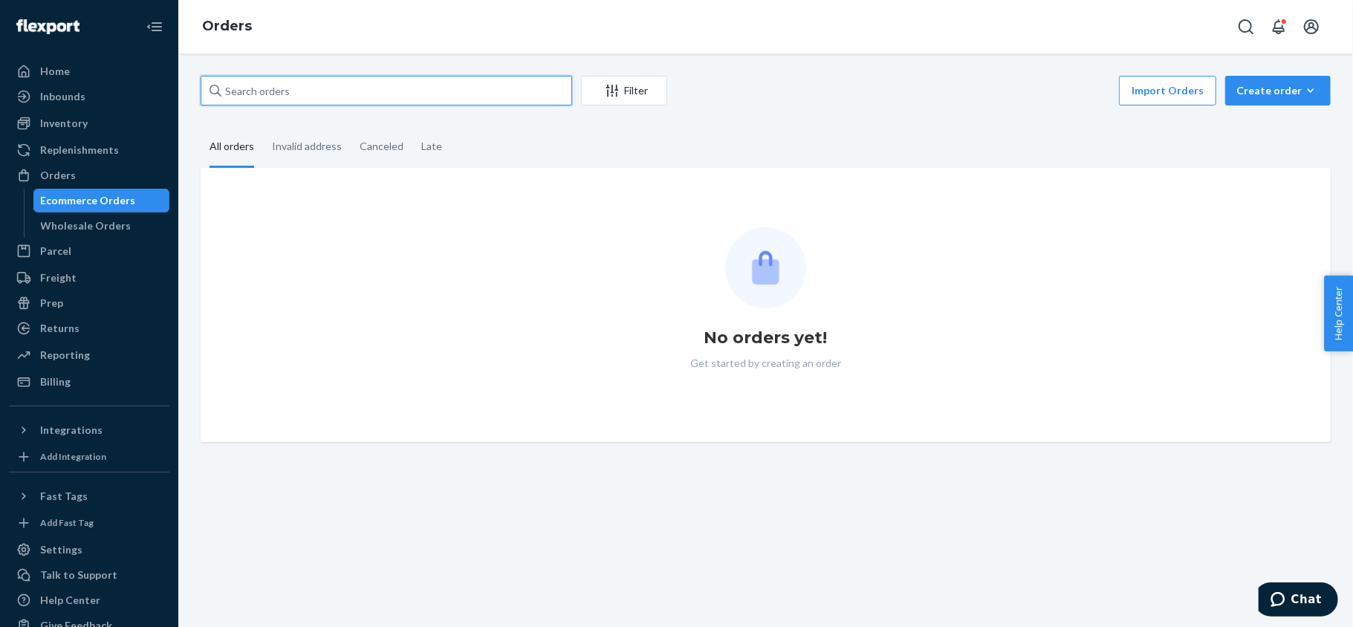
click at [361, 84] on input "text" at bounding box center [387, 91] width 372 height 30
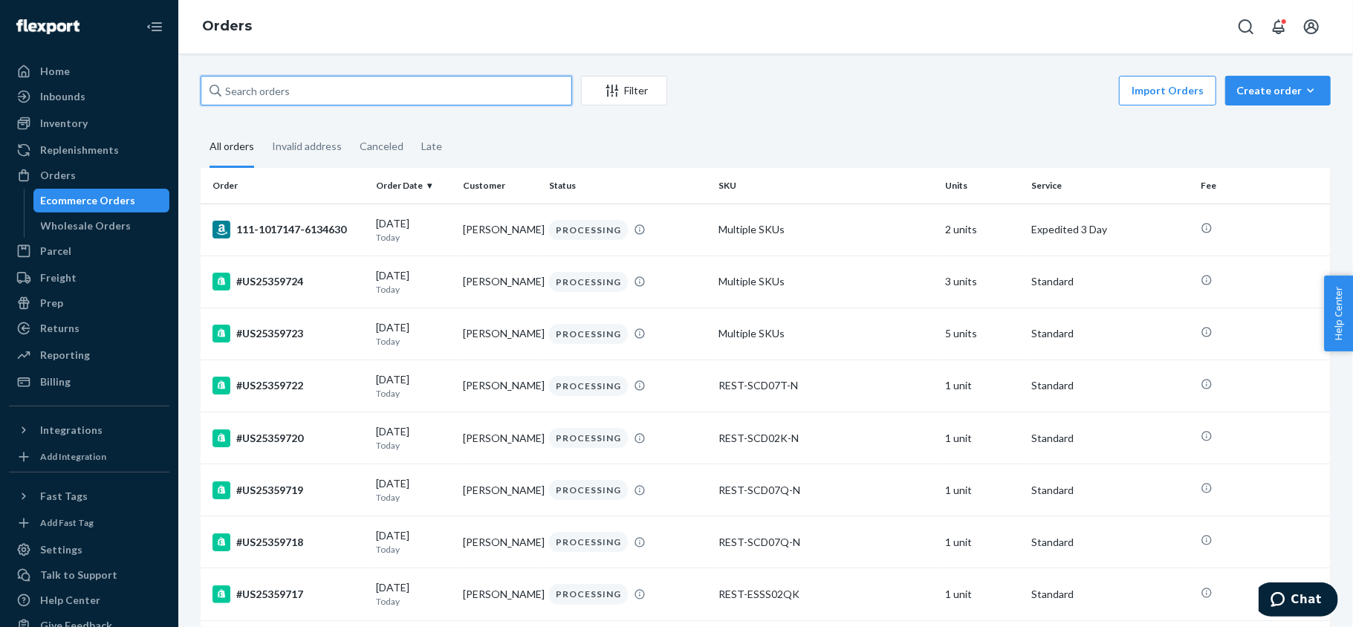
paste input "113-5118693-9857832"
type input "113-5118693-9857832"
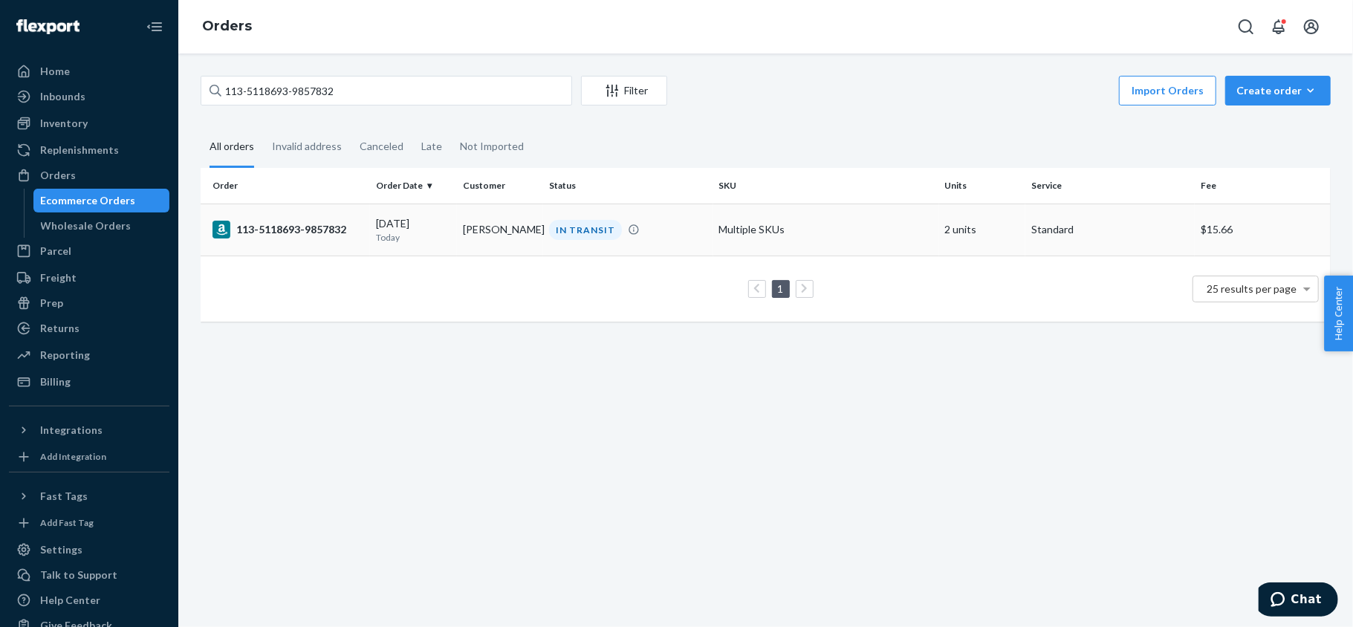
click at [342, 216] on td "113-5118693-9857832" at bounding box center [285, 230] width 169 height 52
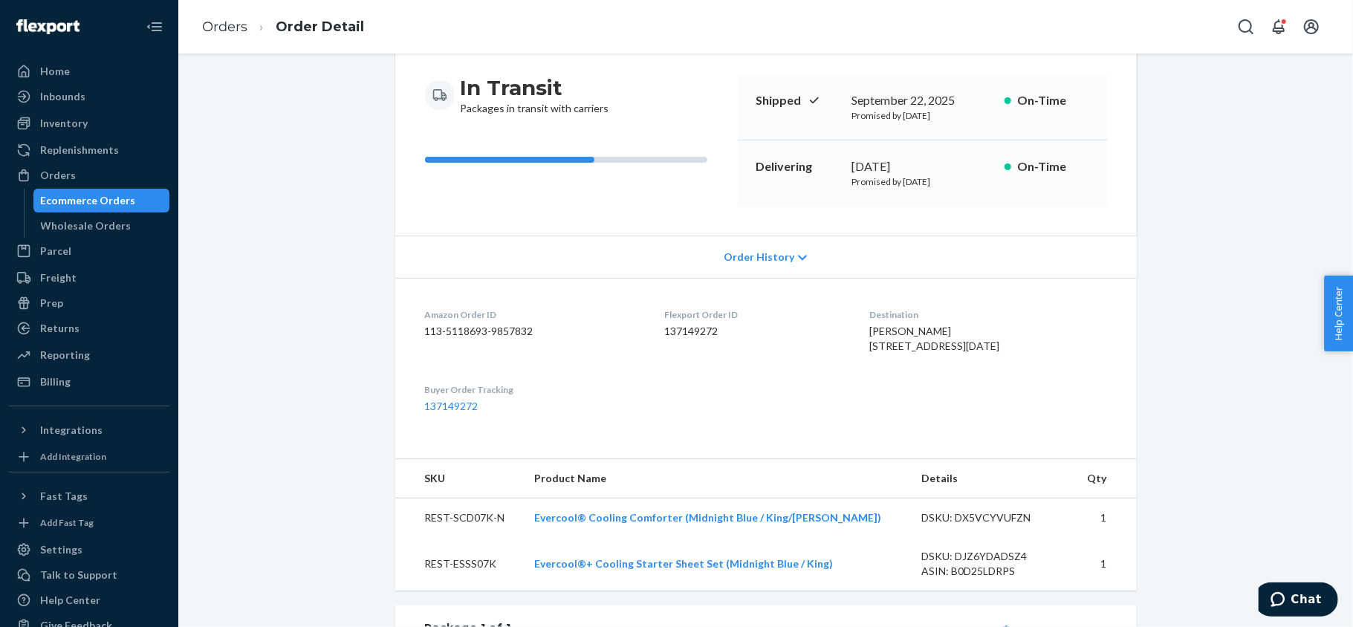
scroll to position [126, 0]
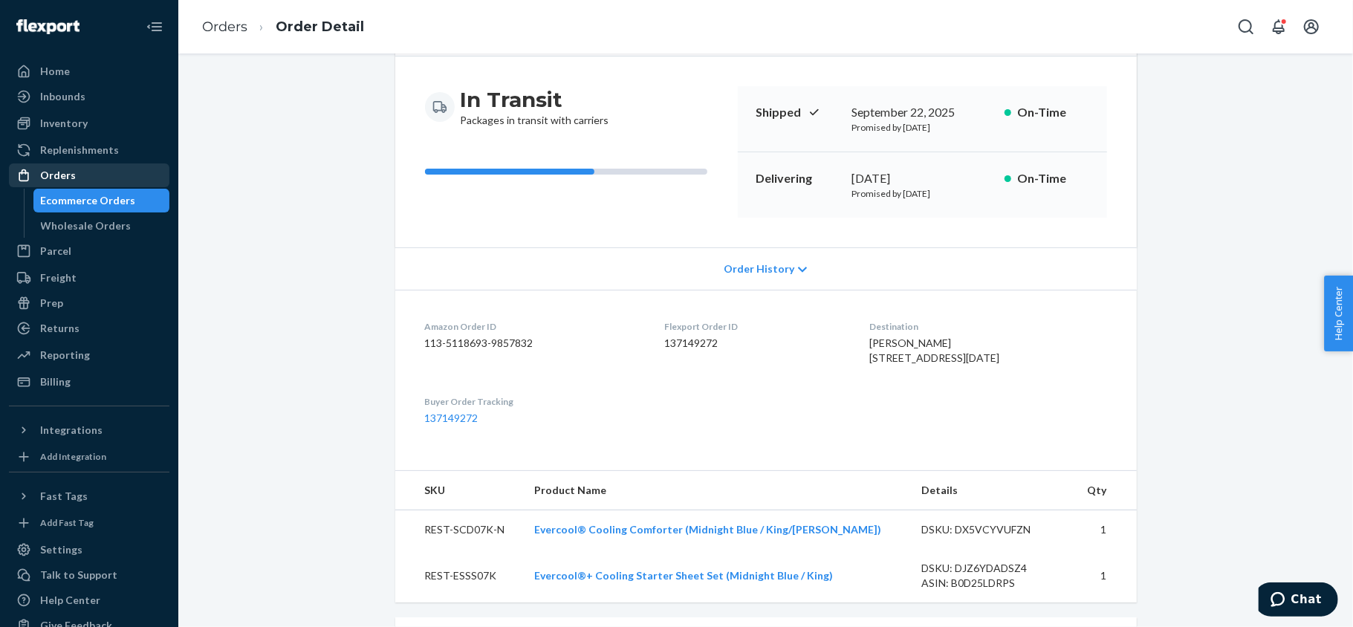
click at [126, 168] on div "Orders" at bounding box center [89, 175] width 158 height 21
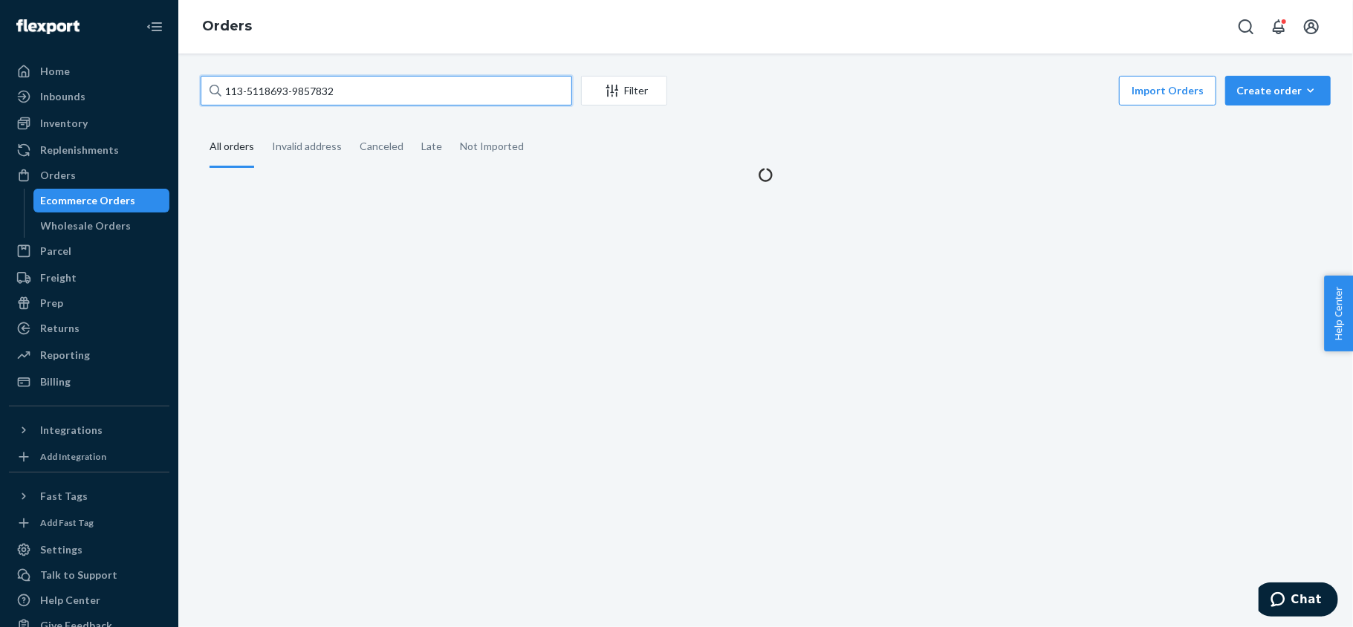
click at [435, 93] on input "113-5118693-9857832" at bounding box center [387, 91] width 372 height 30
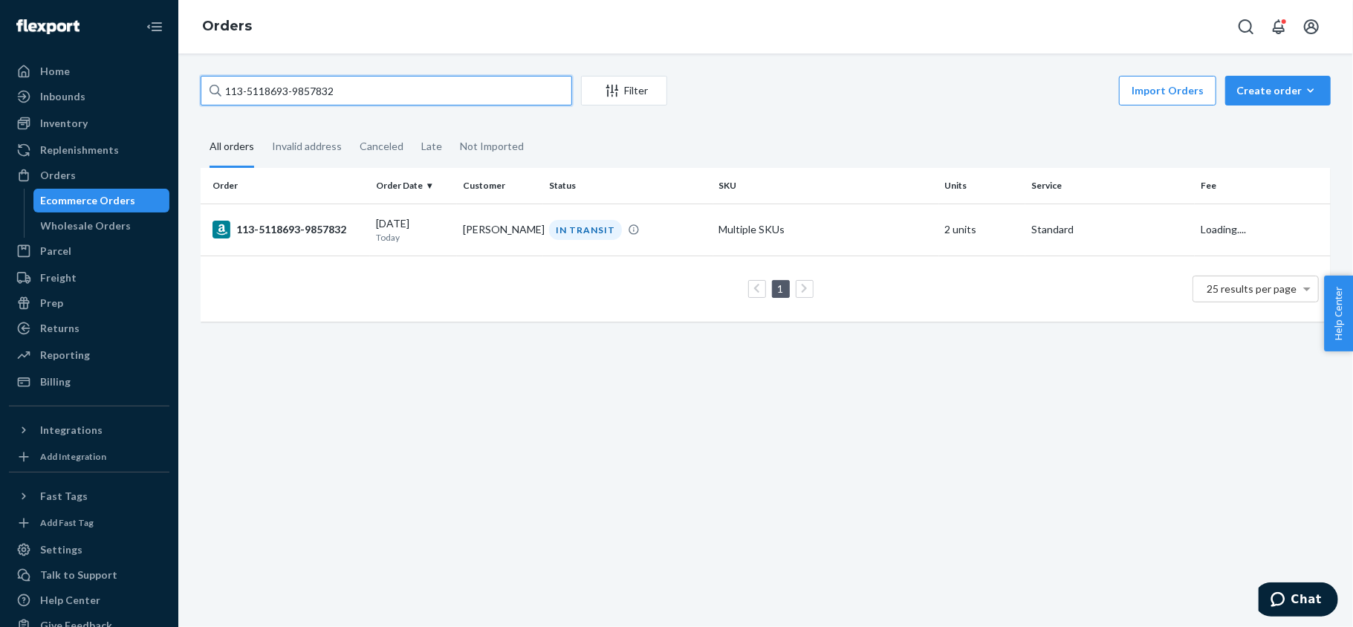
click at [435, 93] on input "113-5118693-9857832" at bounding box center [387, 91] width 372 height 30
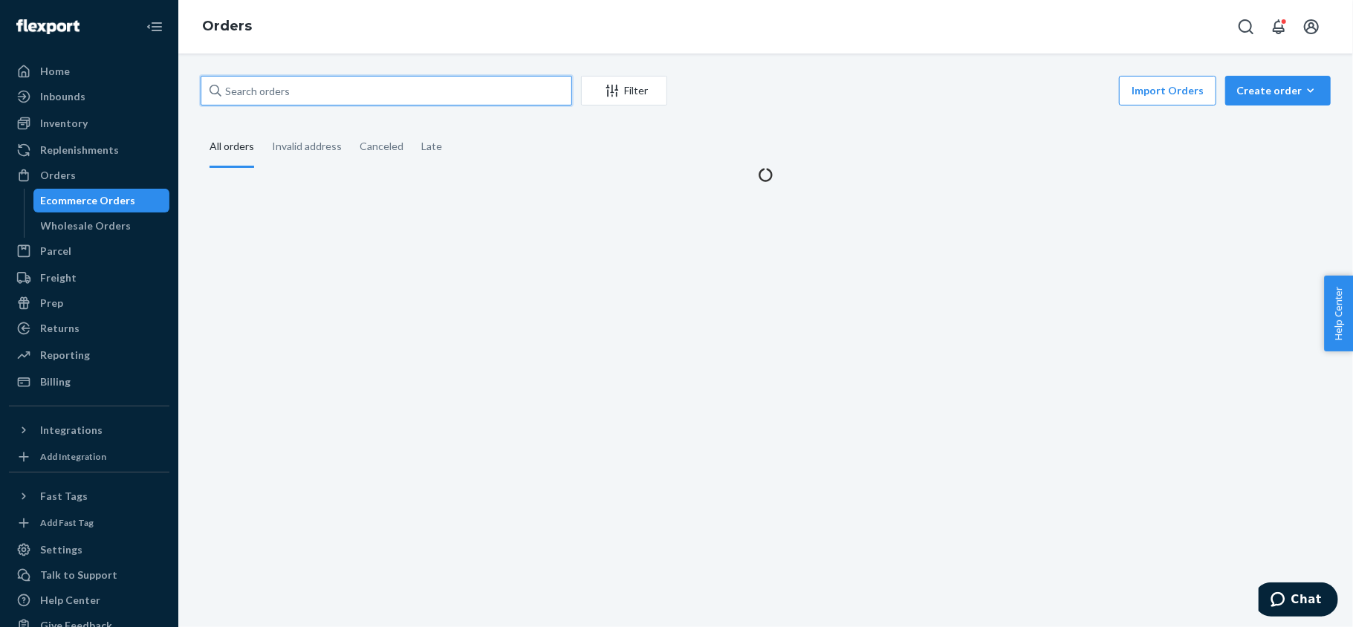
paste input "111-1442478-8475404"
type input "111-1442478-8475404"
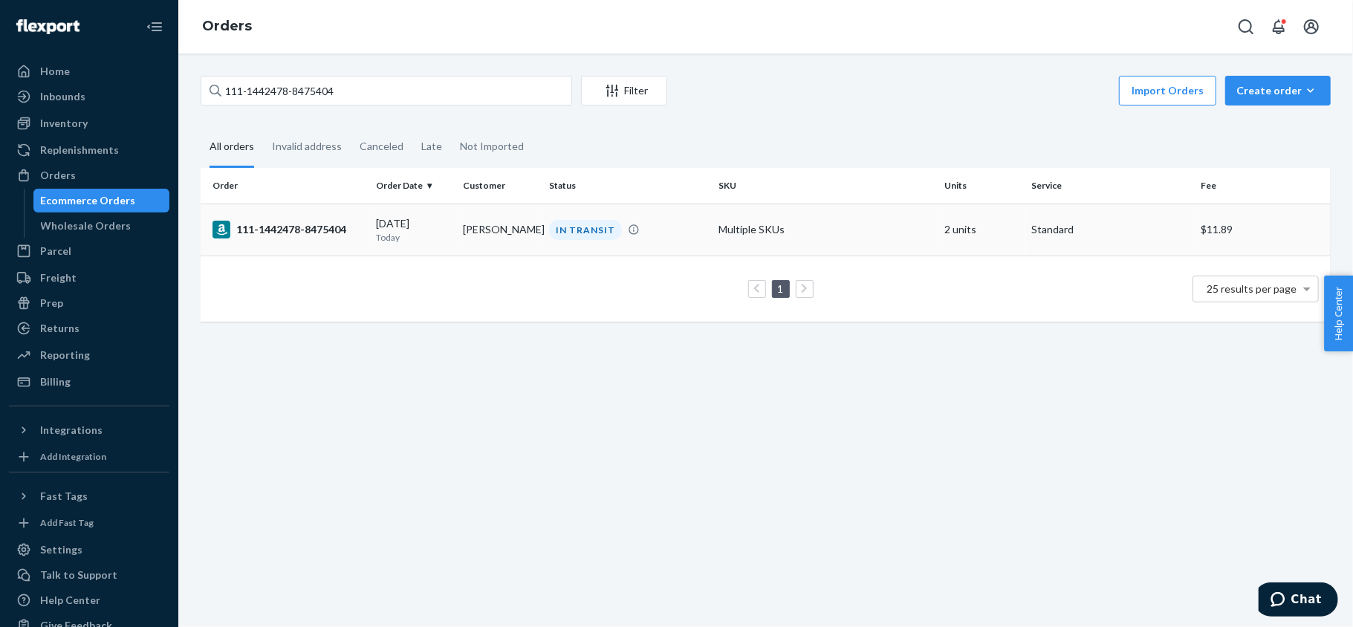
click at [376, 245] on td "09/23/2025 Today" at bounding box center [413, 230] width 87 height 52
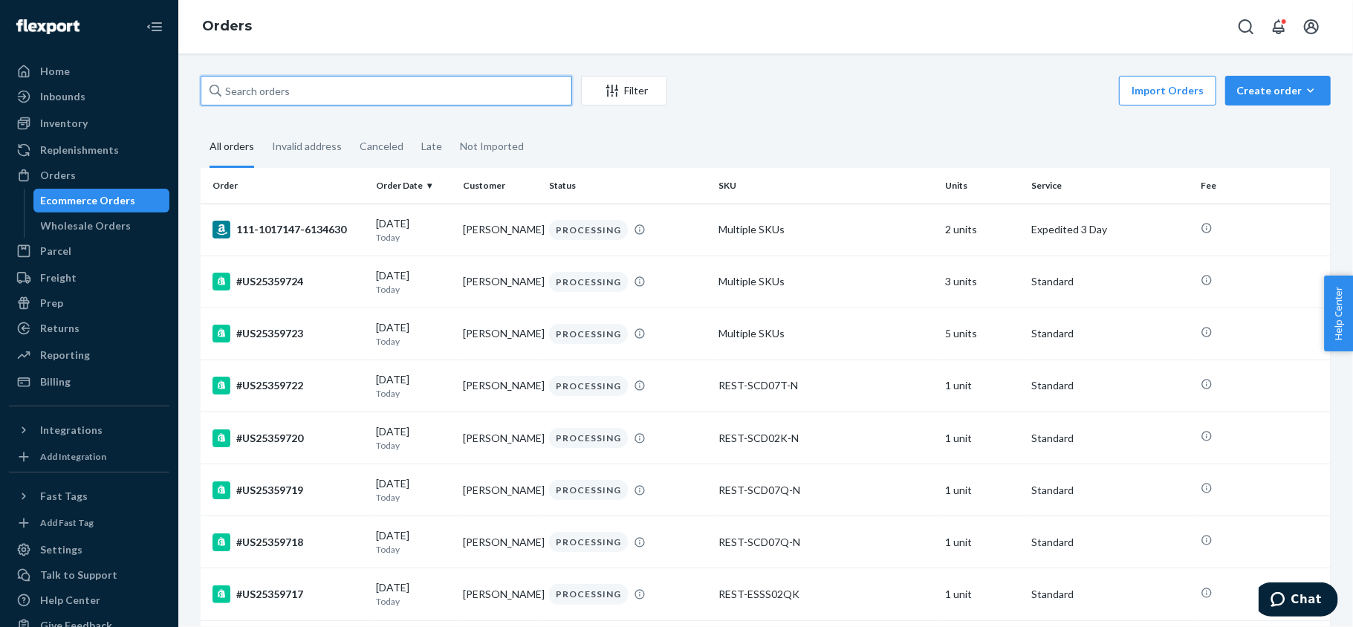
click at [331, 93] on input "text" at bounding box center [387, 91] width 372 height 30
paste input "#US25346001"
type input "#US25346001"
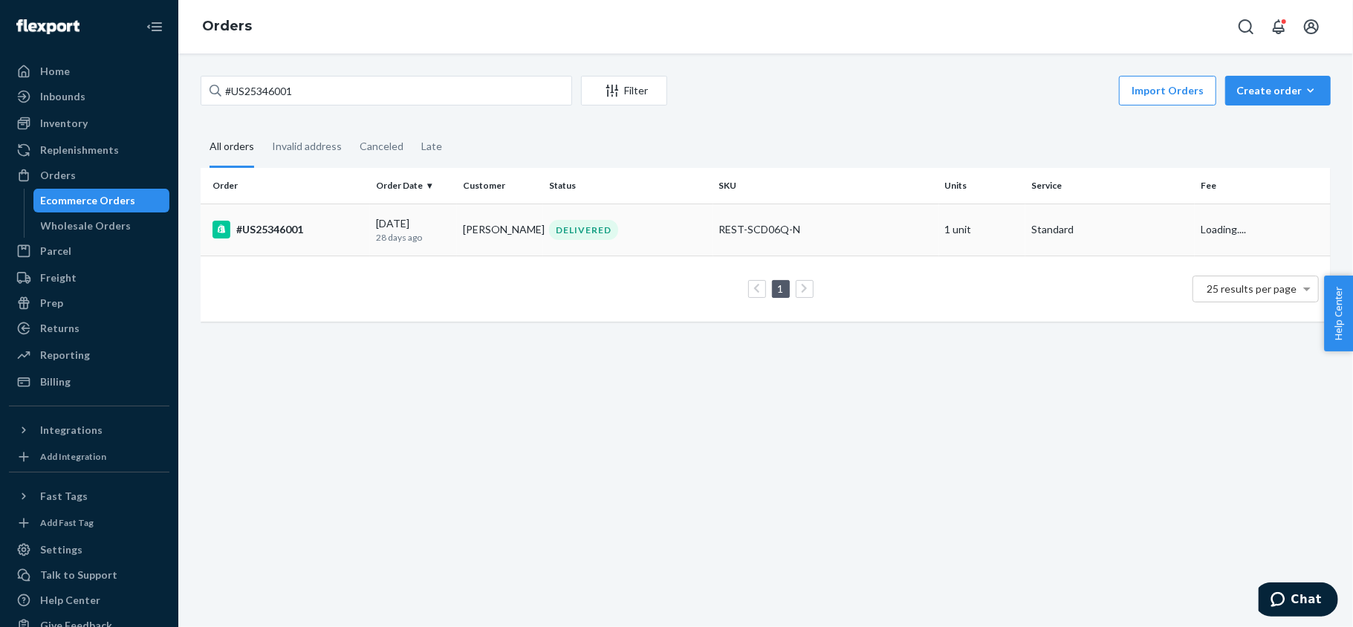
click at [337, 247] on td "#US25346001" at bounding box center [285, 230] width 169 height 52
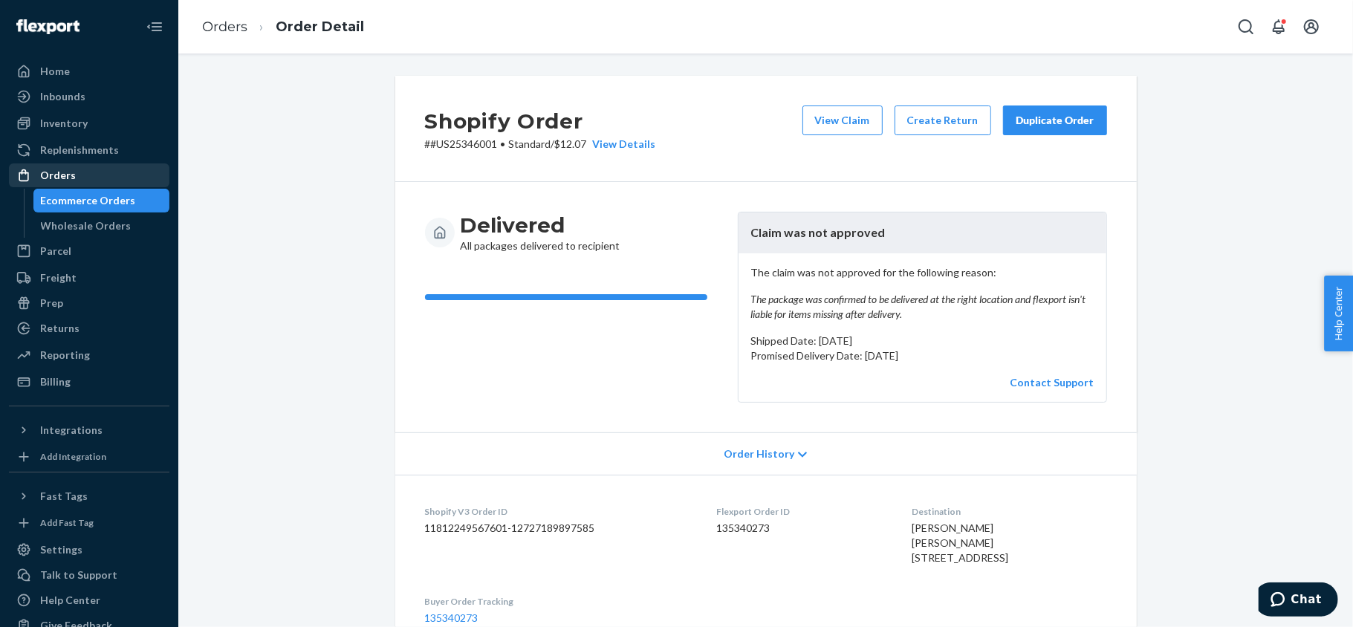
drag, startPoint x: 114, startPoint y: 177, endPoint x: 143, endPoint y: 173, distance: 29.2
click at [114, 177] on div "Orders" at bounding box center [89, 175] width 158 height 21
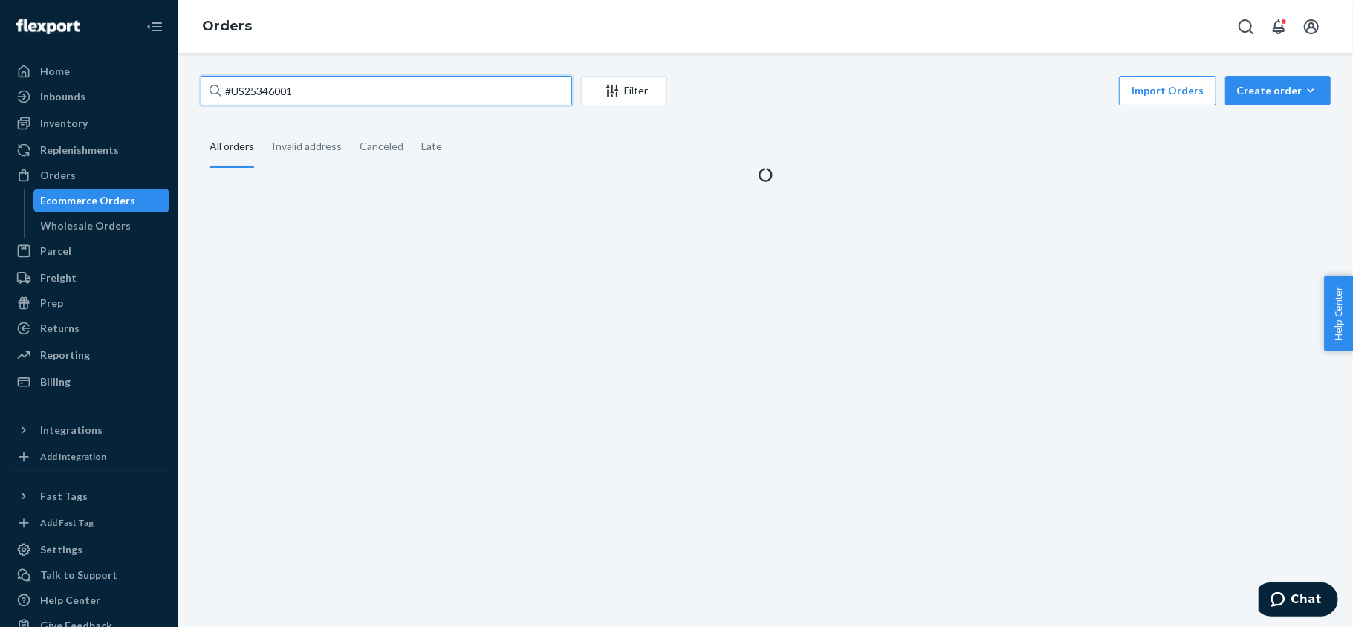
click at [363, 76] on input "#US25346001" at bounding box center [387, 91] width 372 height 30
paste input "#US25347898"
type input "#US25347898"
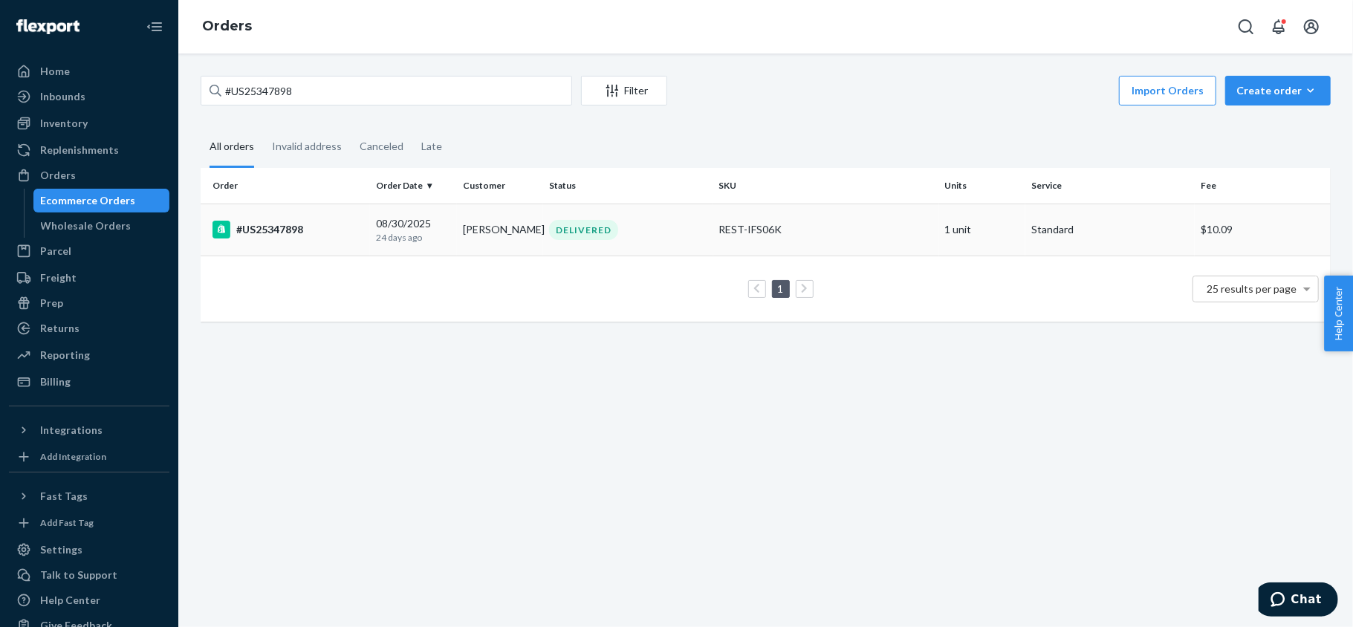
click at [300, 233] on div "#US25347898" at bounding box center [289, 230] width 152 height 18
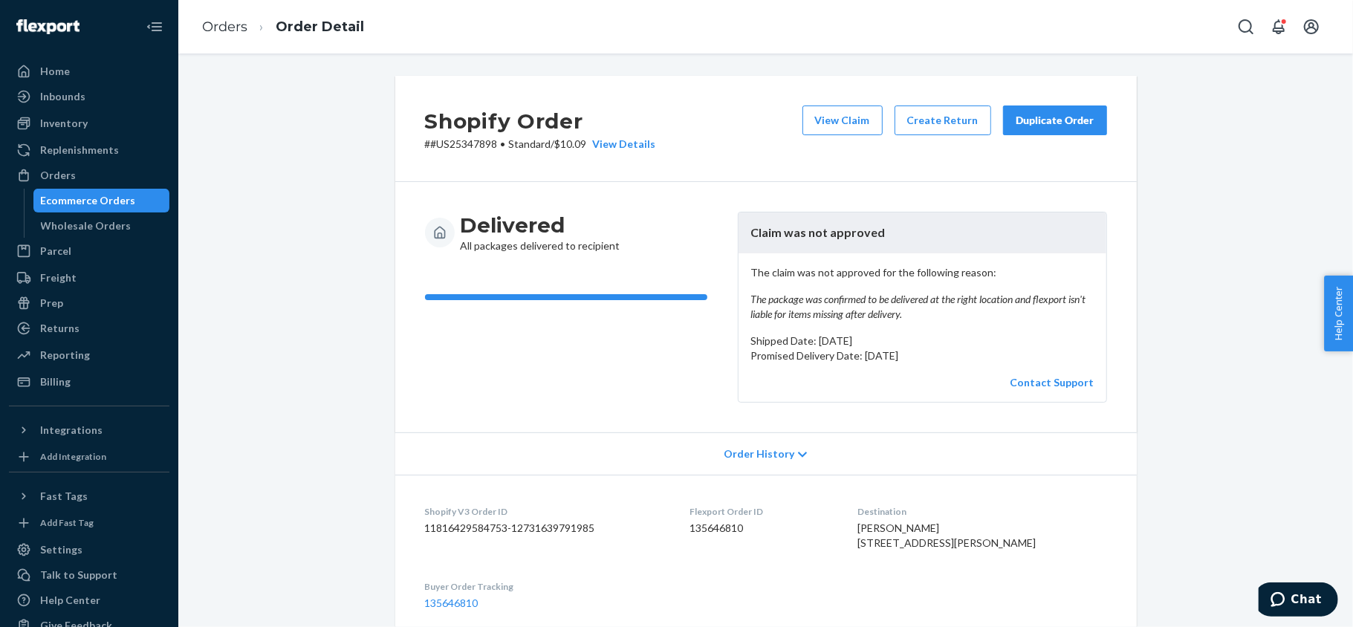
click at [747, 521] on dd "135646810" at bounding box center [762, 528] width 144 height 15
click at [747, 522] on dd "135646810" at bounding box center [762, 528] width 144 height 15
copy dd "135646810"
click at [490, 146] on p "# #US25347898 • Standard / $10.09 View Details" at bounding box center [540, 144] width 231 height 15
copy p "#US25347898"
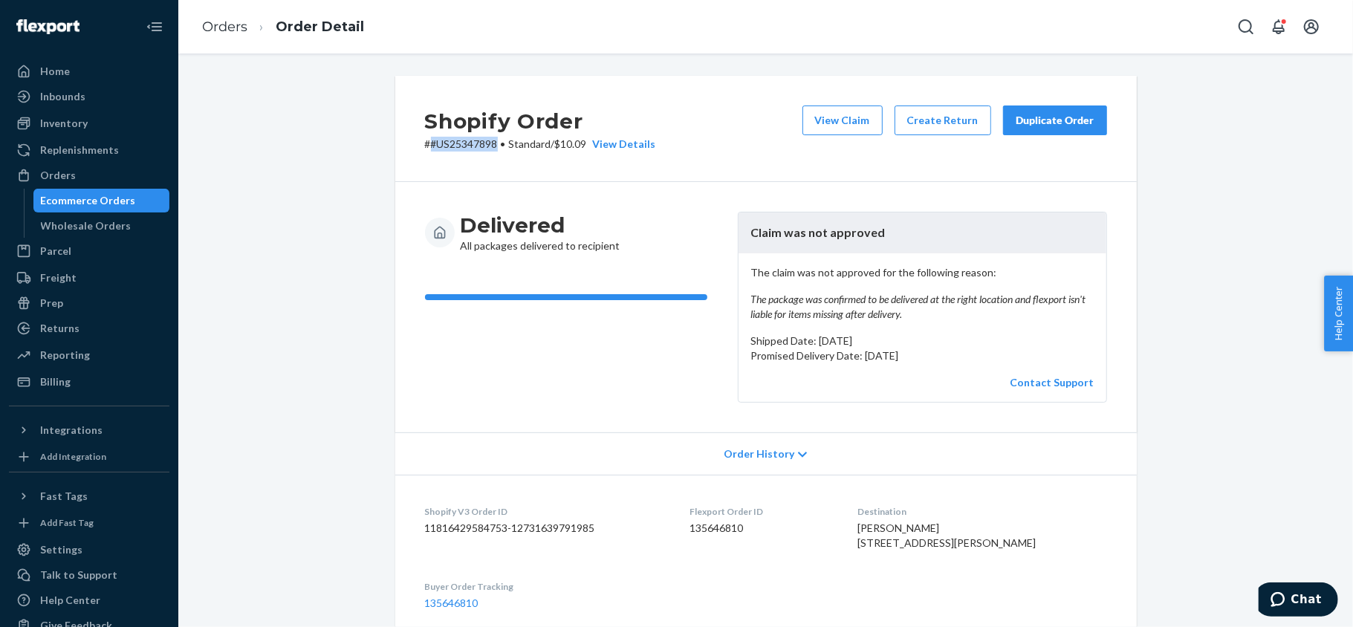
drag, startPoint x: 491, startPoint y: 146, endPoint x: 424, endPoint y: 149, distance: 67.7
click at [425, 149] on p "# #US25347898 • Standard / $10.09 View Details" at bounding box center [540, 144] width 231 height 15
click at [129, 172] on div "Orders" at bounding box center [89, 175] width 158 height 21
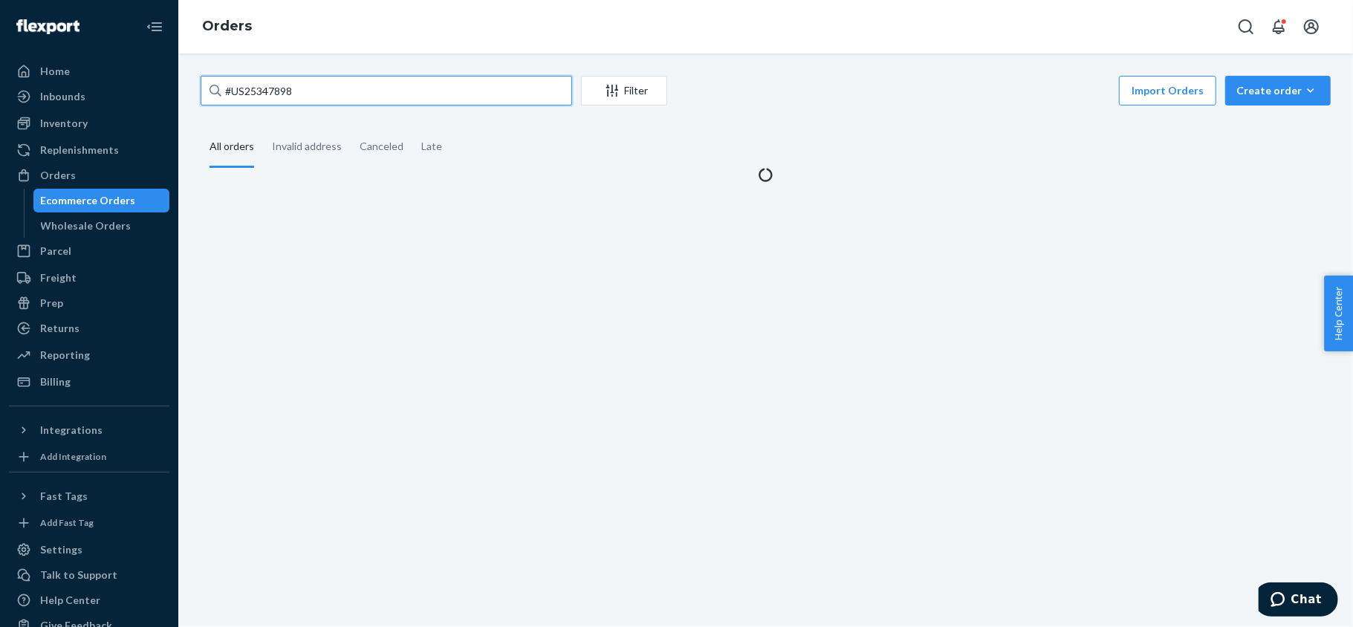
click at [346, 94] on input "#US25347898" at bounding box center [387, 91] width 372 height 30
paste input "#US25350264"
type input "#US25350264"
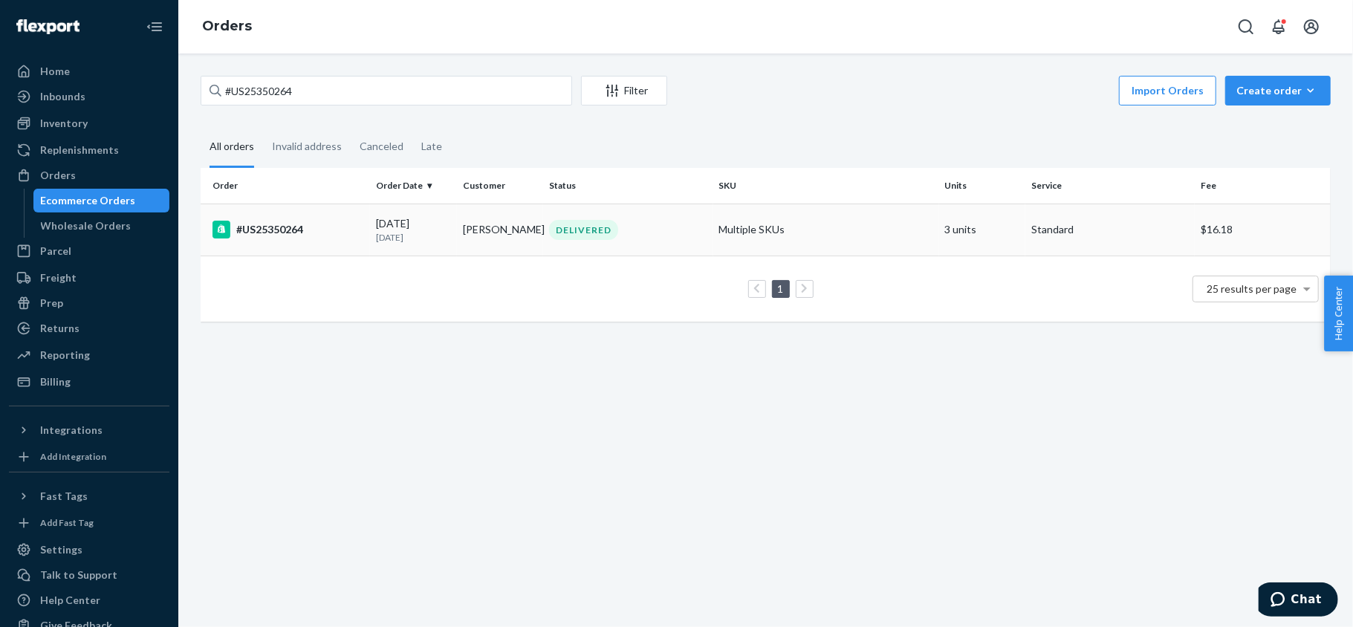
click at [360, 226] on div "#US25350264" at bounding box center [289, 230] width 152 height 18
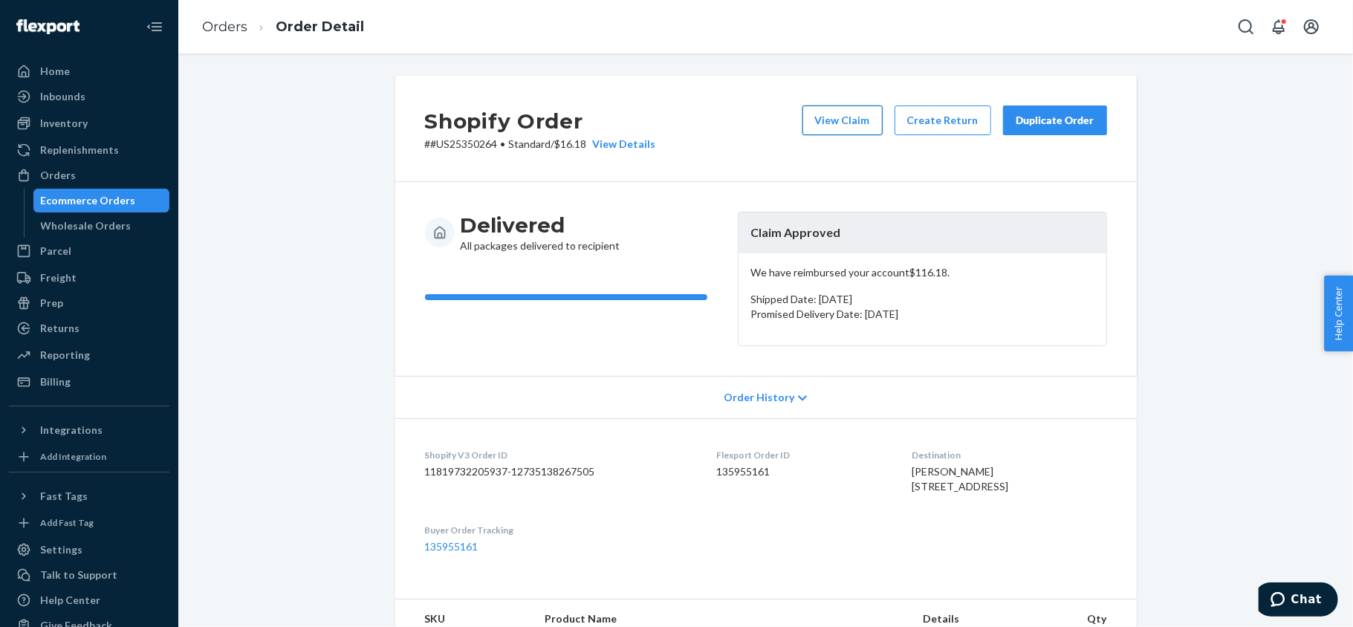
click at [848, 120] on button "View Claim" at bounding box center [843, 121] width 80 height 30
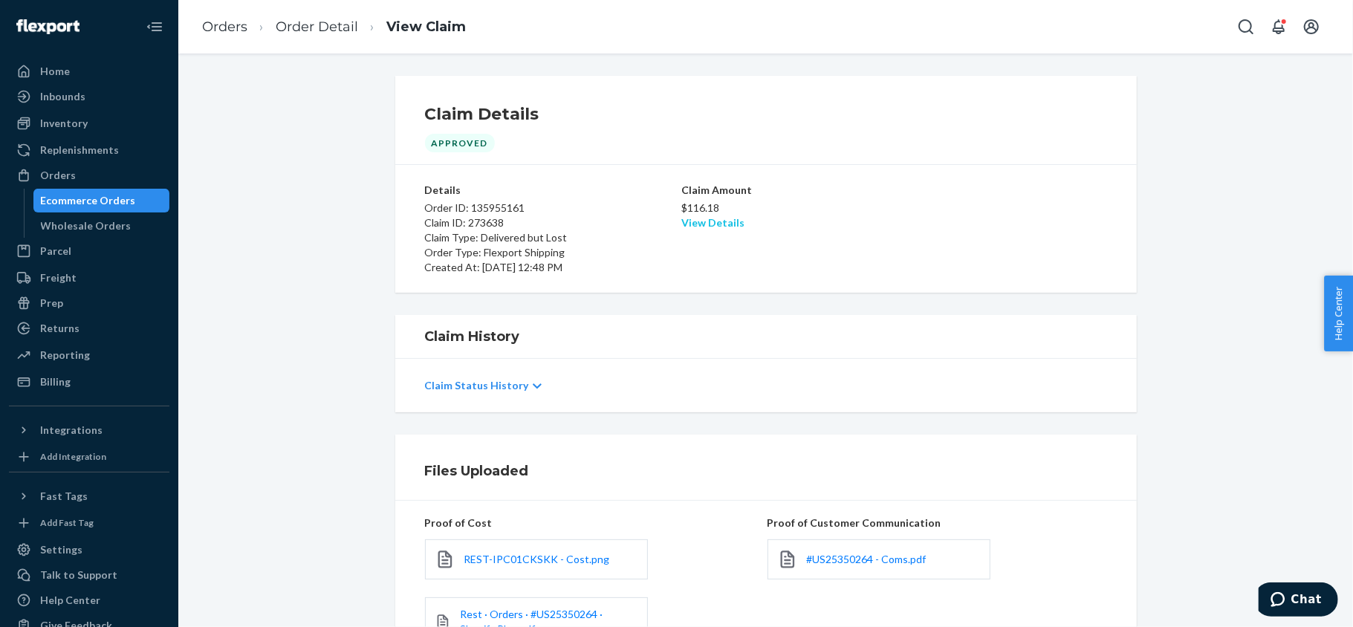
click at [711, 226] on link "View Details" at bounding box center [712, 222] width 63 height 13
click at [1106, 342] on div "Home Inbounds Shipping Plans Problems Inventory Products Replenishments Orders …" at bounding box center [676, 313] width 1353 height 627
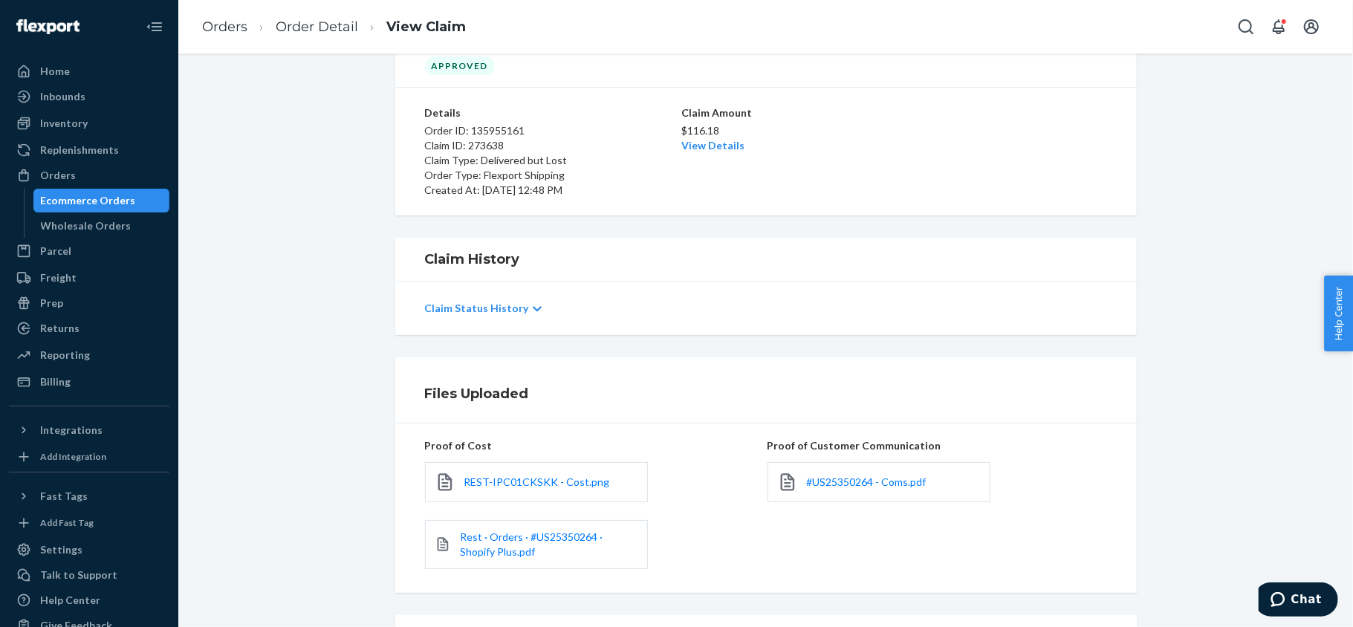
scroll to position [174, 0]
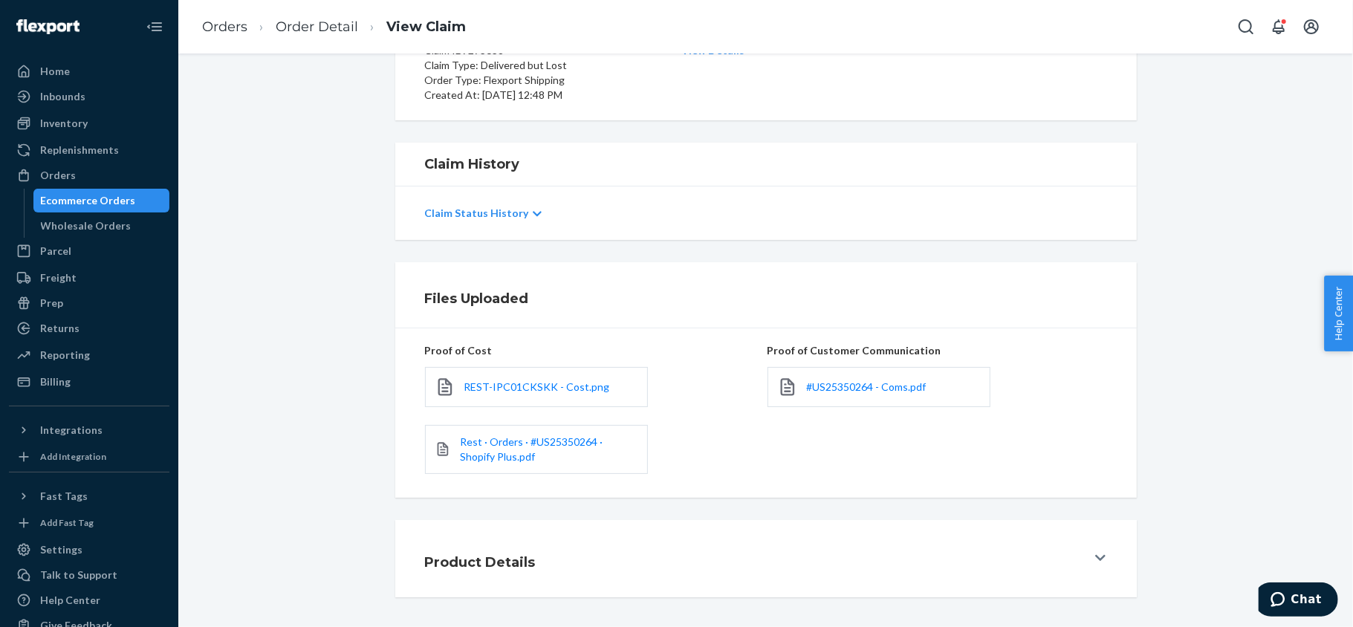
click at [503, 203] on div "Claim Status History" at bounding box center [766, 213] width 682 height 42
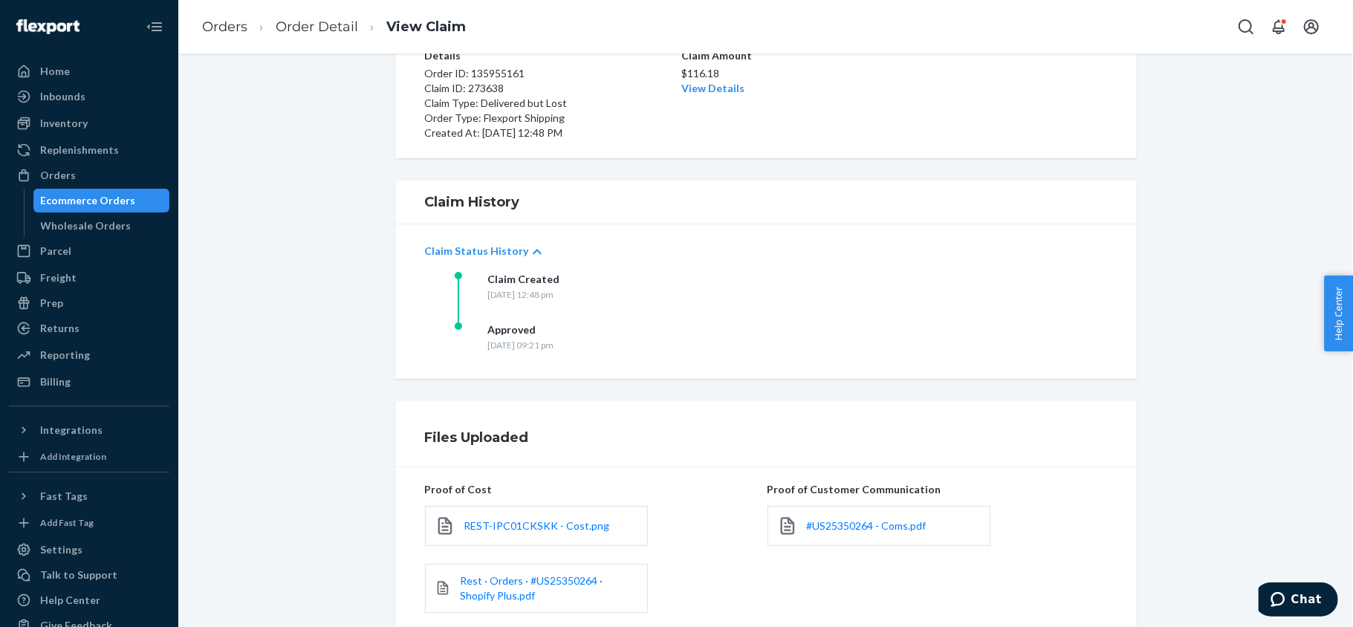
scroll to position [0, 0]
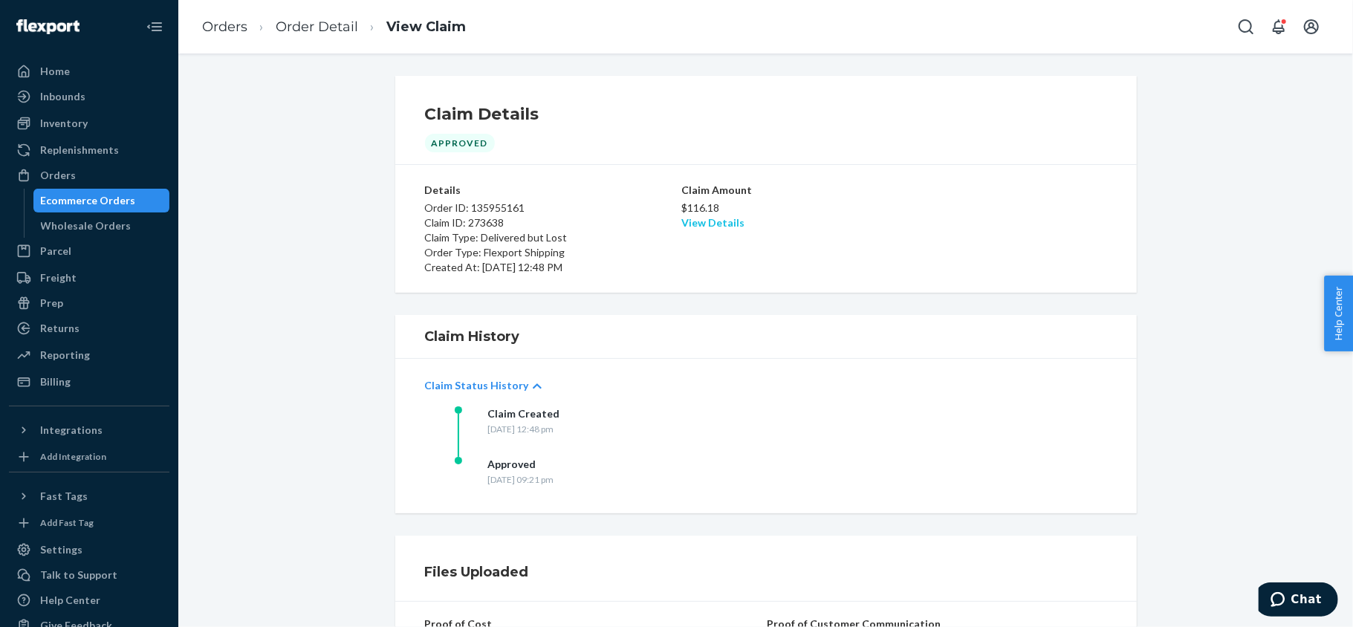
click at [712, 226] on link "View Details" at bounding box center [712, 222] width 63 height 13
click at [959, 239] on div "Home Inbounds Shipping Plans Problems Inventory Products Replenishments Orders …" at bounding box center [676, 313] width 1353 height 627
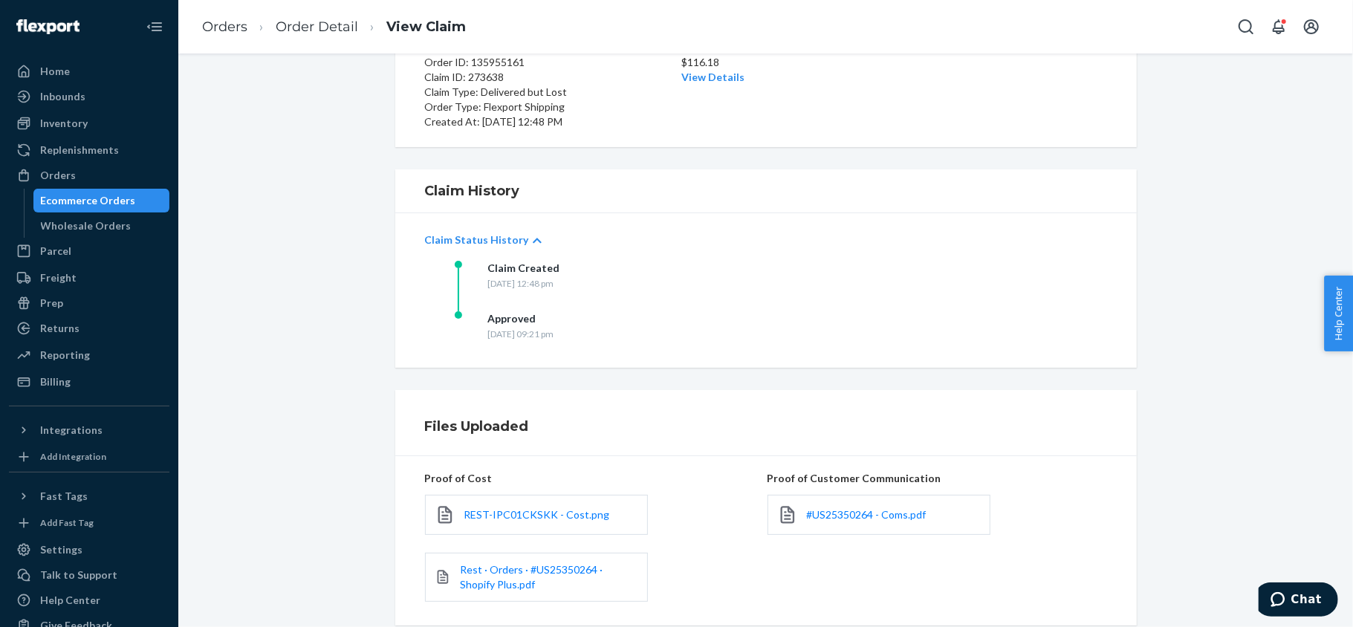
scroll to position [275, 0]
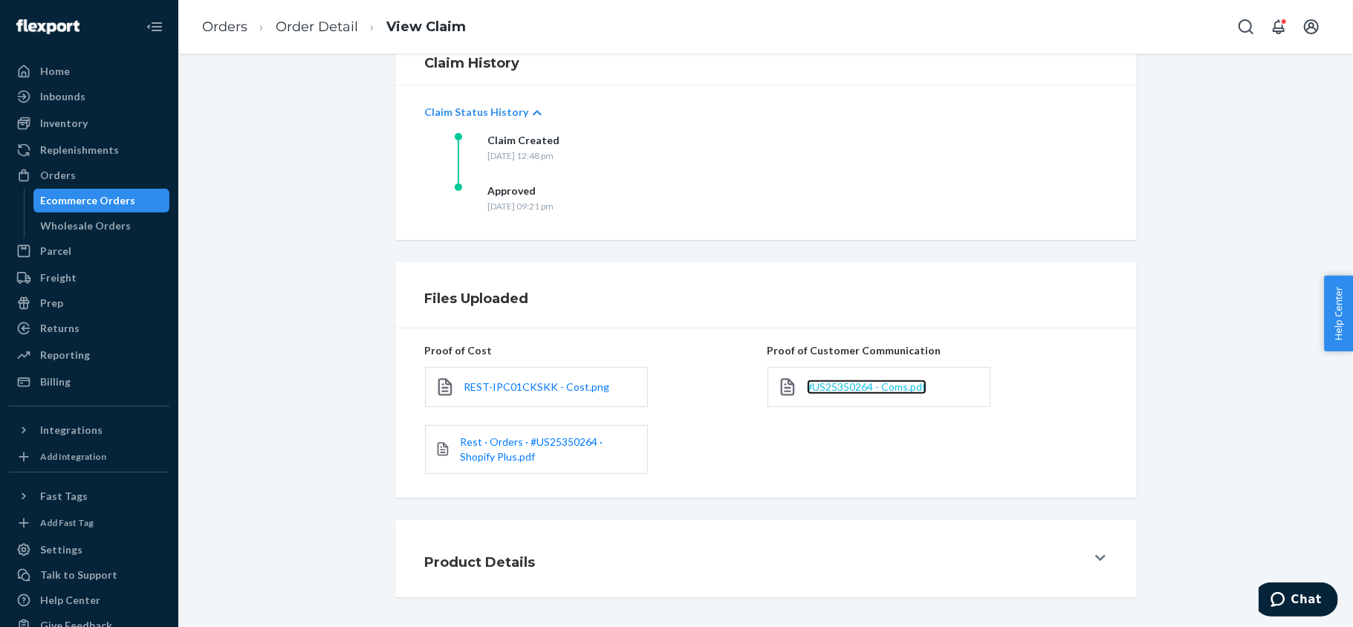
click at [860, 387] on span "#US25350264 - Coms.pdf" at bounding box center [867, 387] width 120 height 13
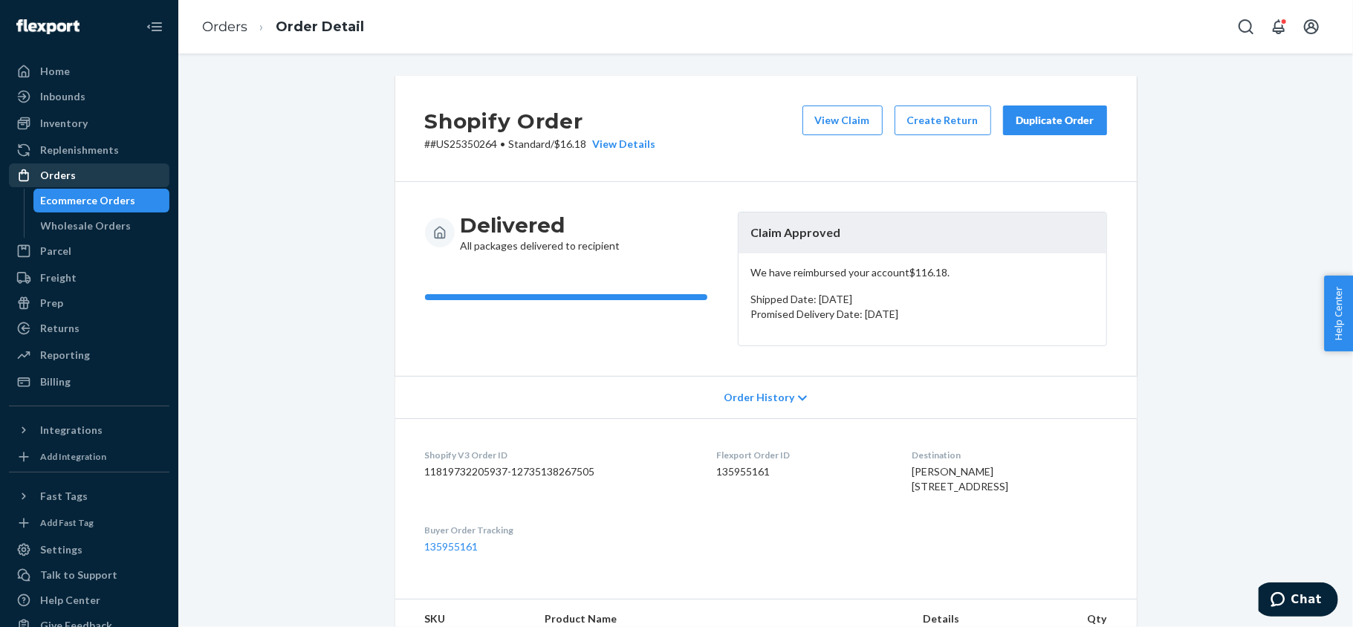
click at [111, 176] on div "Orders" at bounding box center [89, 175] width 158 height 21
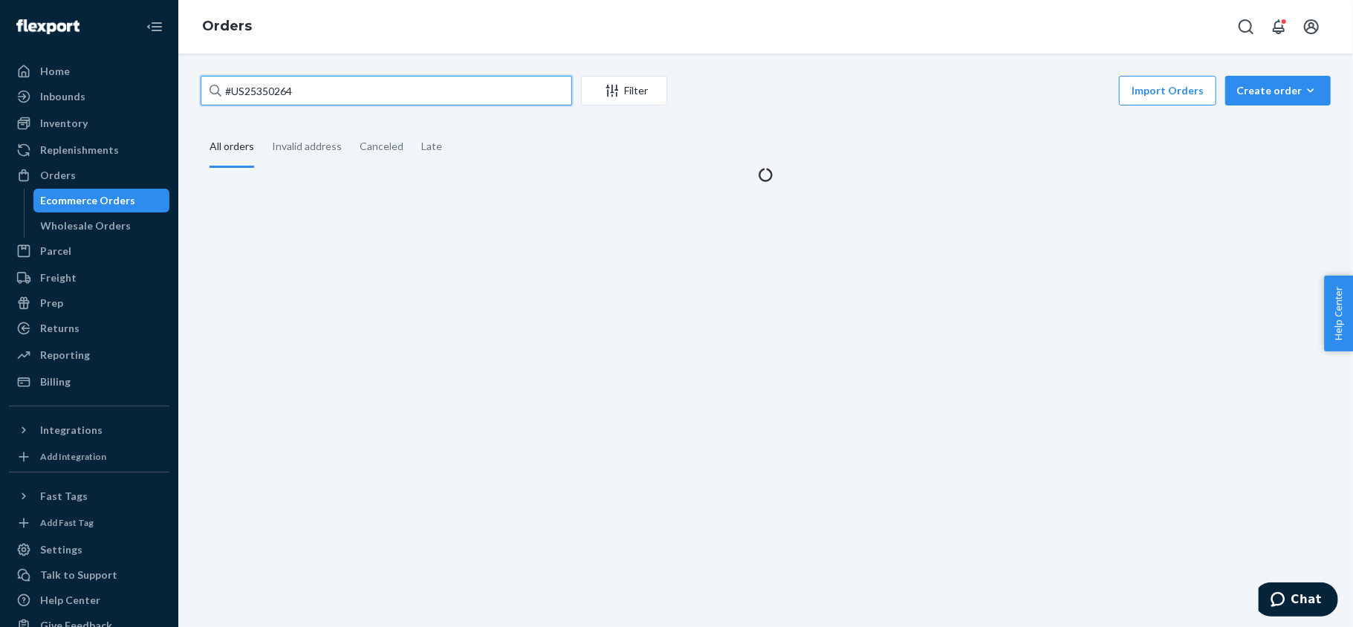
click at [339, 95] on input "#US25350264" at bounding box center [387, 91] width 372 height 30
paste input "#PD1360766"
type input "#PD1360766"
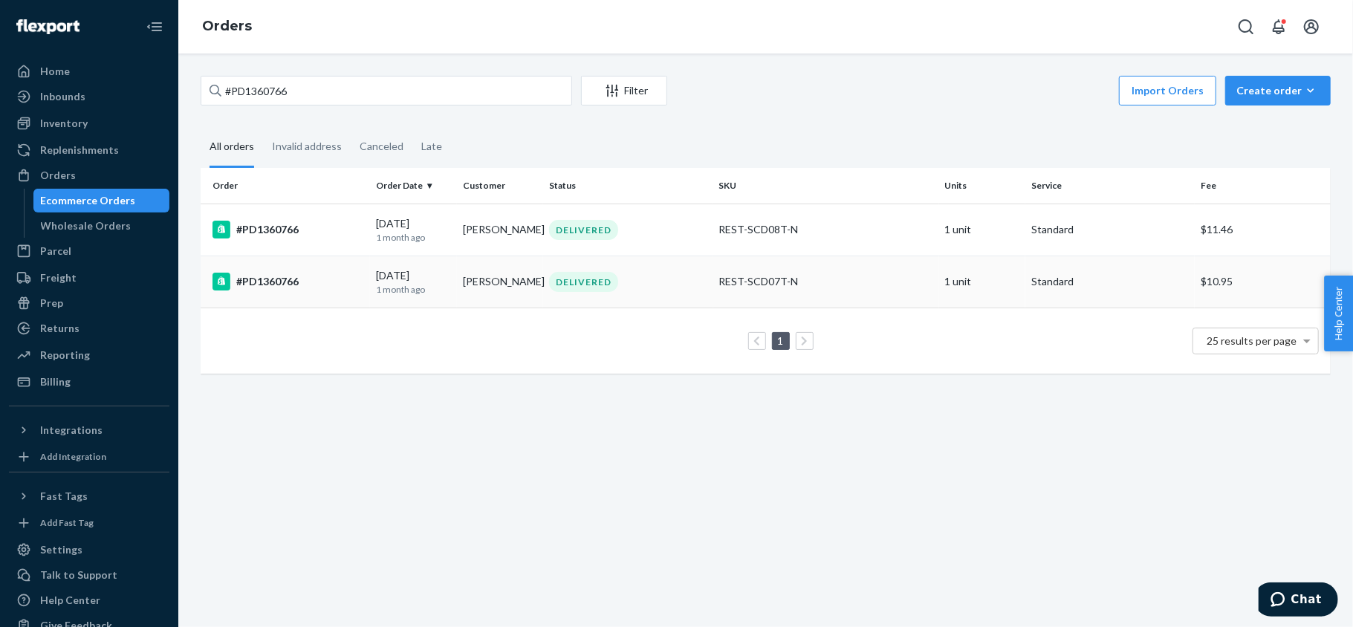
click at [328, 299] on td "#PD1360766" at bounding box center [285, 282] width 169 height 52
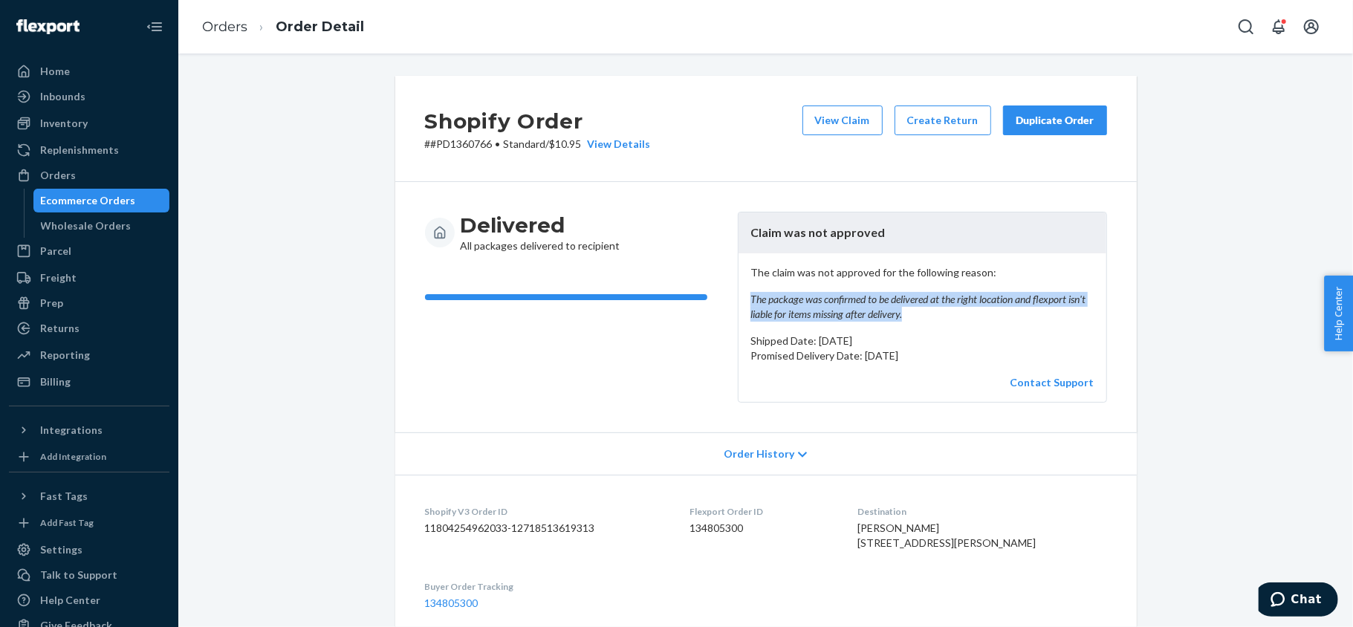
drag, startPoint x: 902, startPoint y: 321, endPoint x: 744, endPoint y: 301, distance: 159.6
click at [751, 301] on em "The package was confirmed to be delivered at the right location and flexport is…" at bounding box center [923, 307] width 344 height 30
copy em "The package was confirmed to be delivered at the right location and flexport is…"
click at [456, 137] on p "# #PD1360766 • Standard / $10.95 View Details" at bounding box center [538, 144] width 226 height 15
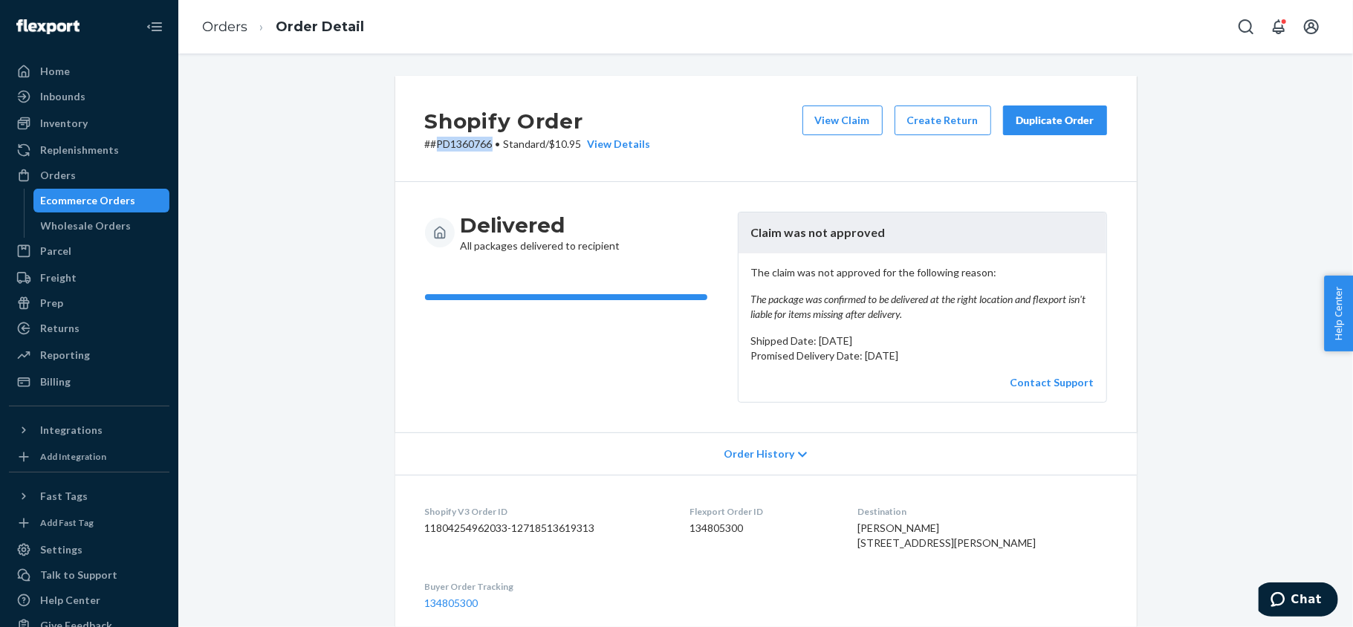
click at [458, 137] on p "# #PD1360766 • Standard / $10.95 View Details" at bounding box center [538, 144] width 226 height 15
copy p "PD1360766"
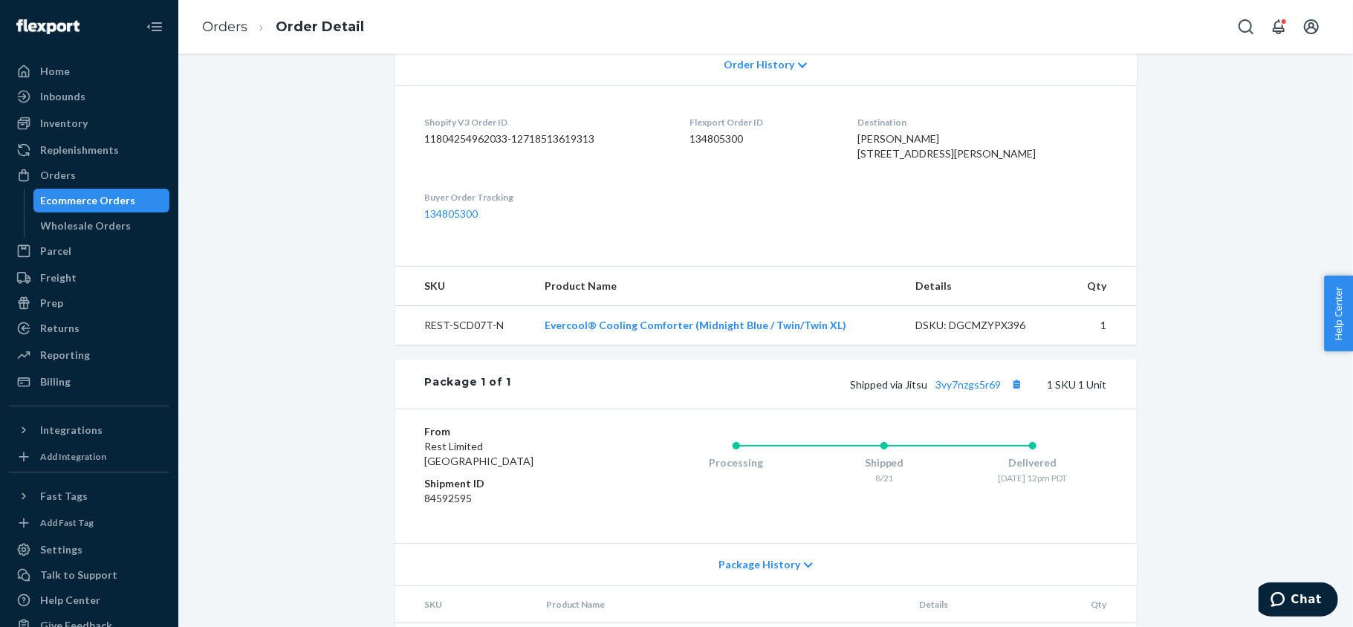
scroll to position [474, 0]
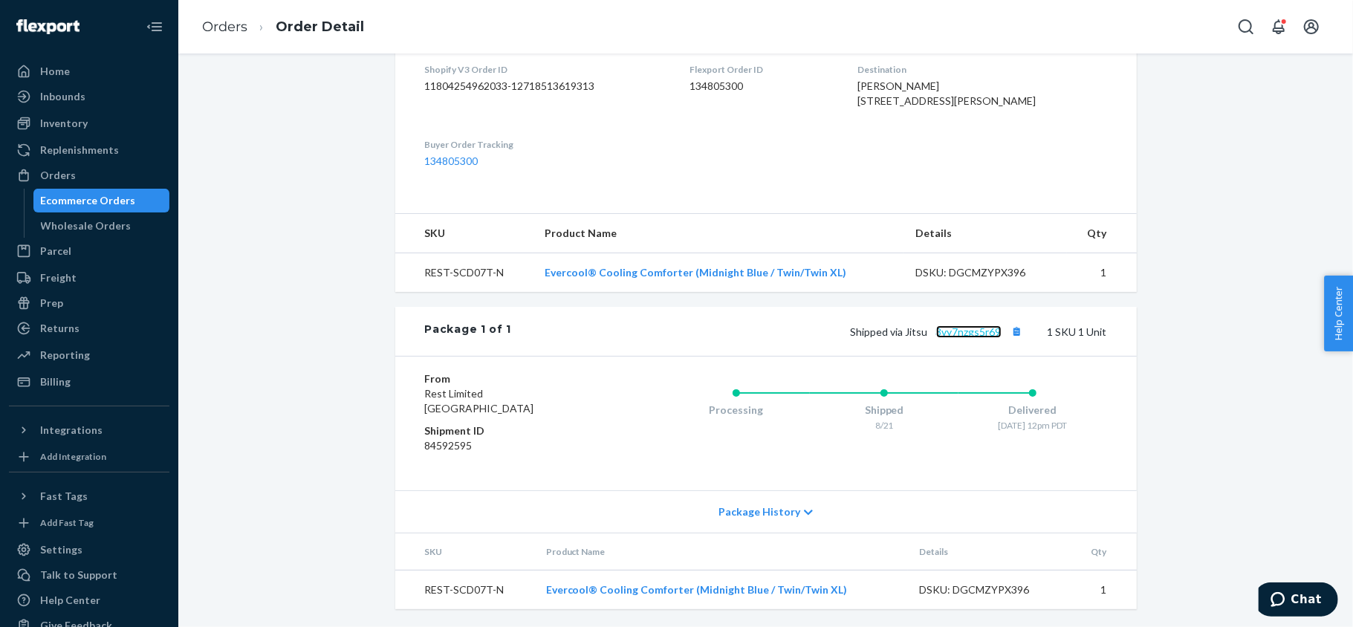
click at [976, 328] on link "3vy7nzgs5r69" at bounding box center [968, 332] width 65 height 13
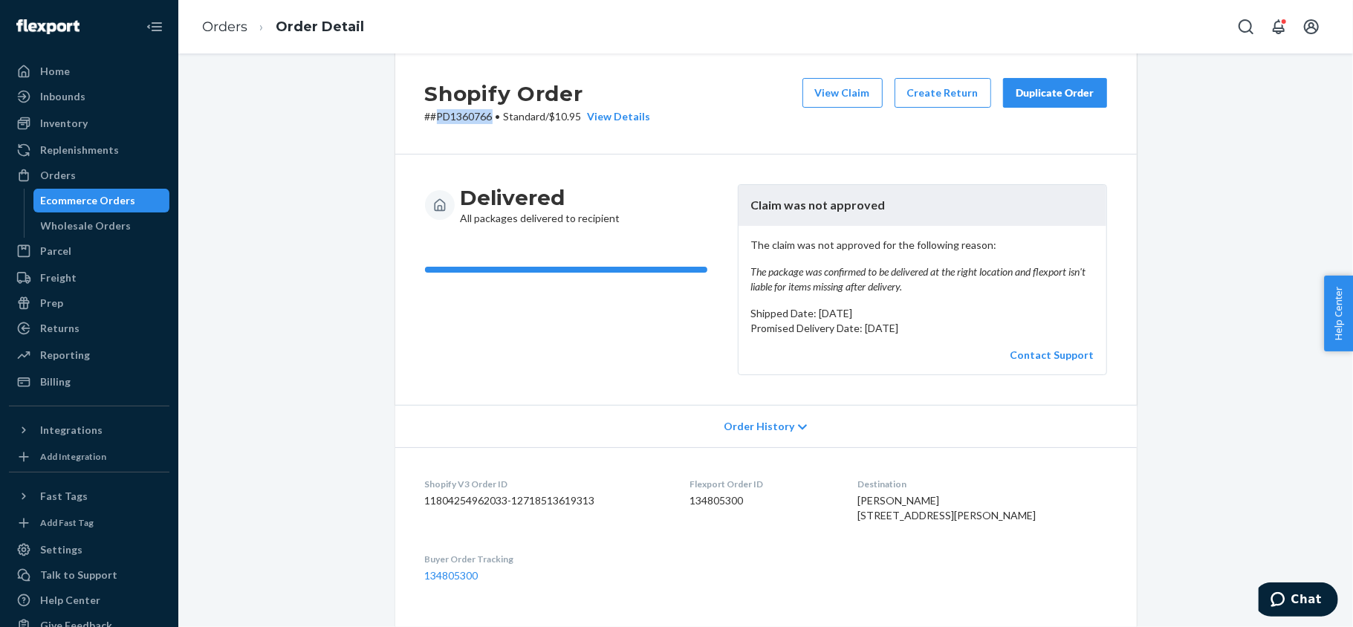
scroll to position [0, 0]
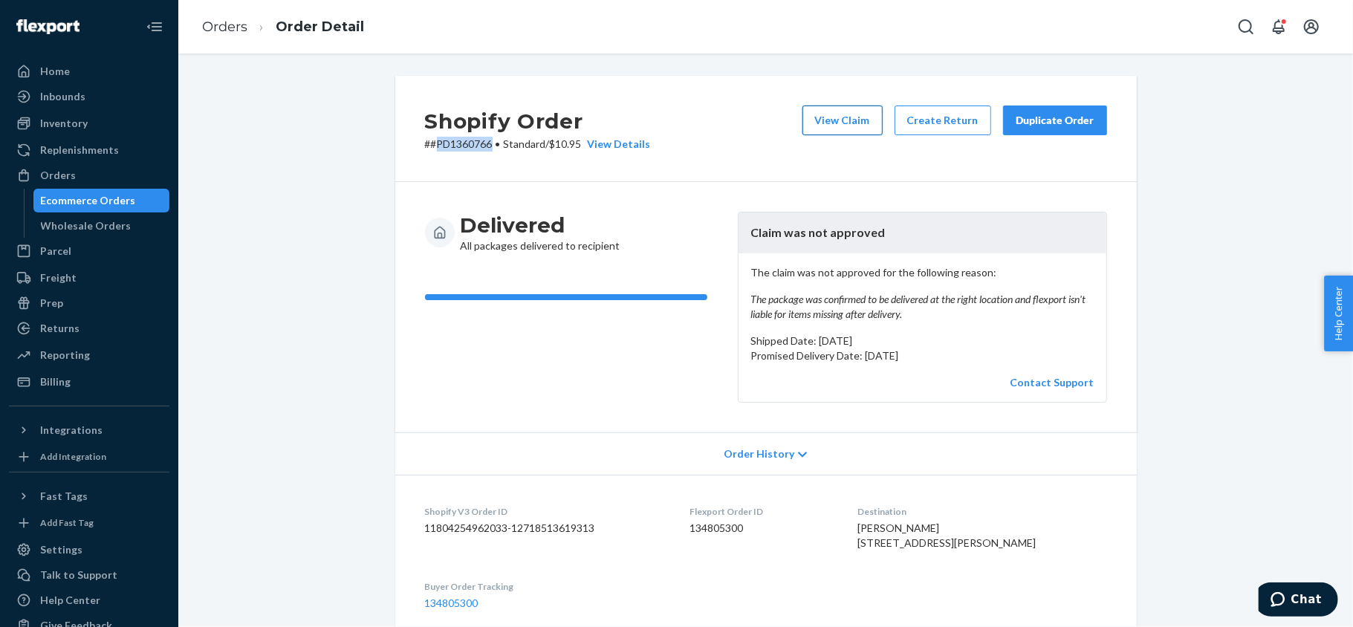
click at [828, 120] on button "View Claim" at bounding box center [843, 121] width 80 height 30
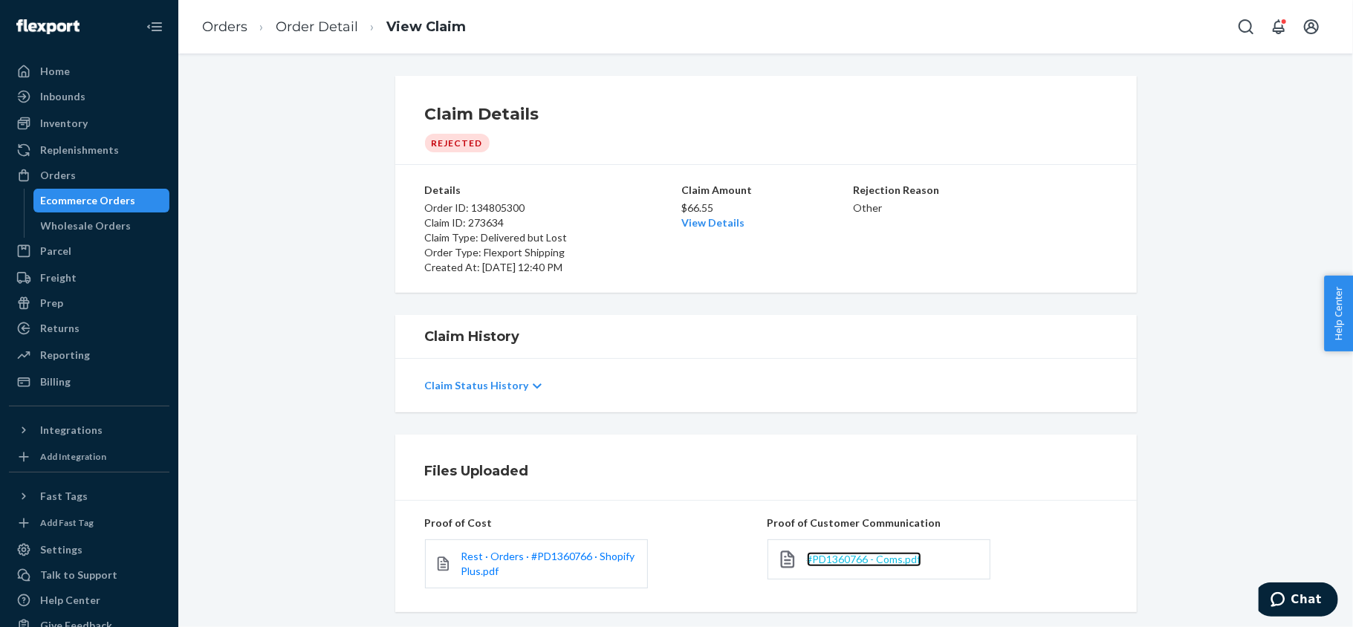
click at [817, 563] on span "#PD1360766 - Coms.pdf" at bounding box center [864, 559] width 114 height 13
click at [89, 169] on div "Orders" at bounding box center [89, 175] width 158 height 21
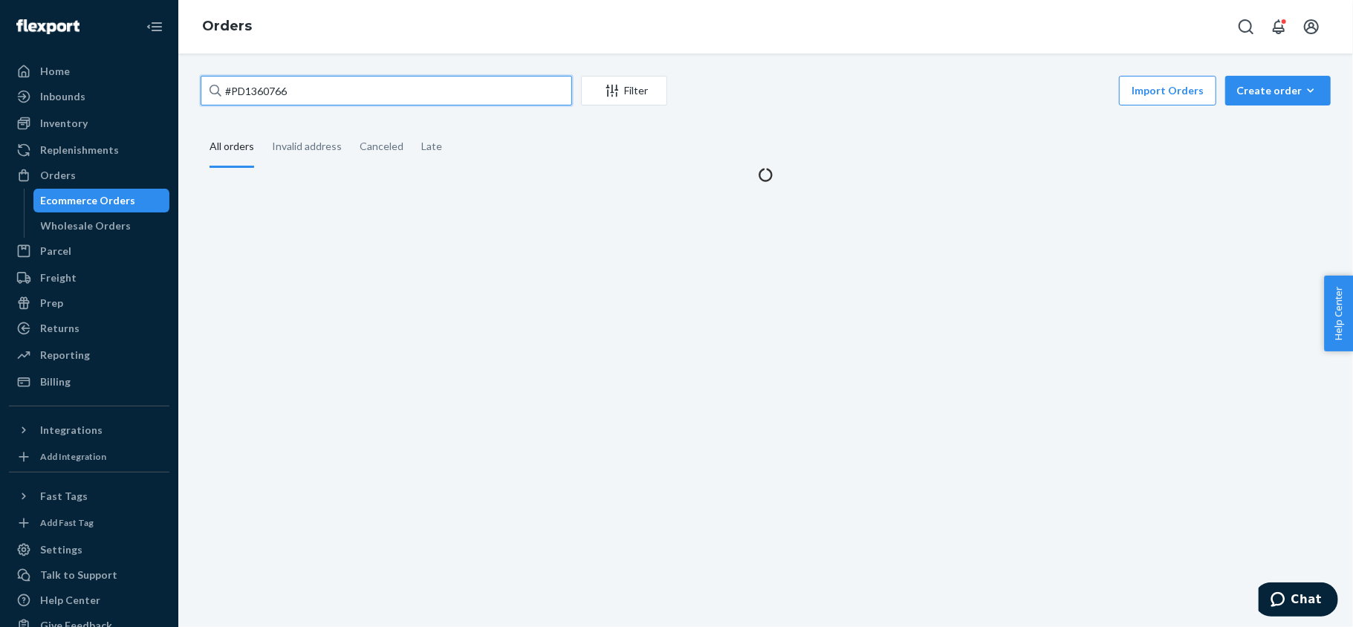
click at [346, 78] on input "#PD1360766" at bounding box center [387, 91] width 372 height 30
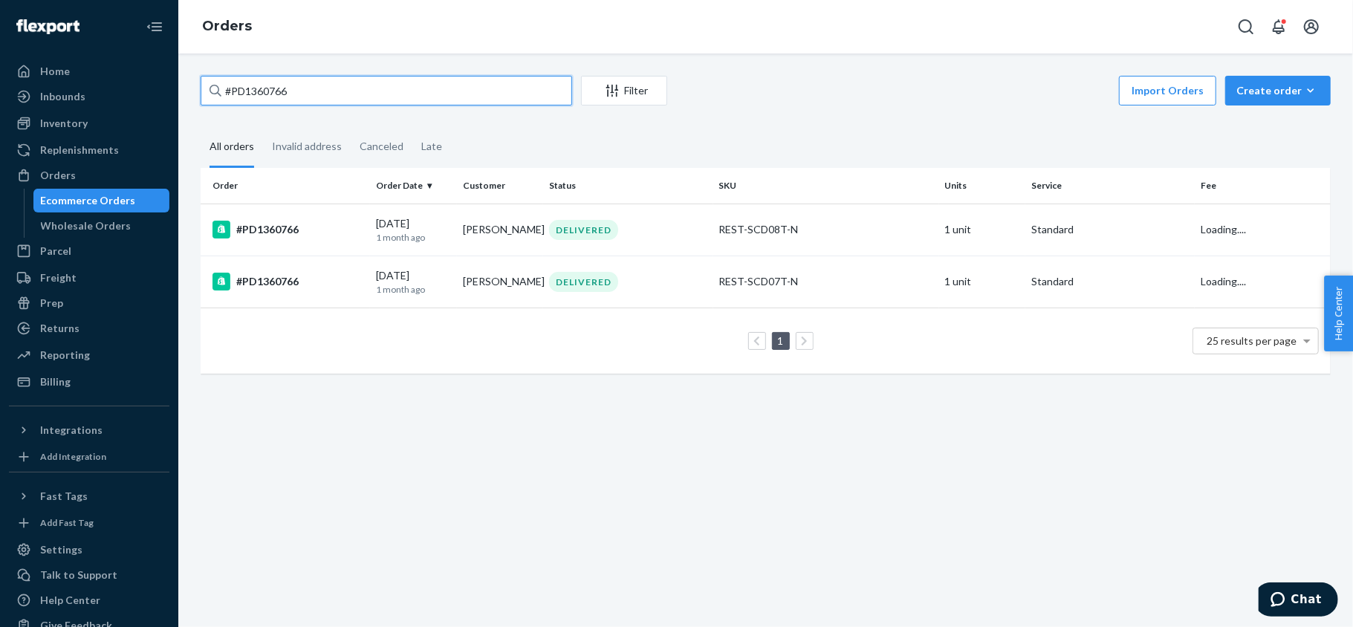
click at [346, 78] on input "#PD1360766" at bounding box center [387, 91] width 372 height 30
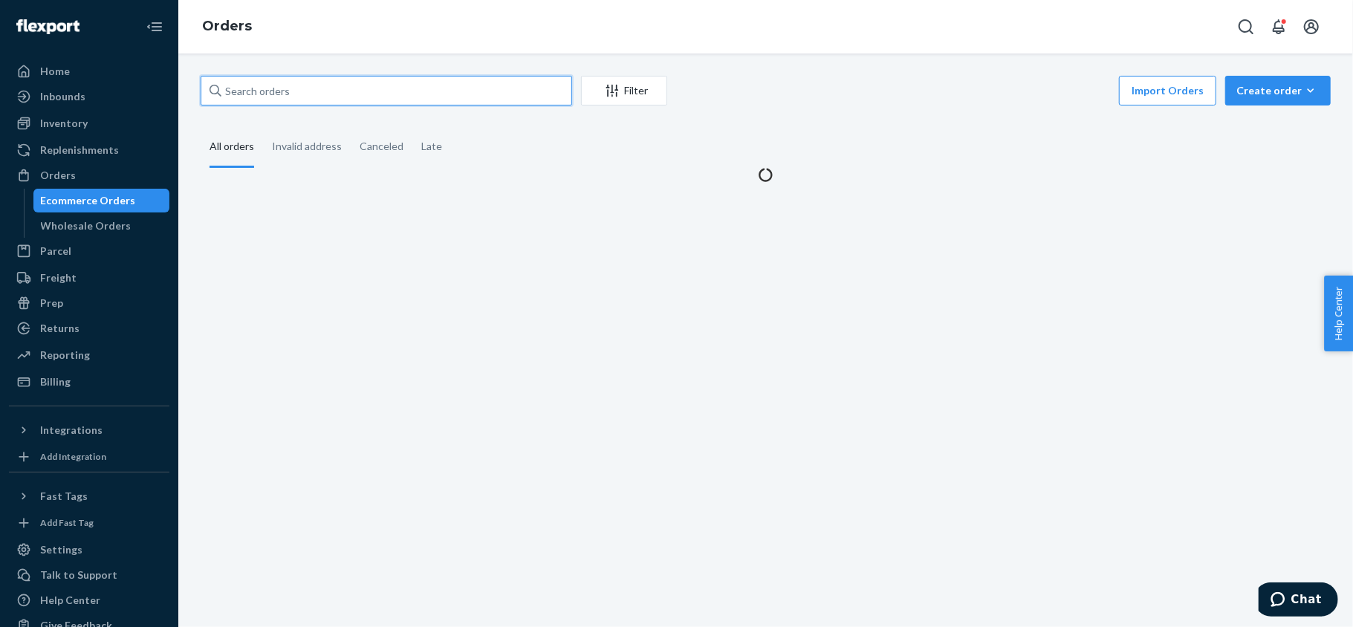
paste input "#US25348271"
type input "#US25348271"
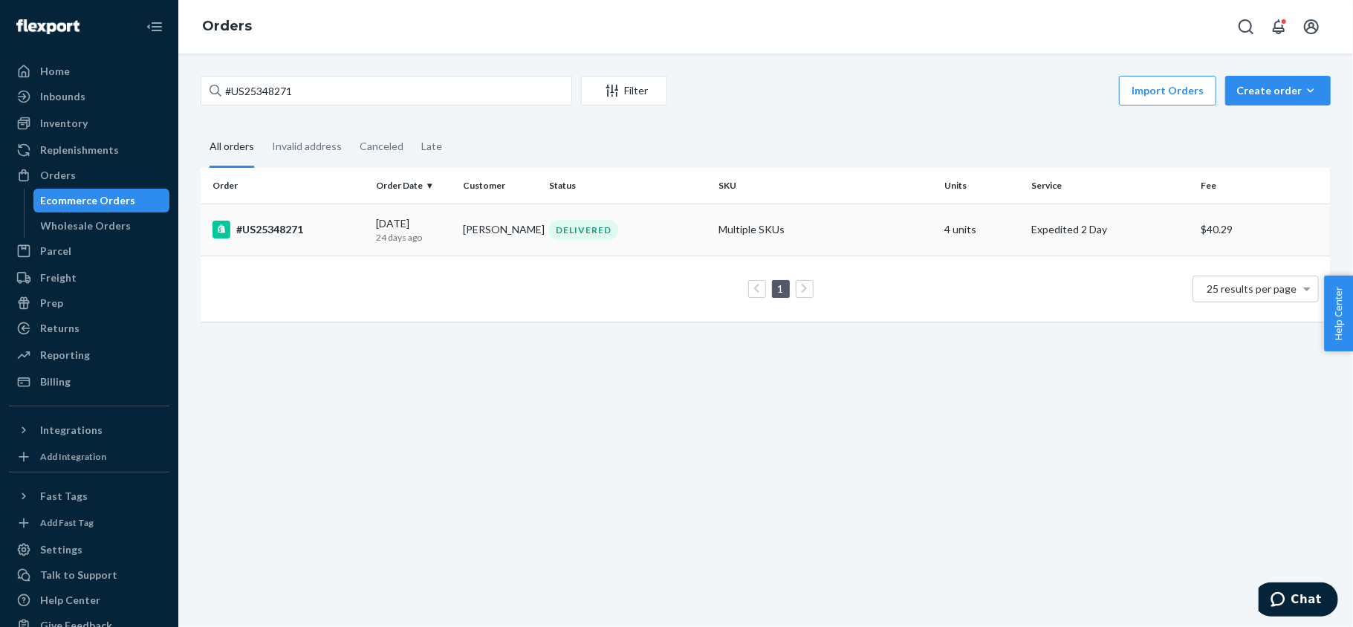
click at [294, 221] on div "#US25348271" at bounding box center [289, 230] width 152 height 18
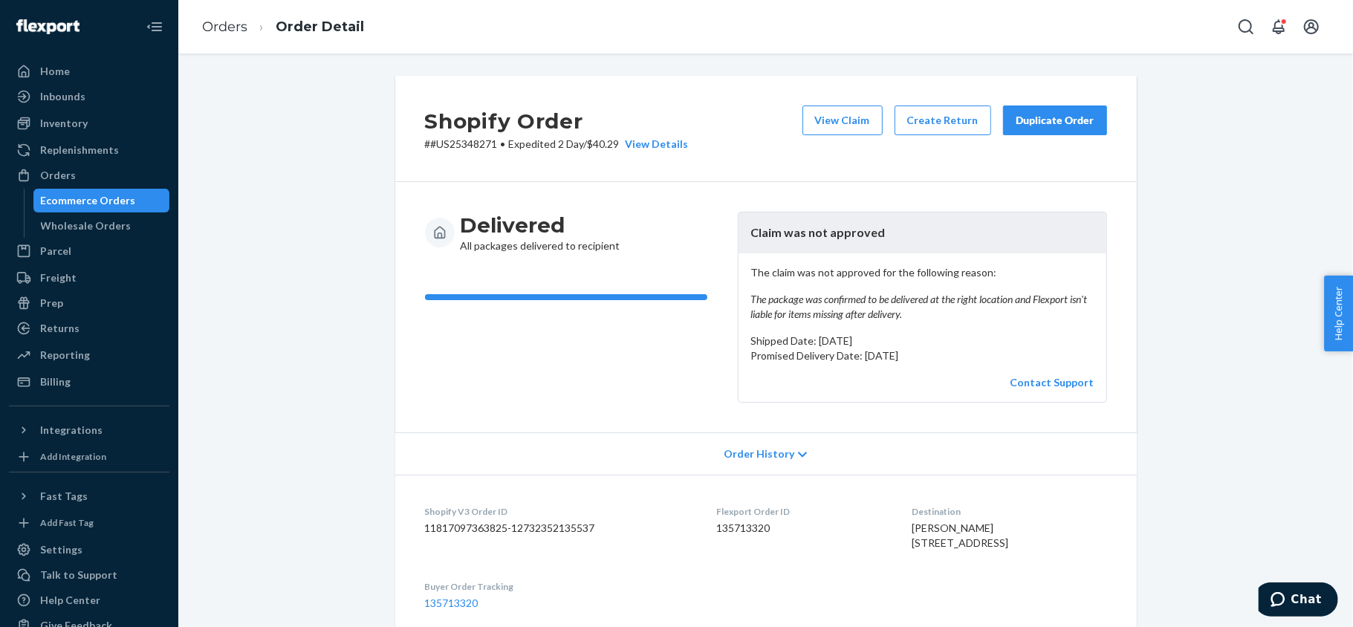
drag, startPoint x: 119, startPoint y: 175, endPoint x: 180, endPoint y: 179, distance: 61.1
click at [119, 175] on div "Orders" at bounding box center [89, 175] width 158 height 21
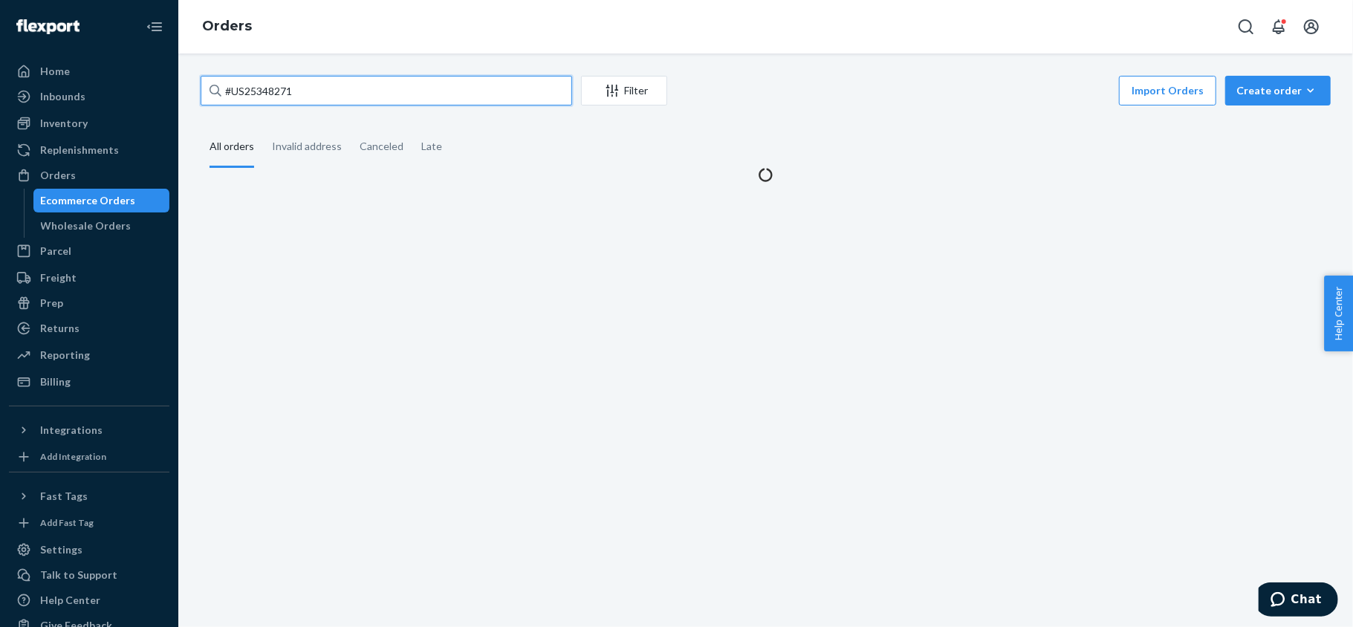
click at [389, 90] on input "#US25348271" at bounding box center [387, 91] width 372 height 30
paste input "#US25355472"
type input "#US25355472"
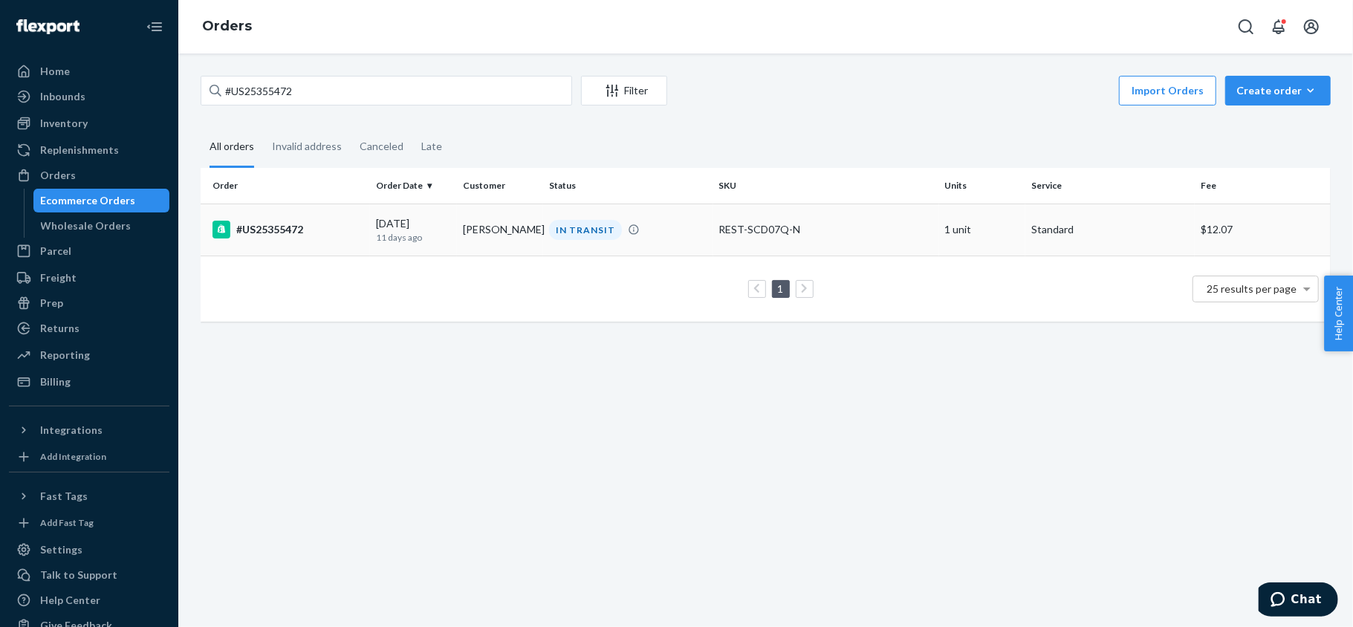
click at [355, 242] on td "#US25355472" at bounding box center [285, 230] width 169 height 52
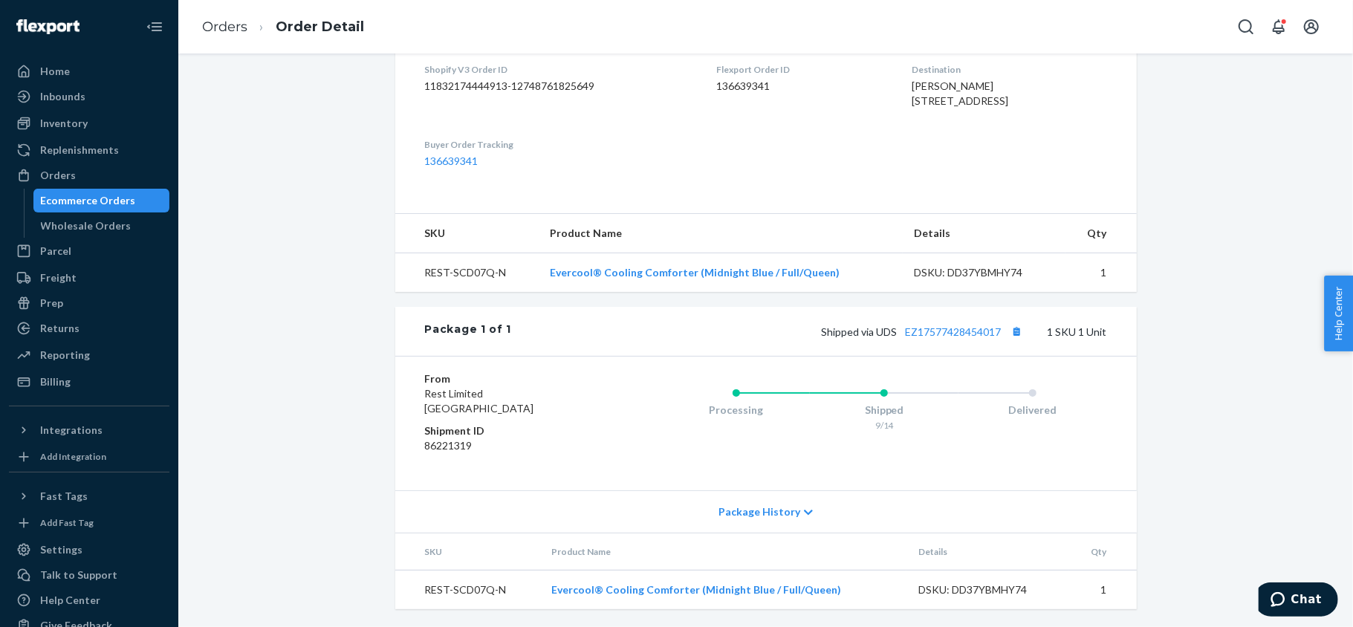
scroll to position [415, 0]
click at [920, 326] on link "EZ17577428454017" at bounding box center [954, 332] width 96 height 13
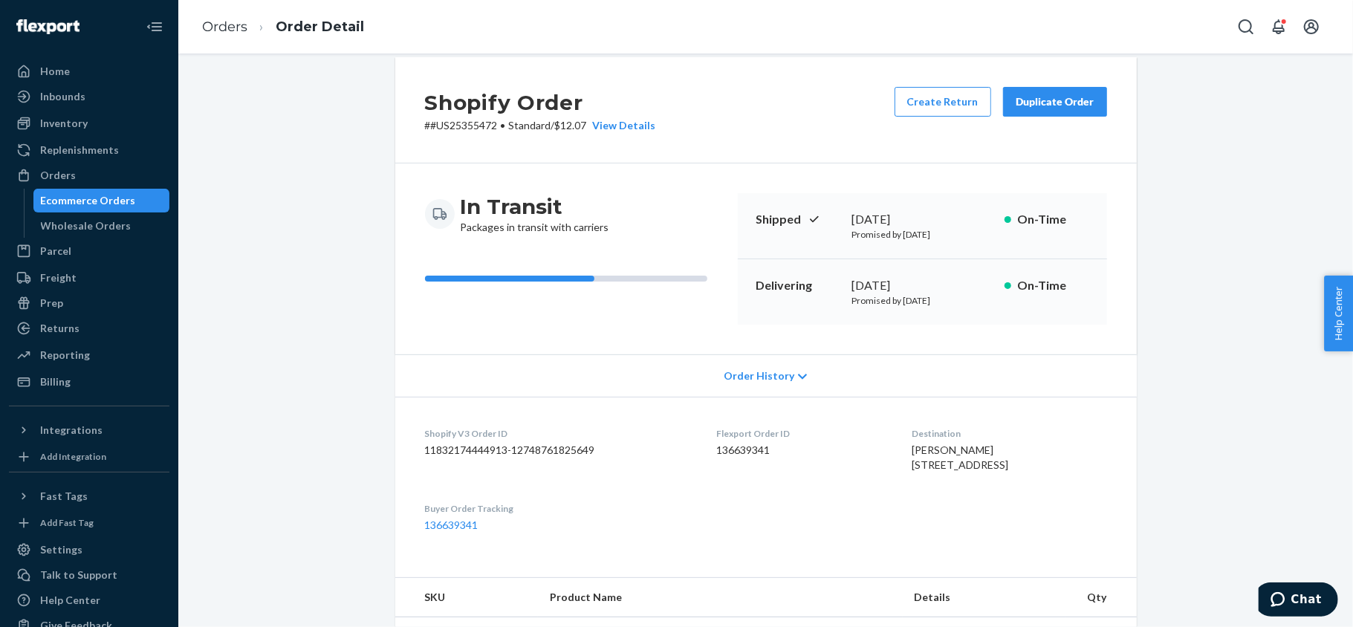
scroll to position [0, 0]
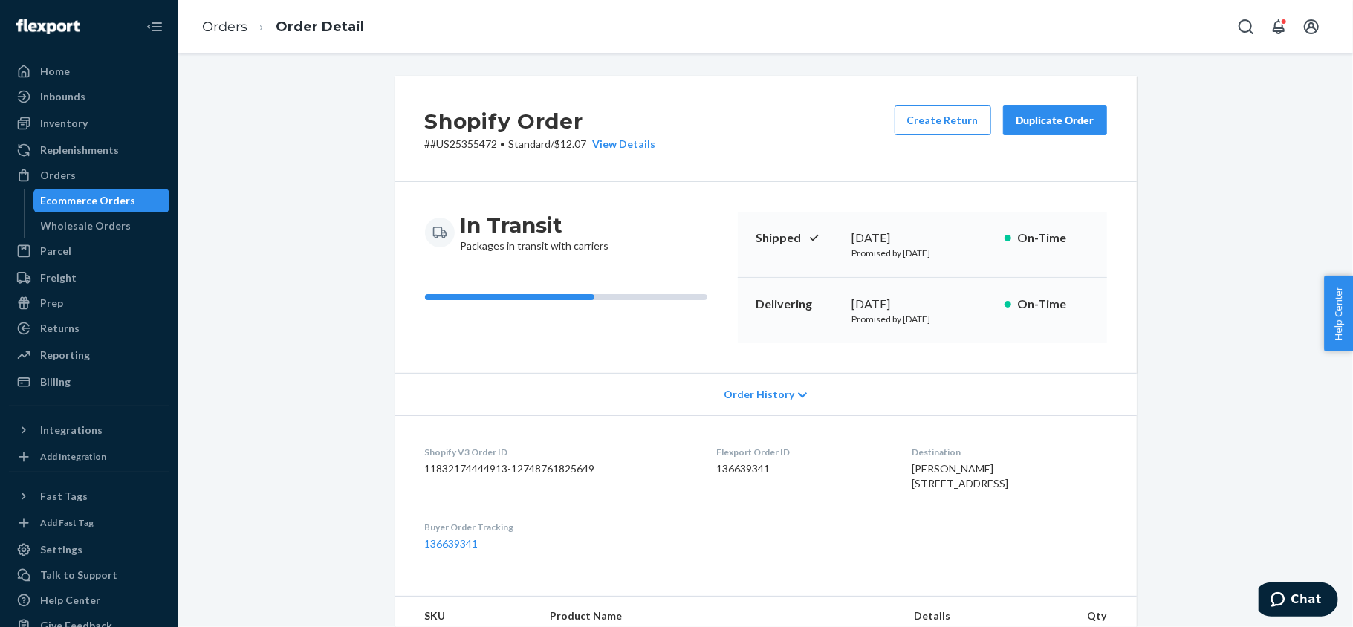
click at [123, 171] on div "Orders" at bounding box center [89, 175] width 158 height 21
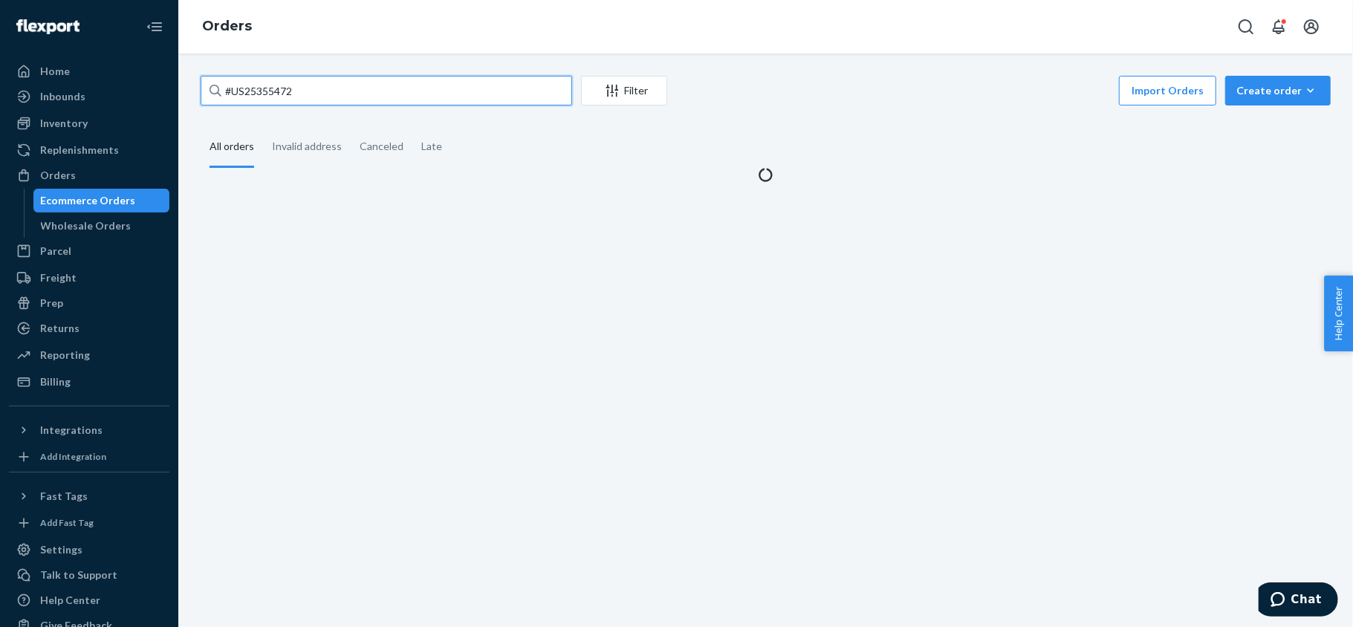
click at [352, 97] on input "#US25355472" at bounding box center [387, 91] width 372 height 30
paste input "US25359409"
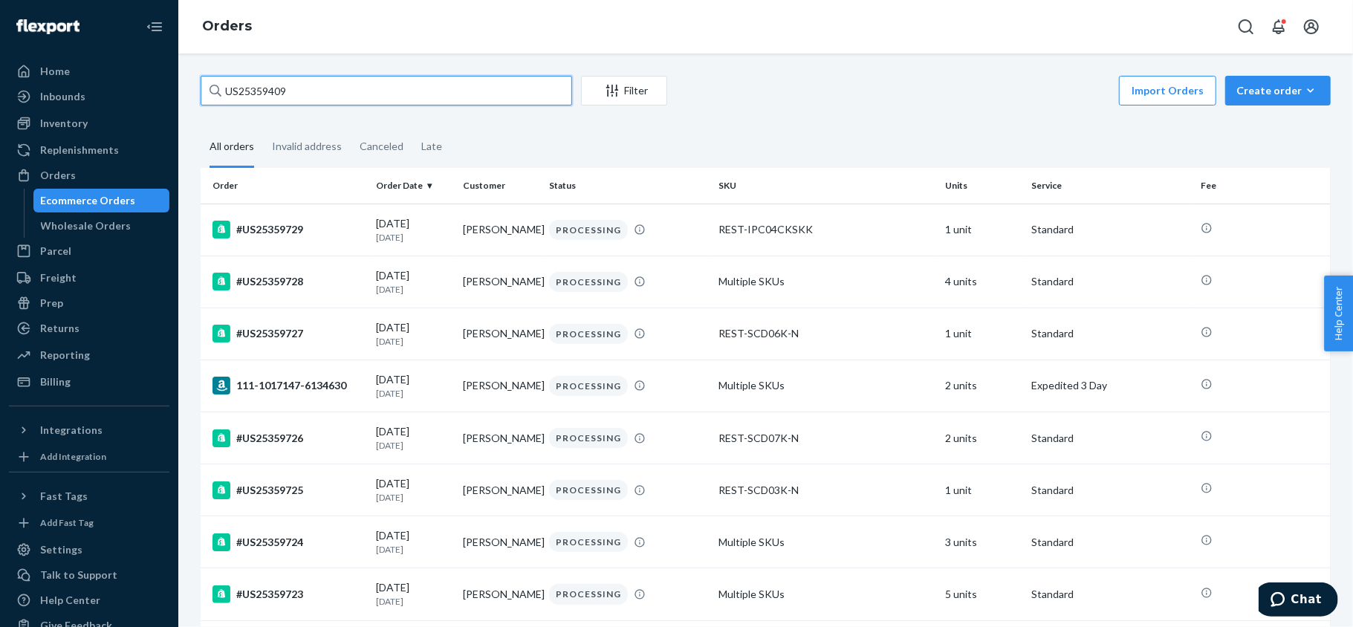
type input "US25359409"
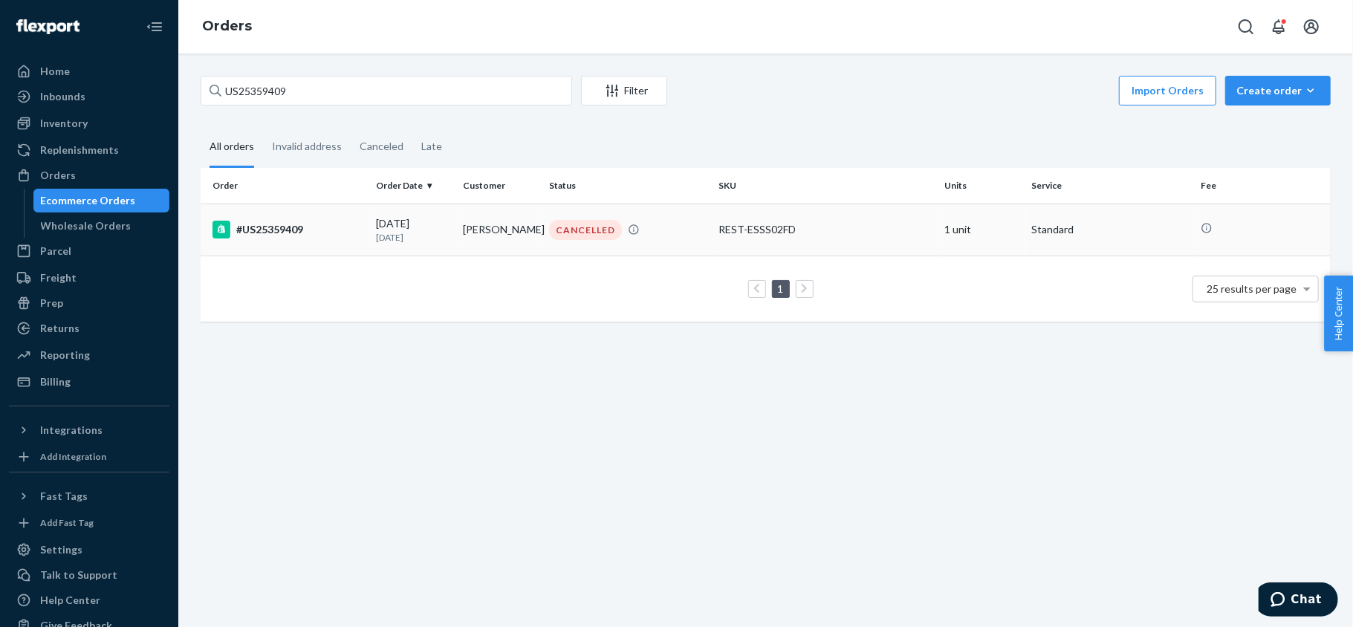
click at [340, 233] on div "#US25359409" at bounding box center [289, 230] width 152 height 18
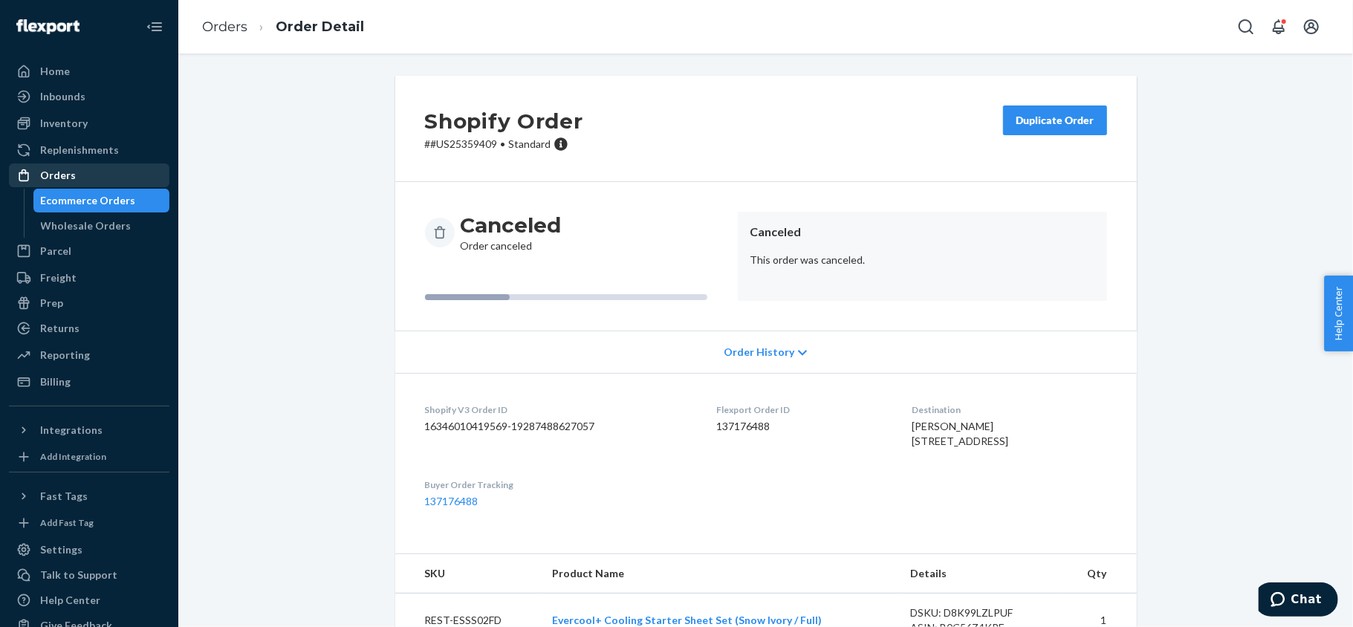
click at [109, 178] on div "Orders" at bounding box center [89, 175] width 158 height 21
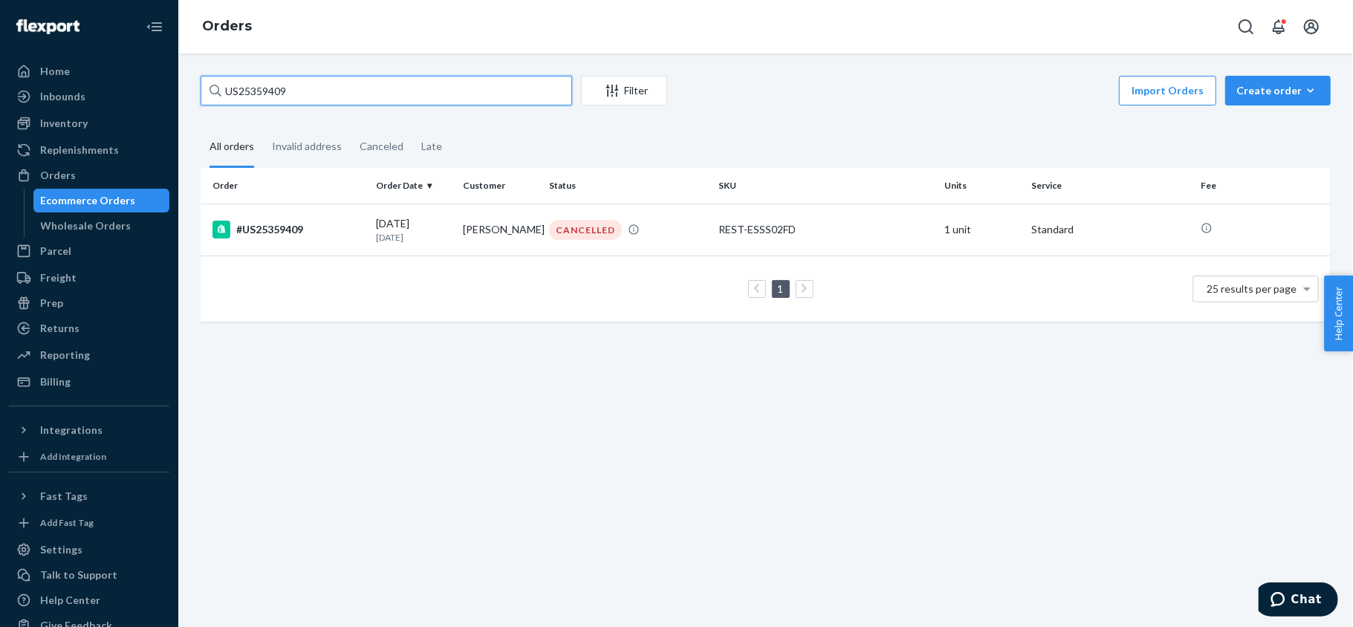
click at [340, 89] on input "US25359409" at bounding box center [387, 91] width 372 height 30
paste input "#US25357489"
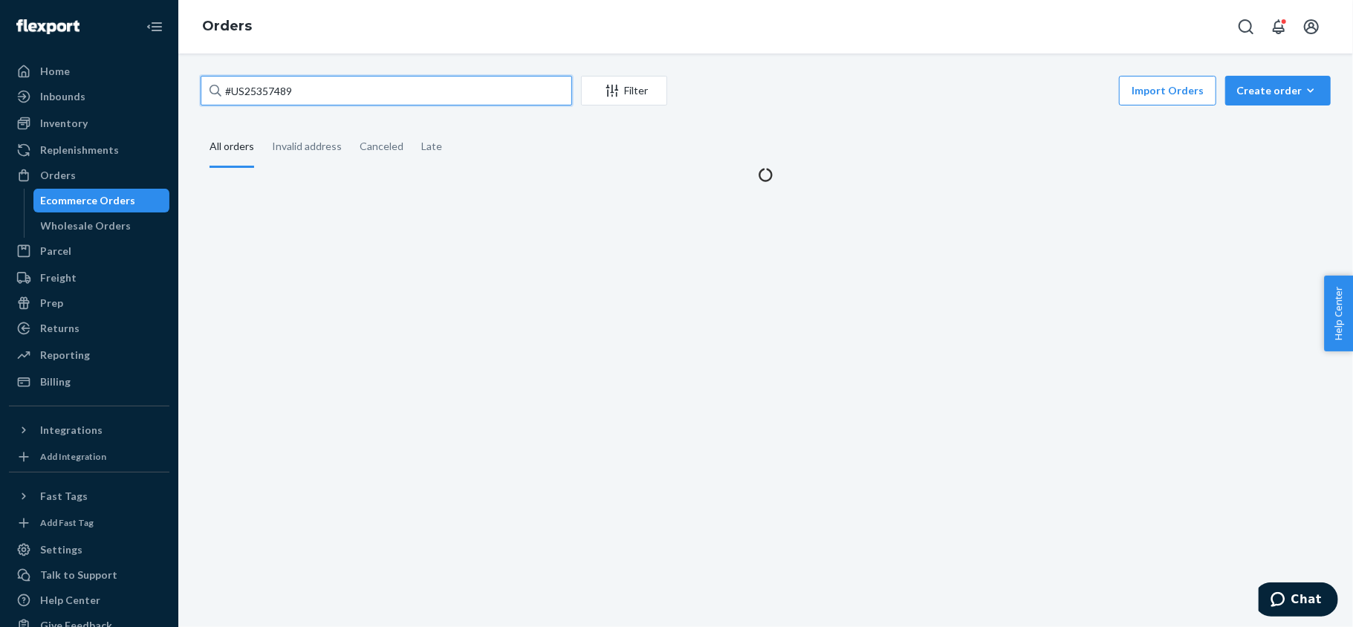
type input "#US25357489"
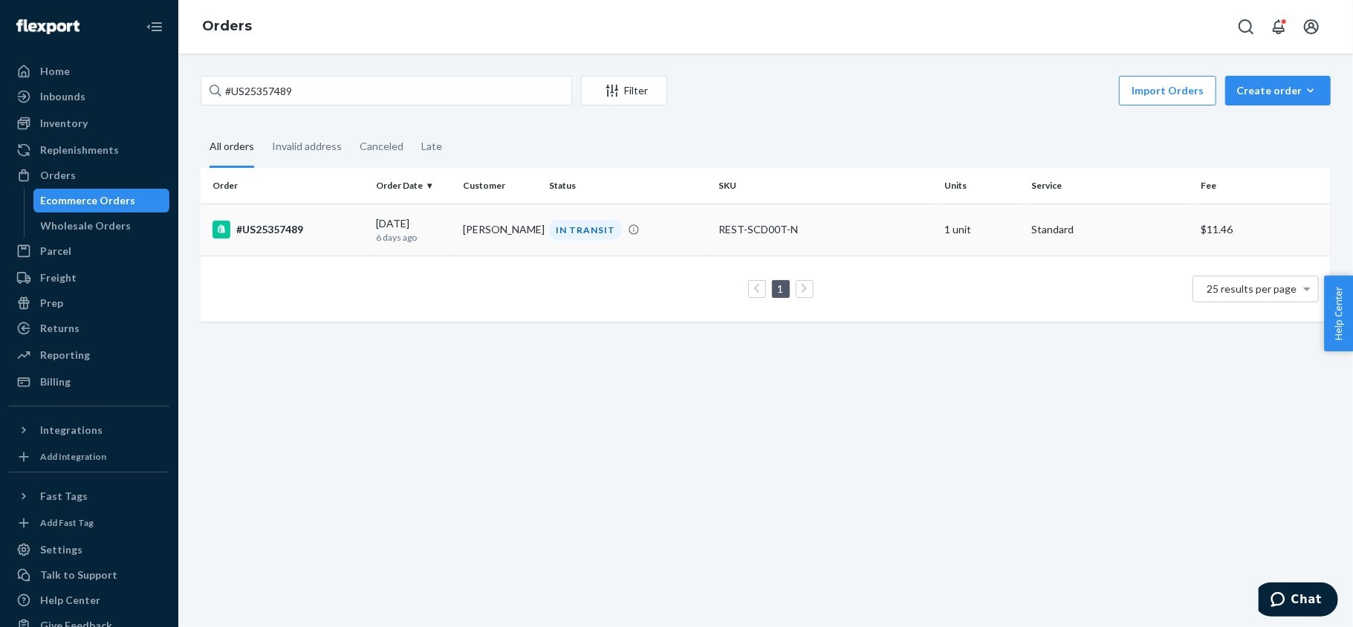
click at [337, 233] on div "#US25357489" at bounding box center [289, 230] width 152 height 18
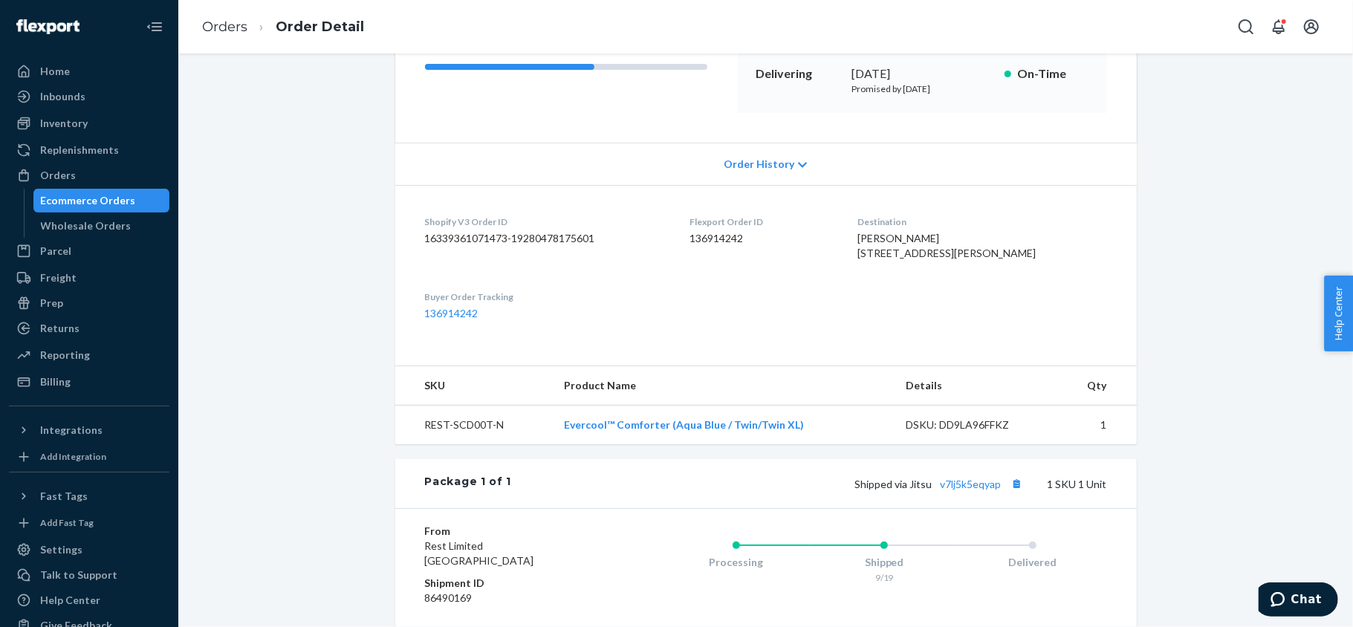
scroll to position [396, 0]
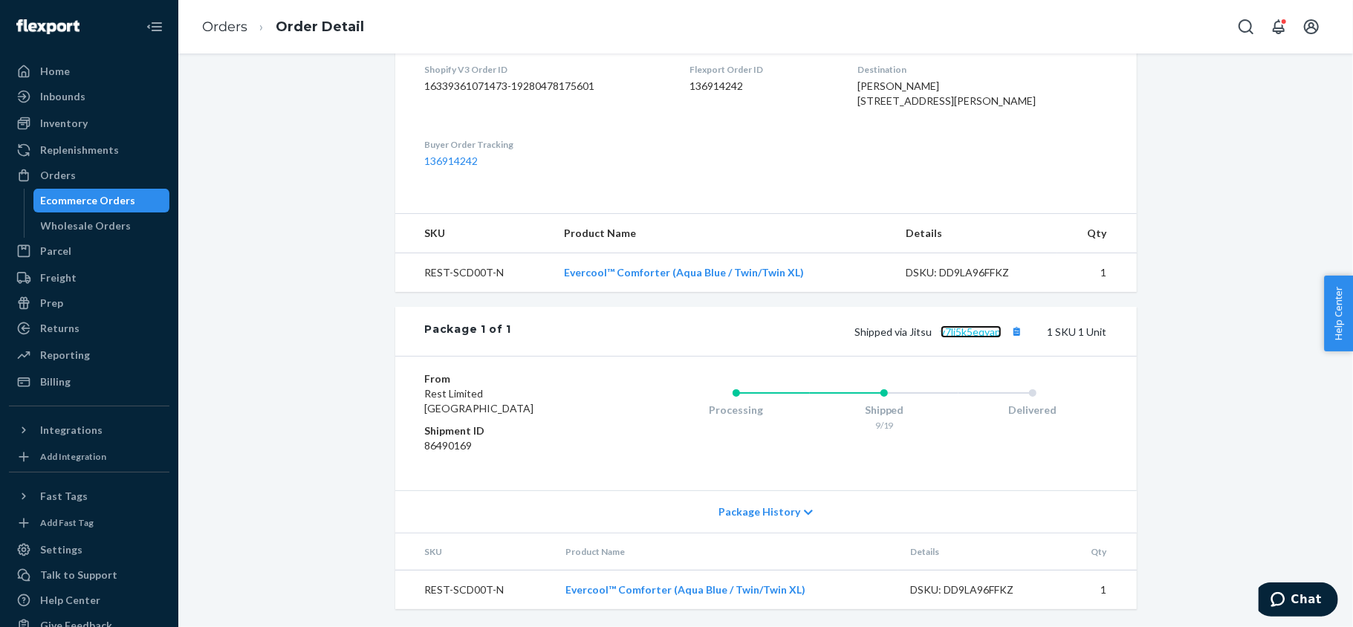
click at [956, 338] on link "v7lj5k5eqyap" at bounding box center [971, 332] width 61 height 13
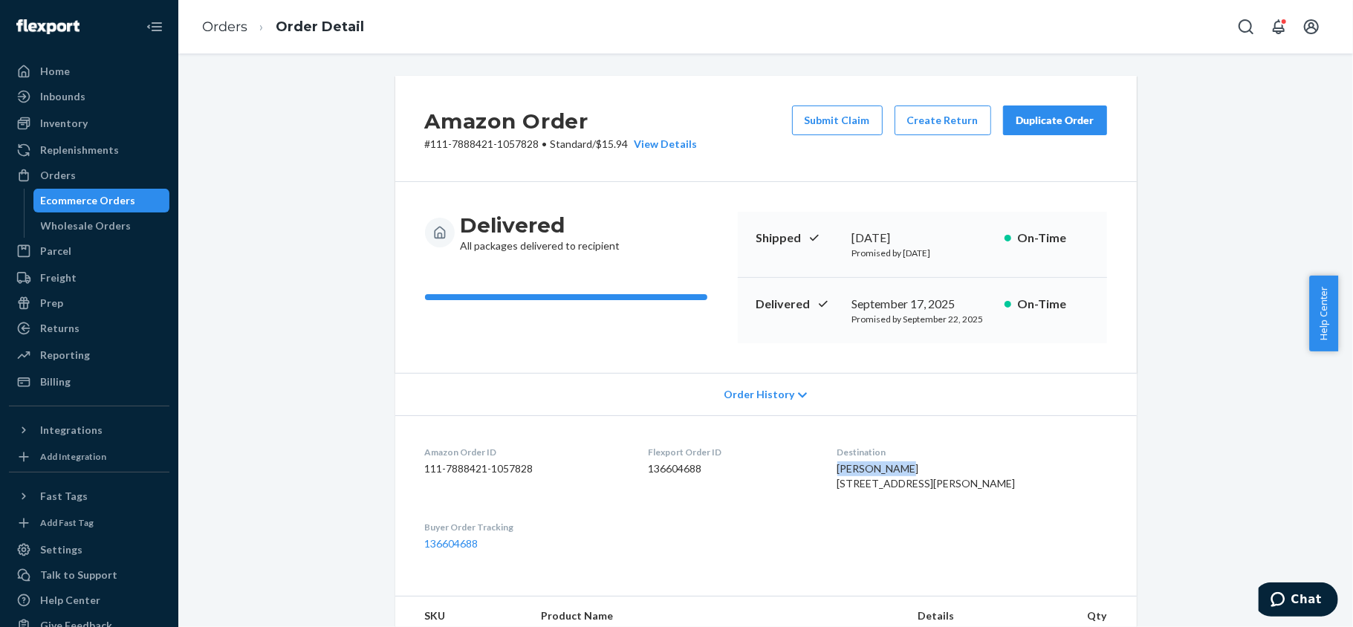
copy span "[PERSON_NAME]"
drag, startPoint x: 849, startPoint y: 471, endPoint x: 913, endPoint y: 470, distance: 63.9
click at [913, 470] on div "[PERSON_NAME] [STREET_ADDRESS][PERSON_NAME]" at bounding box center [973, 477] width 270 height 30
drag, startPoint x: 530, startPoint y: 147, endPoint x: 538, endPoint y: 149, distance: 8.3
click at [471, 155] on div "Amazon Order # 111-7888421-1057828 • Standard / $15.94 View Details Submit Clai…" at bounding box center [766, 129] width 742 height 106
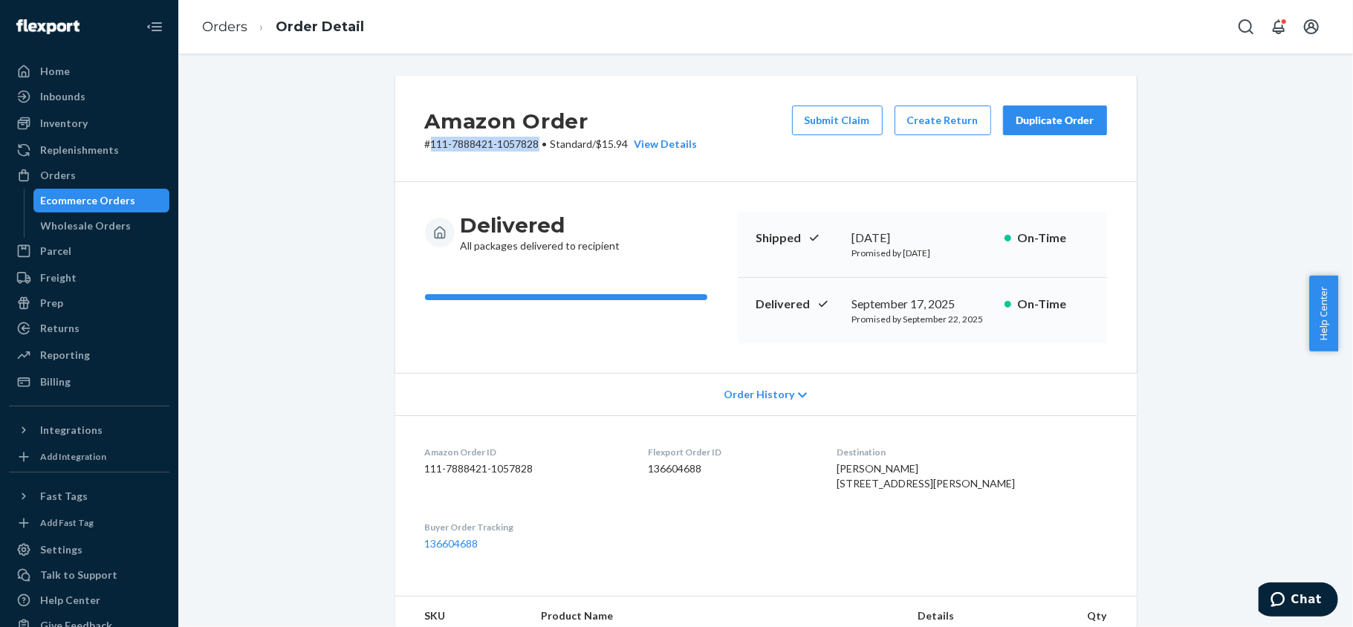
drag, startPoint x: 532, startPoint y: 149, endPoint x: 423, endPoint y: 149, distance: 109.2
click at [425, 149] on p "# 111-7888421-1057828 • Standard / $15.94 View Details" at bounding box center [561, 144] width 273 height 15
copy p "111-7888421-1057828"
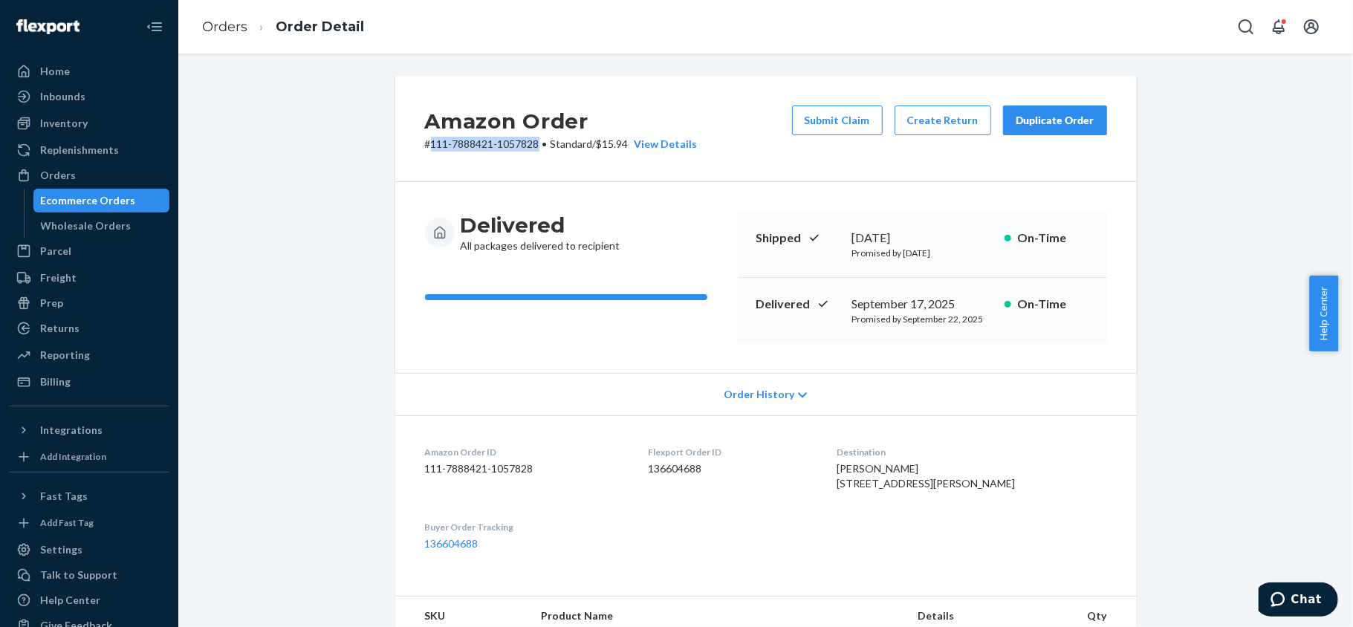
copy p "111-7888421-1057828"
click at [807, 450] on dt "Flexport Order ID" at bounding box center [731, 452] width 165 height 13
click at [838, 114] on button "Submit Claim" at bounding box center [837, 121] width 91 height 30
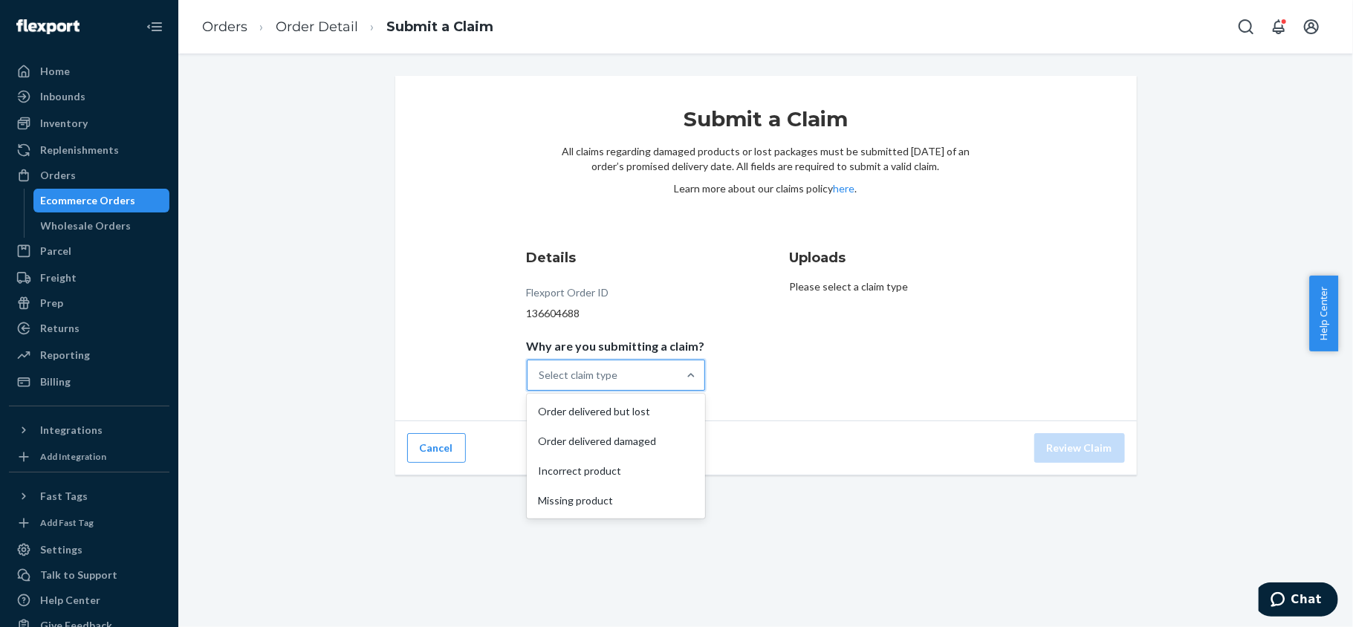
click at [652, 375] on div "Select claim type" at bounding box center [603, 375] width 150 height 30
click at [541, 375] on input "Why are you submitting a claim? option Order delivered but lost focused, 1 of 4…" at bounding box center [540, 375] width 1 height 15
click at [646, 492] on div "Missing product" at bounding box center [616, 501] width 172 height 30
click at [541, 383] on input "Why are you submitting a claim? option Missing product focused, 4 of 4. 4 resul…" at bounding box center [540, 375] width 1 height 15
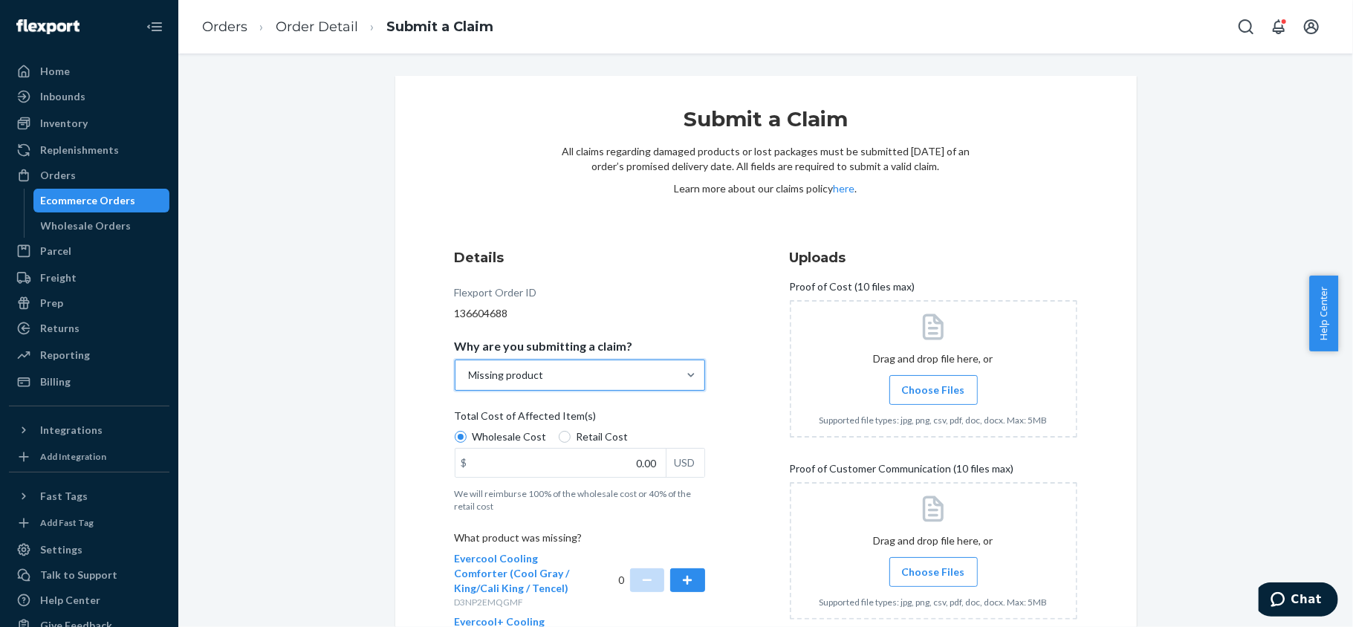
click at [577, 438] on span "Retail Cost" at bounding box center [603, 437] width 52 height 15
click at [571, 438] on input "Retail Cost" at bounding box center [565, 437] width 12 height 12
radio input "true"
radio input "false"
drag, startPoint x: 626, startPoint y: 462, endPoint x: 708, endPoint y: 464, distance: 82.5
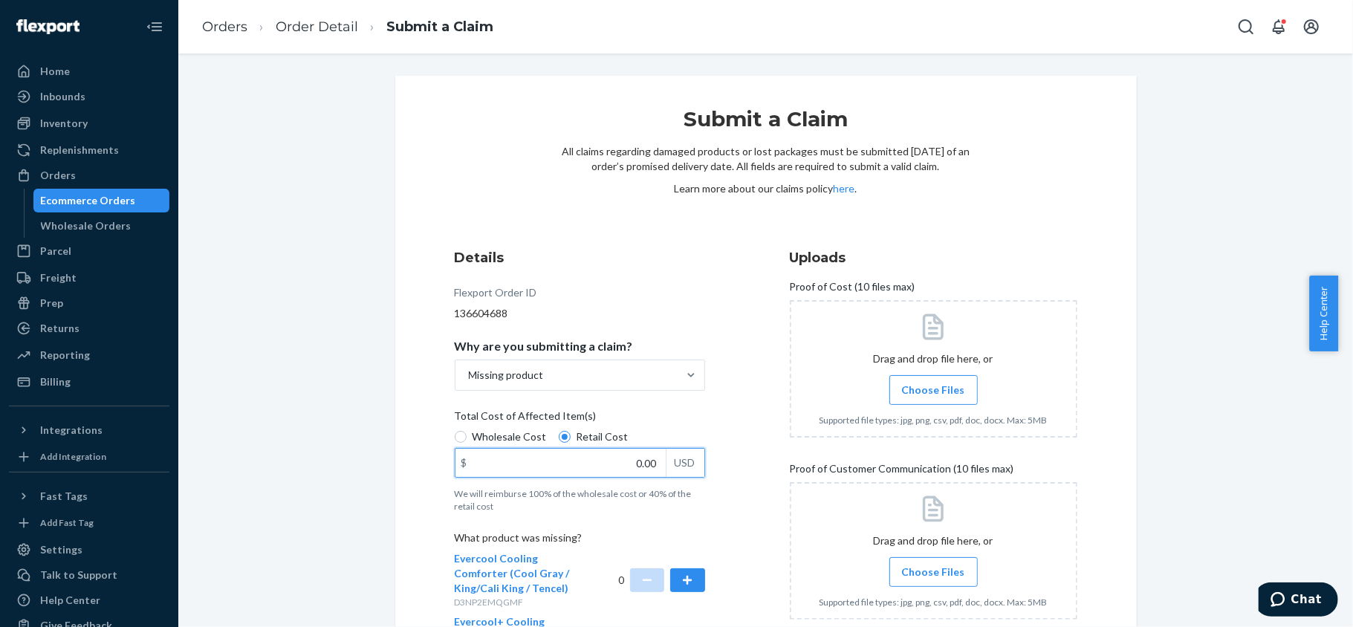
click at [707, 464] on div "Details Flexport Order ID 136604688 Why are you submitting a claim? Missing pro…" at bounding box center [599, 469] width 288 height 461
paste input "399"
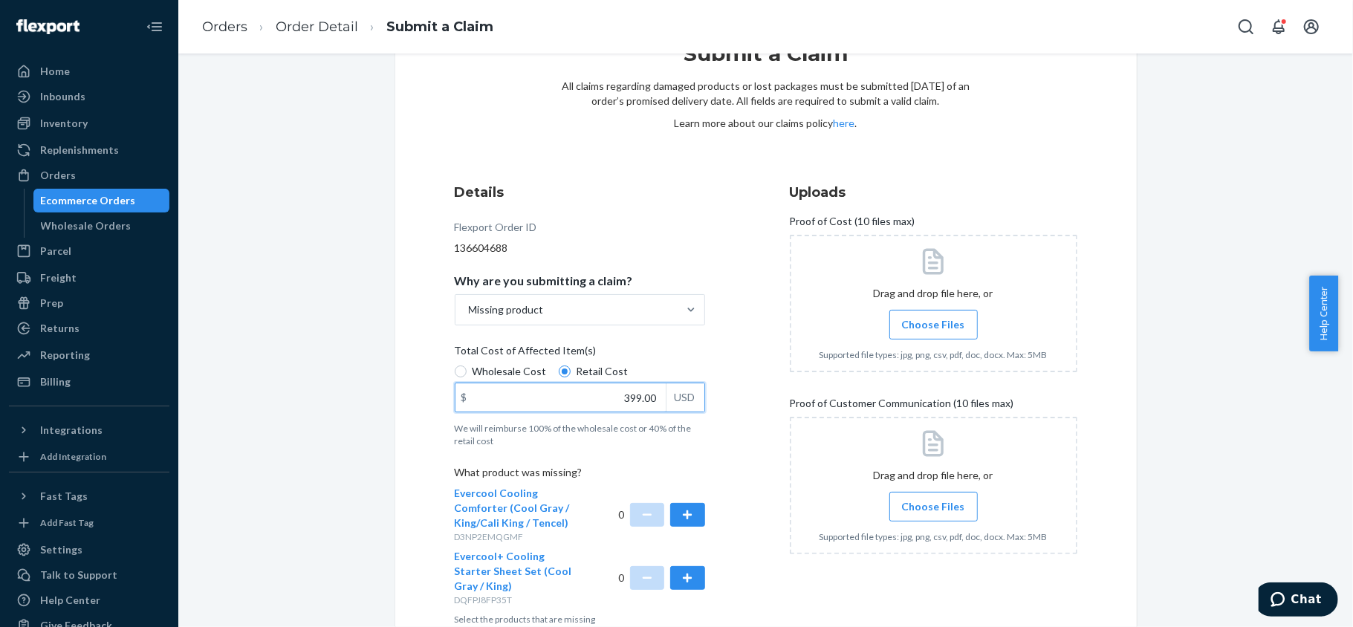
scroll to position [149, 0]
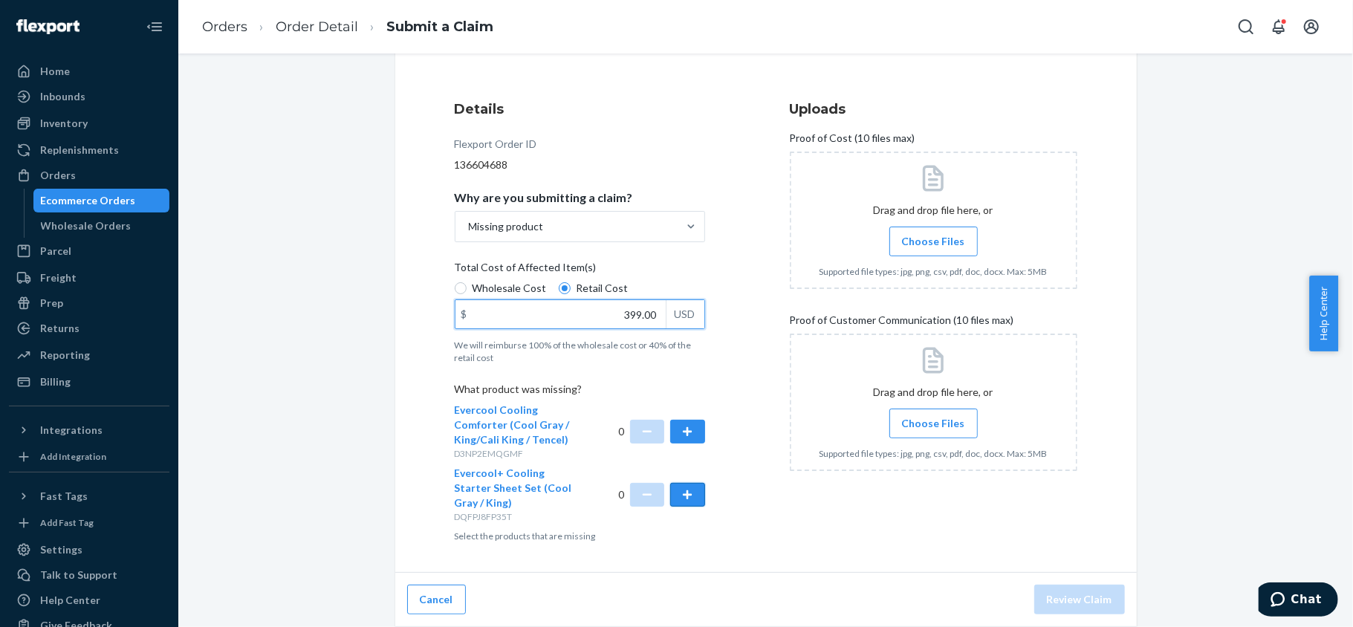
type input "399.00"
click at [690, 492] on button "button" at bounding box center [687, 495] width 34 height 24
click at [928, 241] on span "Choose Files" at bounding box center [933, 241] width 63 height 15
click at [933, 241] on input "Choose Files" at bounding box center [933, 241] width 1 height 16
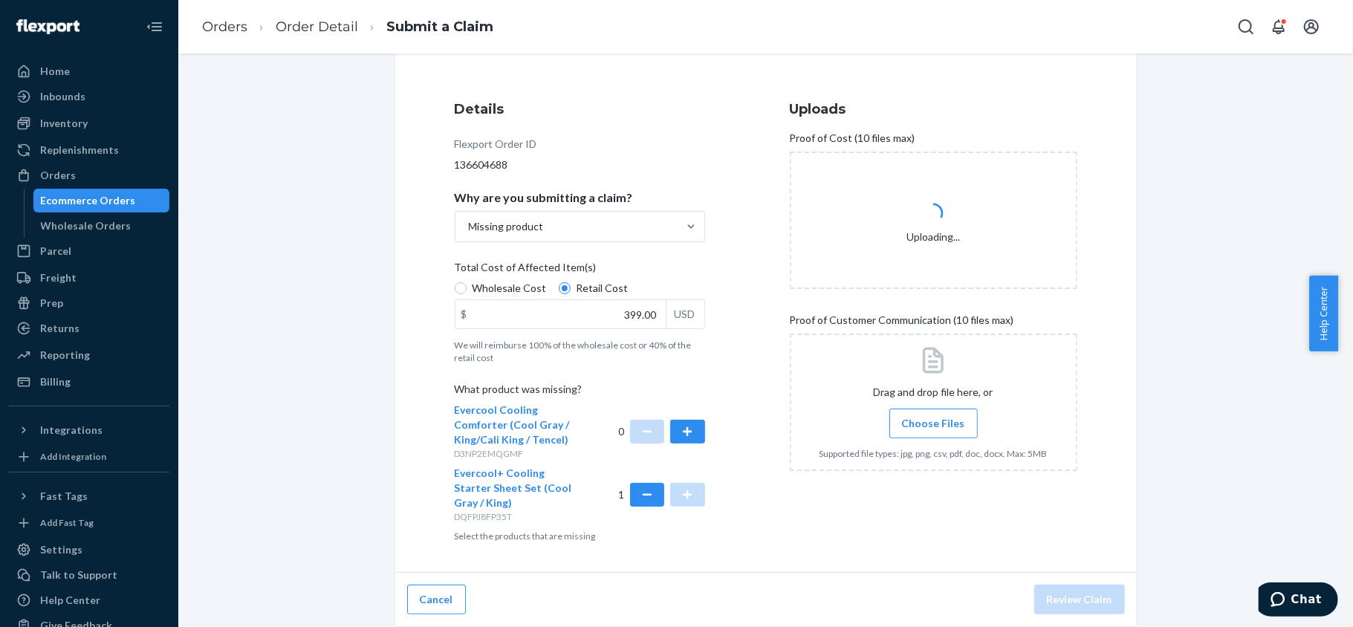
click at [933, 419] on span "Choose Files" at bounding box center [933, 423] width 63 height 15
click at [933, 419] on input "Choose Files" at bounding box center [933, 423] width 1 height 16
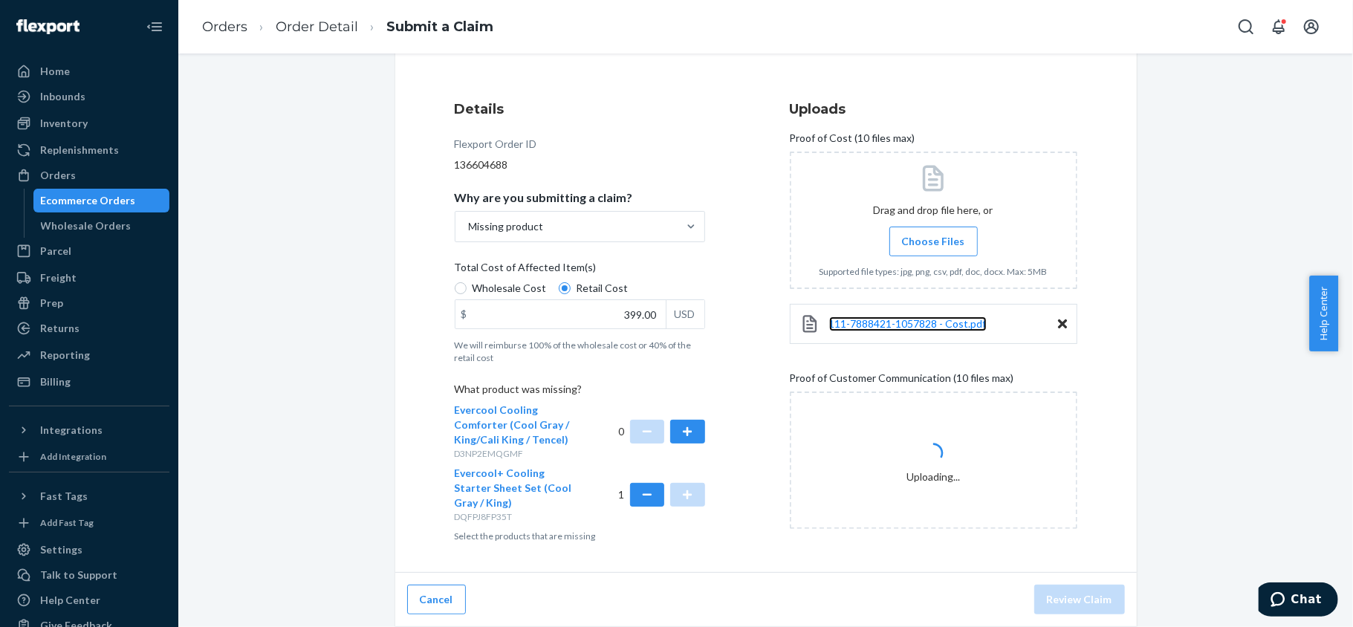
click at [896, 328] on link "111-7888421-1057828 - Cost.pdf" at bounding box center [908, 324] width 158 height 15
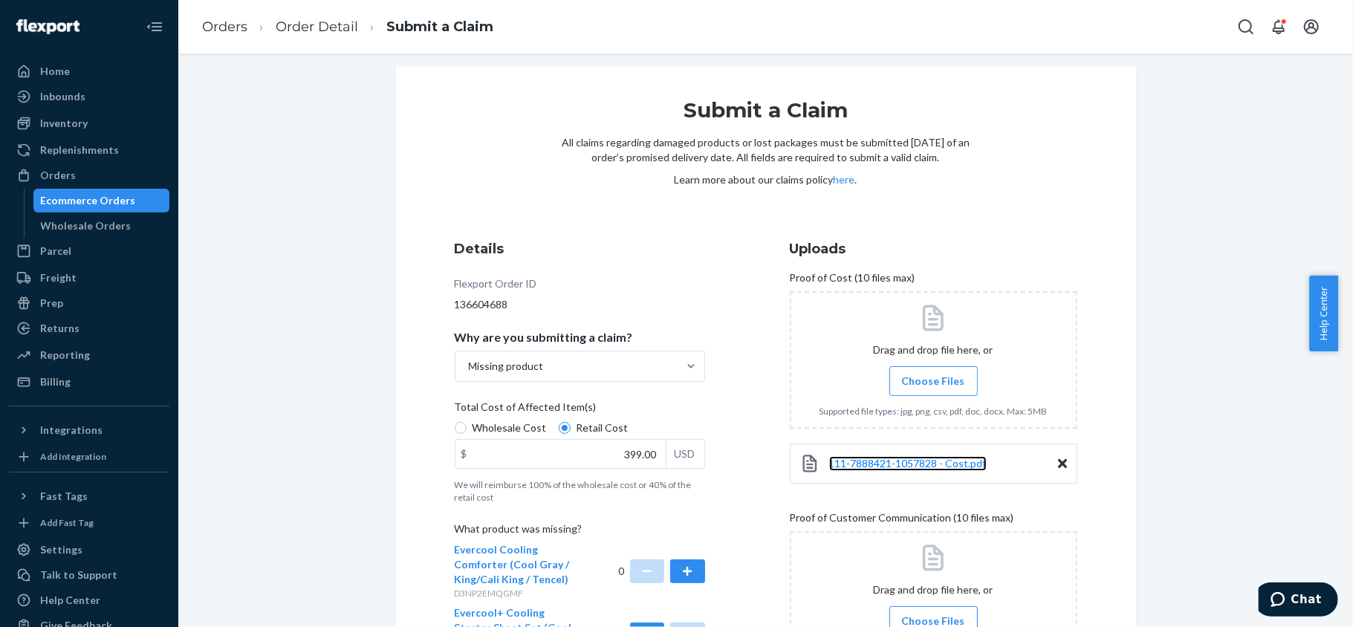
scroll to position [207, 0]
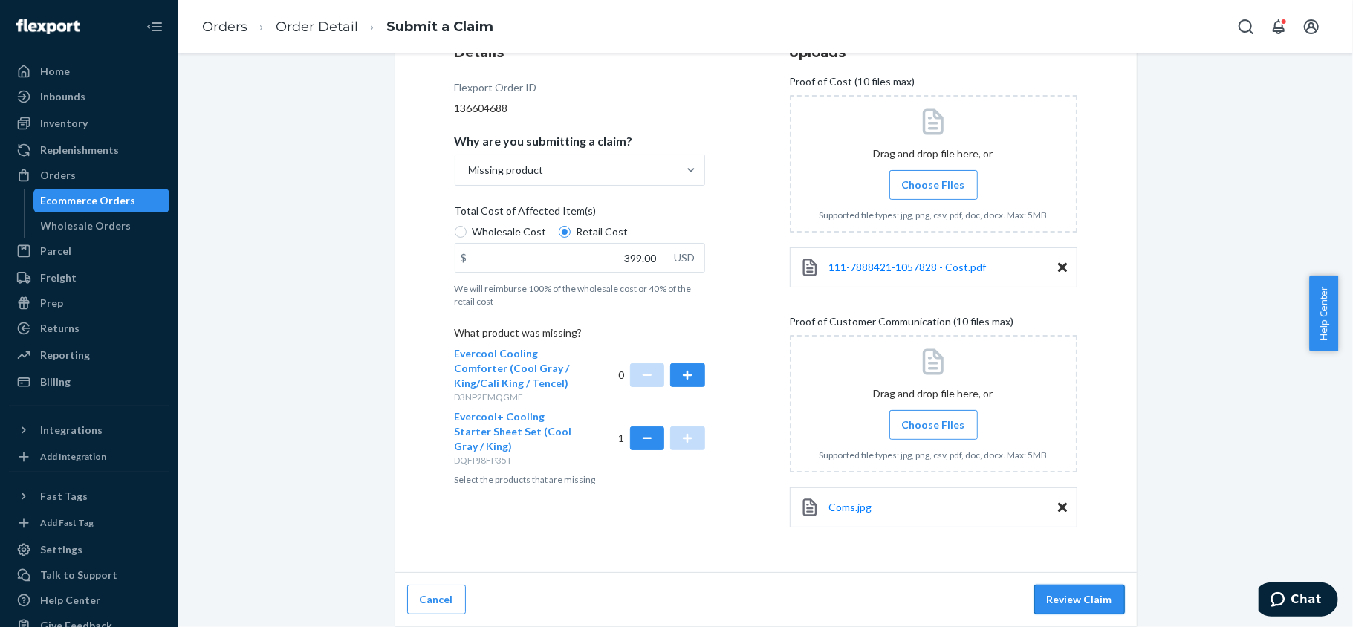
click at [1087, 595] on button "Review Claim" at bounding box center [1079, 600] width 91 height 30
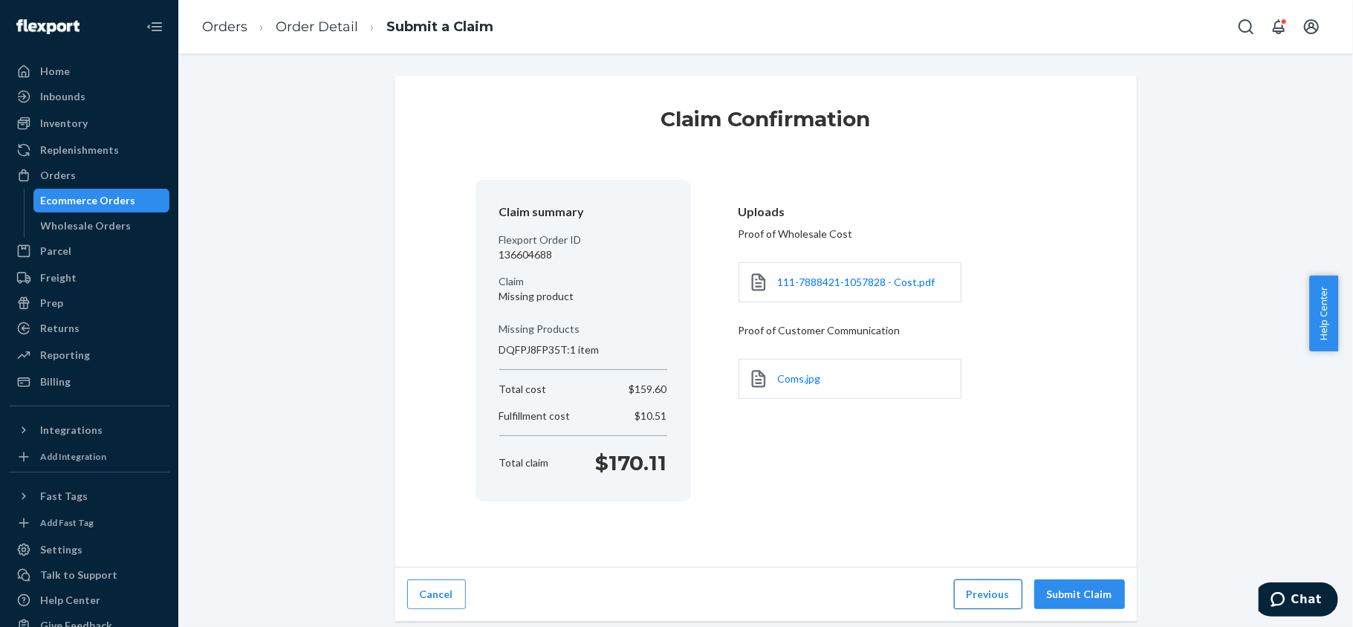
click at [979, 587] on button "Previous" at bounding box center [988, 595] width 68 height 30
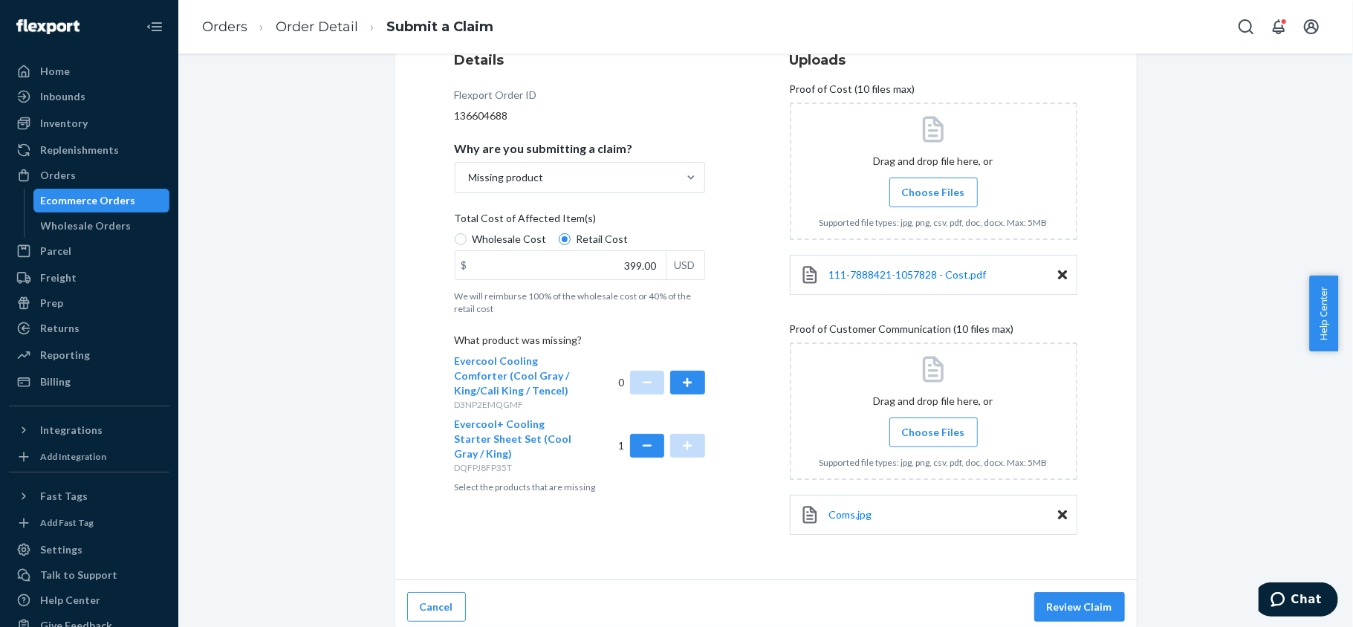
scroll to position [207, 0]
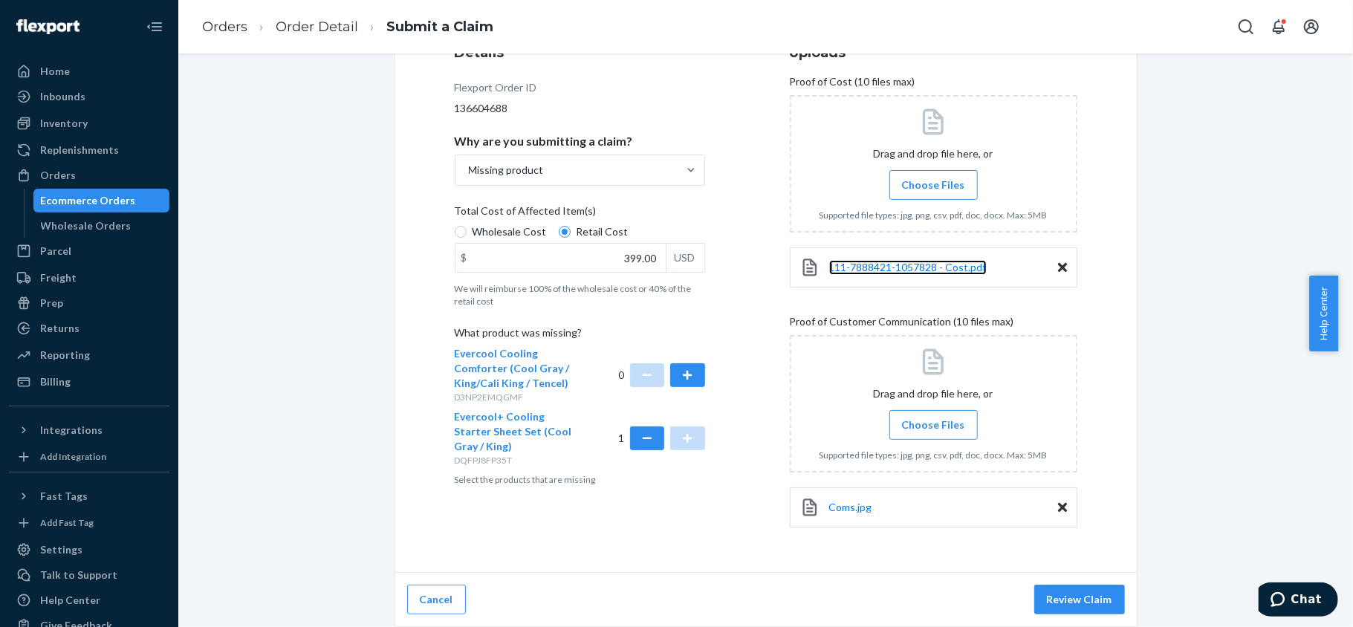
click at [892, 260] on link "111-7888421-1057828 - Cost.pdf" at bounding box center [908, 267] width 158 height 15
click at [1083, 589] on button "Review Claim" at bounding box center [1079, 600] width 91 height 30
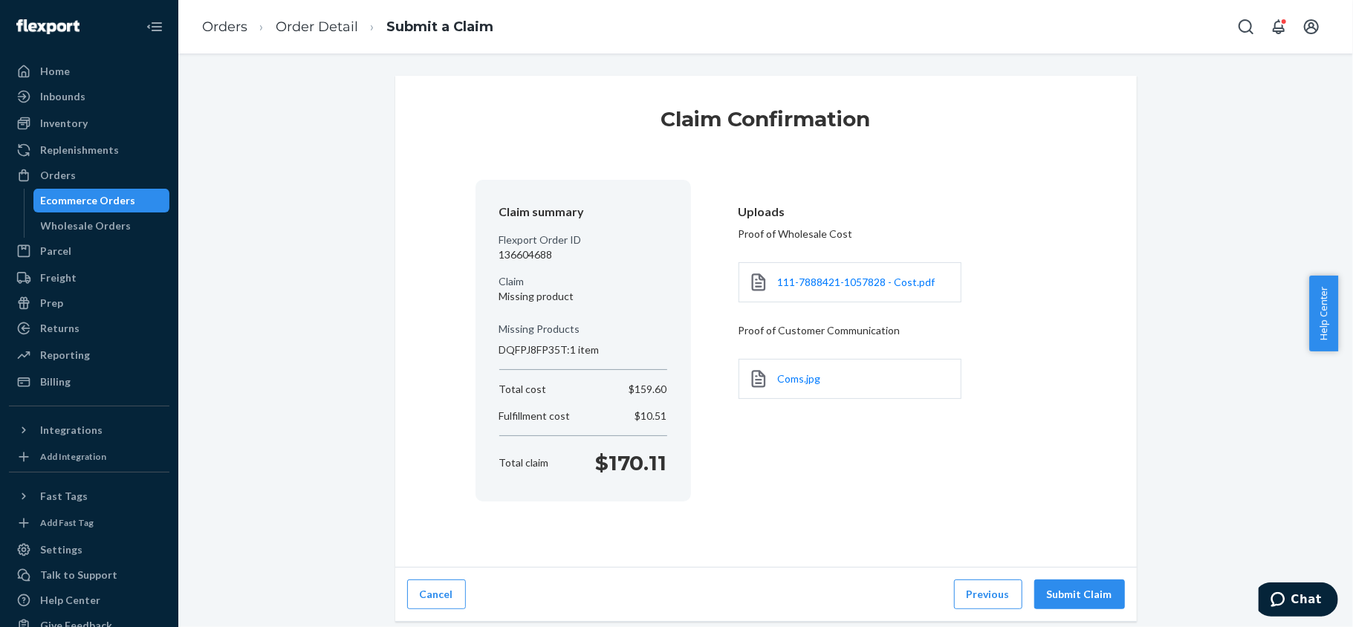
click at [1076, 590] on button "Submit Claim" at bounding box center [1079, 595] width 91 height 30
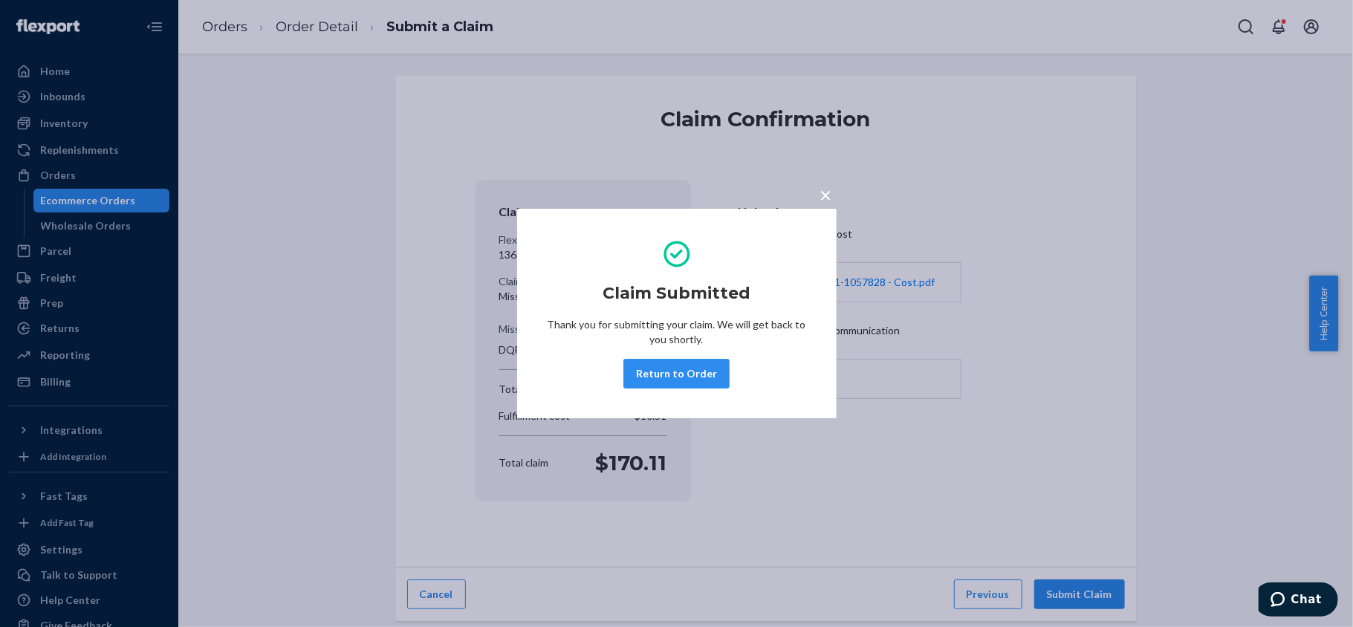
click at [672, 370] on button "Return to Order" at bounding box center [677, 374] width 106 height 30
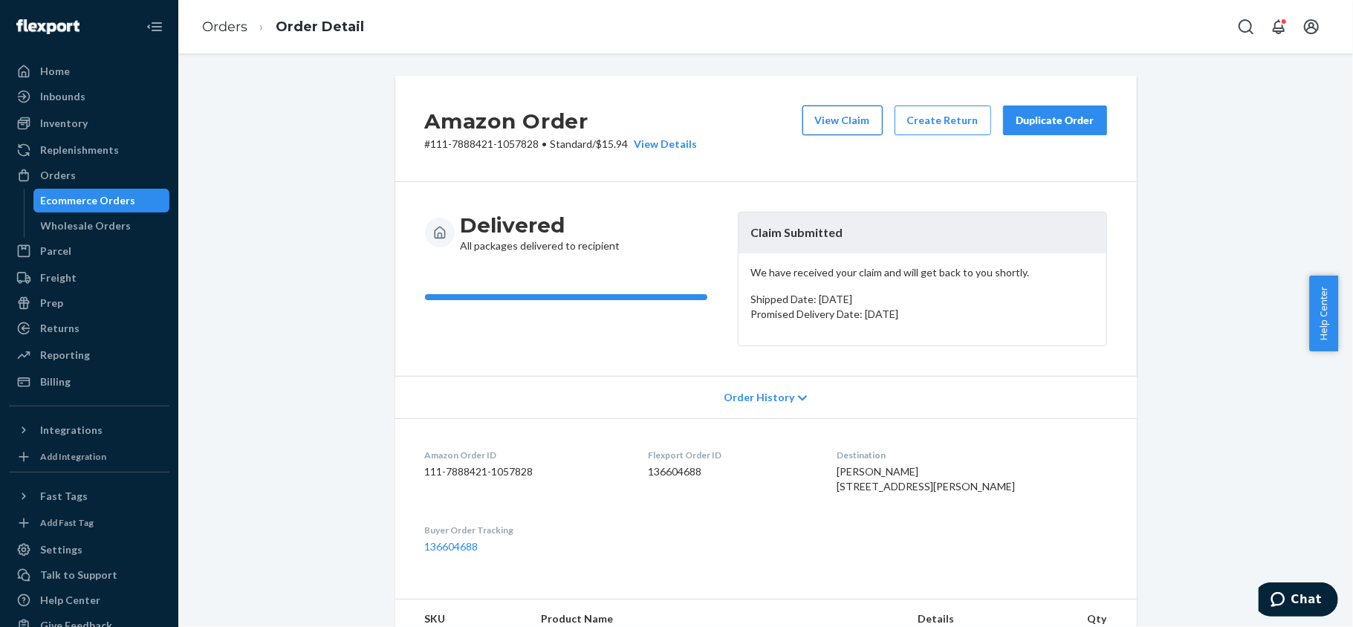
click at [838, 107] on button "View Claim" at bounding box center [843, 121] width 80 height 30
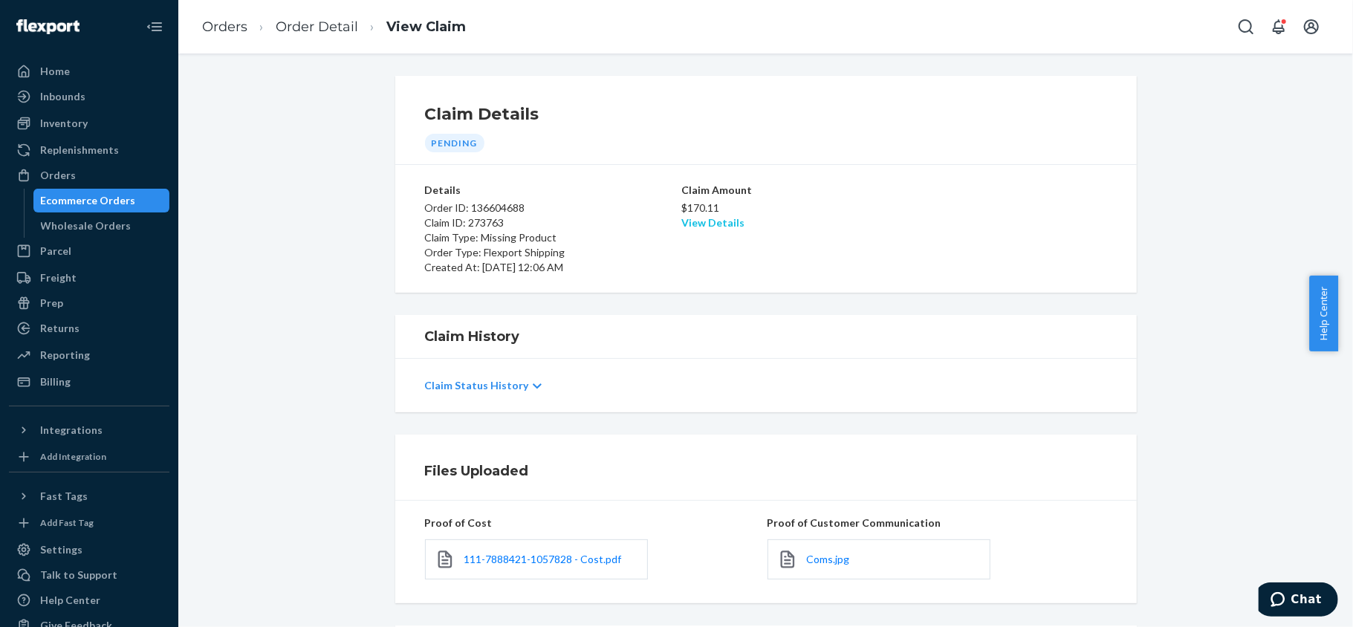
click at [697, 221] on link "View Details" at bounding box center [712, 222] width 63 height 13
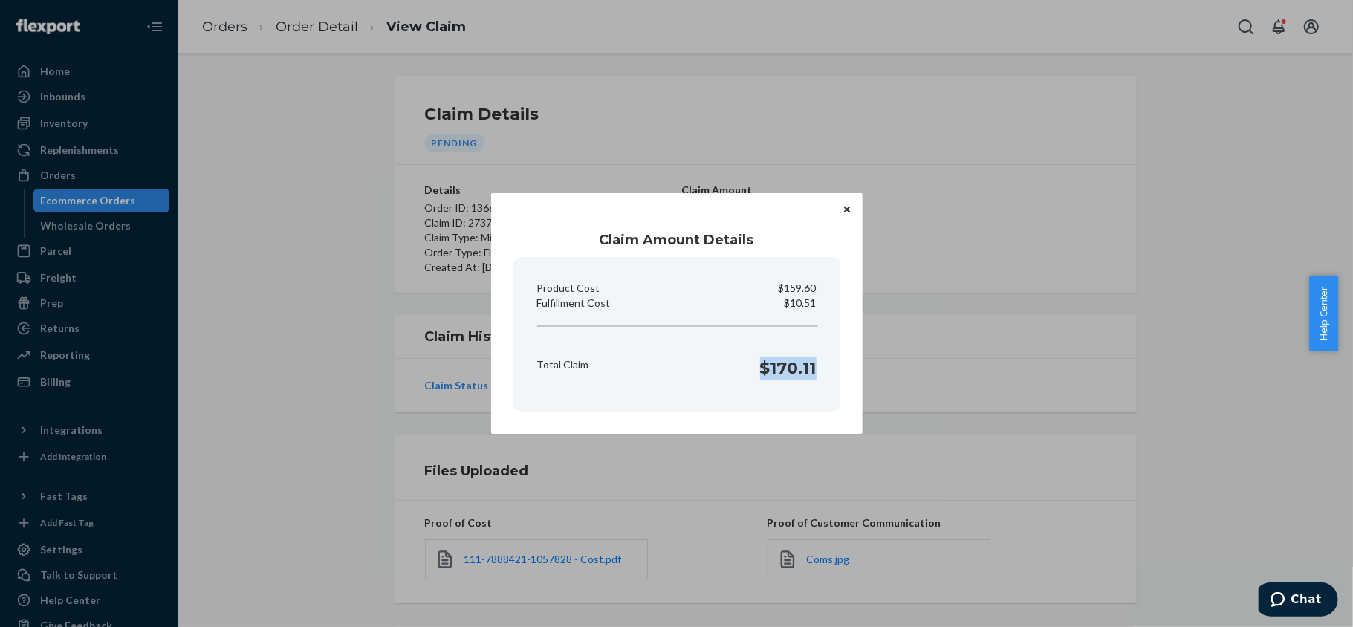
copy h1 "$170.11"
drag, startPoint x: 762, startPoint y: 376, endPoint x: 822, endPoint y: 375, distance: 59.5
click at [822, 375] on section "Product Cost $159.60 Fulfillment Cost $10.51 Total Claim $170.11" at bounding box center [677, 334] width 327 height 155
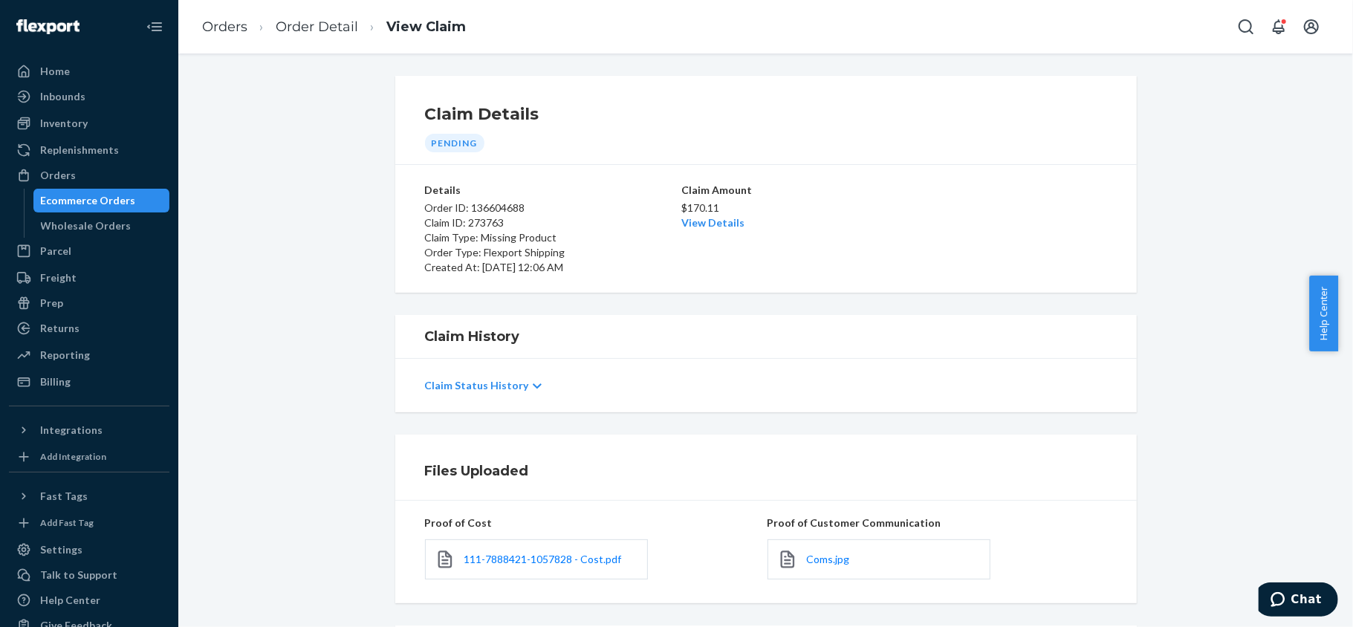
click at [278, 235] on div "Home Inbounds Shipping Plans Problems Inventory Products Replenishments Orders …" at bounding box center [676, 313] width 1353 height 627
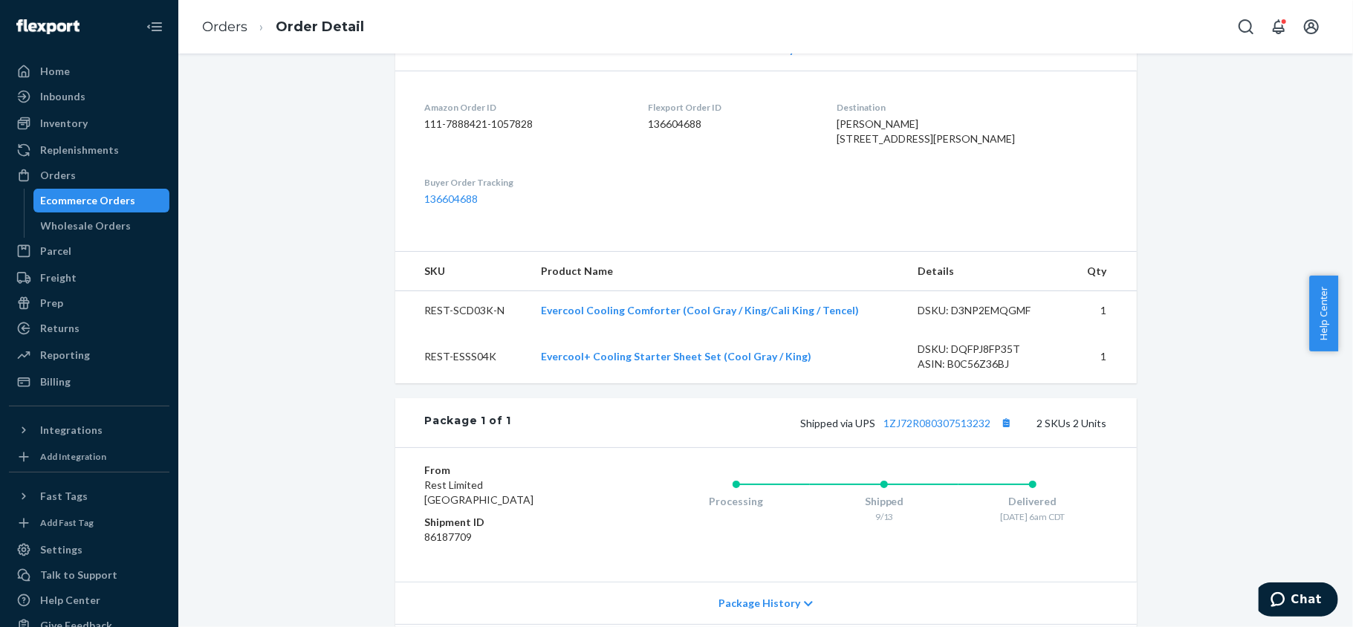
scroll to position [396, 0]
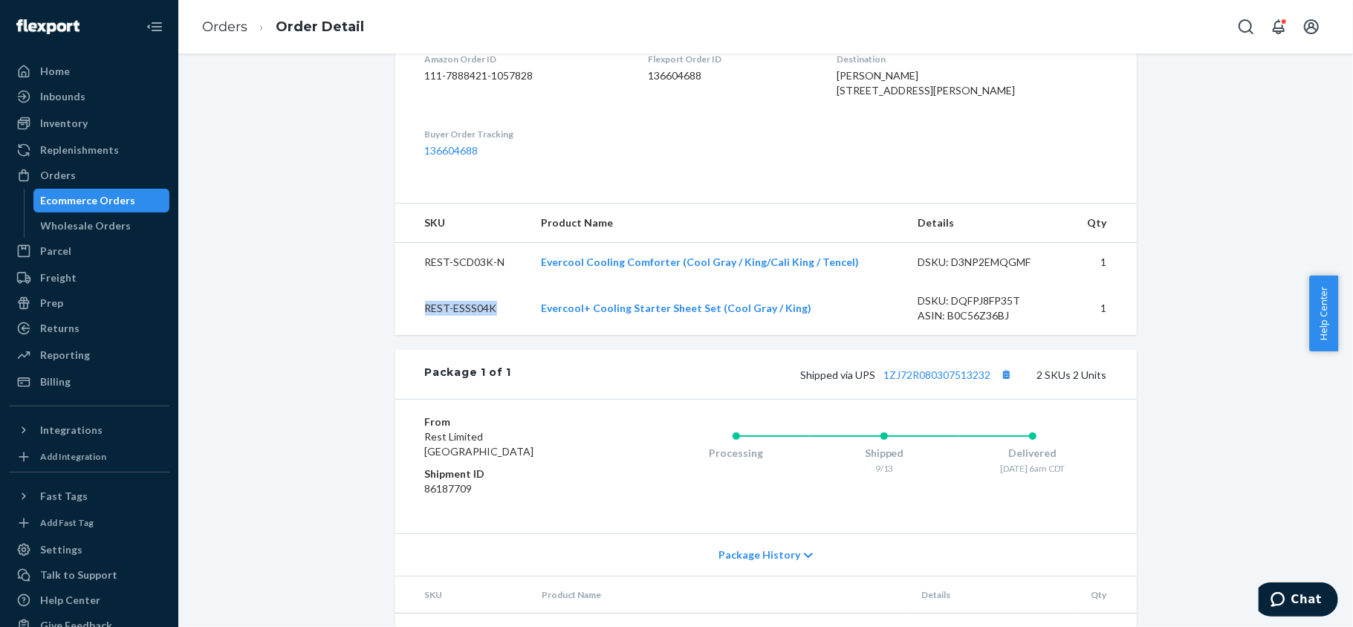
copy td "REST-ESSS04K"
drag, startPoint x: 492, startPoint y: 340, endPoint x: 419, endPoint y: 339, distance: 72.8
click at [419, 335] on td "REST-ESSS04K" at bounding box center [462, 309] width 135 height 54
click at [694, 78] on dd "136604688" at bounding box center [731, 75] width 165 height 15
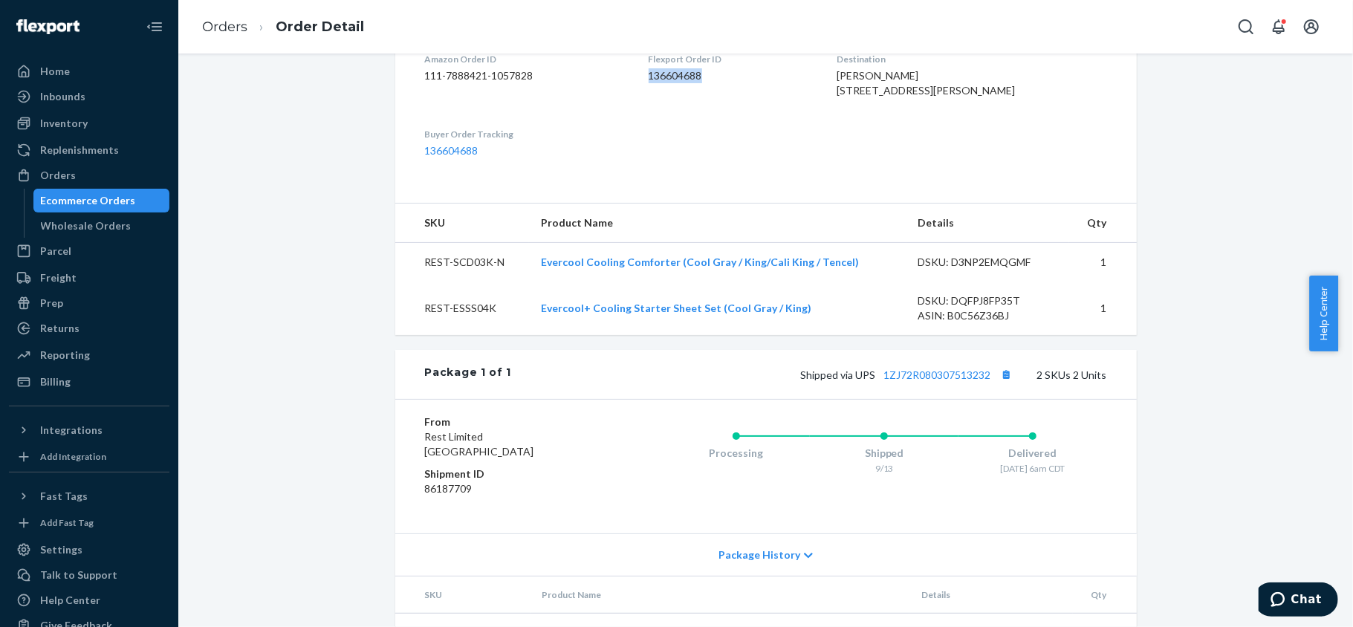
copy dd "136604688"
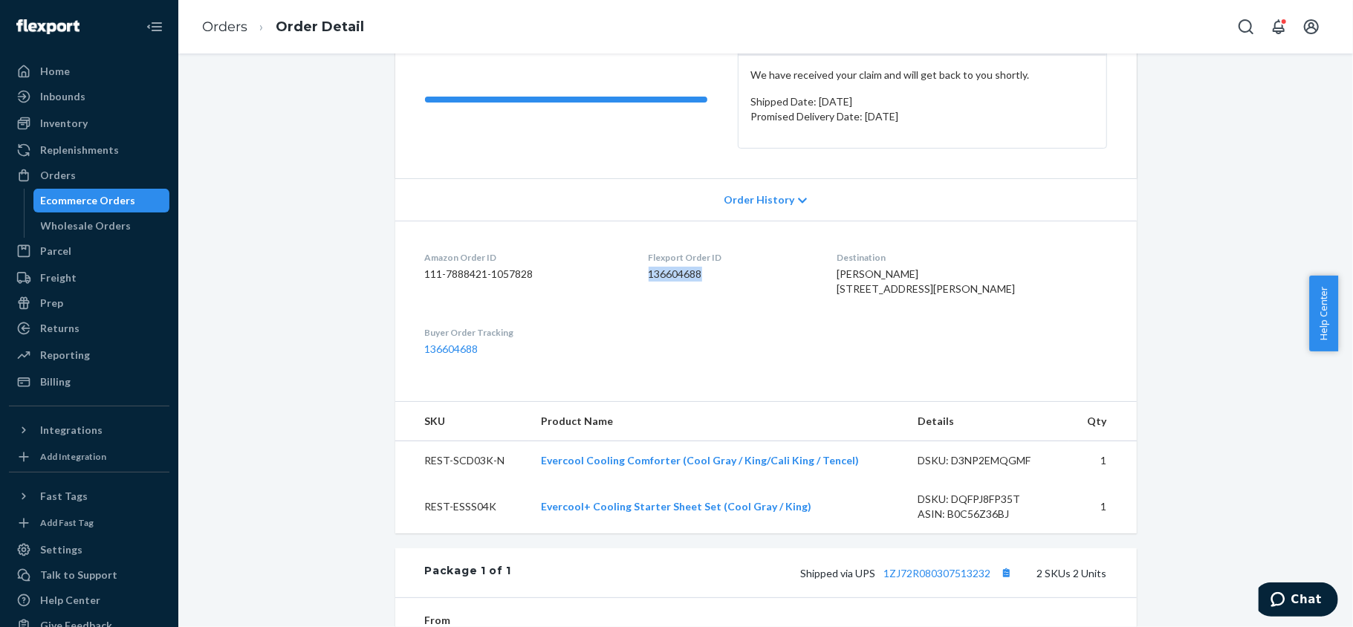
scroll to position [0, 0]
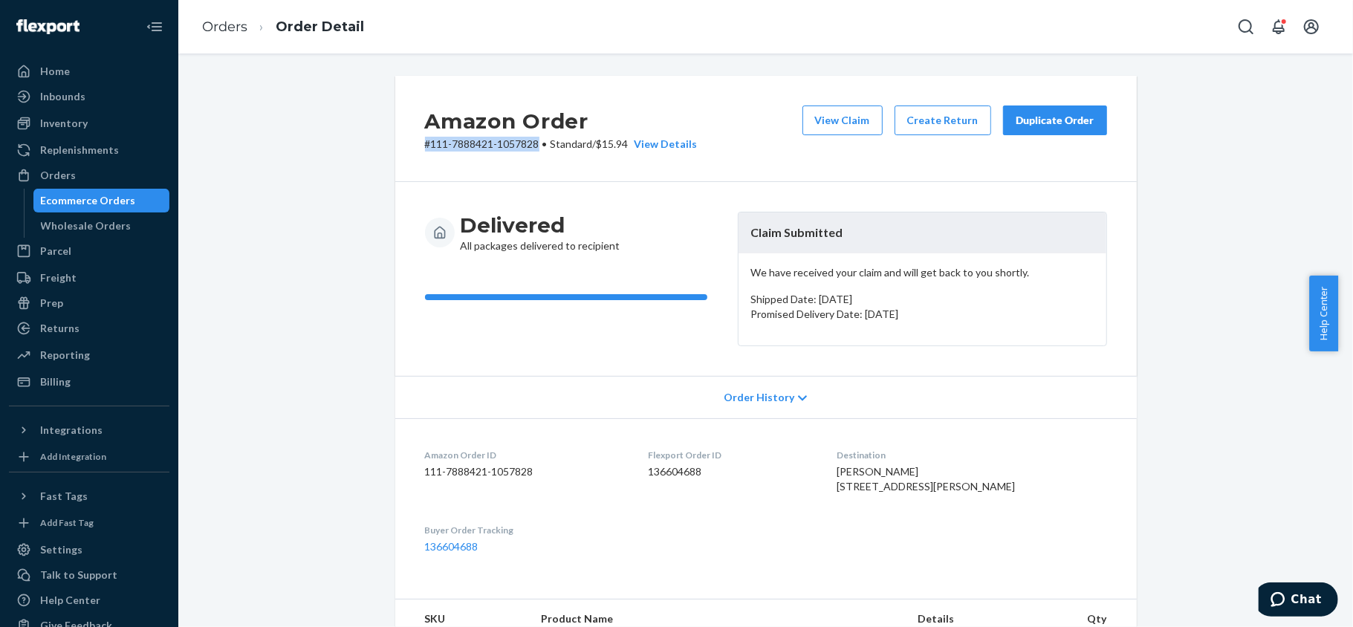
drag, startPoint x: 532, startPoint y: 146, endPoint x: 419, endPoint y: 149, distance: 113.0
click at [425, 149] on p "# 111-7888421-1057828 • Standard / $15.94 View Details" at bounding box center [561, 144] width 273 height 15
copy p "# 111-7888421-1057828"
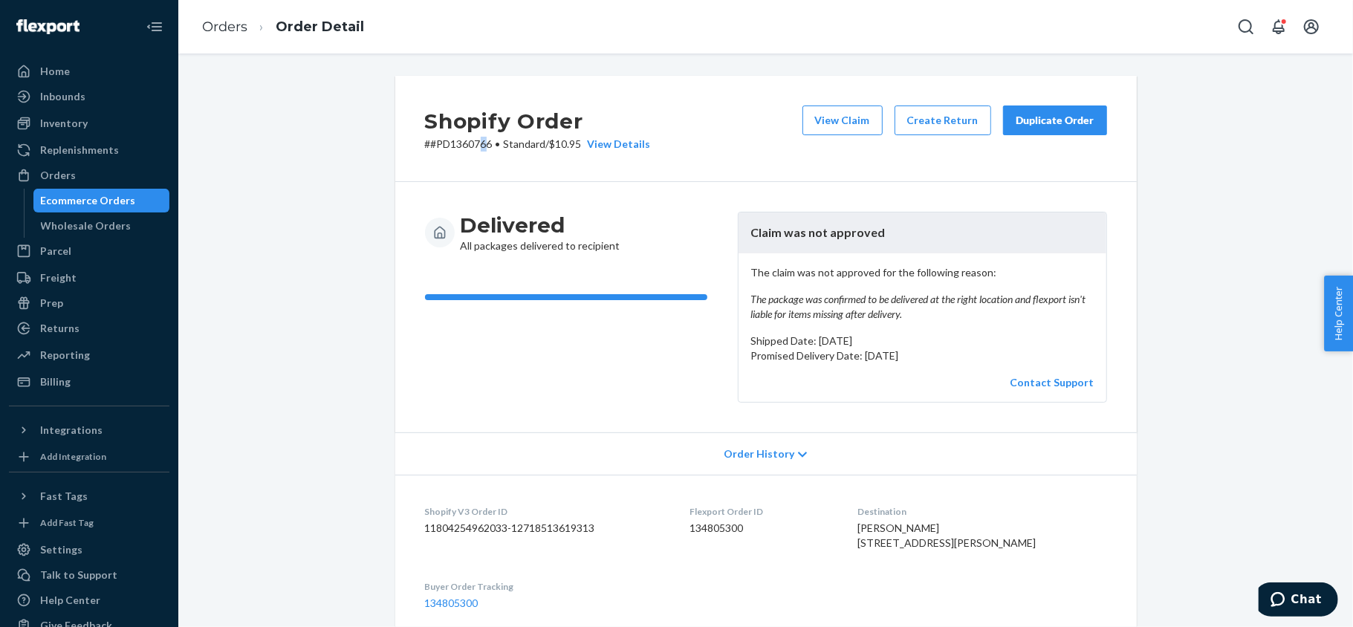
click at [479, 144] on p "# #PD1360766 • Standard / $10.95 View Details" at bounding box center [538, 144] width 226 height 15
click at [477, 144] on p "# #PD1360766 • Standard / $10.95 View Details" at bounding box center [538, 144] width 226 height 15
click at [473, 144] on p "# #PD1360766 • Standard / $10.95 View Details" at bounding box center [538, 144] width 226 height 15
click at [471, 144] on p "# #PD1360766 • Standard / $10.95 View Details" at bounding box center [538, 144] width 226 height 15
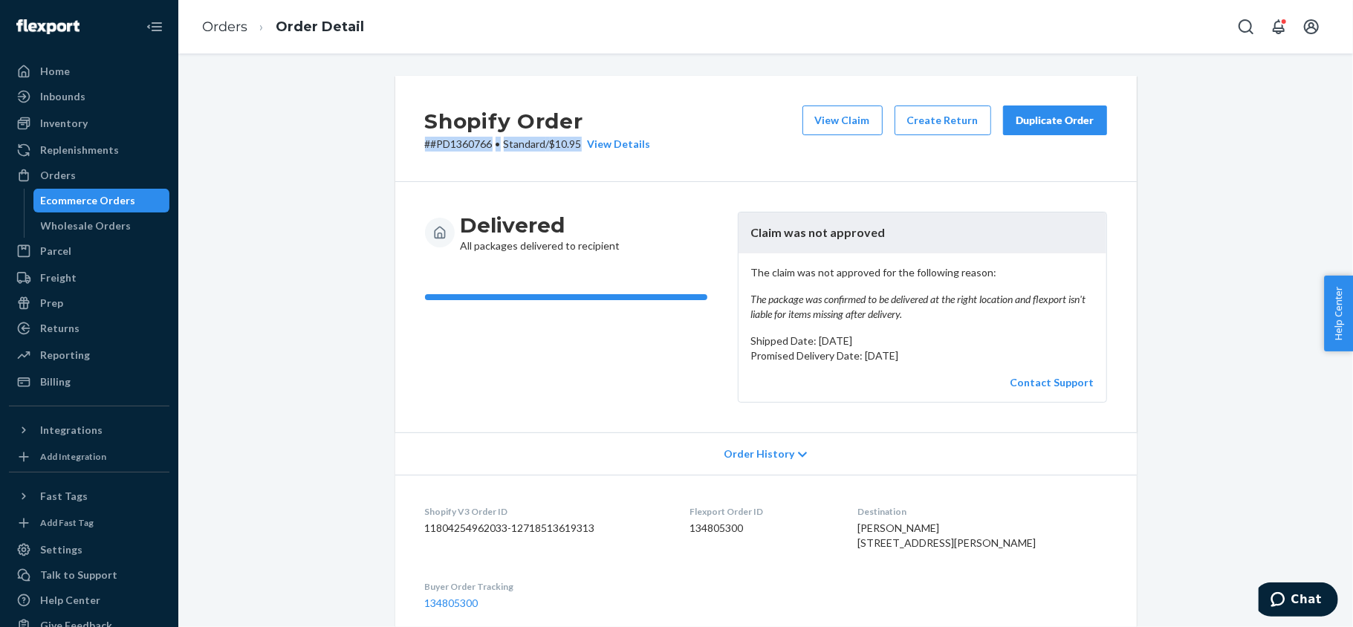
drag, startPoint x: 568, startPoint y: 167, endPoint x: 497, endPoint y: 164, distance: 70.7
click at [568, 168] on div "Shopify Order # #PD1360766 • Standard / $10.95 View Details View Claim Create R…" at bounding box center [766, 129] width 742 height 106
click at [453, 146] on p "# #PD1360766 • Standard / $10.95 View Details" at bounding box center [538, 144] width 226 height 15
click at [85, 179] on div "Orders" at bounding box center [89, 175] width 158 height 21
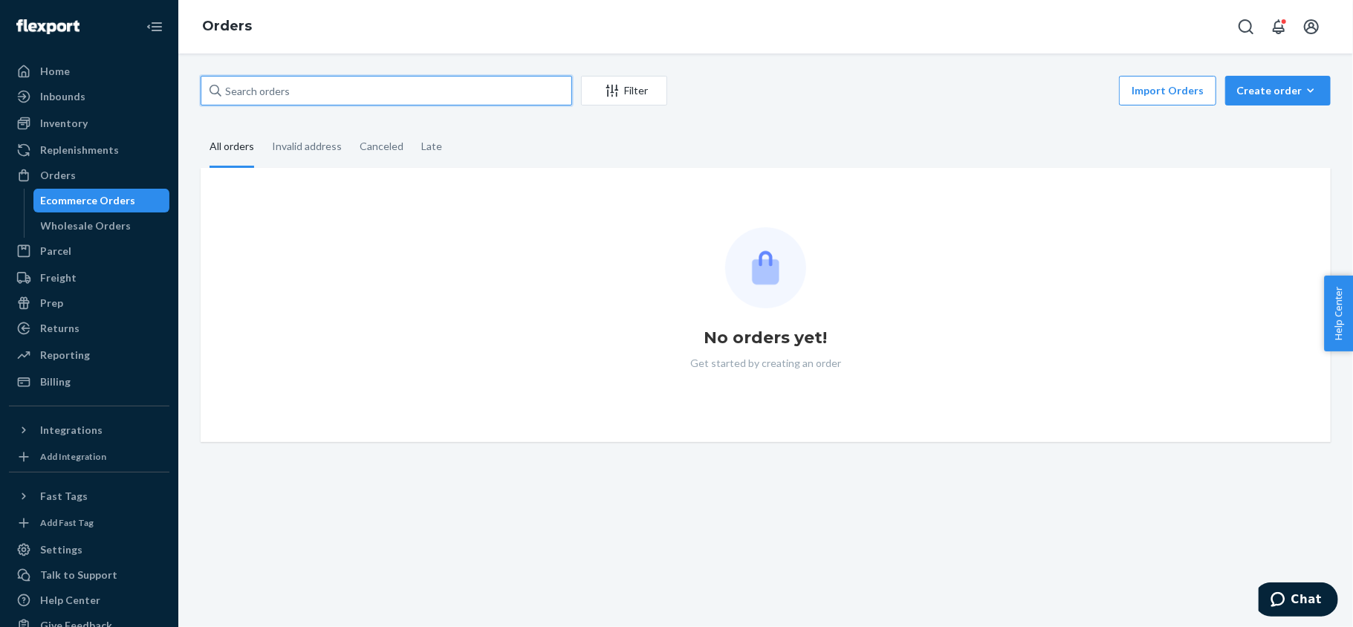
click at [305, 85] on input "text" at bounding box center [387, 91] width 372 height 30
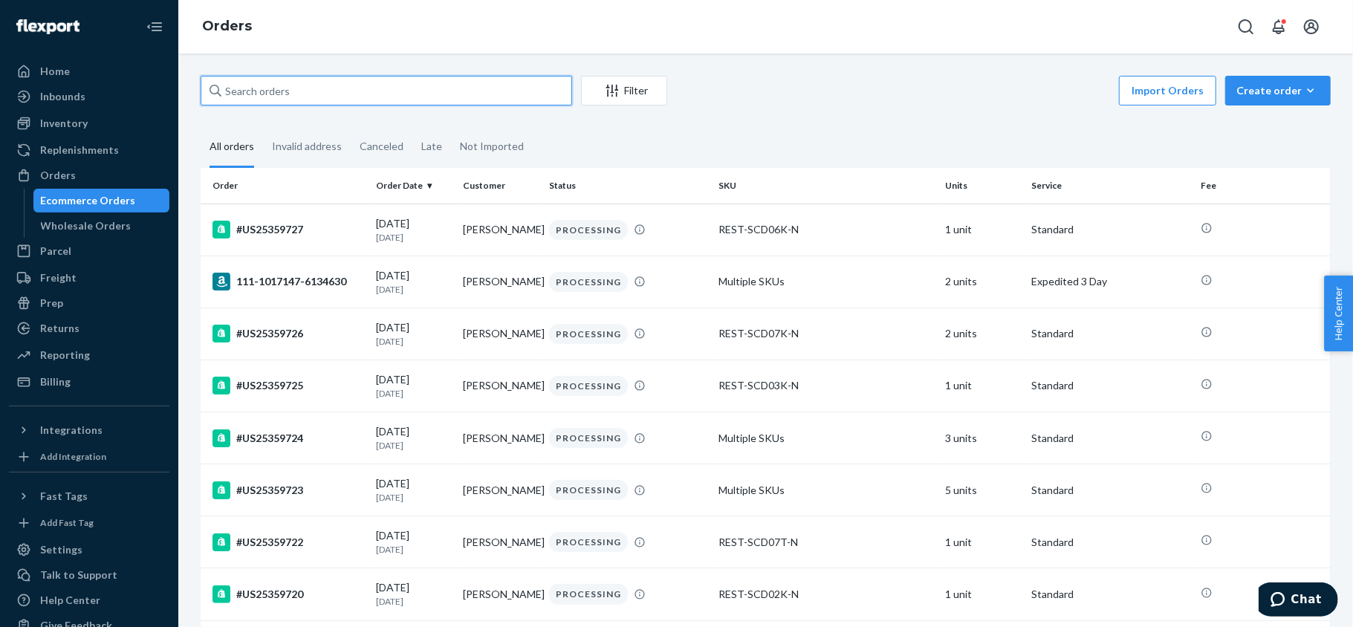
paste input "PD1360766"
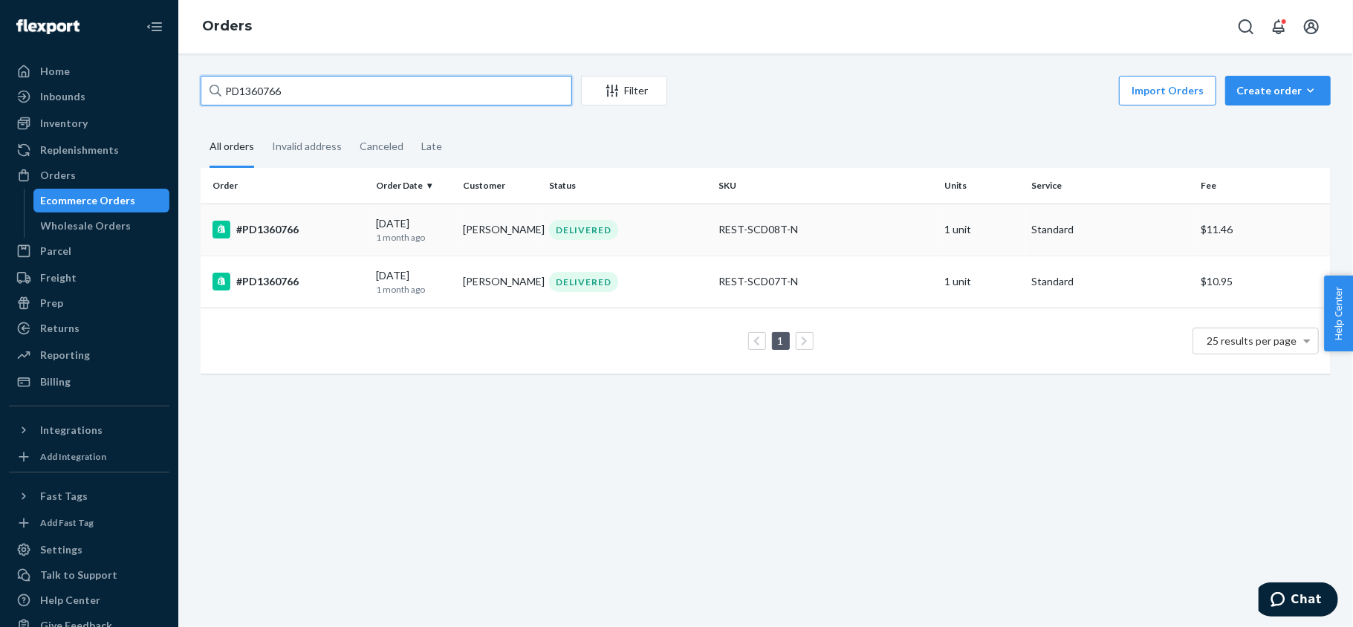
type input "PD1360766"
click at [326, 230] on div "#PD1360766" at bounding box center [289, 230] width 152 height 18
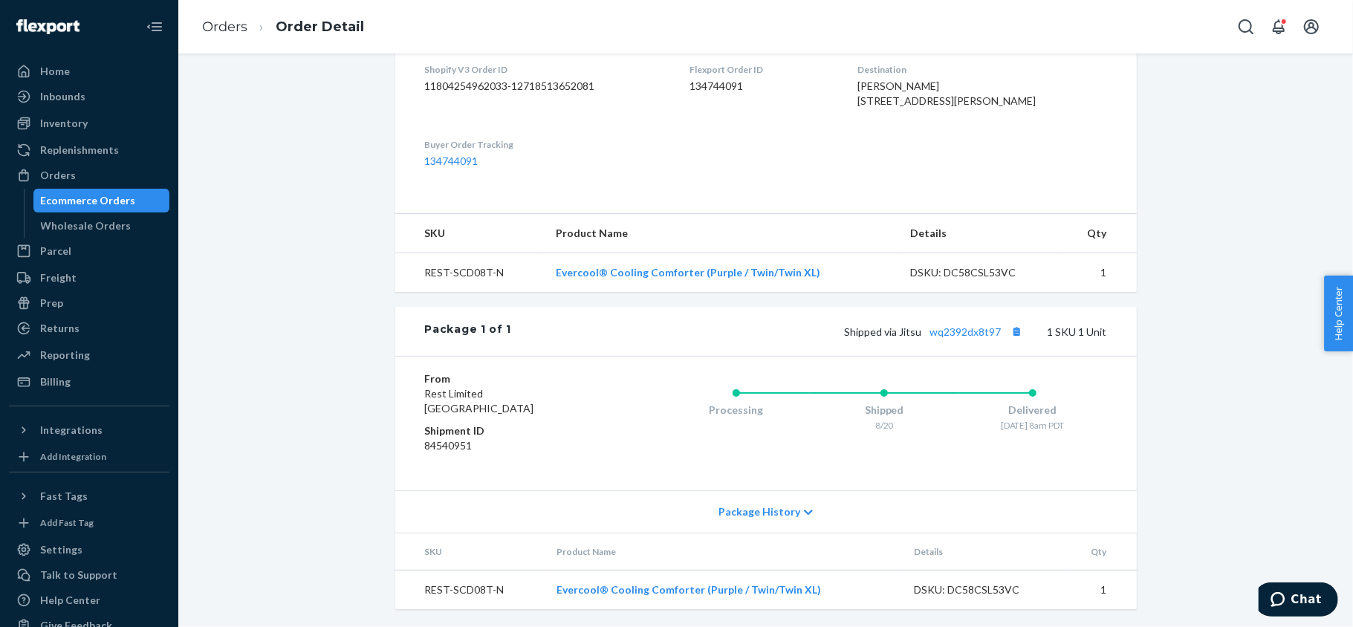
scroll to position [415, 0]
click at [950, 337] on div "Shipped via Jitsu wq2392dx8t97 1 SKU 1 Unit" at bounding box center [808, 331] width 595 height 19
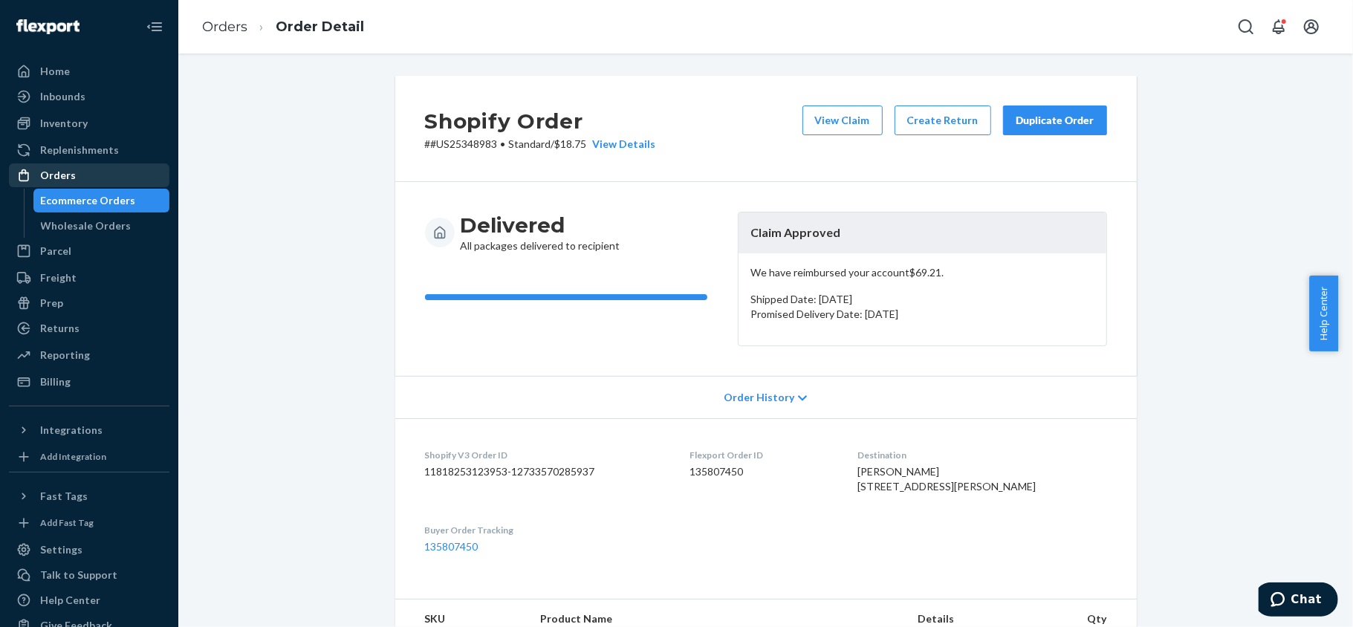
click at [100, 178] on div "Orders" at bounding box center [89, 175] width 158 height 21
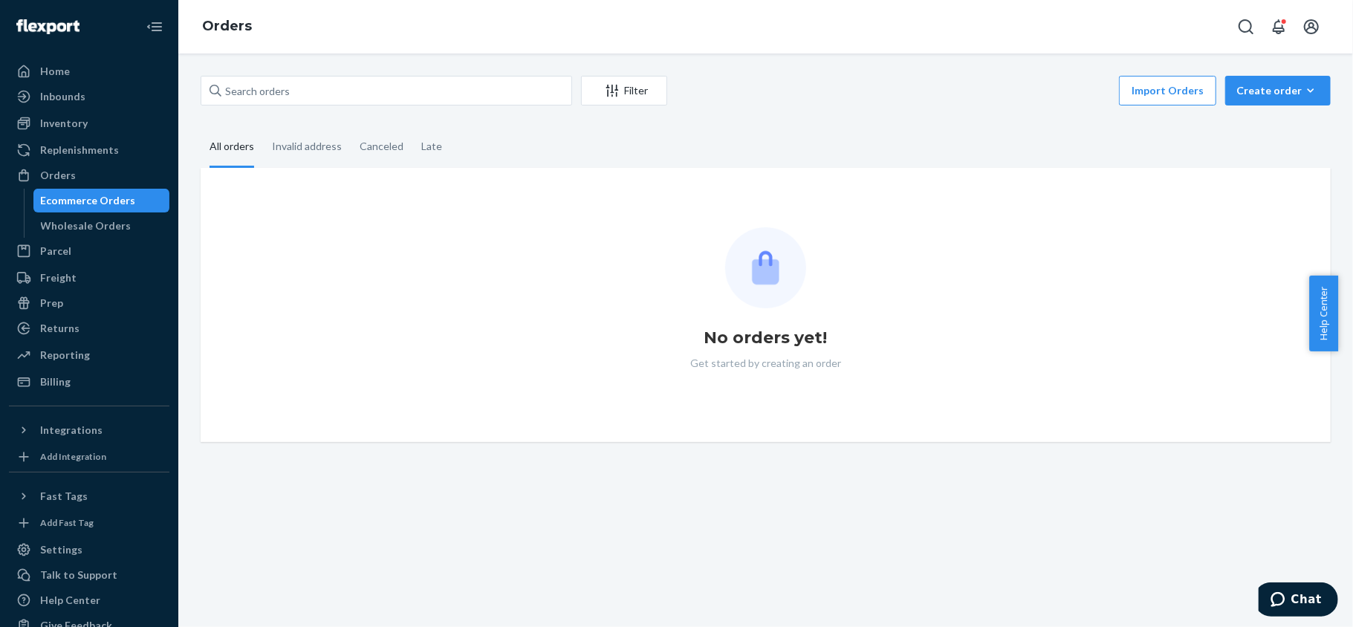
click at [269, 74] on div "Filter Import Orders Create order Ecommerce order Removal order All orders Inva…" at bounding box center [765, 341] width 1175 height 574
click at [269, 90] on input "text" at bounding box center [387, 91] width 372 height 30
paste input "#US25357489"
type input "#US25357489"
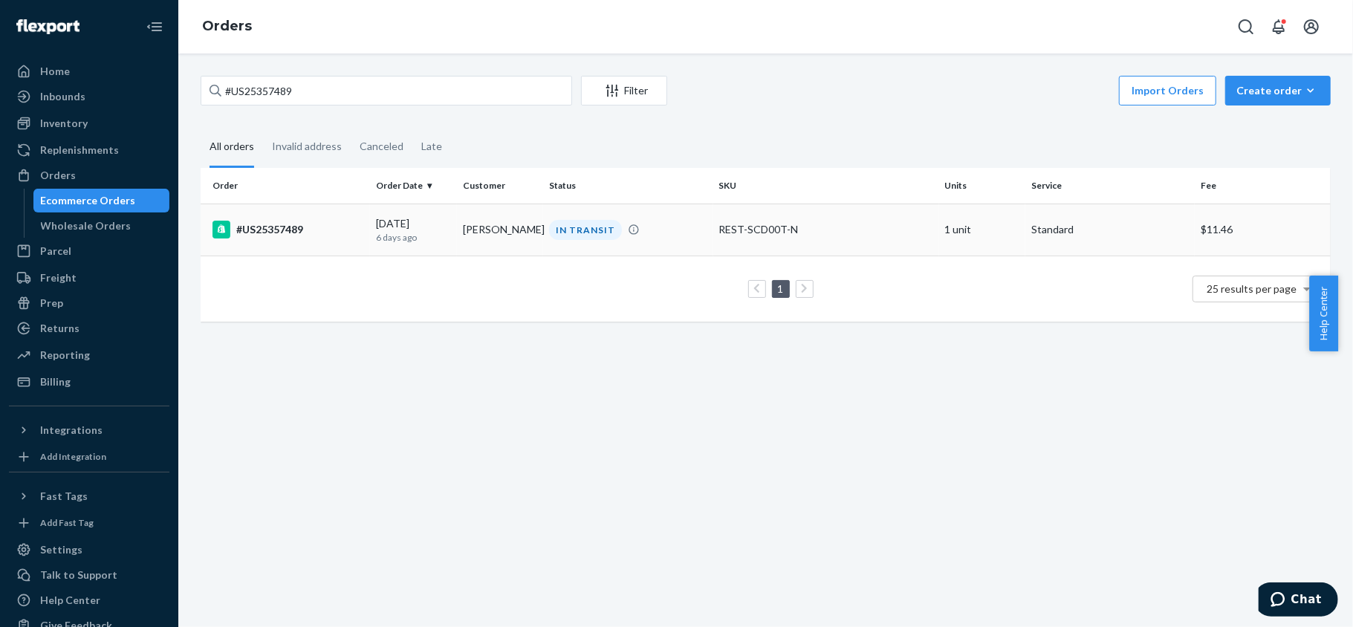
click at [286, 253] on td "#US25357489" at bounding box center [285, 230] width 169 height 52
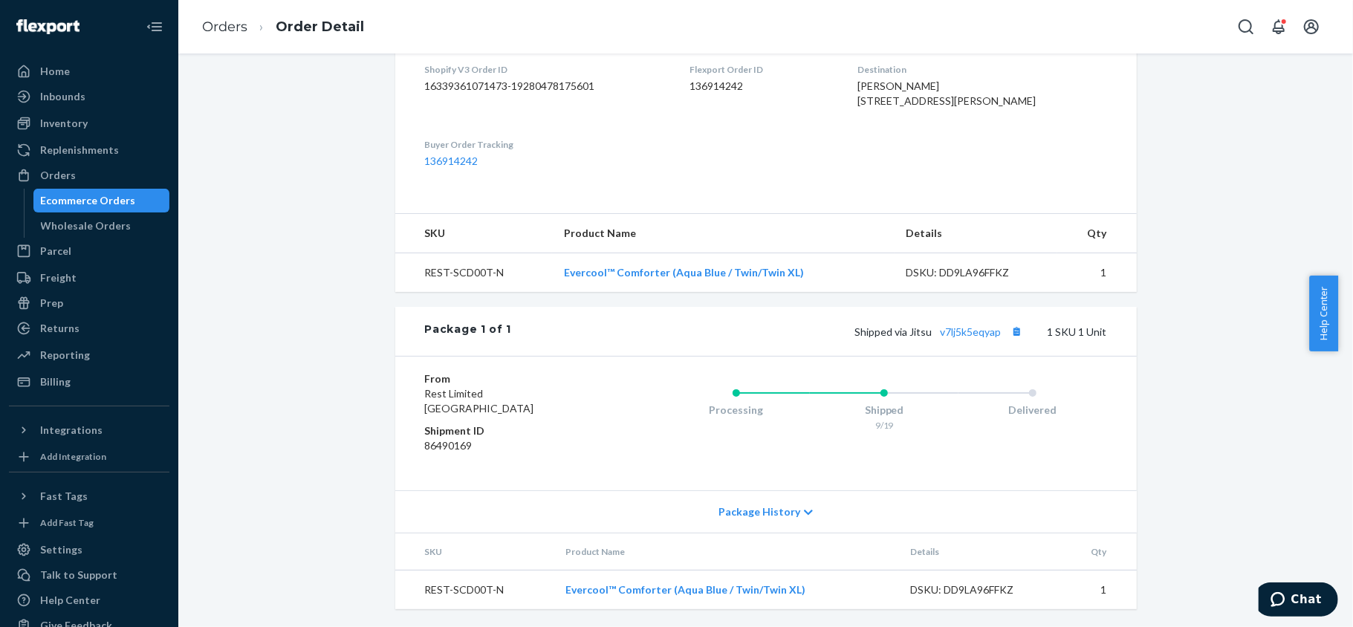
scroll to position [415, 0]
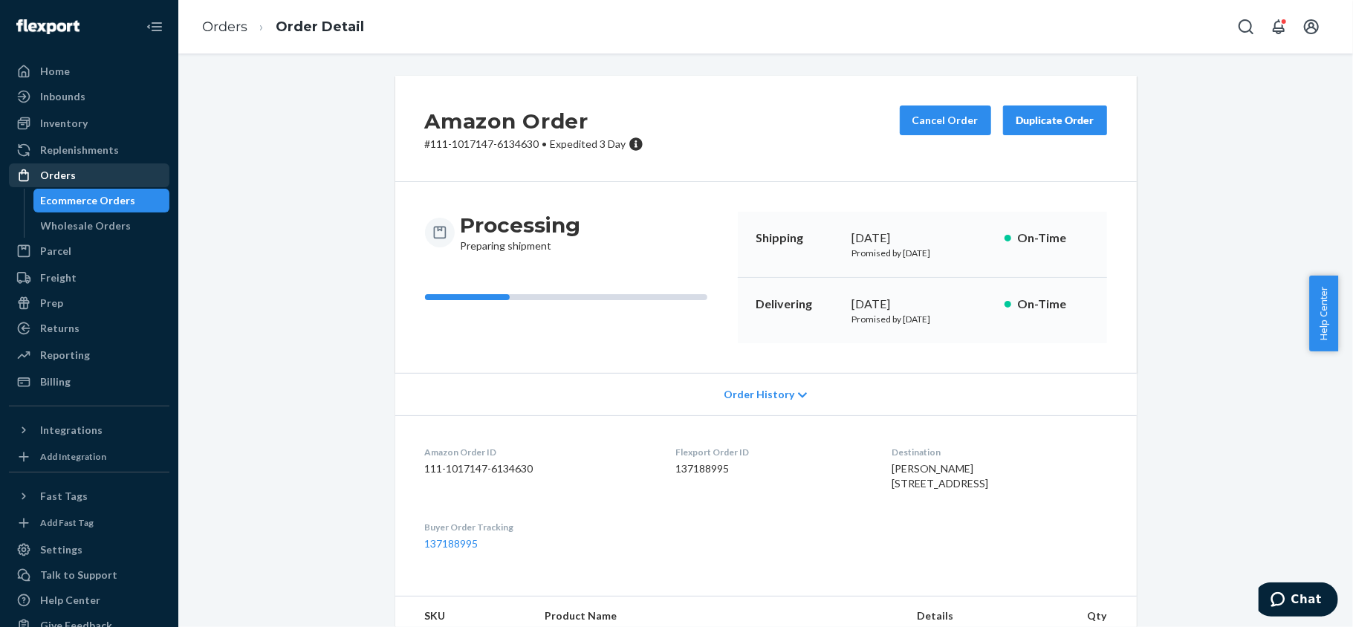
click at [101, 170] on div "Orders" at bounding box center [89, 175] width 158 height 21
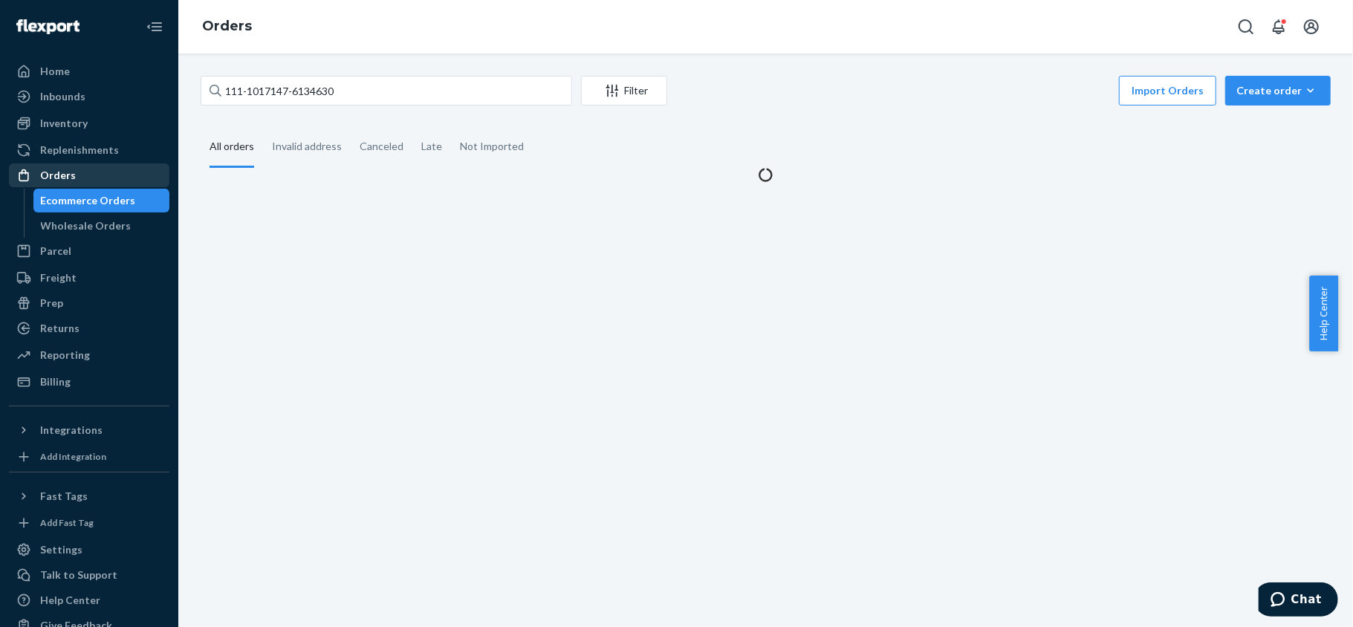
click at [113, 171] on div "Orders" at bounding box center [89, 175] width 158 height 21
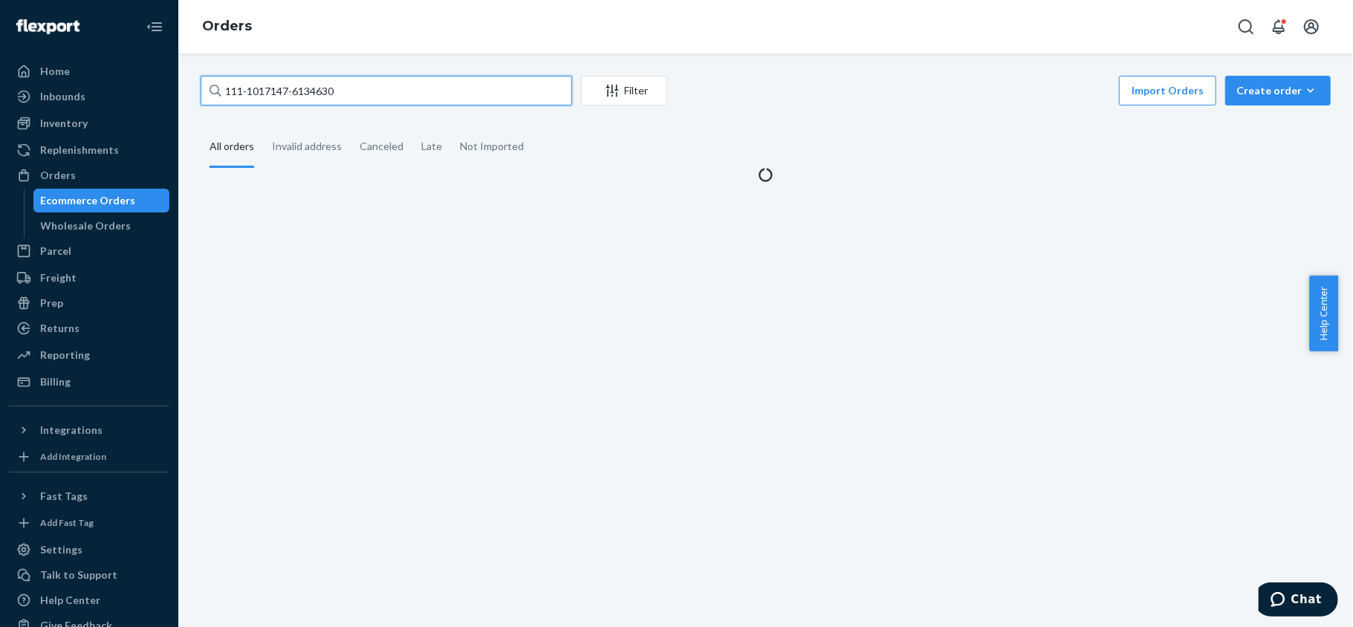
click at [360, 100] on input "111-1017147-6134630" at bounding box center [387, 91] width 372 height 30
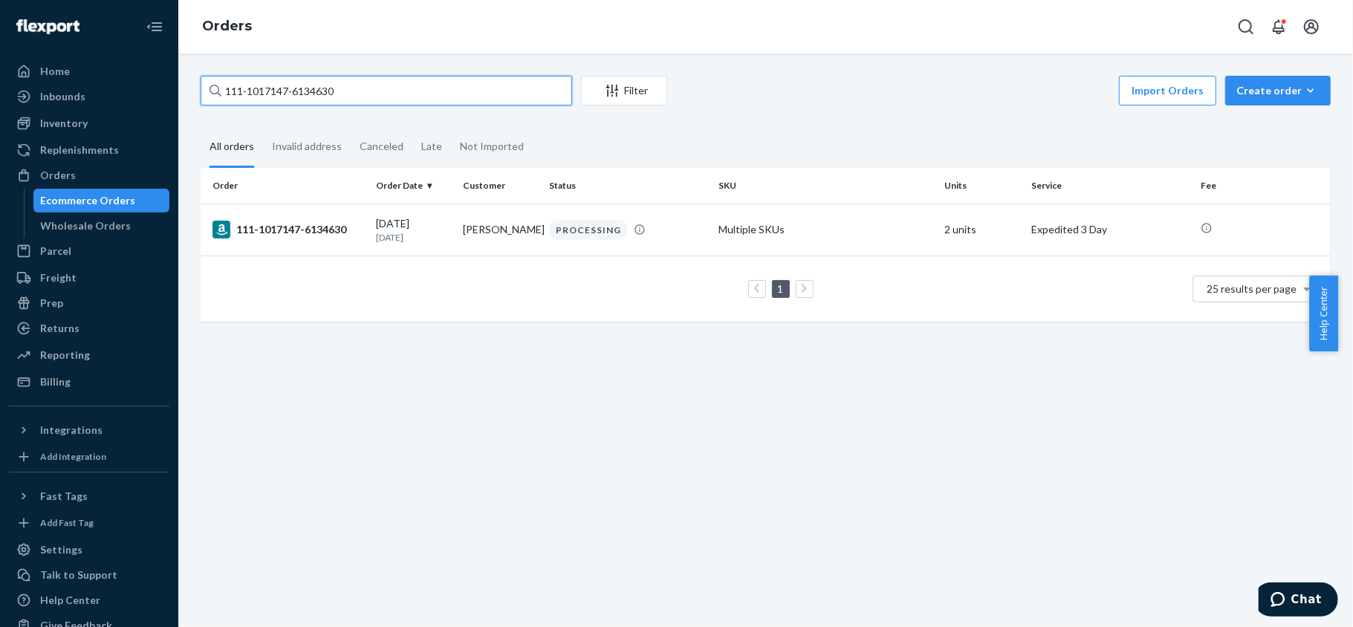
click at [360, 100] on input "111-1017147-6134630" at bounding box center [387, 91] width 372 height 30
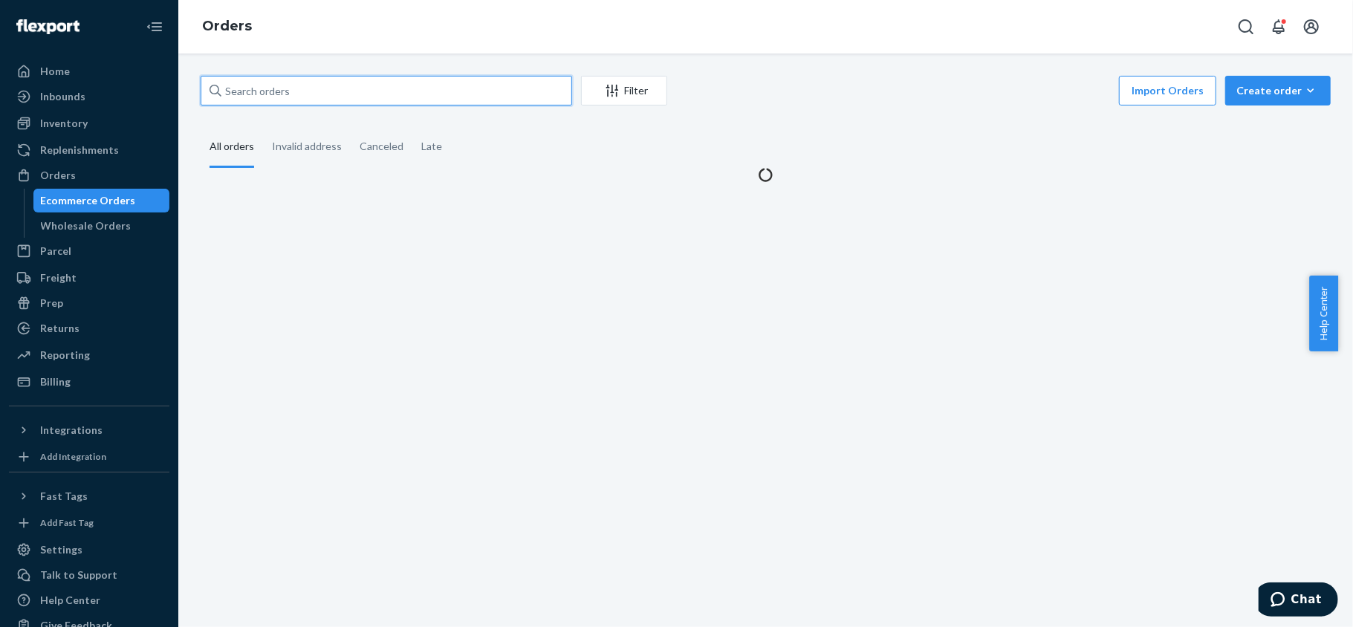
paste input "114-0655197-3181827"
type input "114-0655197-3181827"
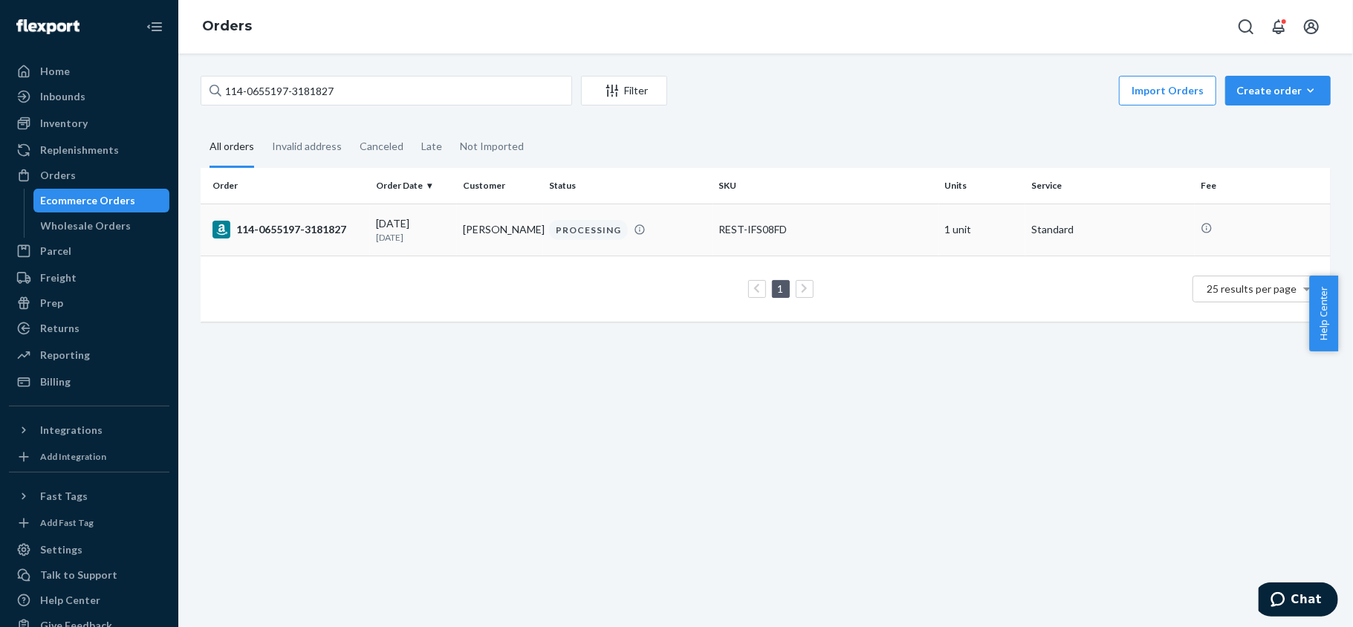
click at [340, 245] on td "114-0655197-3181827" at bounding box center [285, 230] width 169 height 52
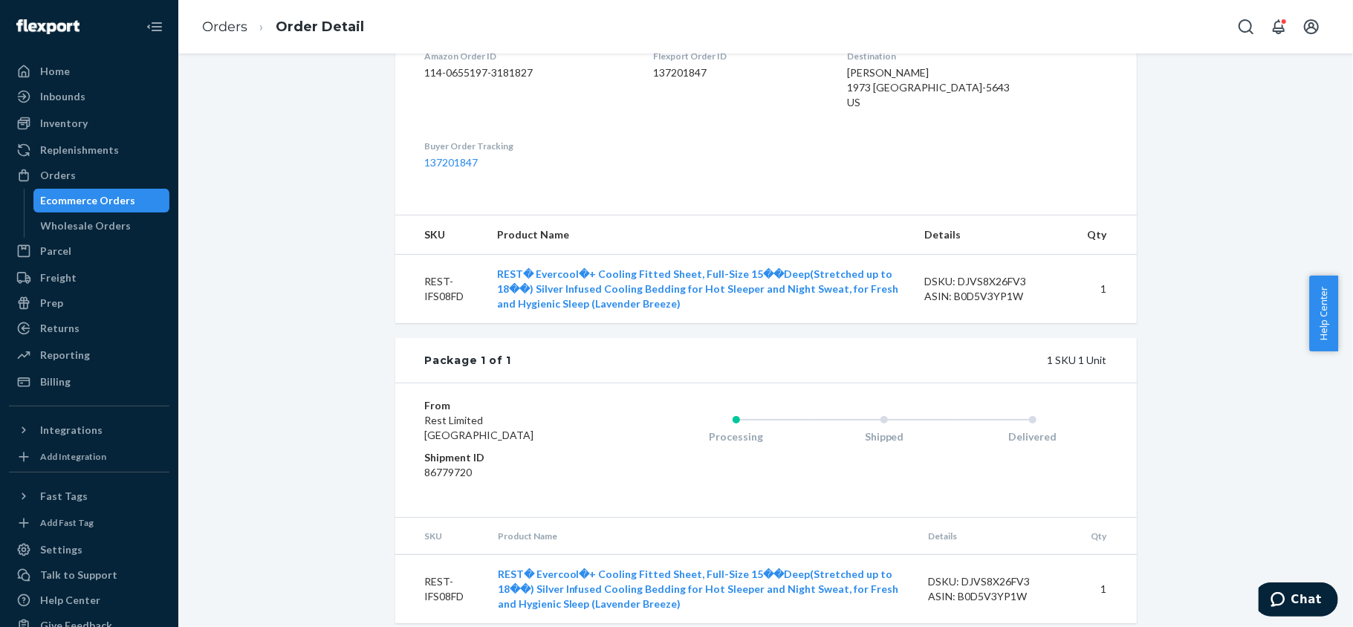
scroll to position [428, 0]
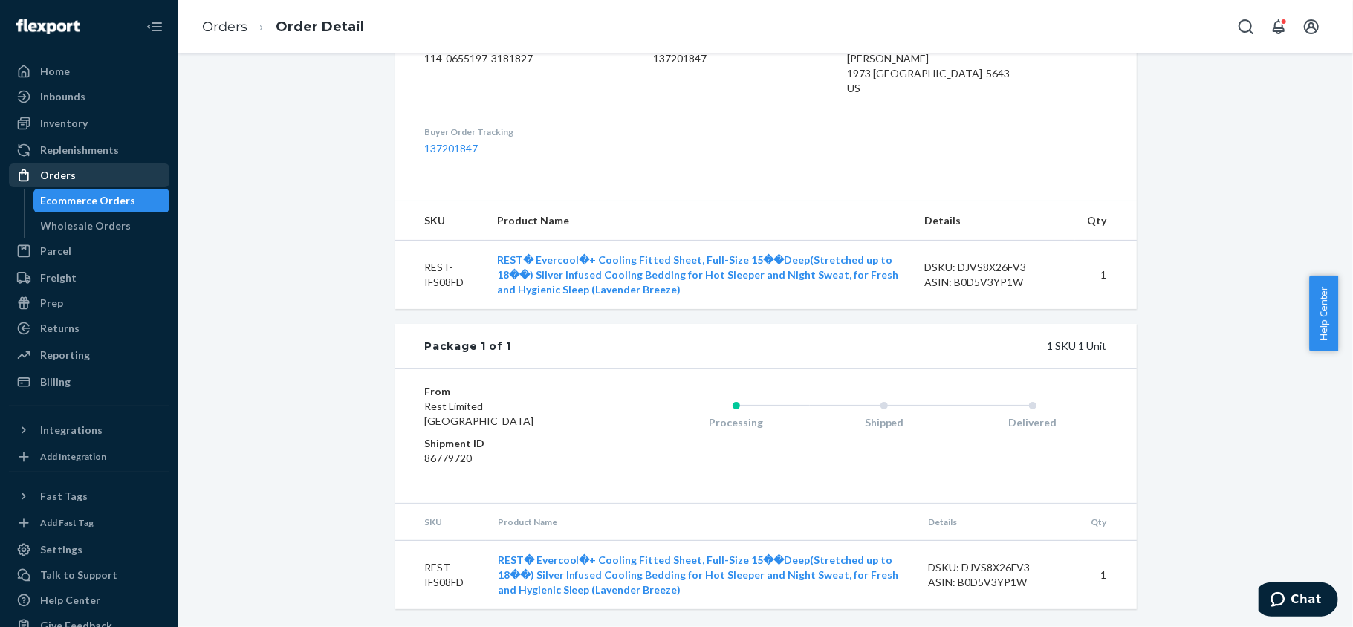
drag, startPoint x: 88, startPoint y: 171, endPoint x: 117, endPoint y: 167, distance: 30.0
click at [88, 171] on div "Orders" at bounding box center [89, 175] width 158 height 21
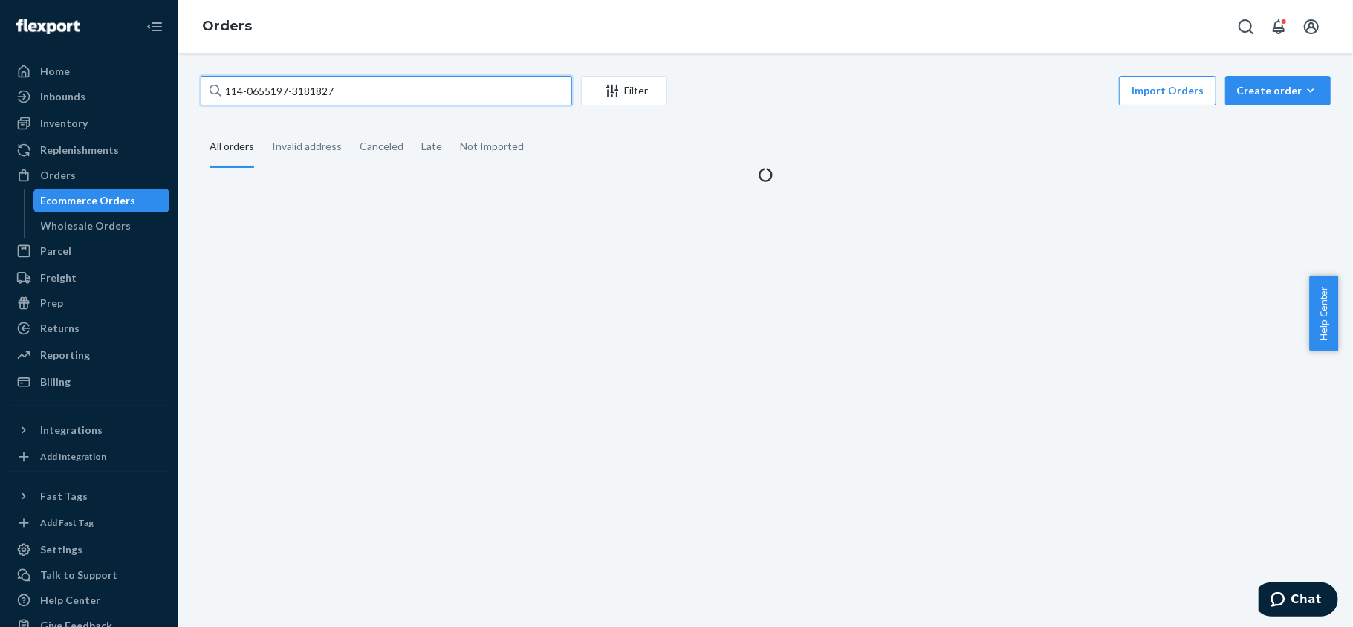
click at [372, 83] on input "114-0655197-3181827" at bounding box center [387, 91] width 372 height 30
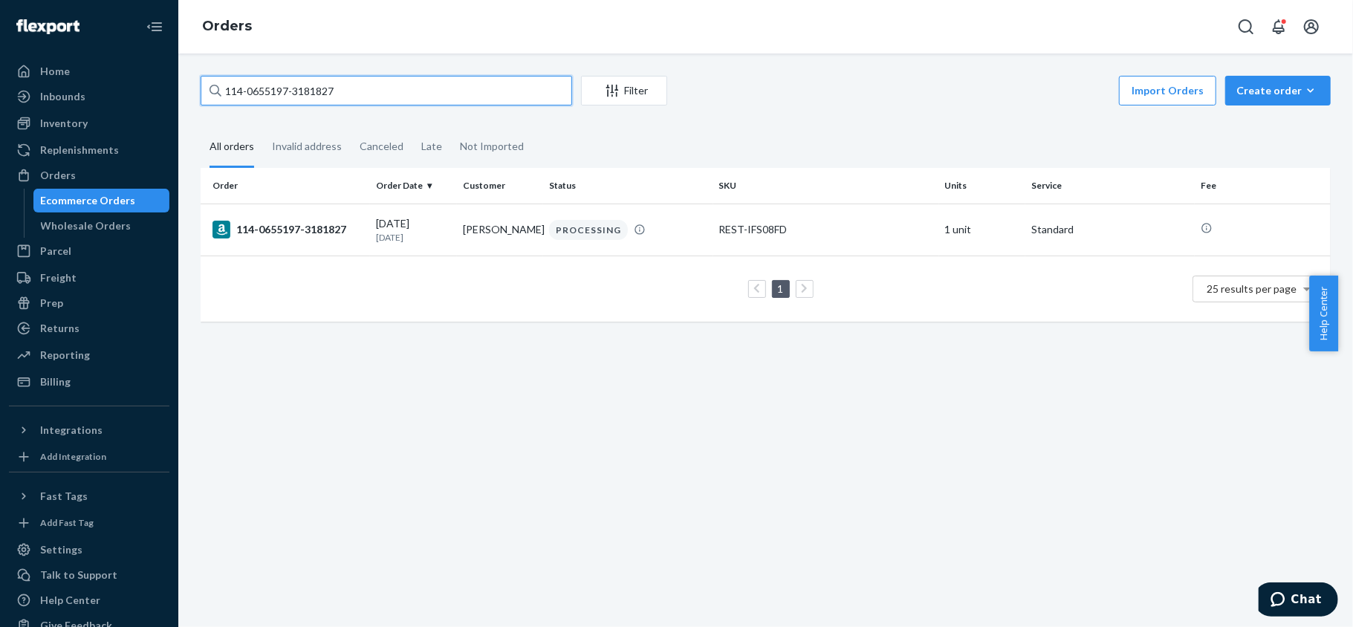
click at [372, 83] on input "114-0655197-3181827" at bounding box center [387, 91] width 372 height 30
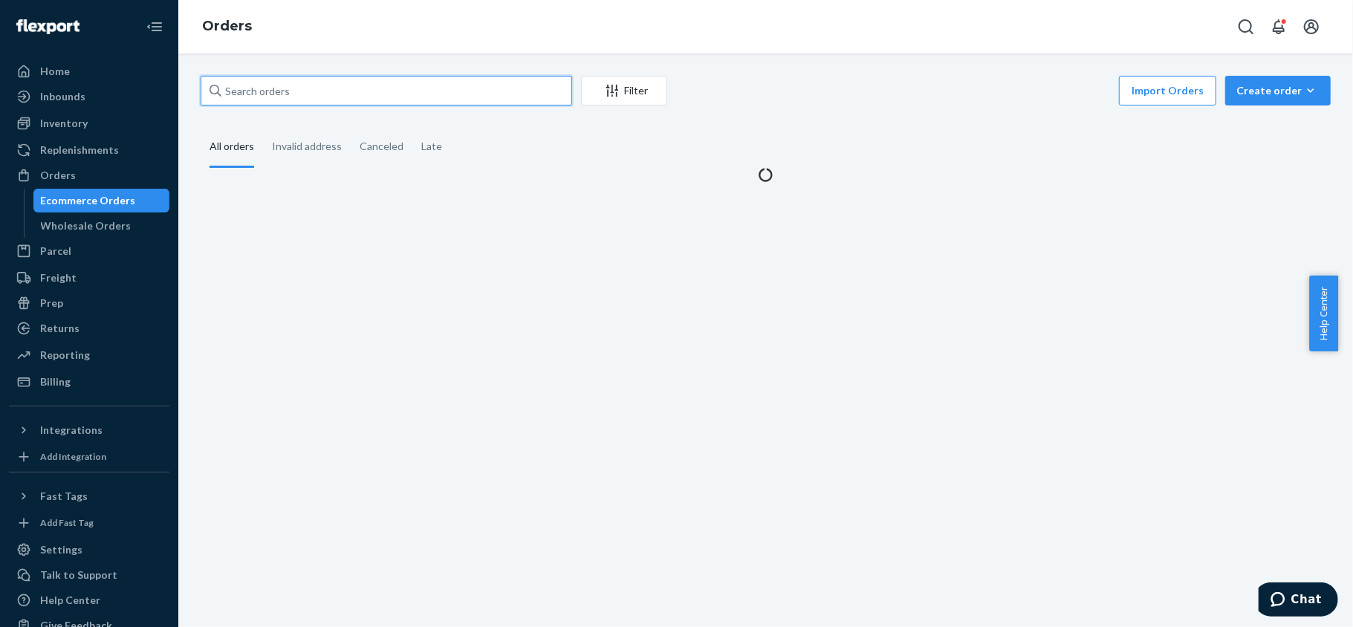
paste input "114-6586531-9680236"
type input "114-6586531-9680236"
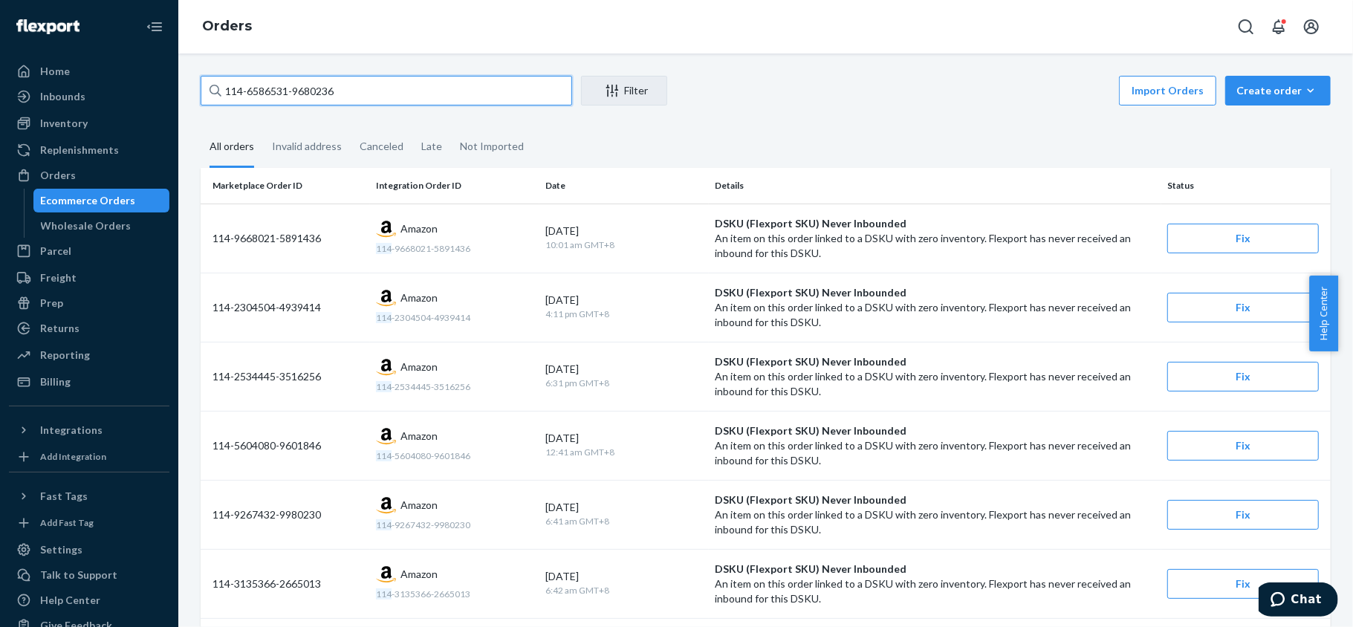
click at [358, 81] on input "114-6586531-9680236" at bounding box center [387, 91] width 372 height 30
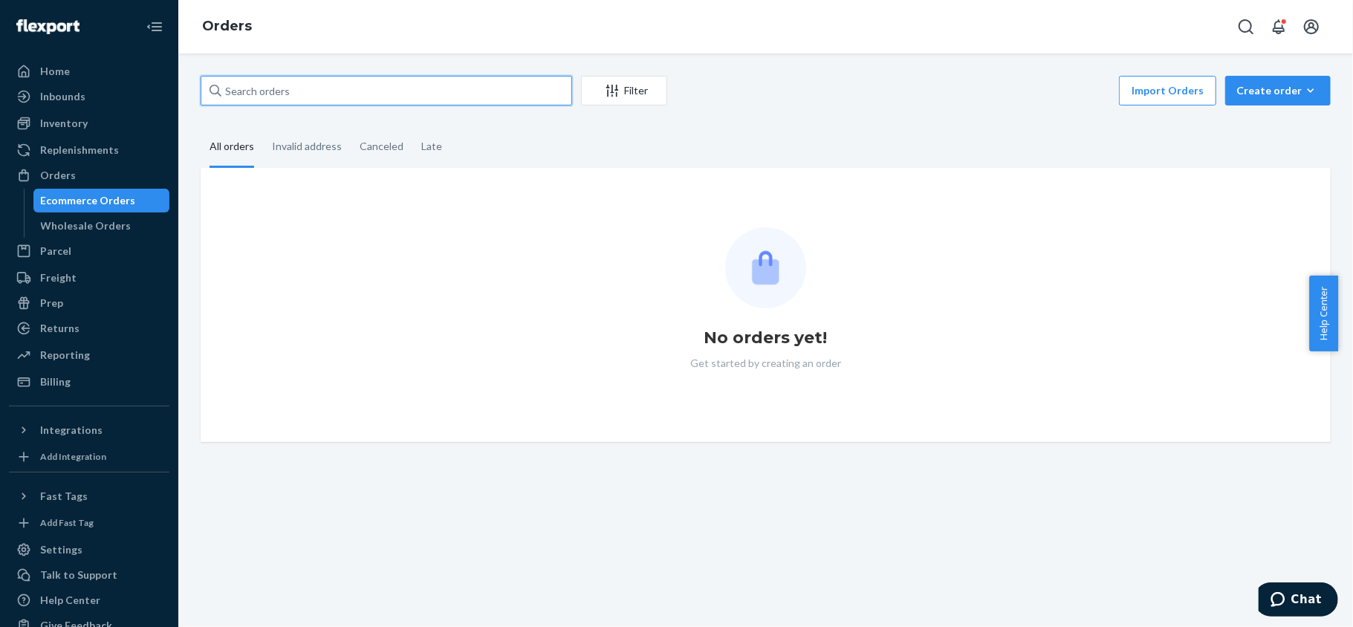
paste input "113-1553439-1976229"
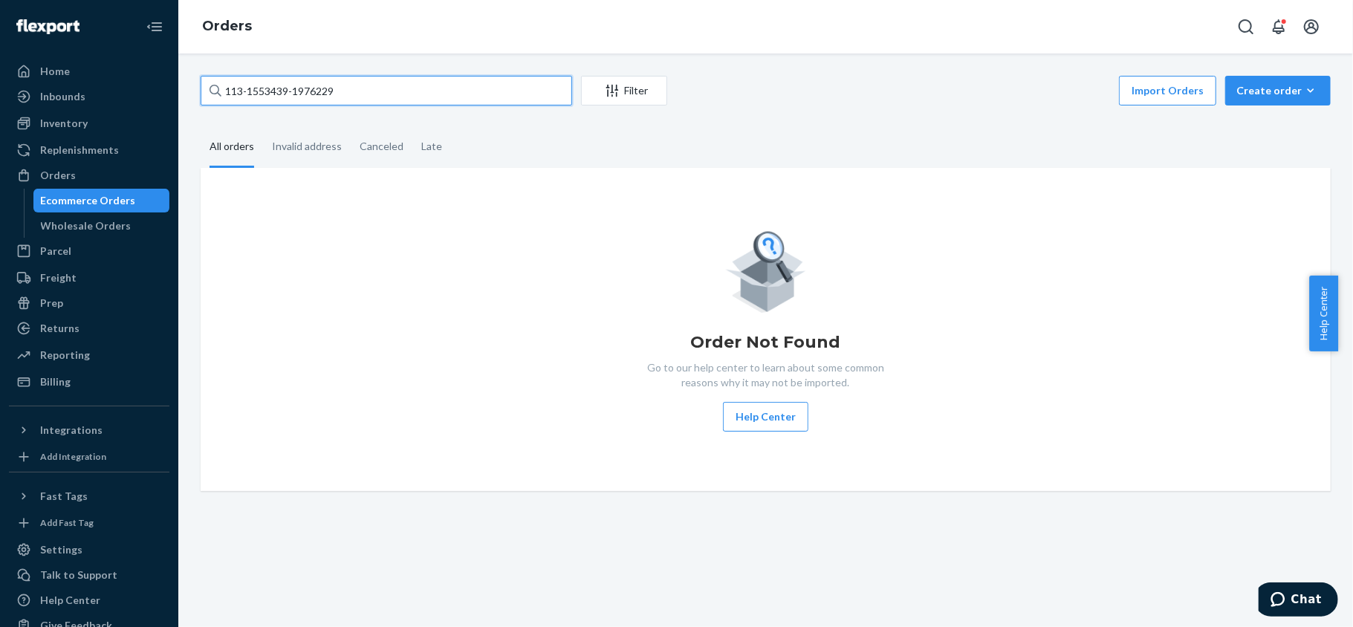
type input "113-1553439-1976229"
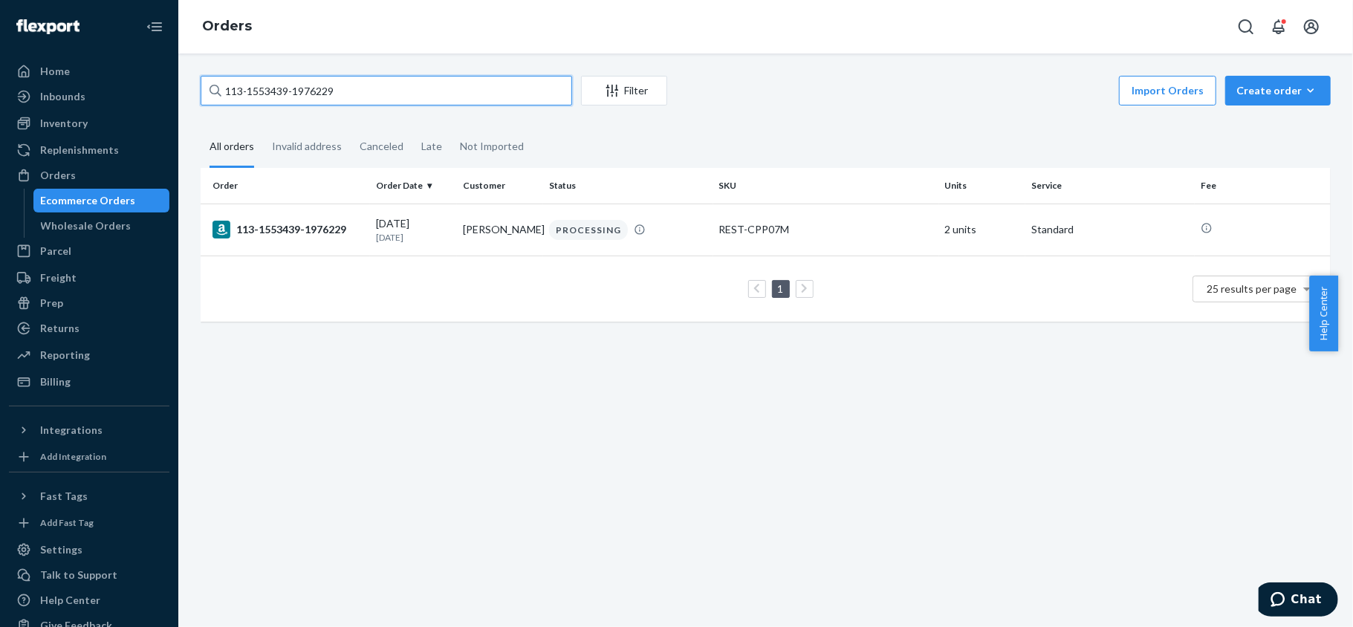
click at [383, 93] on input "113-1553439-1976229" at bounding box center [387, 91] width 372 height 30
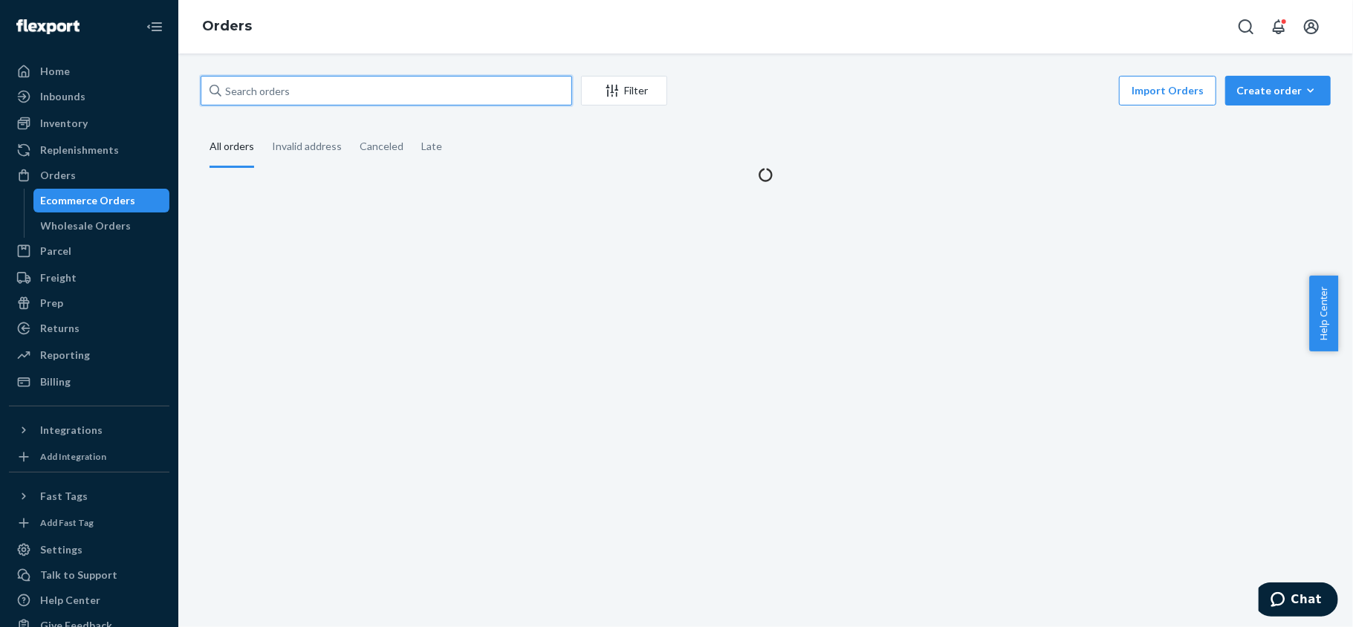
paste input "112-2042022-3845014"
type input "112-2042022-3845014"
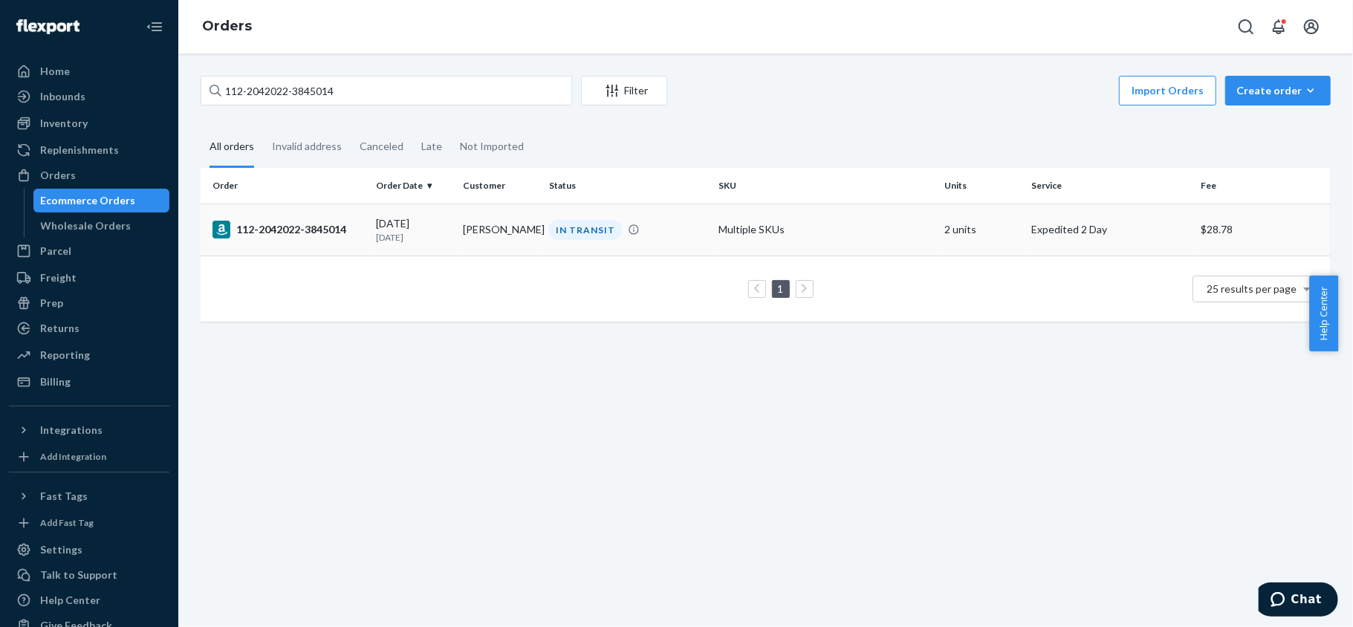
click at [444, 254] on td "09/23/2025 1 day ago" at bounding box center [413, 230] width 87 height 52
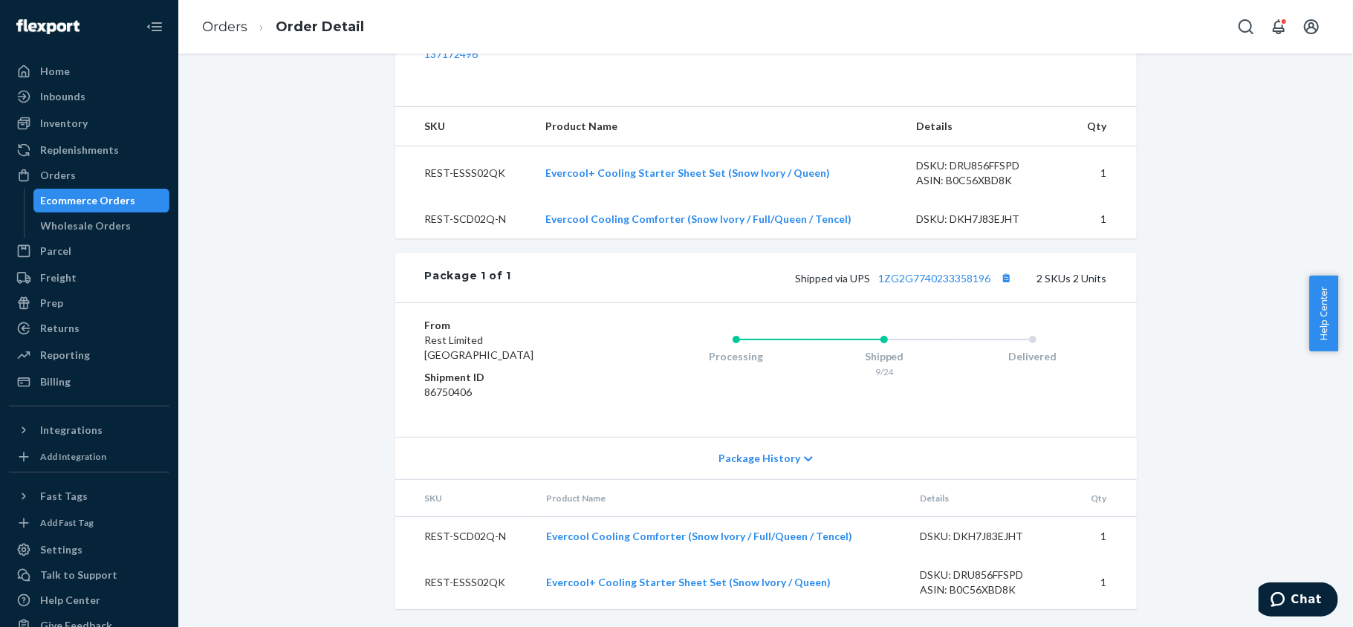
scroll to position [537, 0]
click at [95, 170] on div "Orders" at bounding box center [89, 175] width 158 height 21
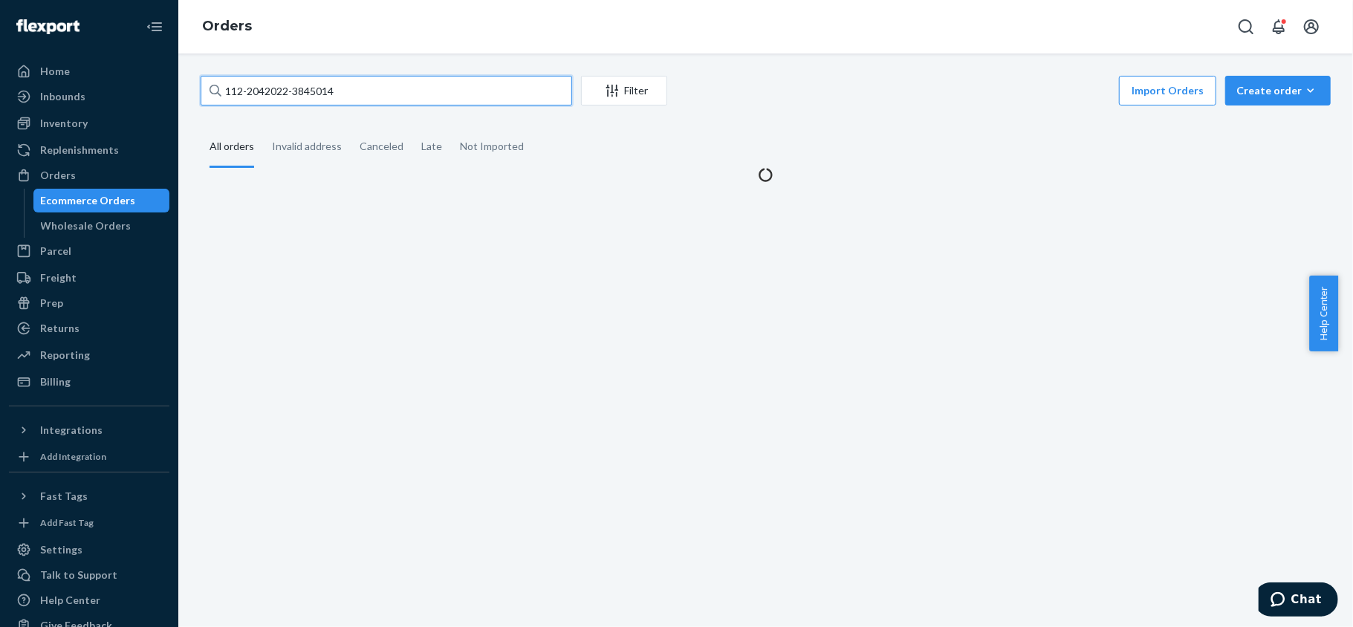
click at [375, 105] on input "112-2042022-3845014" at bounding box center [387, 91] width 372 height 30
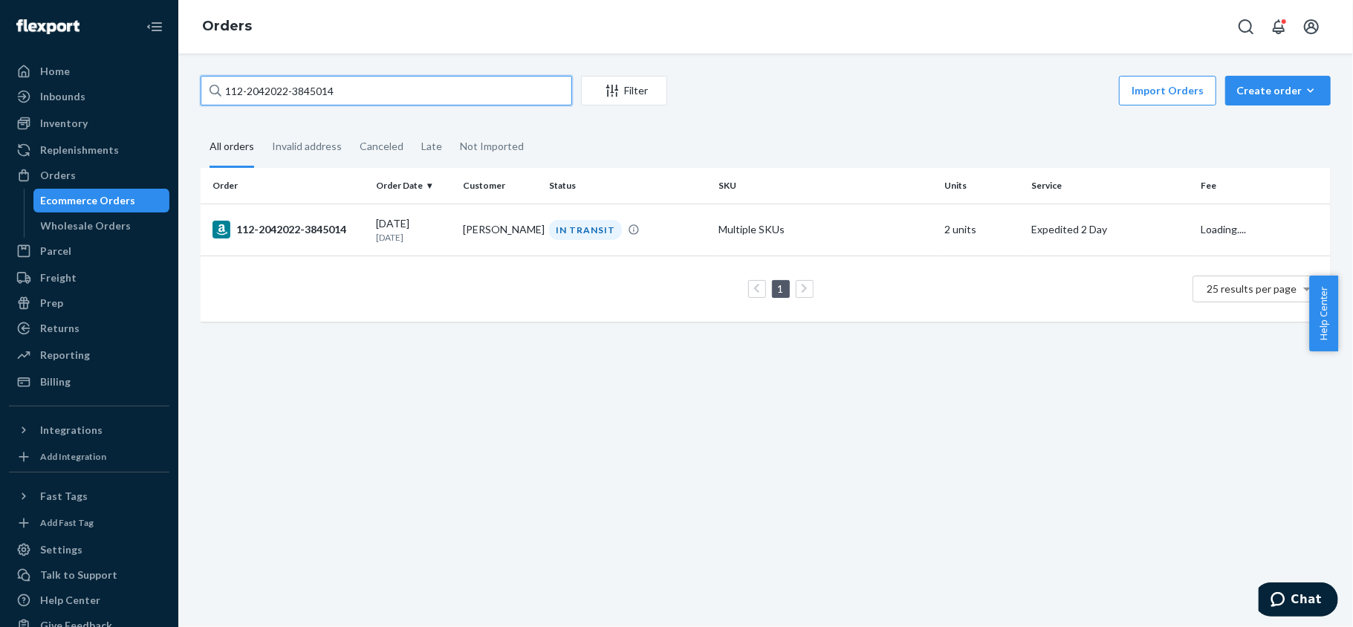
click at [375, 105] on input "112-2042022-3845014" at bounding box center [387, 91] width 372 height 30
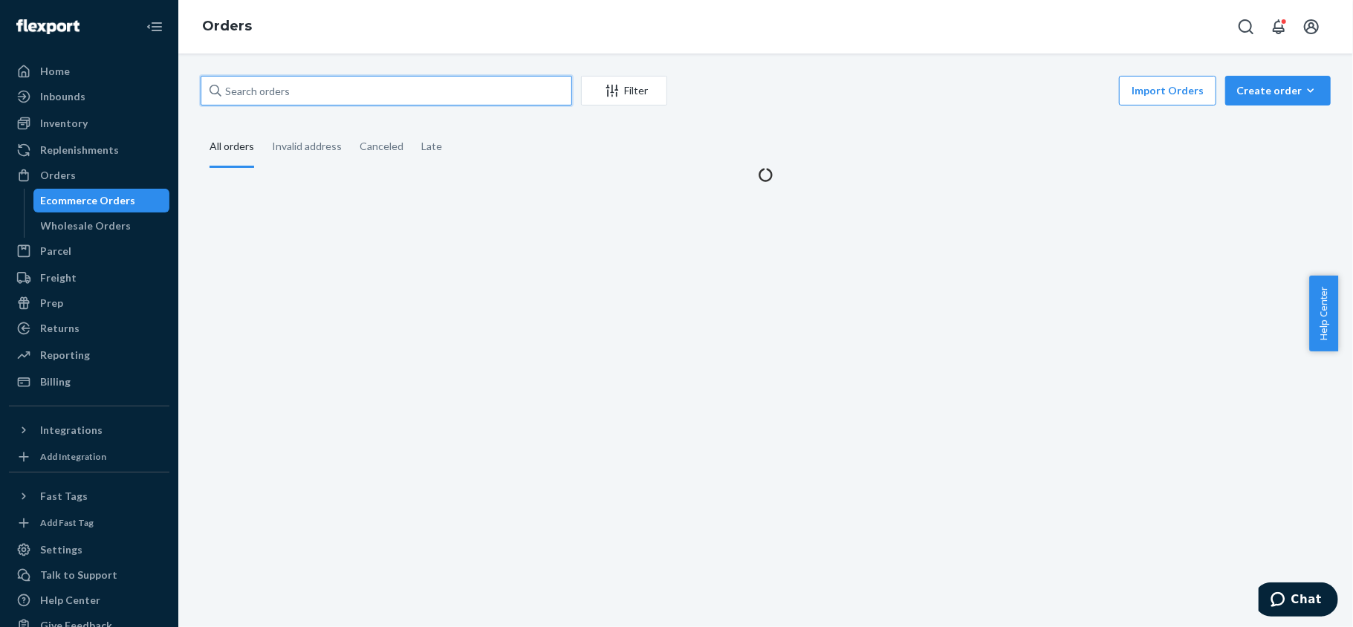
paste input "113-1553439-1976229"
type input "113-1553439-1976229"
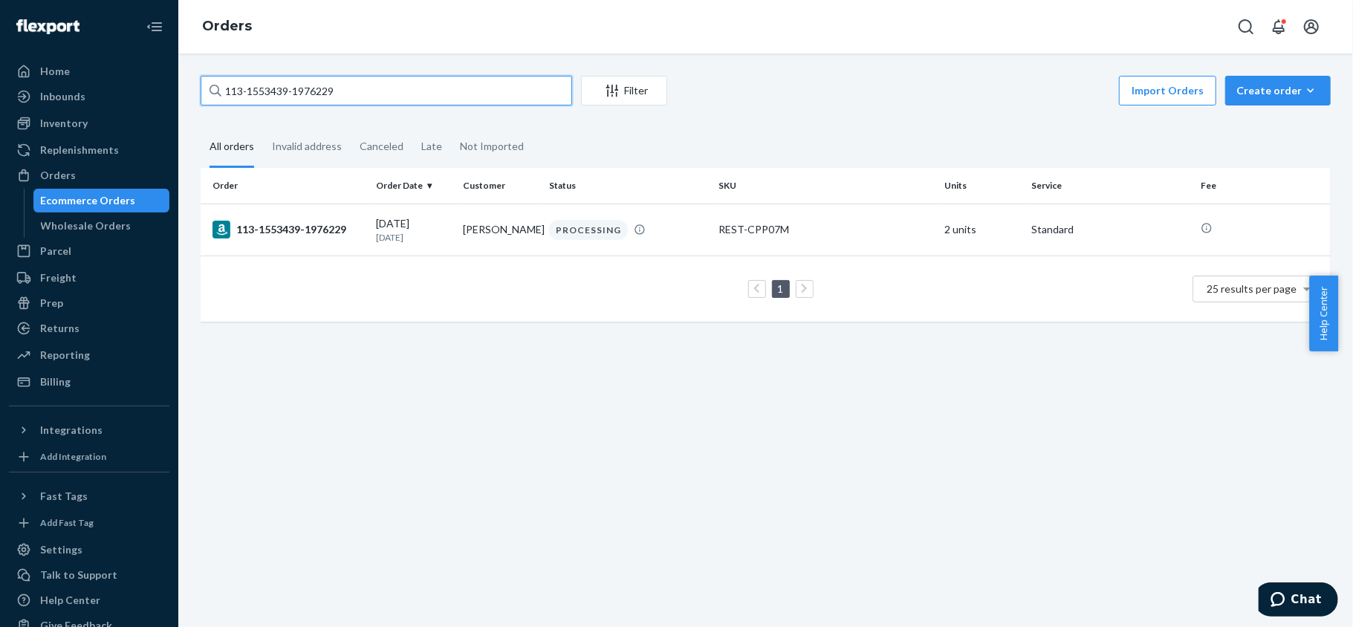
click at [318, 93] on input "113-1553439-1976229" at bounding box center [387, 91] width 372 height 30
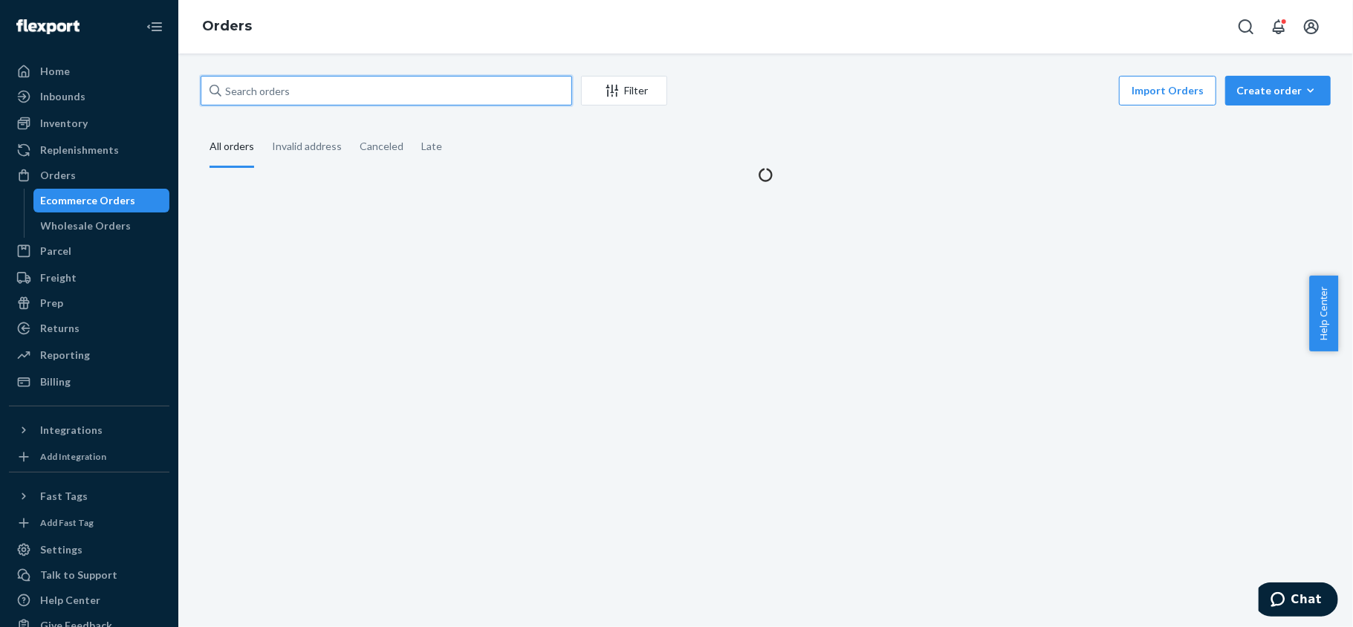
paste input "112-2042022-3845014"
type input "112-2042022-3845014"
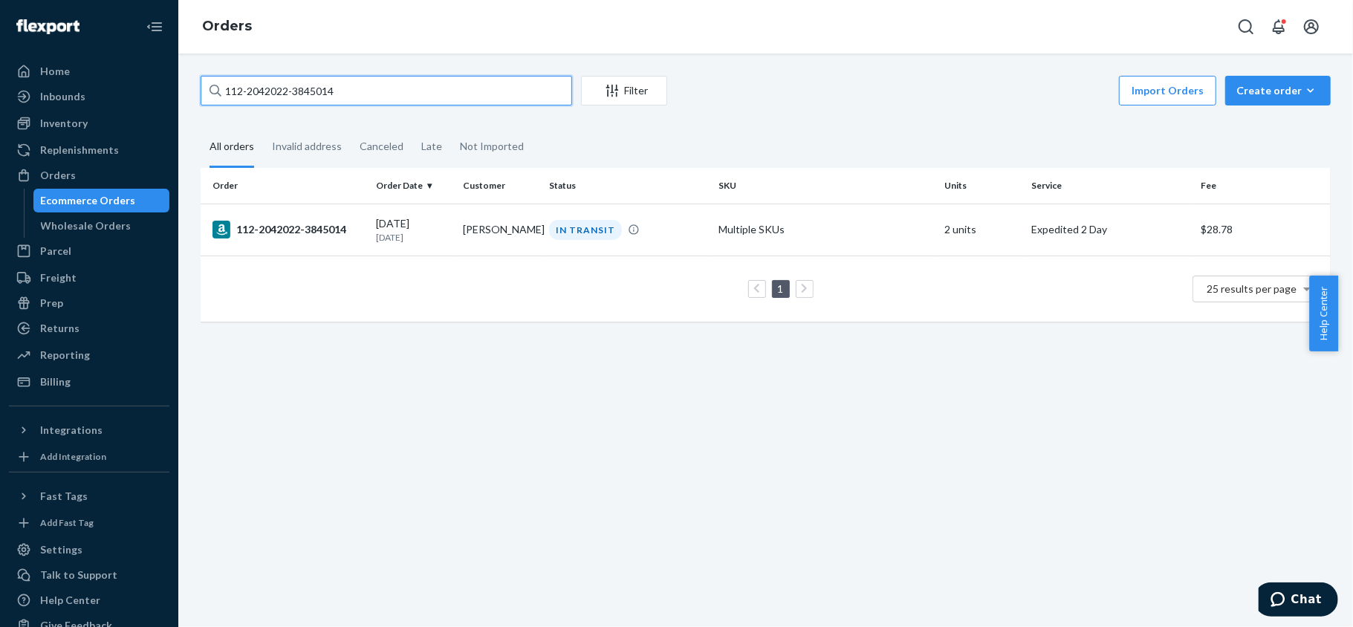
click at [354, 80] on input "112-2042022-3845014" at bounding box center [387, 91] width 372 height 30
paste input "114-5986926-4231427"
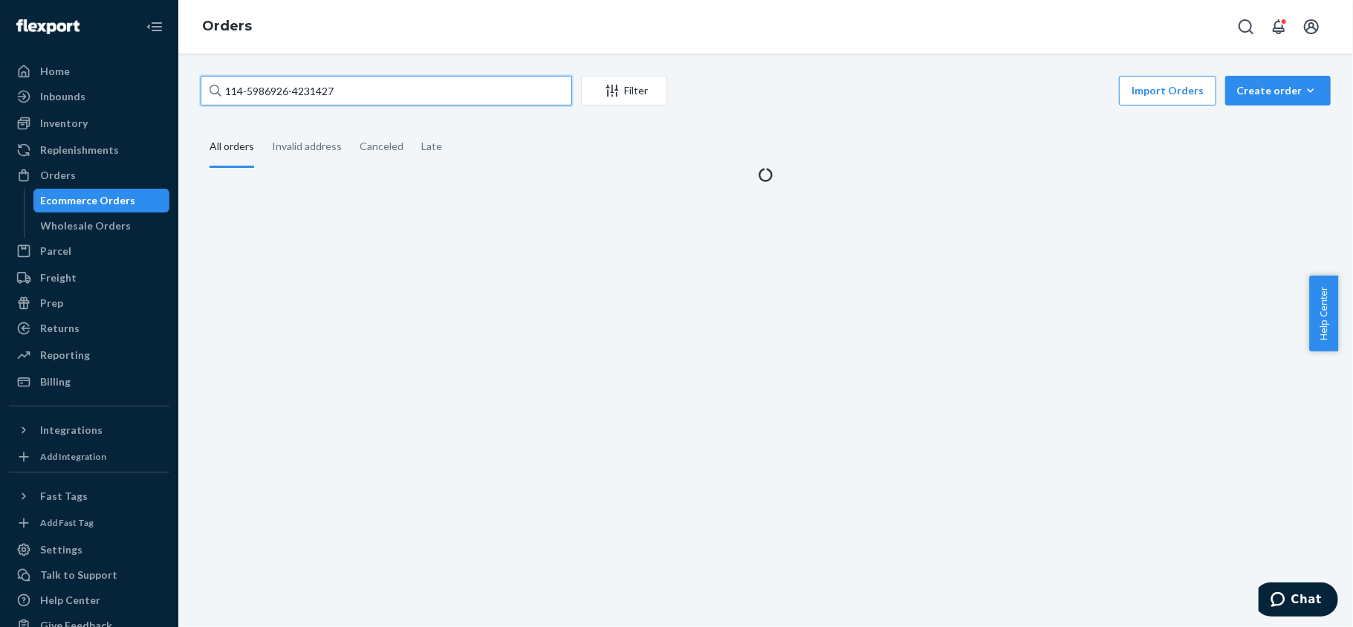
type input "114-5986926-4231427"
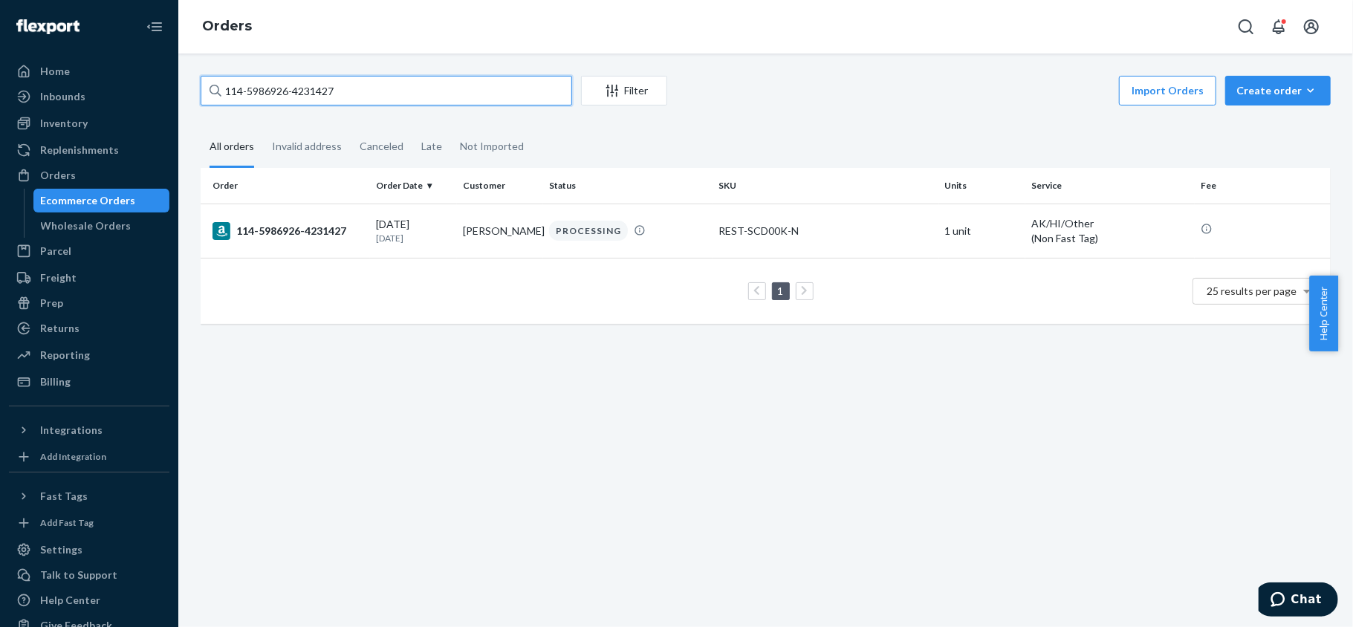
click at [366, 79] on input "114-5986926-4231427" at bounding box center [387, 91] width 372 height 30
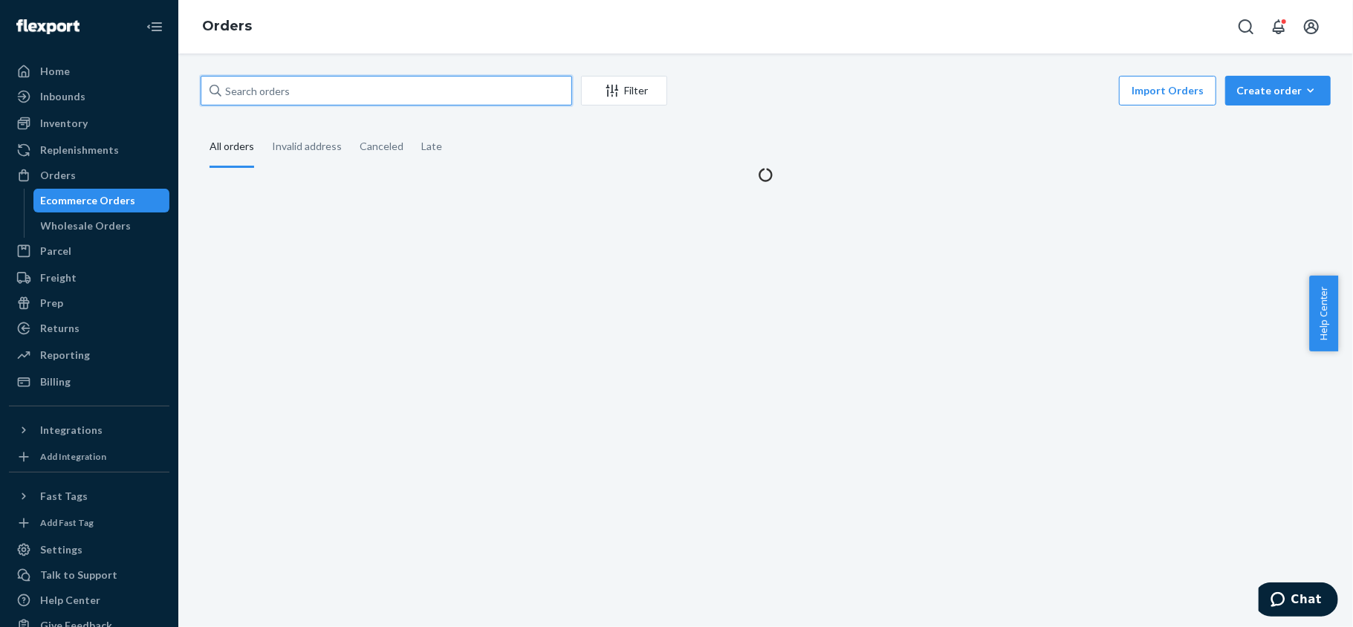
paste input "113-8809210-4008218"
type input "113-8809210-4008218"
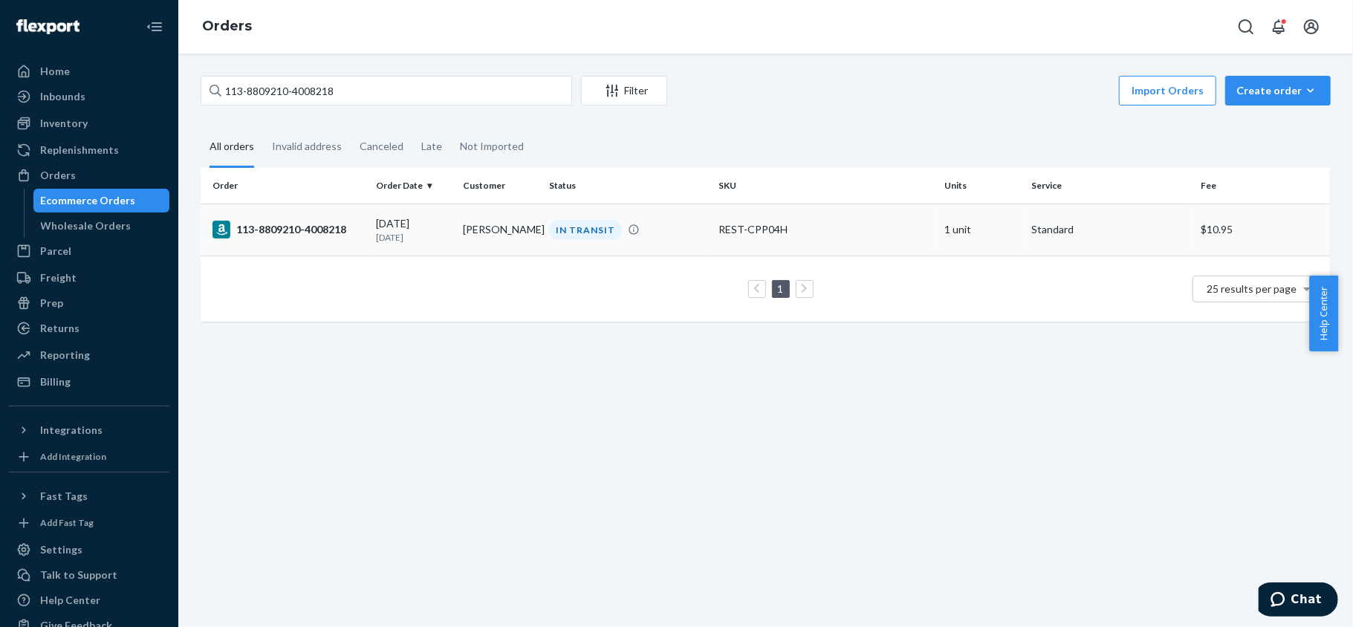
click at [343, 221] on div "113-8809210-4008218" at bounding box center [289, 230] width 152 height 18
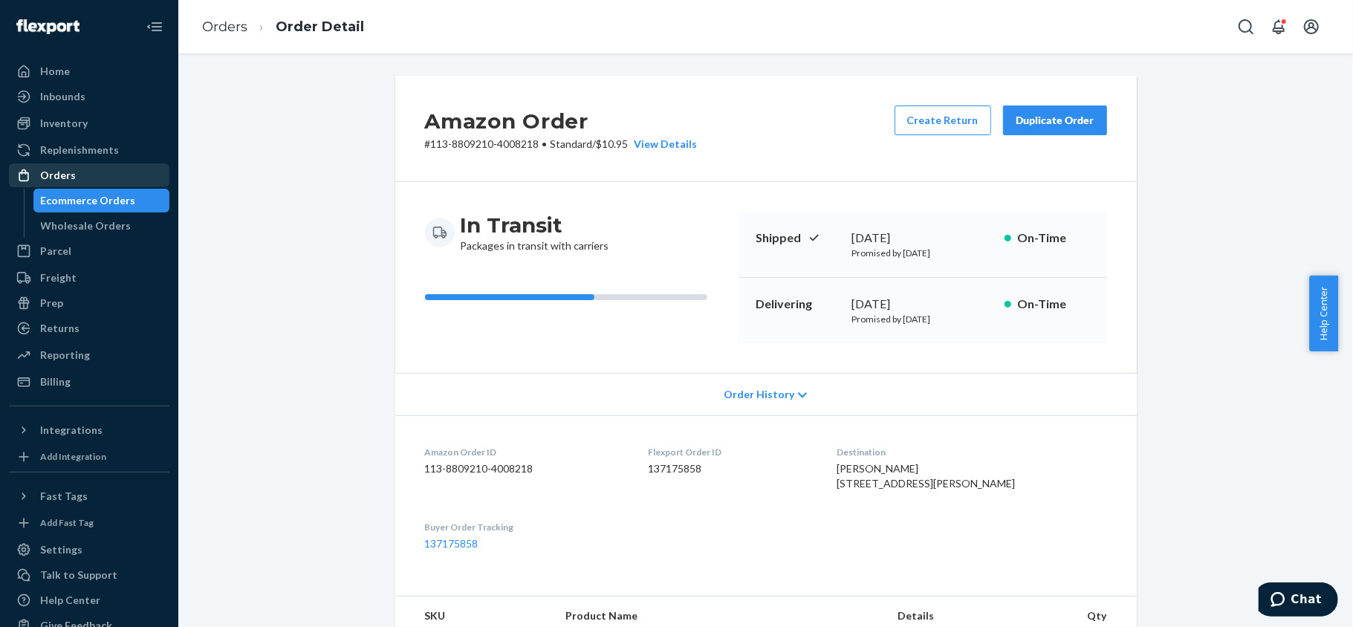
click at [113, 174] on div "Orders" at bounding box center [89, 175] width 158 height 21
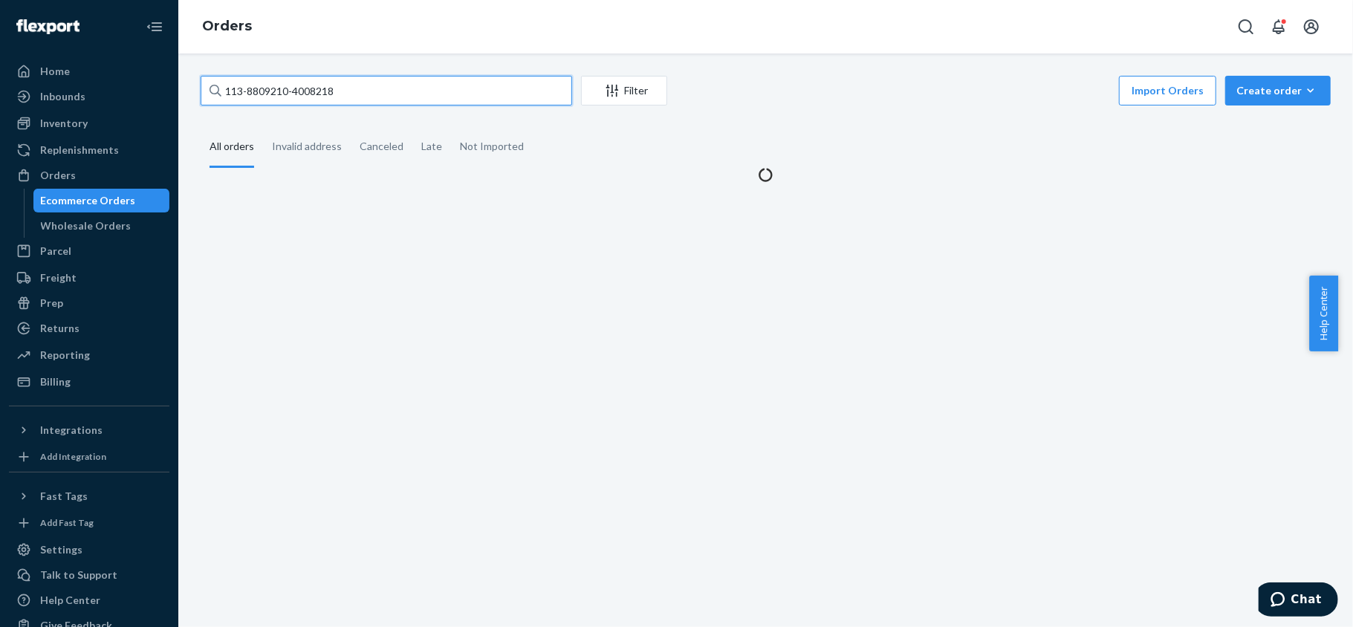
click at [333, 96] on input "113-8809210-4008218" at bounding box center [387, 91] width 372 height 30
paste input "113-5896393-8198611"
type input "113-5896393-8198611"
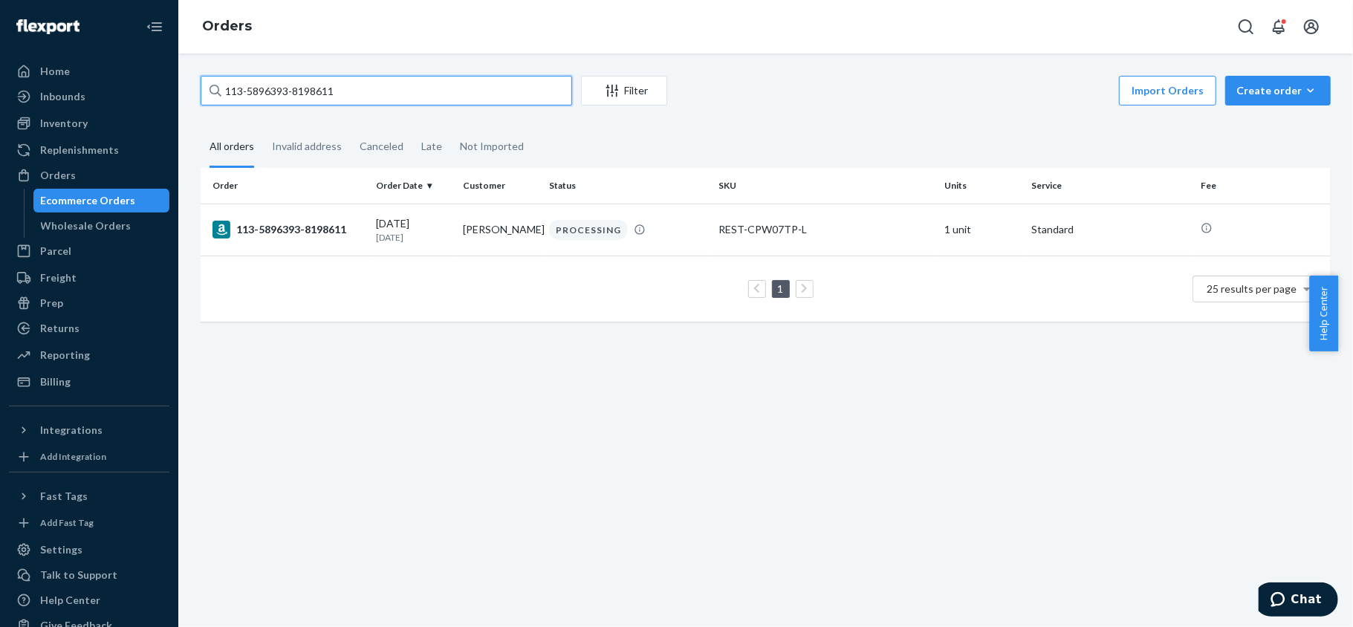
click at [364, 91] on input "113-5896393-8198611" at bounding box center [387, 91] width 372 height 30
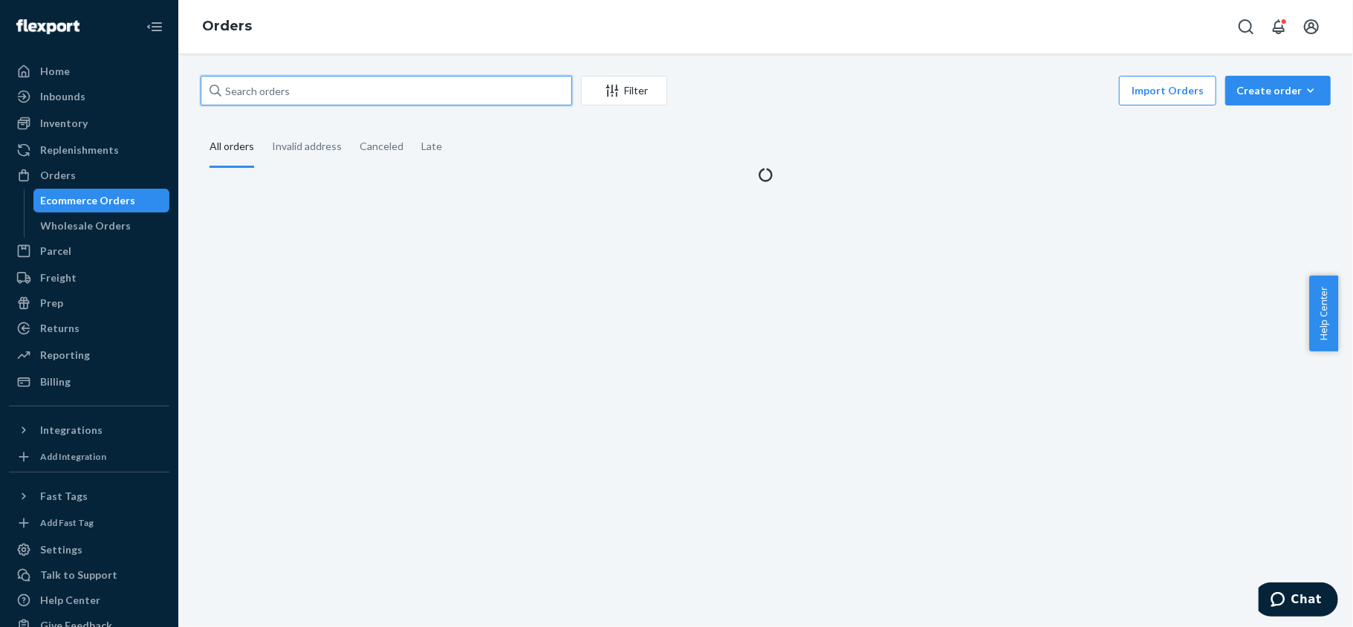
paste input "111-9263543-3198624"
type input "111-9263543-3198624"
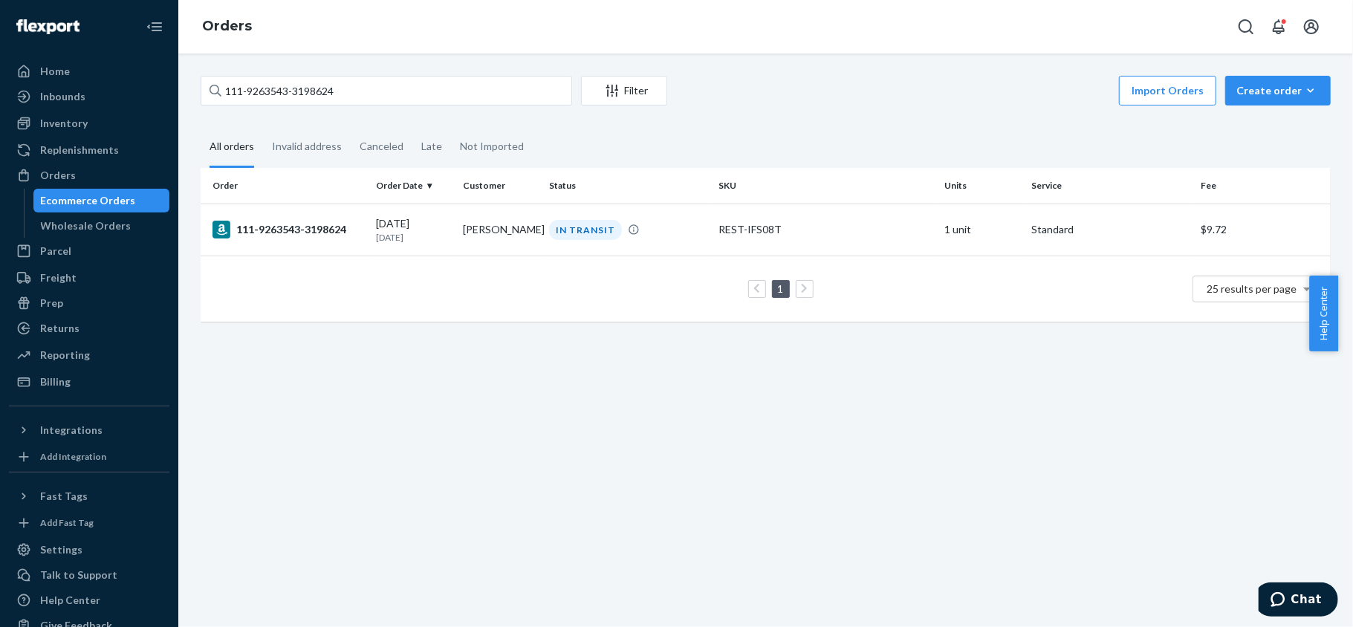
click at [321, 257] on td "1 25 results per page" at bounding box center [766, 289] width 1130 height 66
click at [324, 236] on div "111-9263543-3198624" at bounding box center [289, 230] width 152 height 18
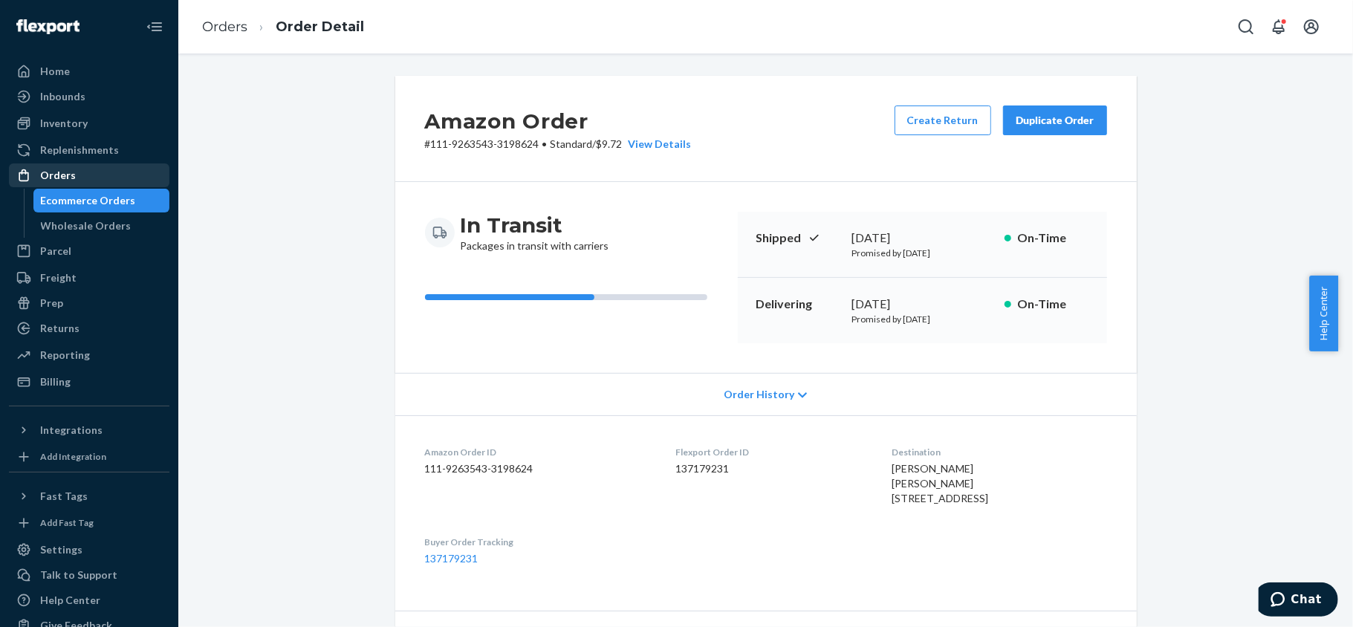
click at [84, 178] on div "Orders" at bounding box center [89, 175] width 158 height 21
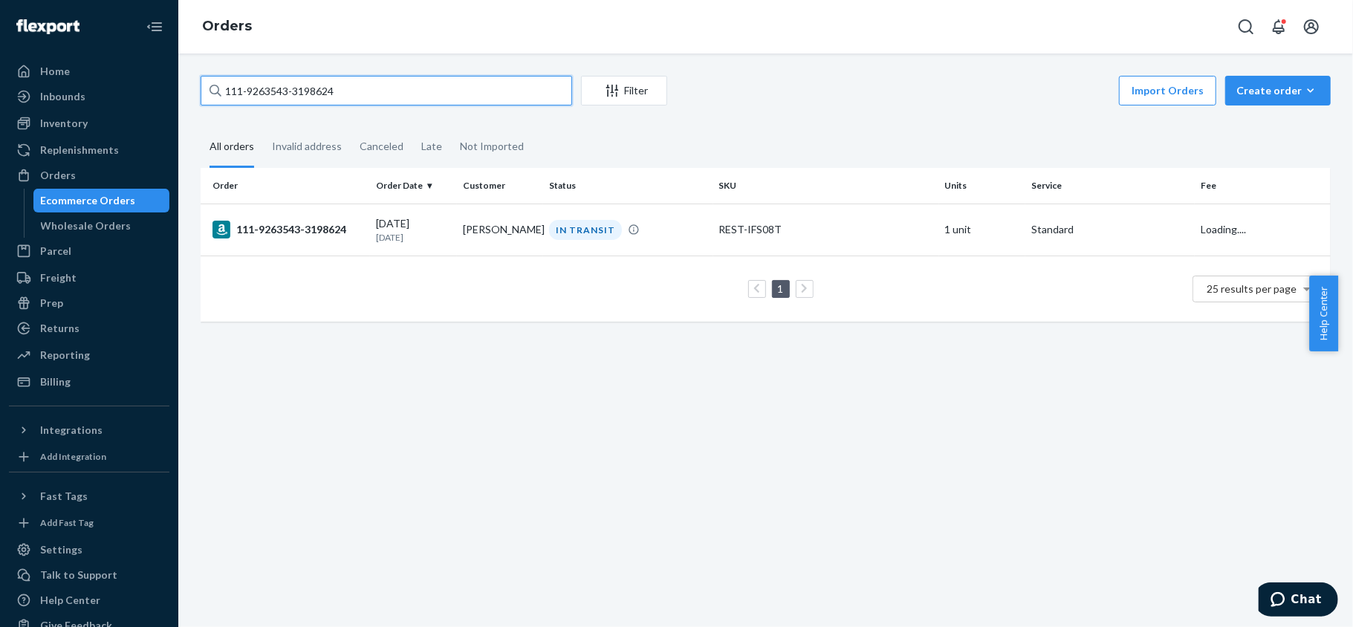
click at [386, 95] on input "111-9263543-3198624" at bounding box center [387, 91] width 372 height 30
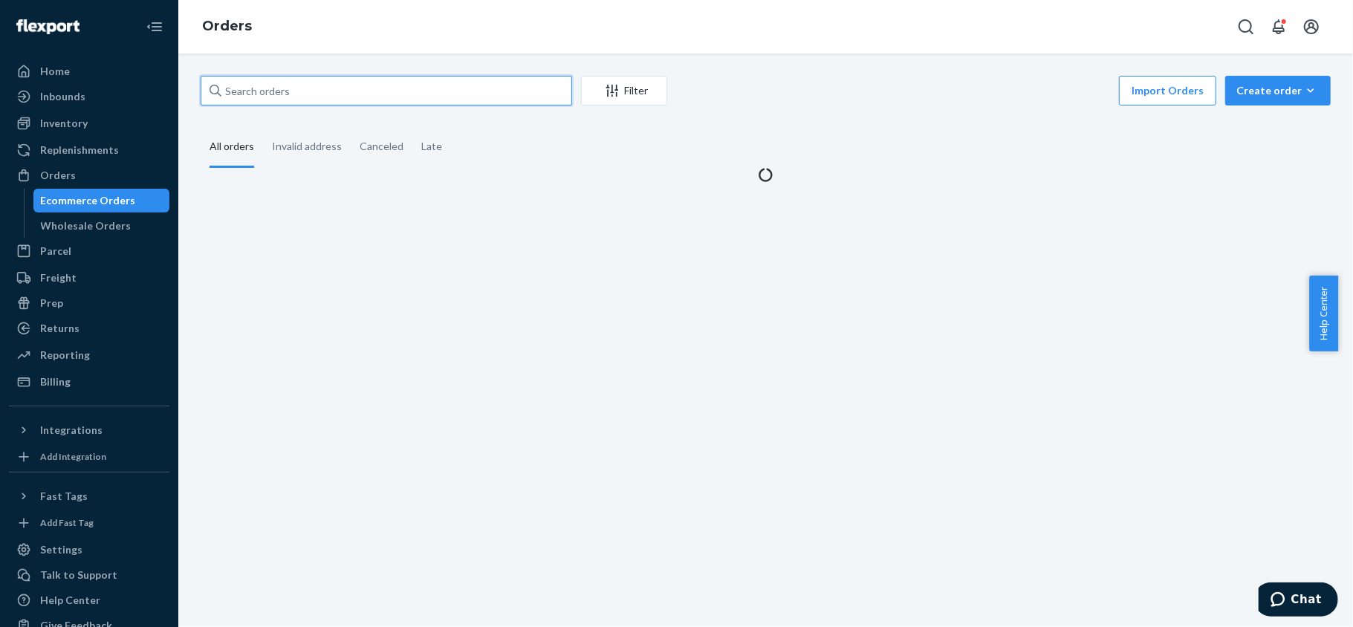
paste input "114-7038183-4193015"
type input "114-7038183-4193015"
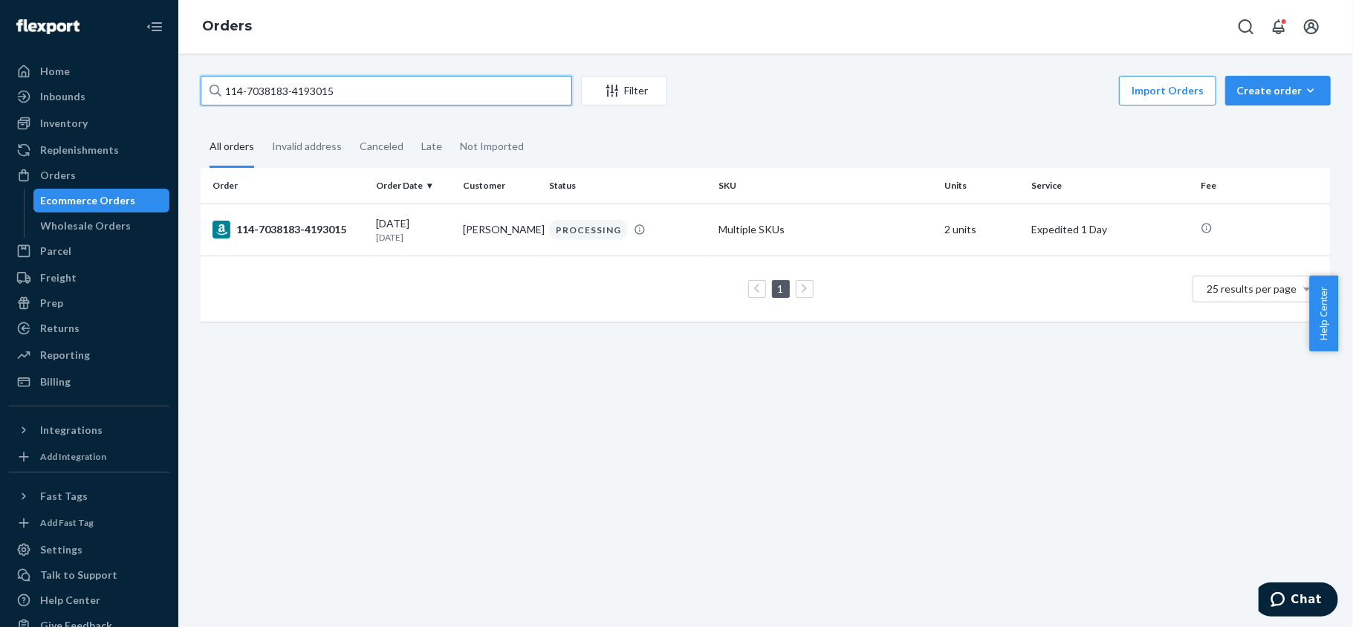
click at [354, 87] on input "114-7038183-4193015" at bounding box center [387, 91] width 372 height 30
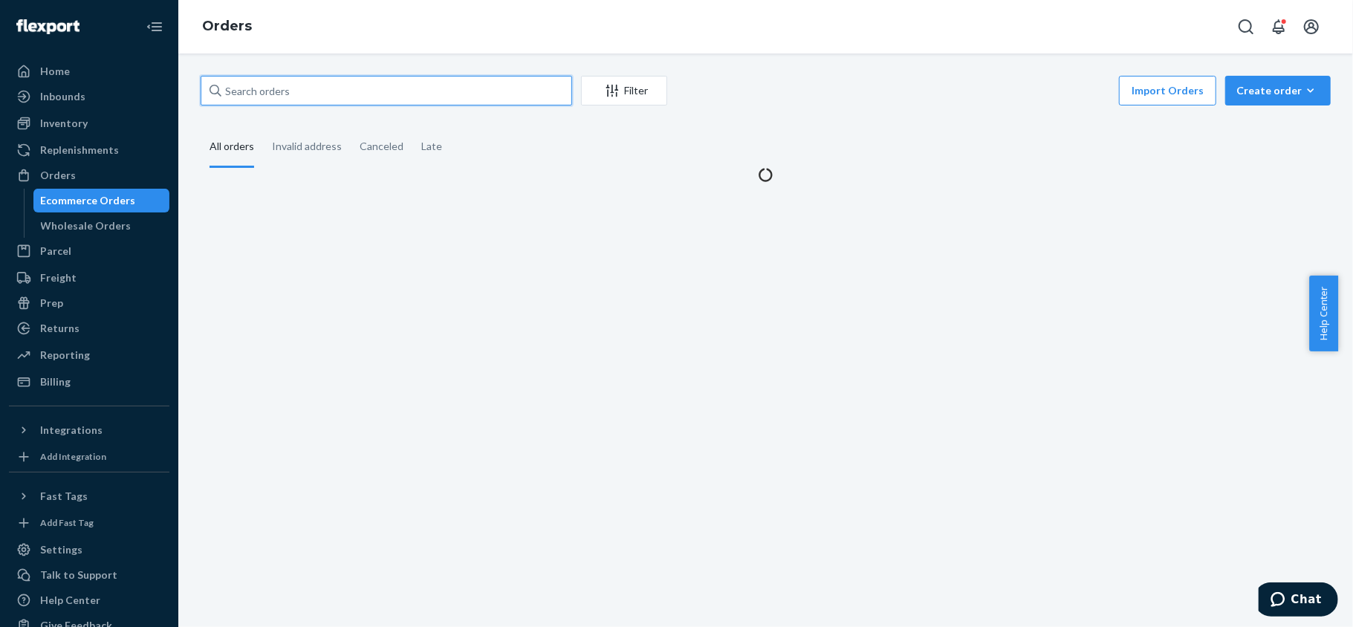
type input "v"
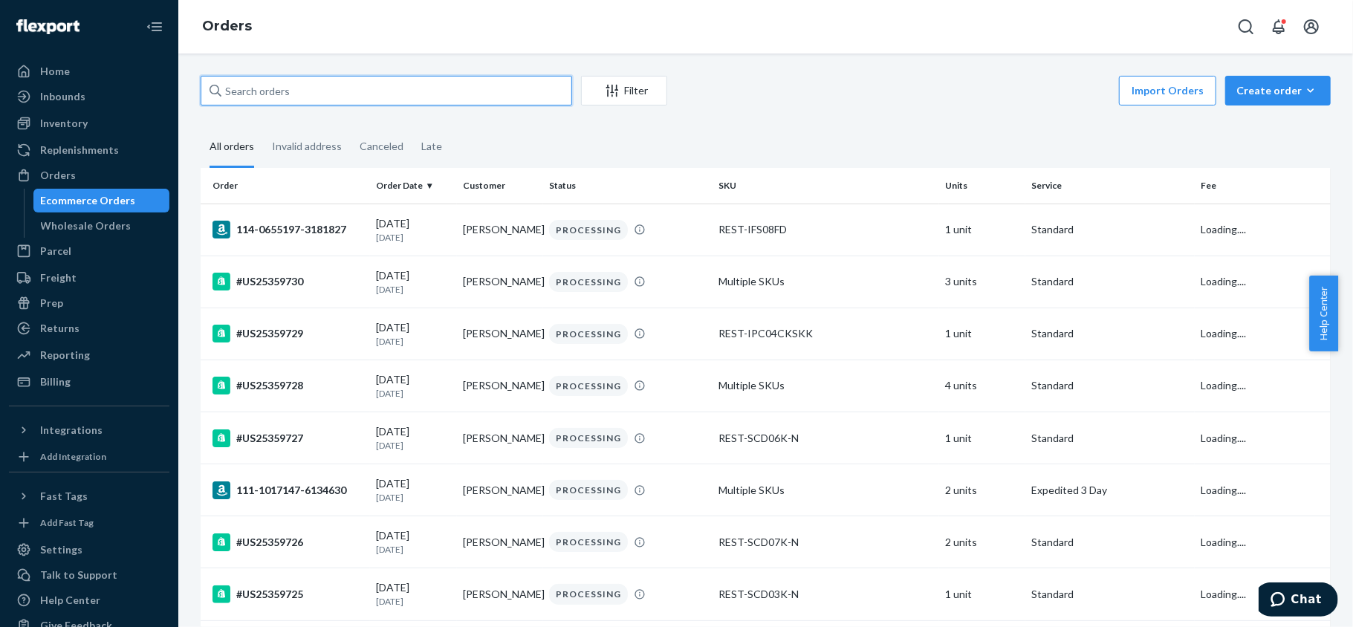
paste input "114-7392683-0472205"
type input "114-7392683-0472205"
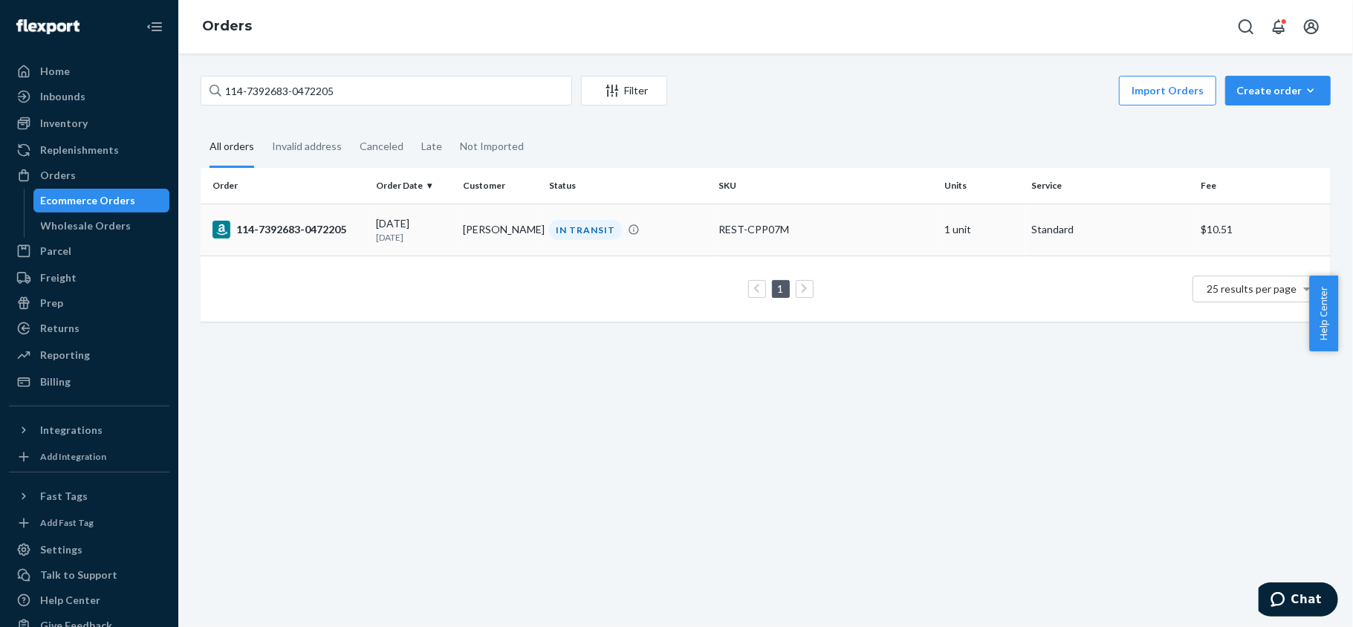
click at [349, 244] on td "114-7392683-0472205" at bounding box center [285, 230] width 169 height 52
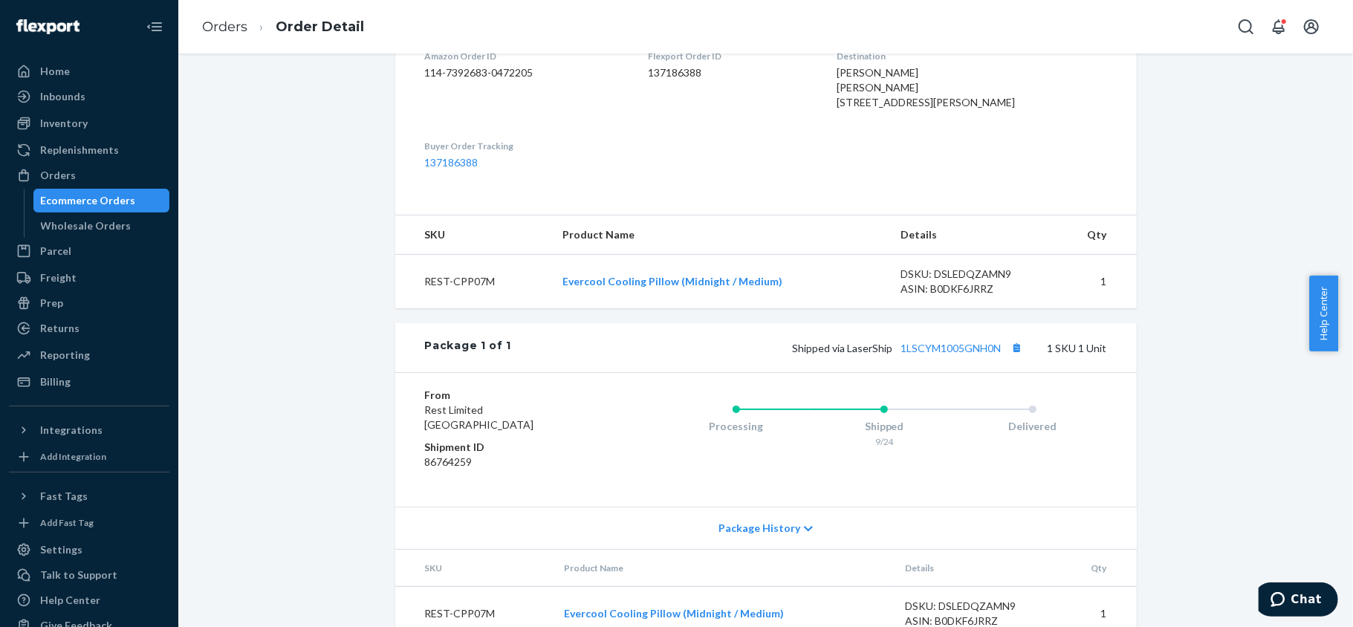
scroll to position [459, 0]
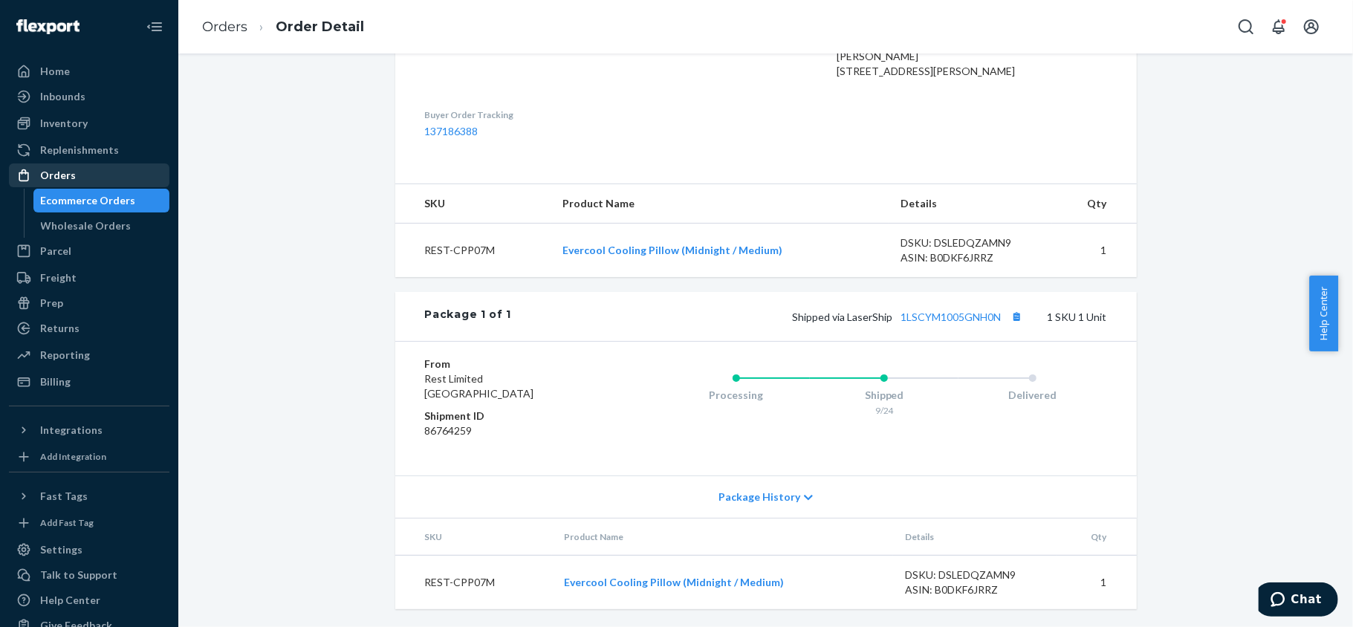
click at [141, 171] on div "Orders" at bounding box center [89, 175] width 158 height 21
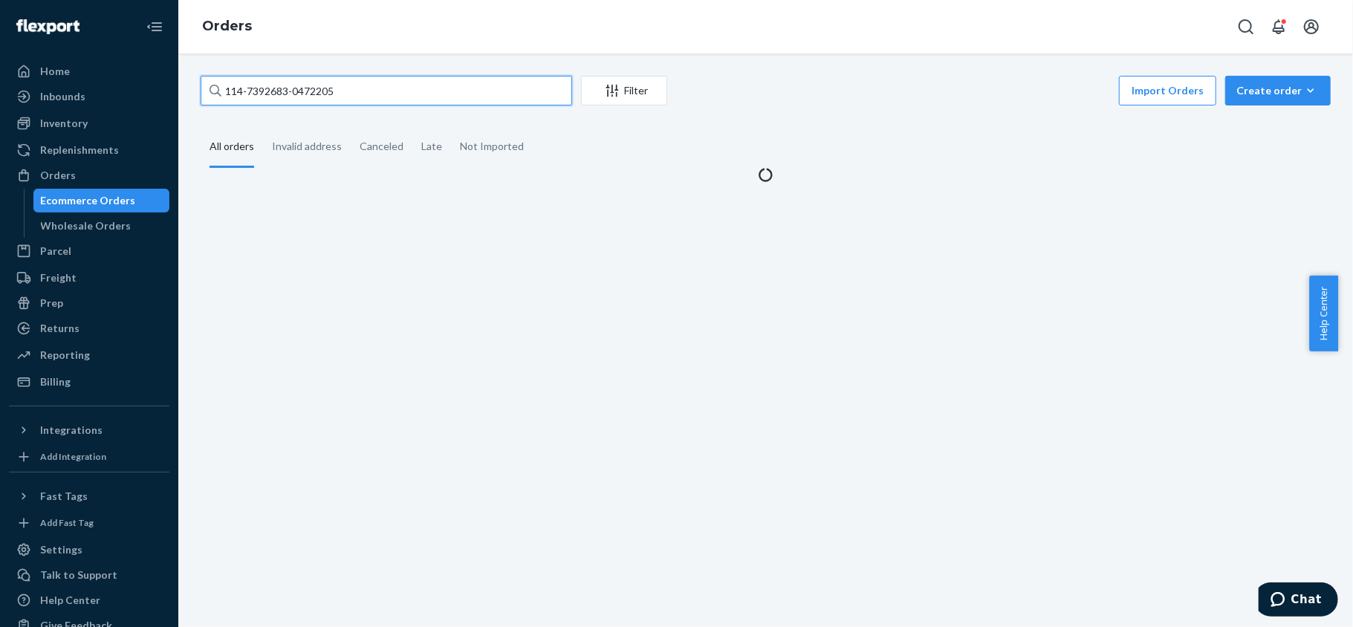
click at [278, 85] on input "114-7392683-0472205" at bounding box center [387, 91] width 372 height 30
paste input "111-1017147-6134630"
type input "111-1017147-6134630"
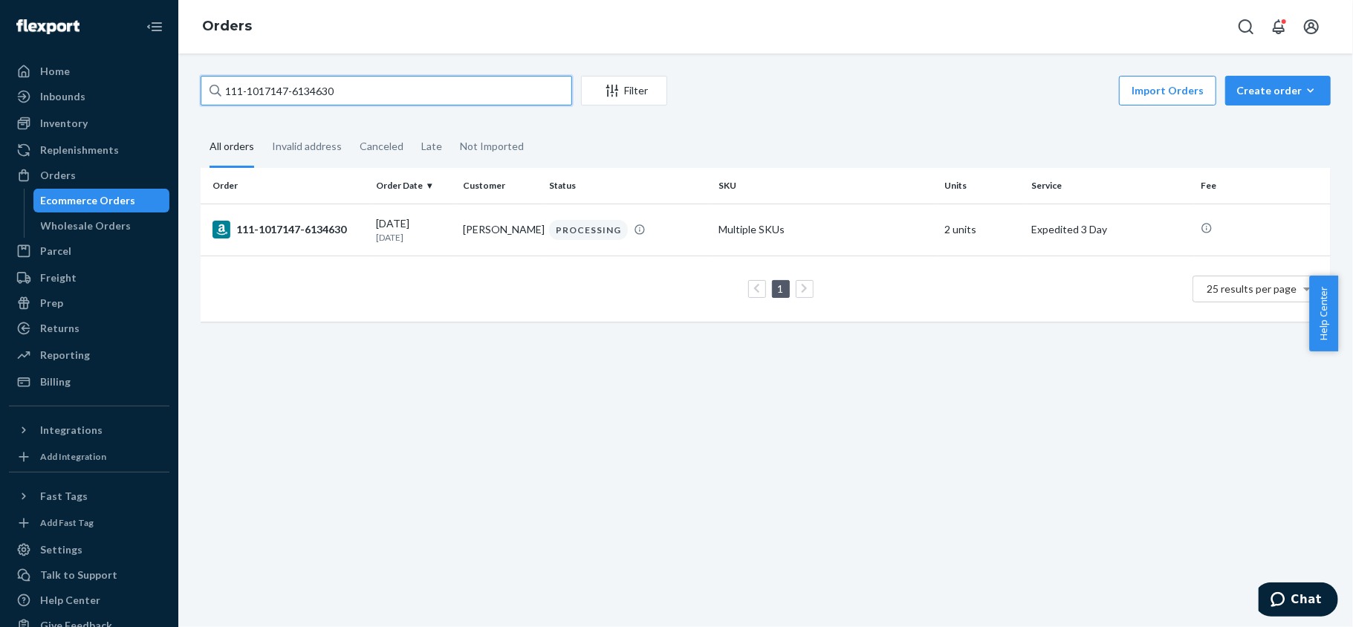
click at [355, 87] on input "111-1017147-6134630" at bounding box center [387, 91] width 372 height 30
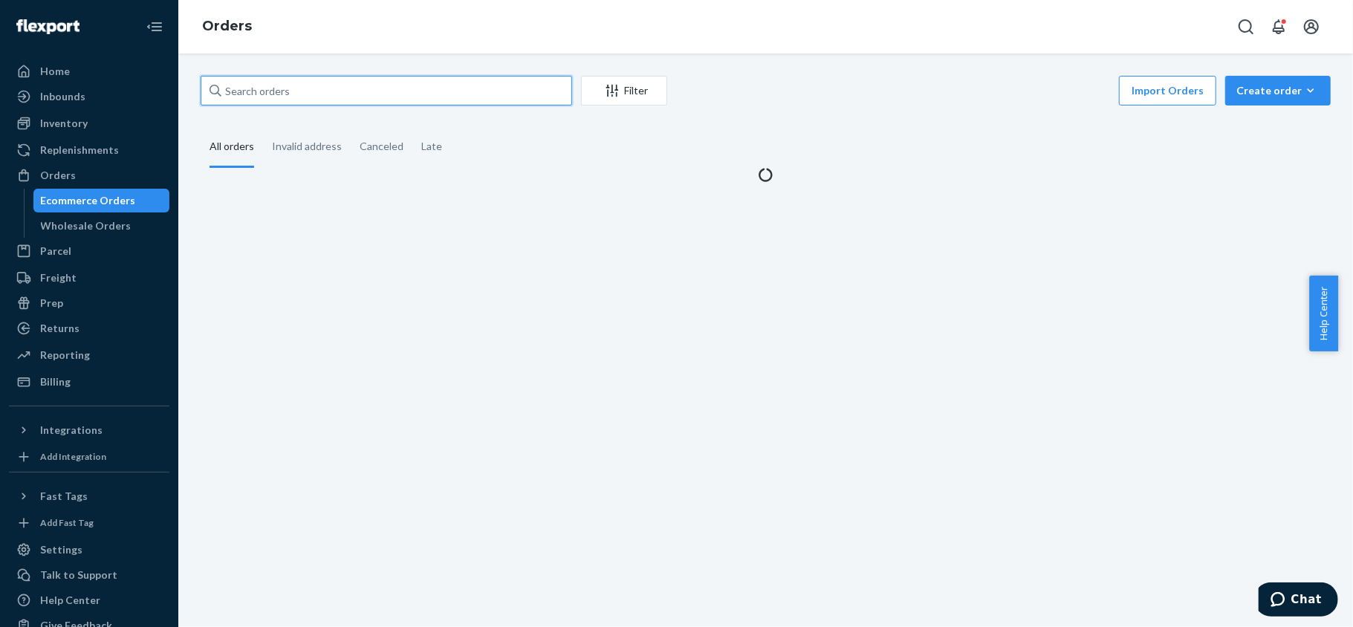
paste input "114-0655197-3181827"
type input "114-0655197-3181827"
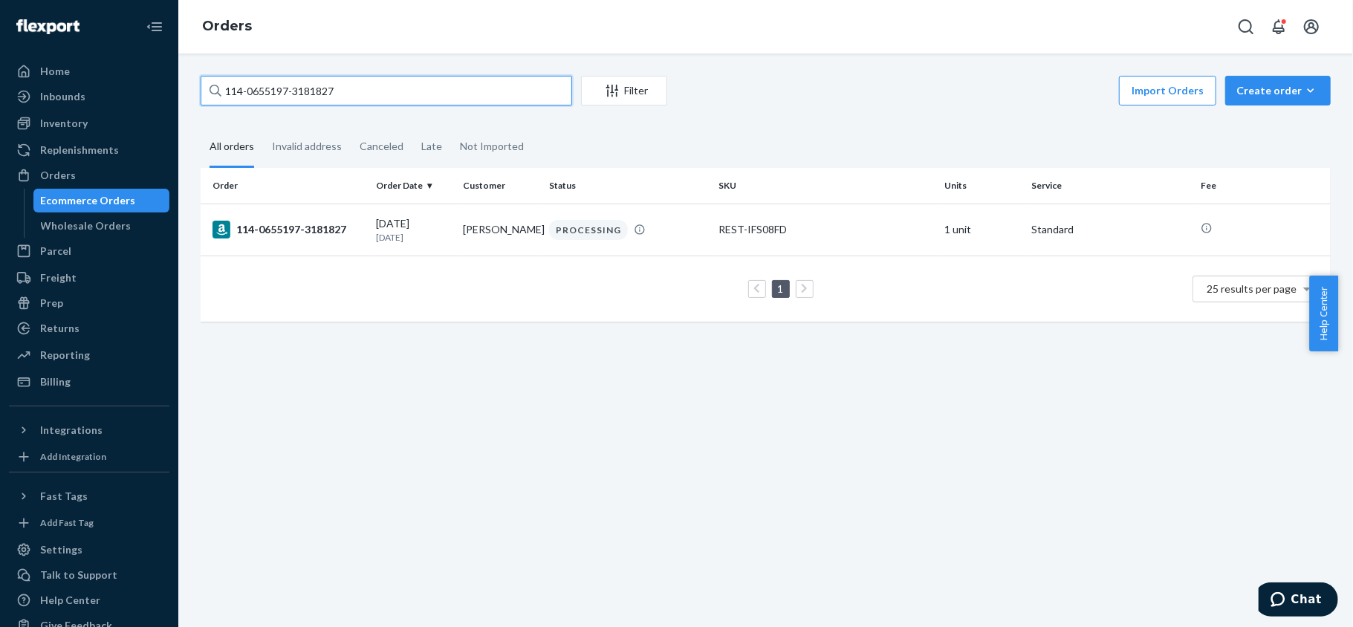
click at [411, 99] on input "114-0655197-3181827" at bounding box center [387, 91] width 372 height 30
click at [411, 98] on input "114-0655197-3181827" at bounding box center [387, 91] width 372 height 30
paste input "114-0655197-3181827"
type input "114-0655197-3181827"
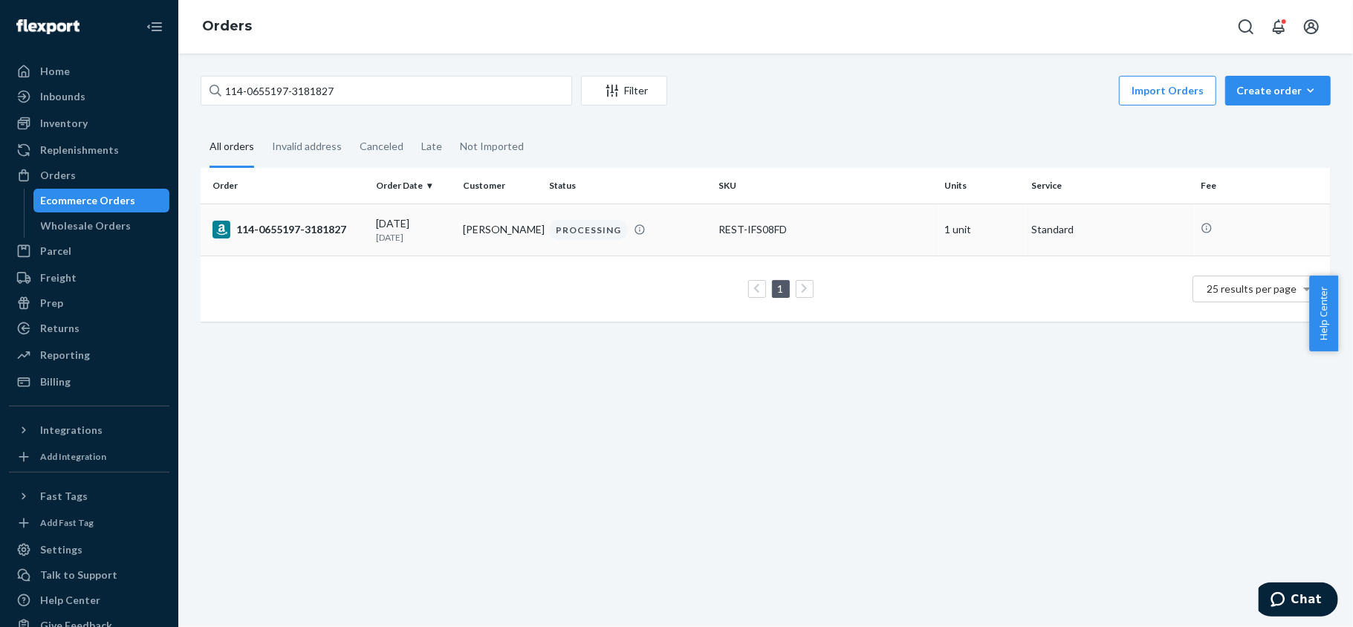
click at [396, 227] on div "09/23/2025 1 day ago" at bounding box center [413, 229] width 75 height 27
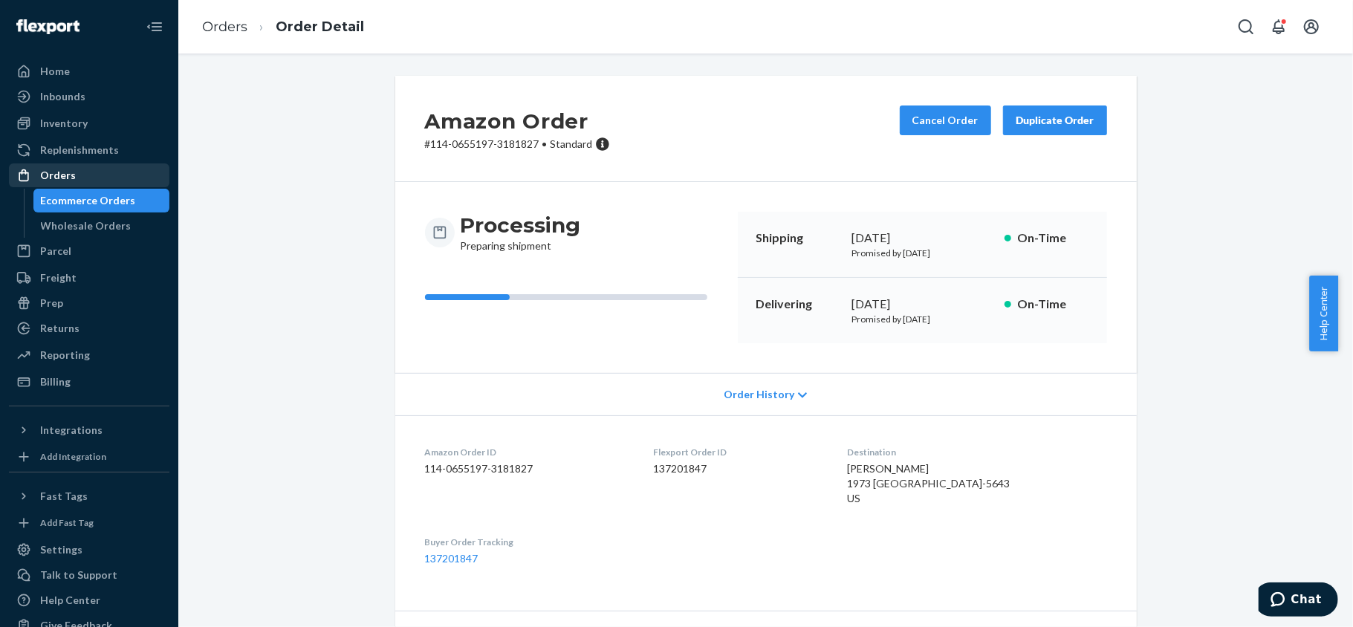
click at [116, 178] on div "Orders" at bounding box center [89, 175] width 158 height 21
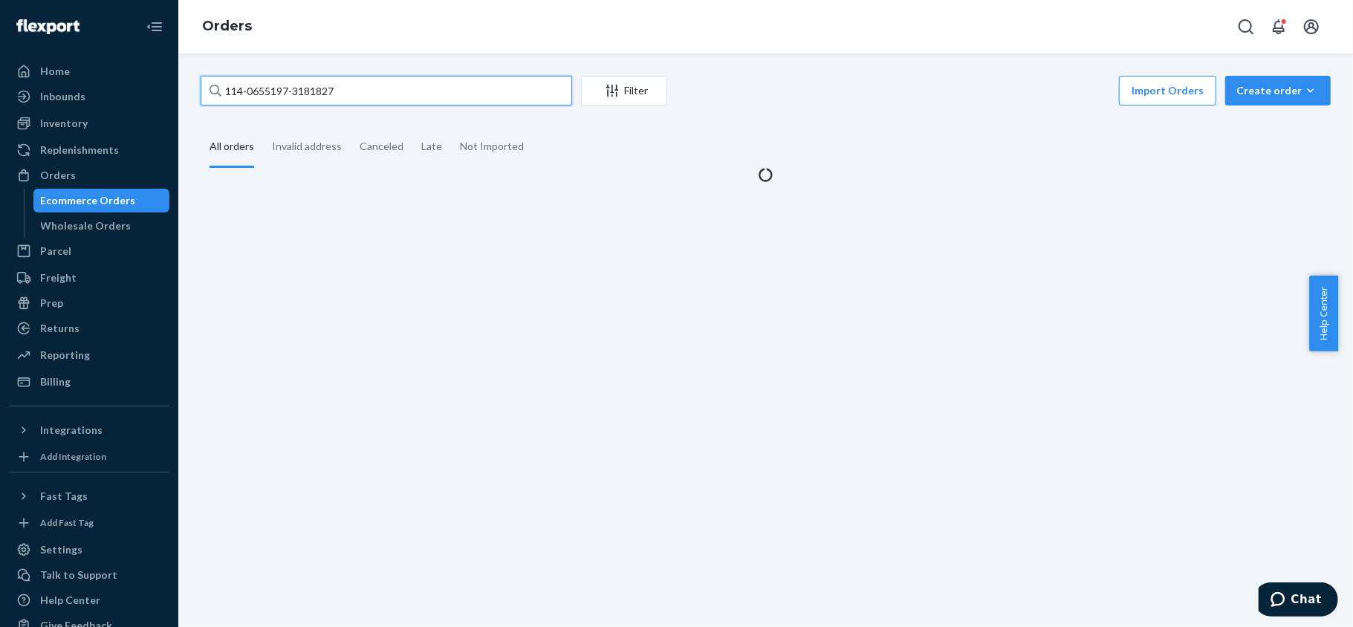
click at [358, 100] on input "114-0655197-3181827" at bounding box center [387, 91] width 372 height 30
paste input "114-6586531-9680236"
type input "114-6586531-9680236"
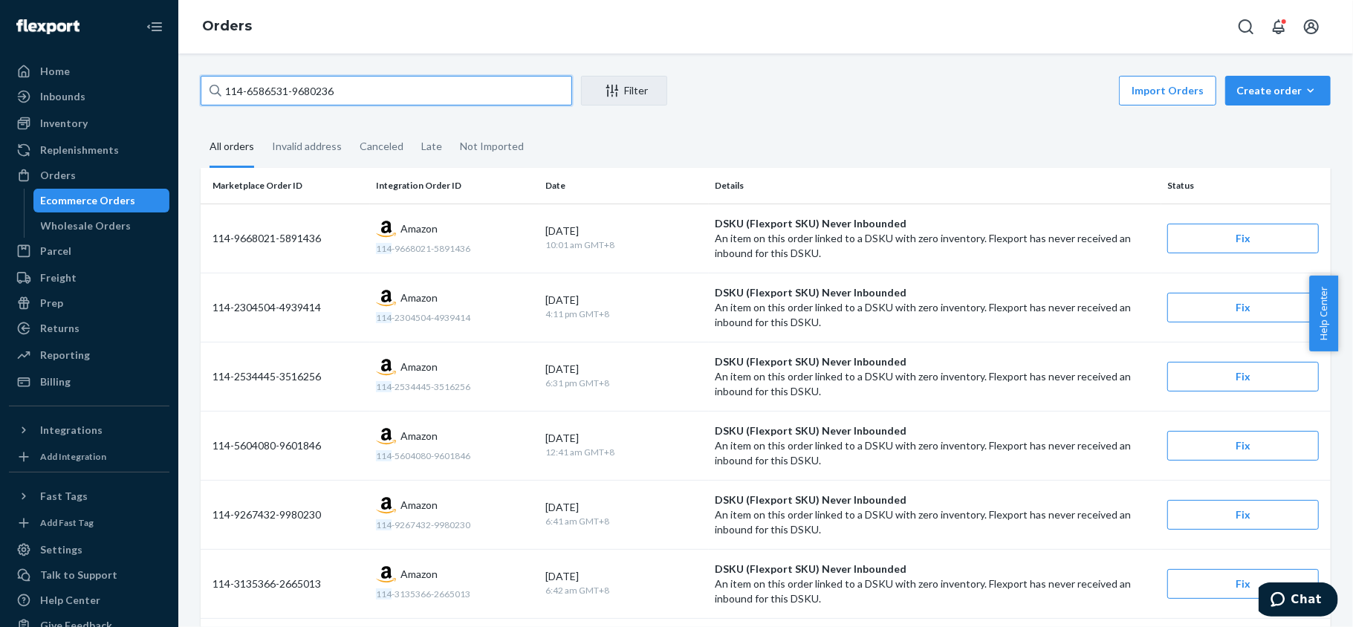
click at [354, 97] on input "114-6586531-9680236" at bounding box center [387, 91] width 372 height 30
click at [354, 96] on input "114-6586531-9680236" at bounding box center [387, 91] width 372 height 30
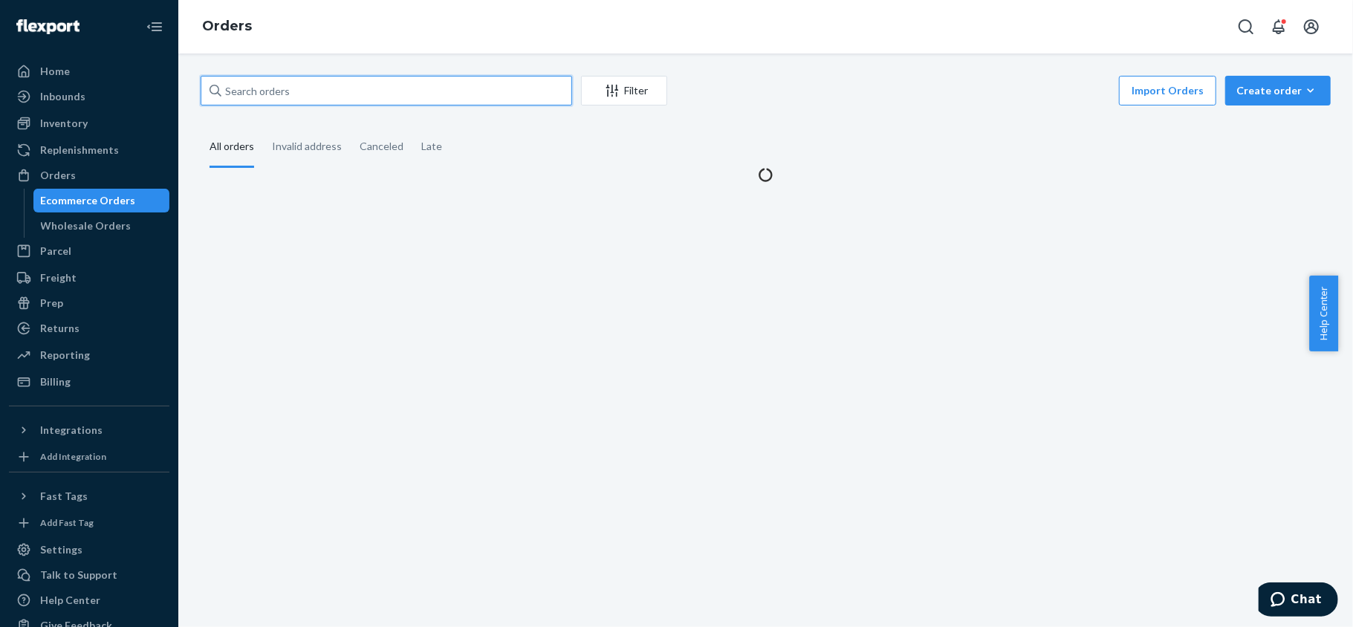
paste input "114-6586531-9680236"
type input "114-6586531-9680236"
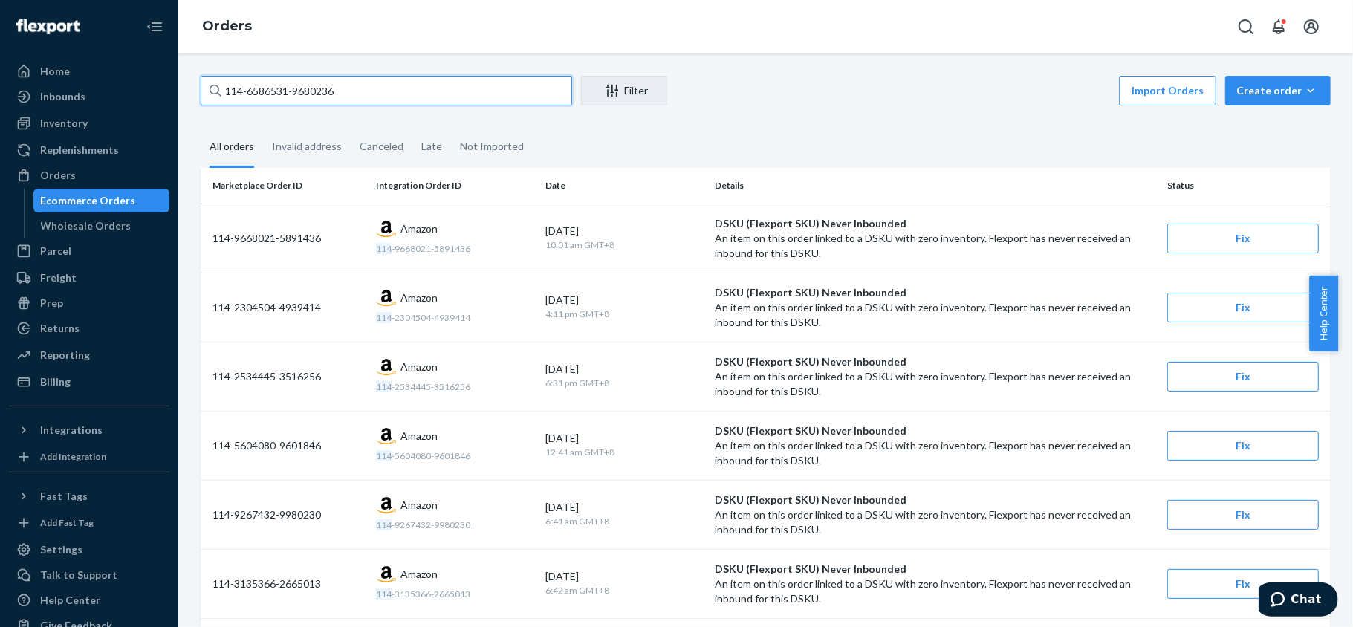
click at [361, 101] on input "114-6586531-9680236" at bounding box center [387, 91] width 372 height 30
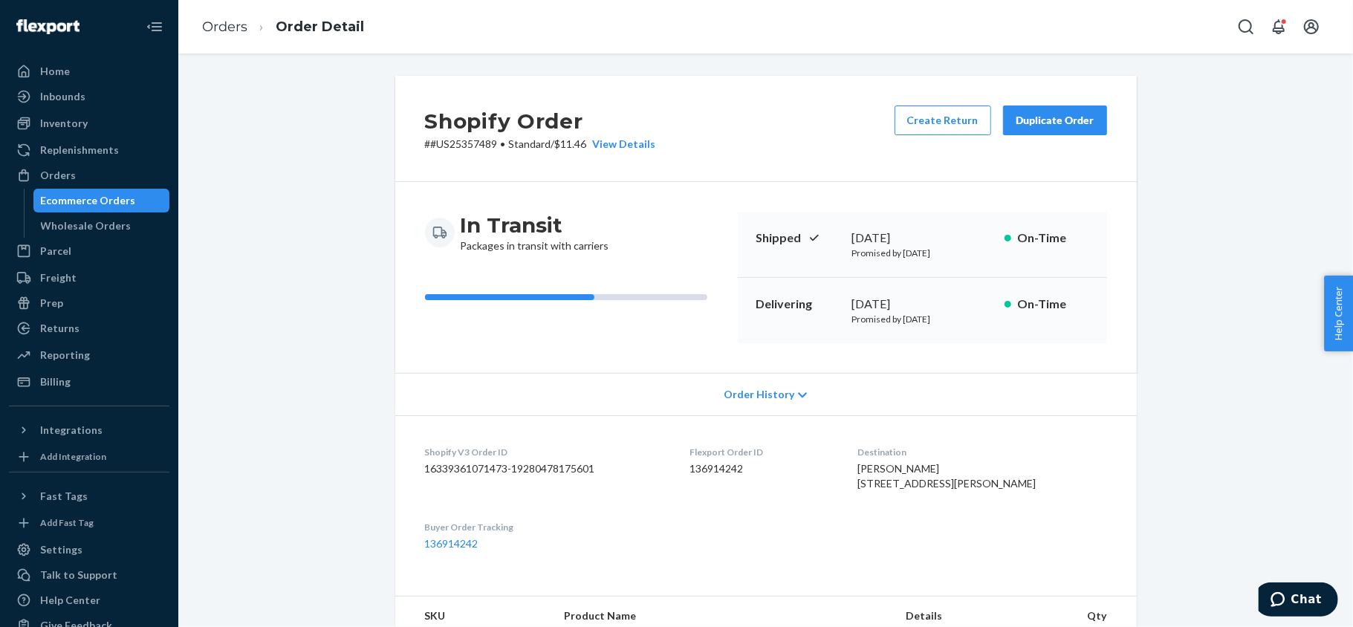
scroll to position [396, 0]
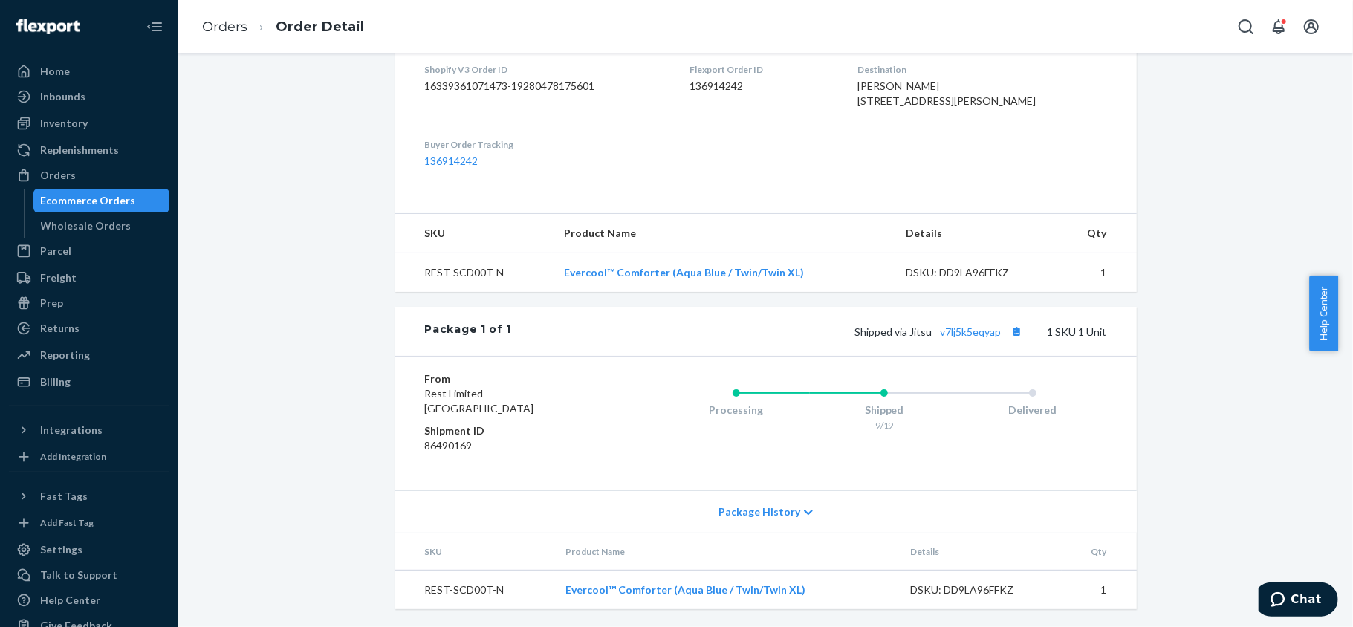
click at [70, 187] on div "Orders Ecommerce Orders Wholesale Orders" at bounding box center [89, 200] width 161 height 74
click at [72, 179] on div "Orders" at bounding box center [58, 175] width 36 height 15
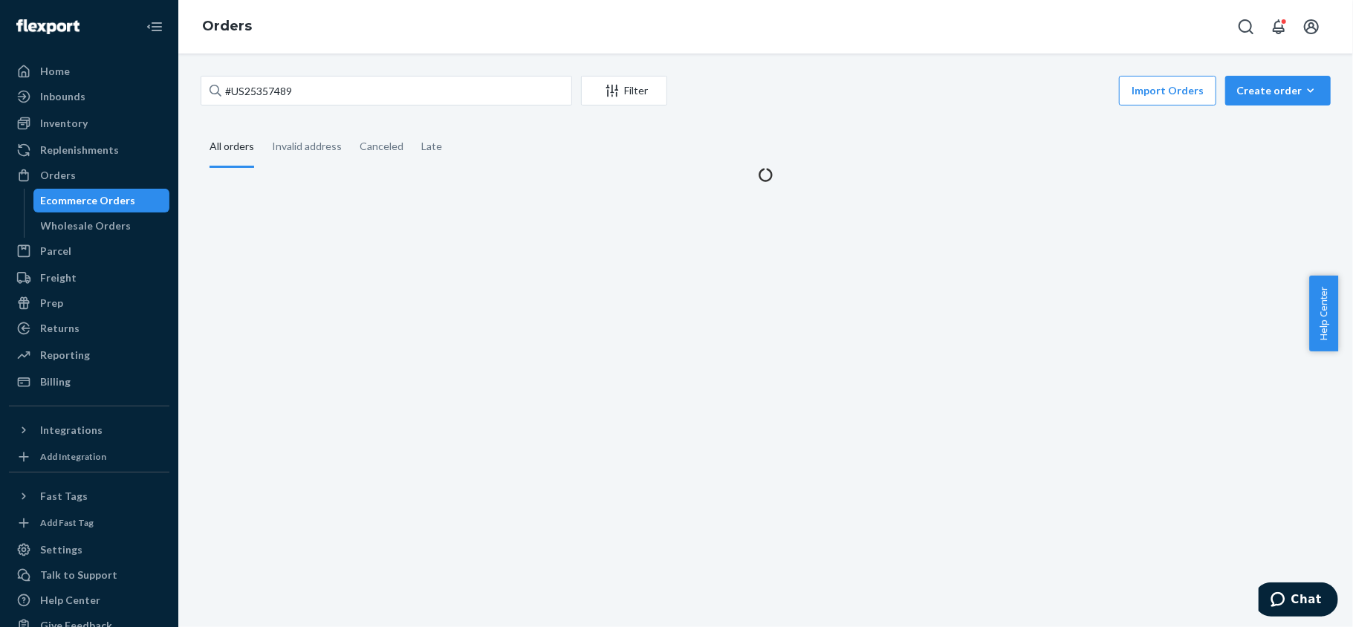
click at [330, 73] on div "#US25357489 Filter Import Orders Create order Ecommerce order Removal order All…" at bounding box center [765, 341] width 1175 height 574
click at [325, 94] on input "#US25357489" at bounding box center [387, 91] width 372 height 30
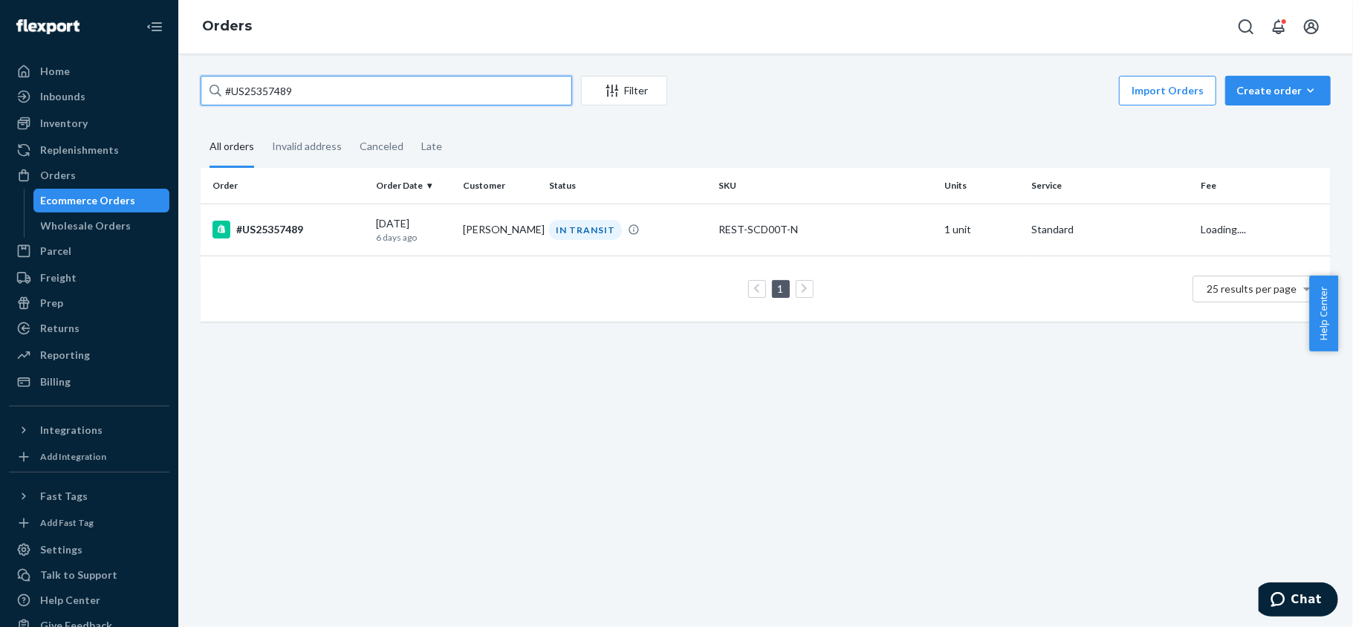
click at [325, 94] on input "#US25357489" at bounding box center [387, 91] width 372 height 30
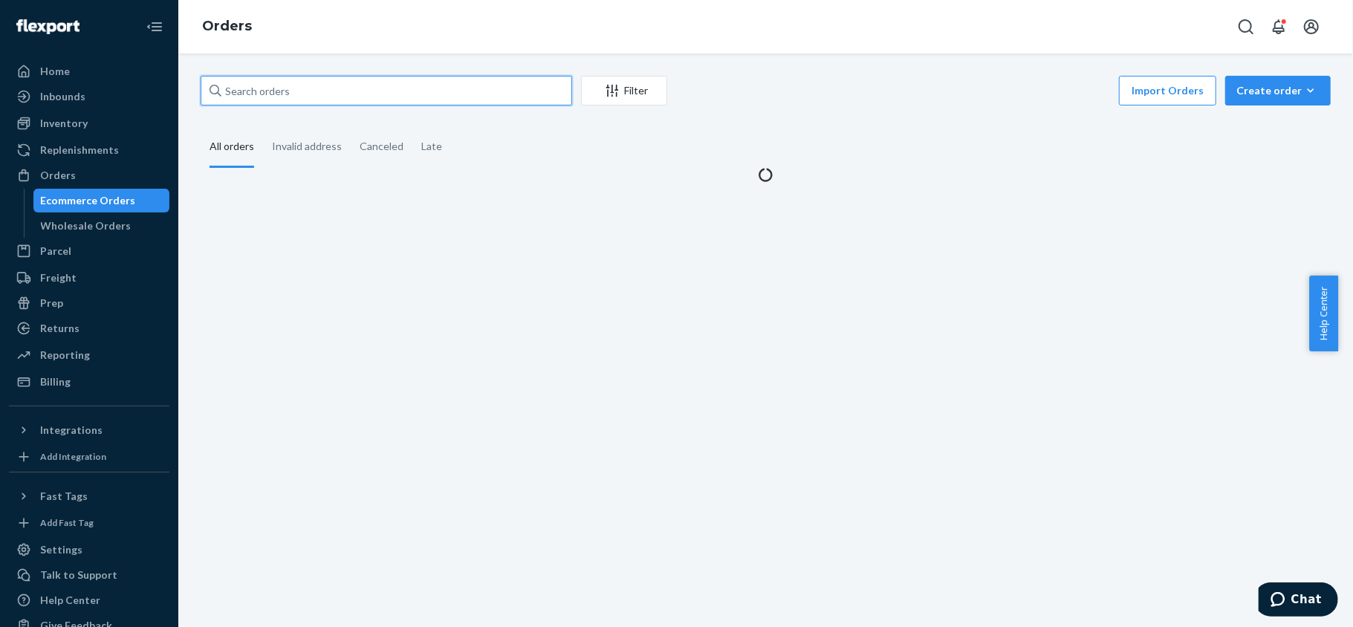
paste input "#US25356609"
type input "#US25356609"
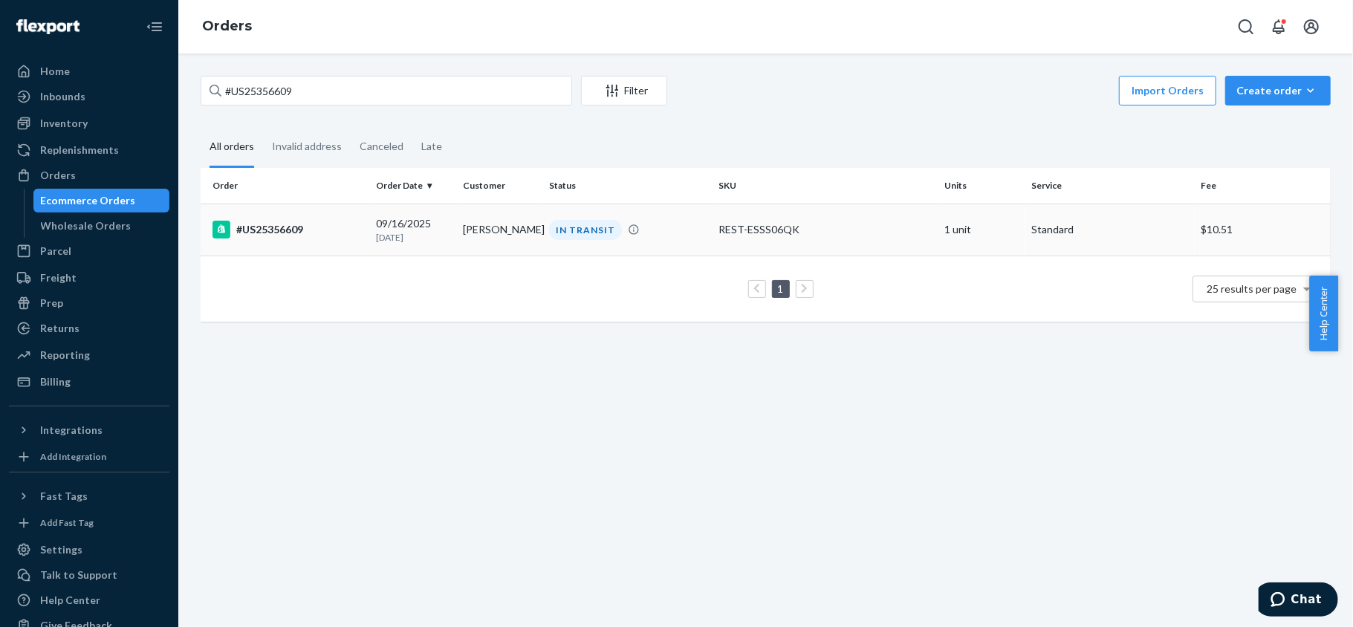
click at [343, 248] on td "#US25356609" at bounding box center [285, 230] width 169 height 52
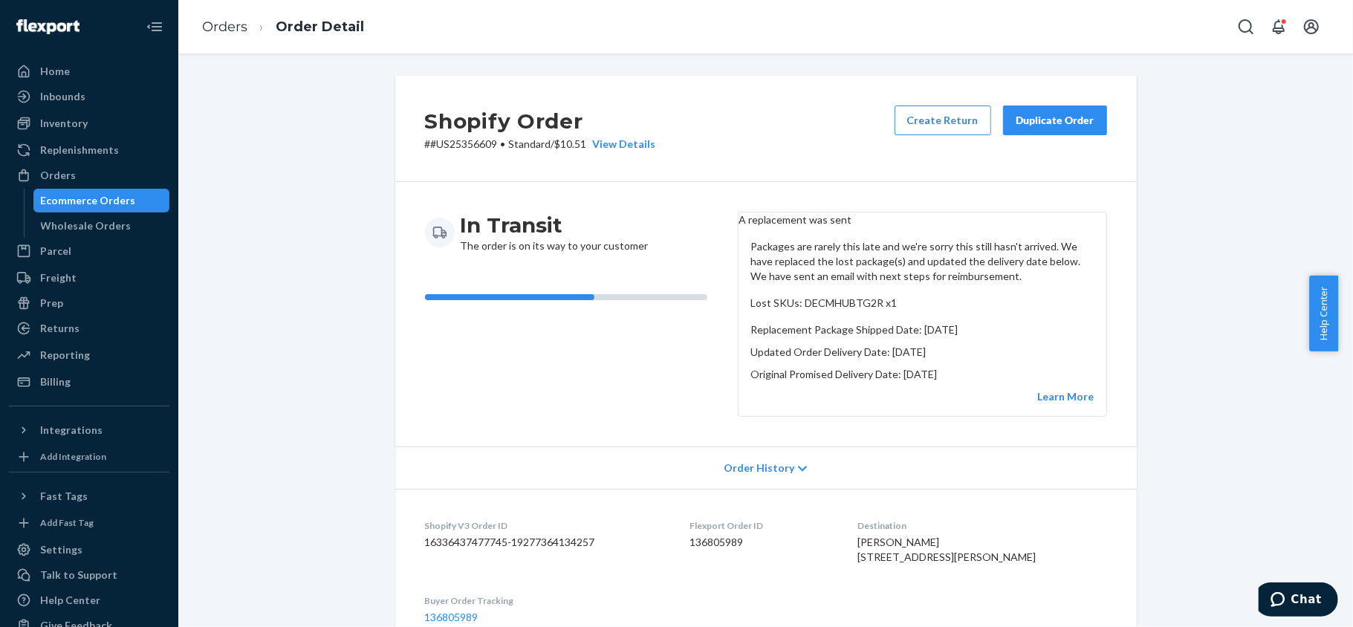
click at [681, 369] on div "In Transit The order is on its way to your customer" at bounding box center [575, 314] width 301 height 205
click at [726, 550] on dd "136805989" at bounding box center [762, 542] width 144 height 15
copy dd "136805989"
